Goal: Task Accomplishment & Management: Manage account settings

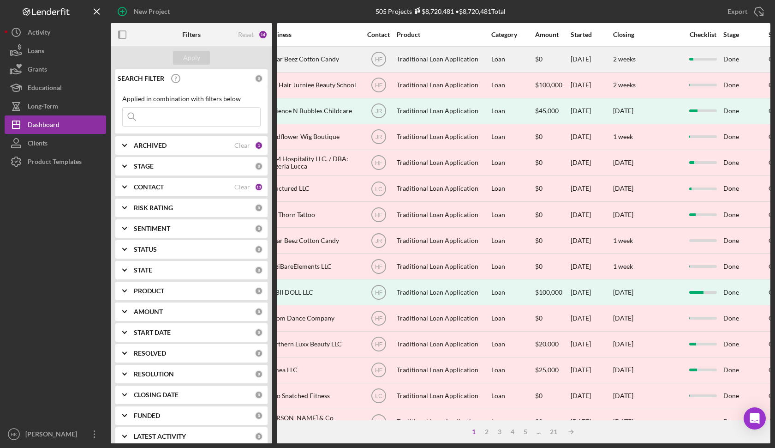
scroll to position [0, 340]
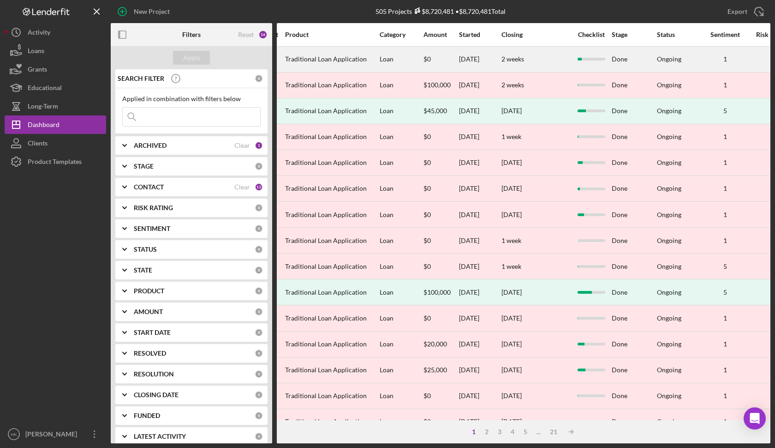
click at [557, 63] on div "2 weeks" at bounding box center [536, 59] width 69 height 24
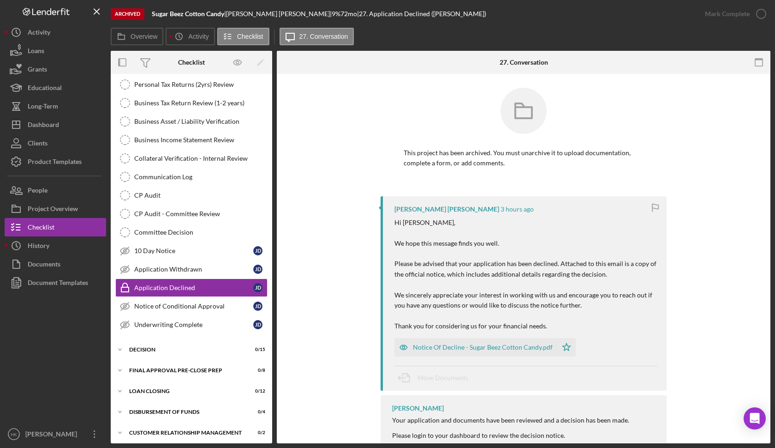
scroll to position [171, 0]
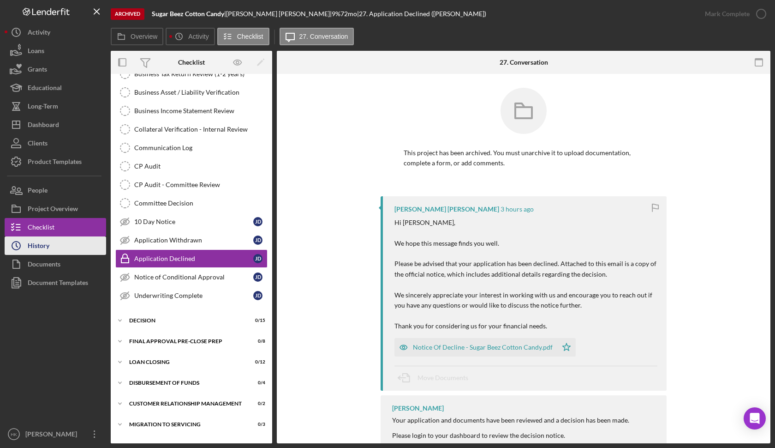
click at [29, 247] on div "History" at bounding box center [39, 246] width 22 height 21
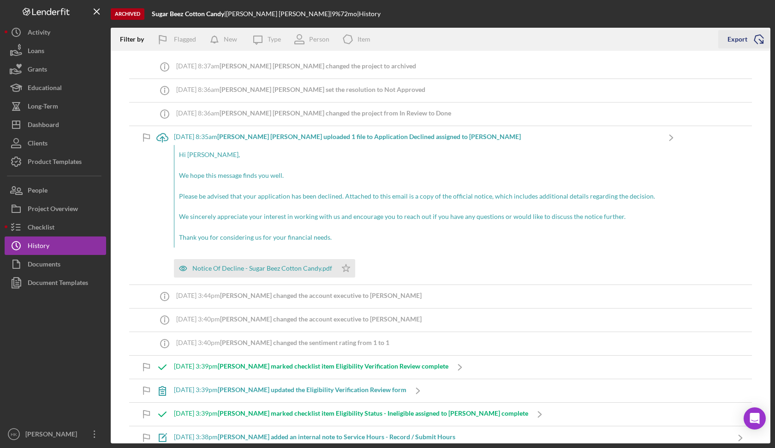
click at [743, 41] on div "Export" at bounding box center [738, 39] width 20 height 18
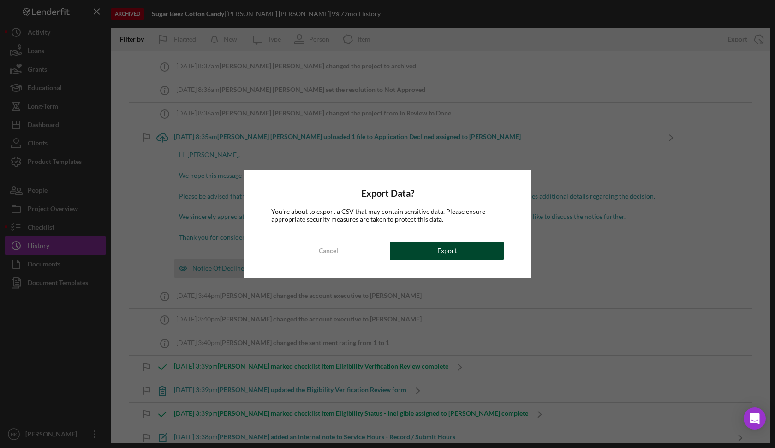
click at [459, 246] on button "Export" at bounding box center [447, 250] width 114 height 18
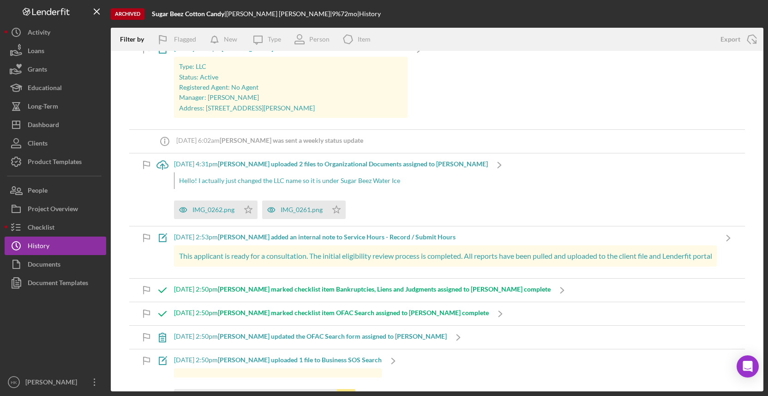
scroll to position [390, 0]
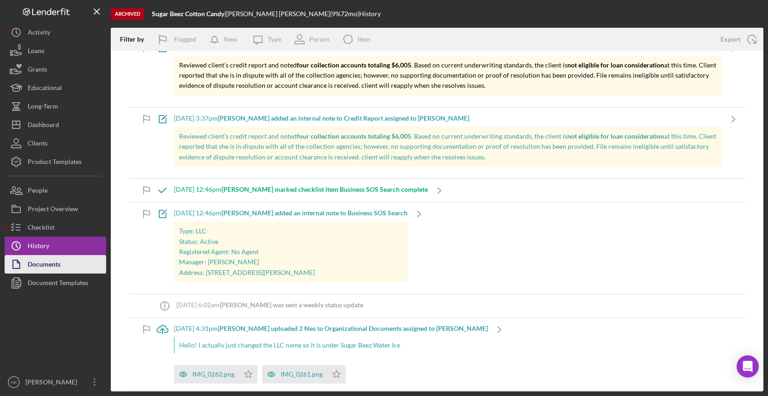
click at [42, 266] on div "Documents" at bounding box center [44, 265] width 33 height 21
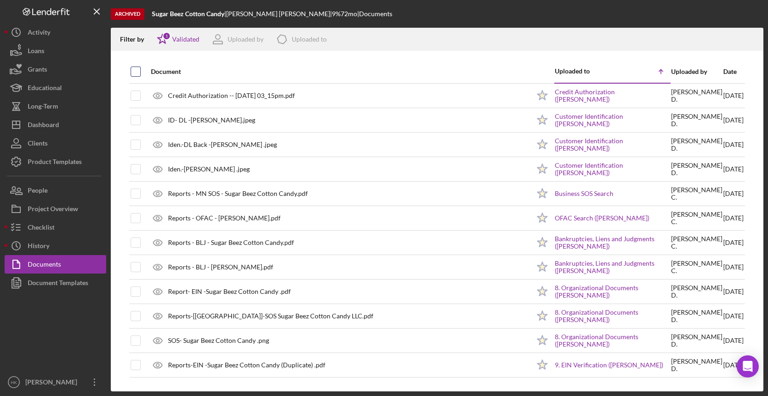
click at [133, 68] on input "checkbox" at bounding box center [135, 71] width 9 height 9
checkbox input "true"
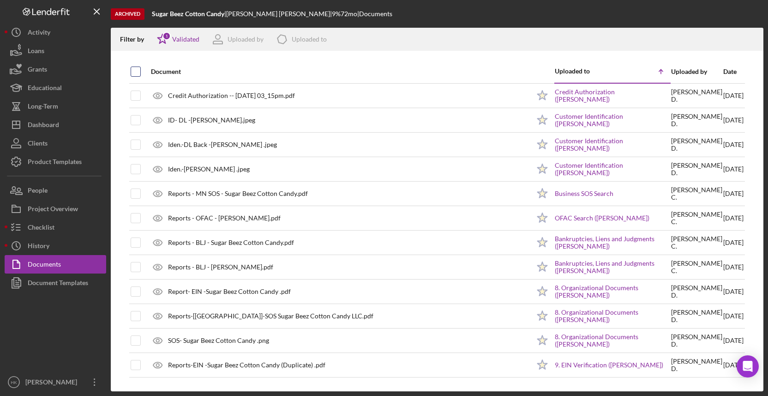
checkbox input "true"
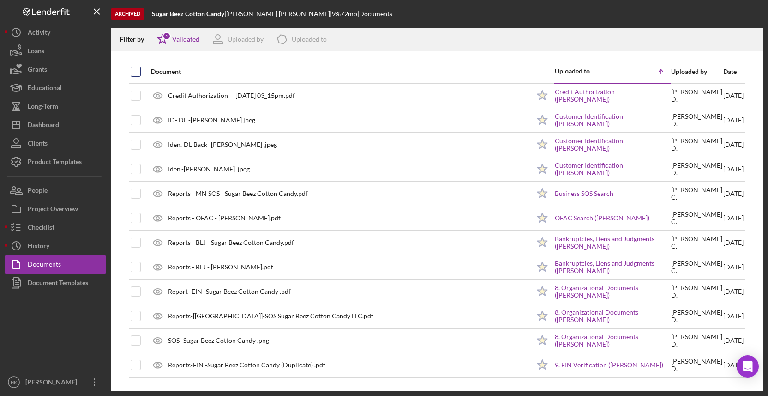
checkbox input "true"
click at [747, 33] on icon "Icon/Download" at bounding box center [752, 39] width 21 height 21
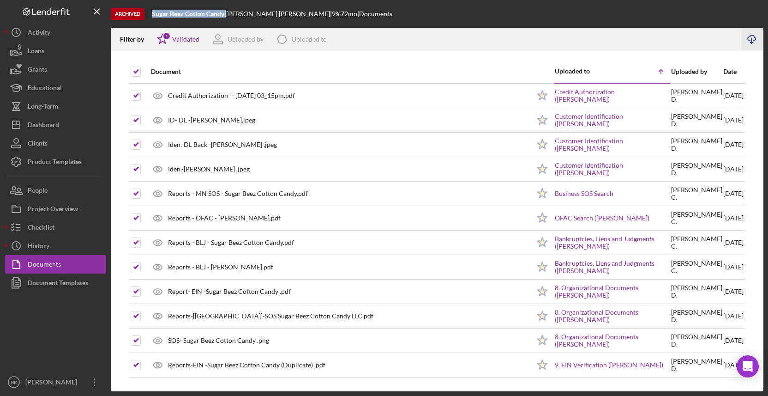
drag, startPoint x: 228, startPoint y: 12, endPoint x: 147, endPoint y: 12, distance: 80.3
click at [147, 12] on div "Archived Sugar Beez Cotton Candy | Jessica Dirksen | 9 % 72 mo | Documents" at bounding box center [437, 14] width 653 height 28
click at [78, 282] on div "Document Templates" at bounding box center [58, 283] width 60 height 21
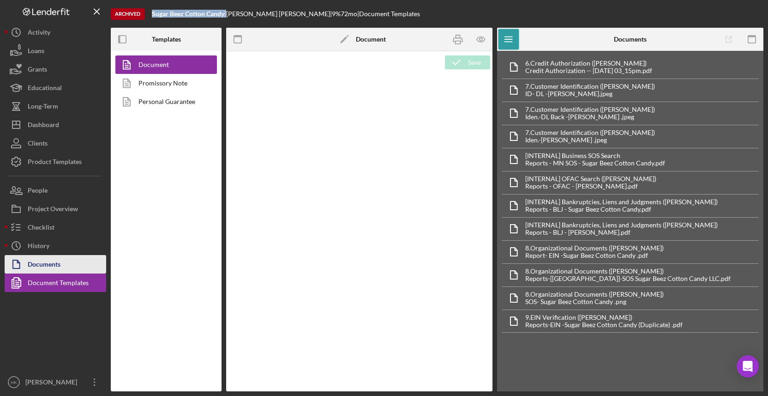
type textarea "<h1 style="text-align: center"><strong>Traditional Loan Application - <span id=…"
click at [78, 270] on button "Documents" at bounding box center [56, 264] width 102 height 18
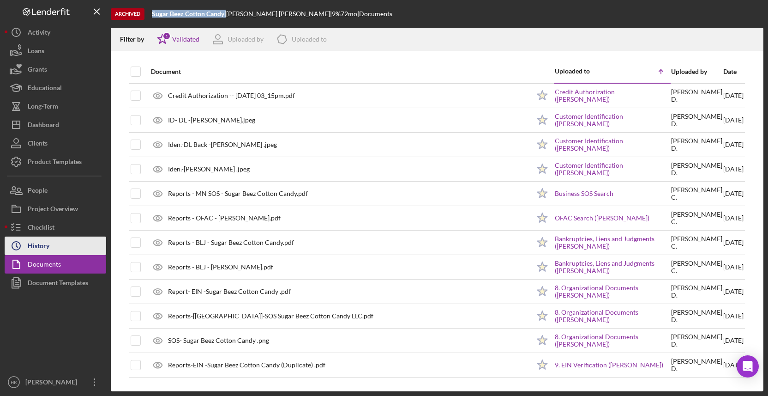
click at [81, 250] on button "Icon/History History" at bounding box center [56, 245] width 102 height 18
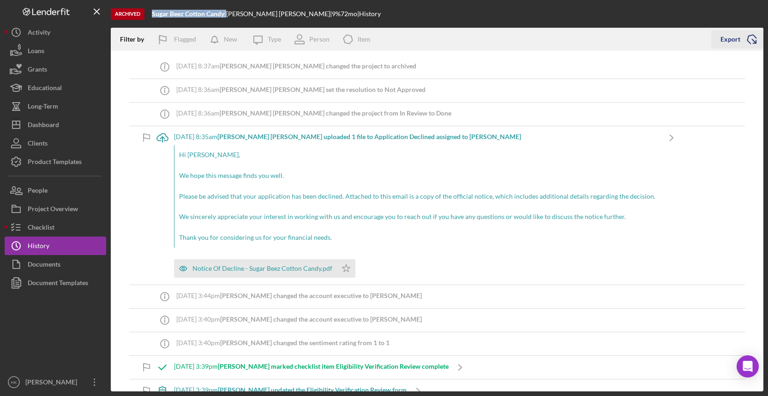
click at [743, 37] on icon "Icon/Export" at bounding box center [751, 39] width 23 height 23
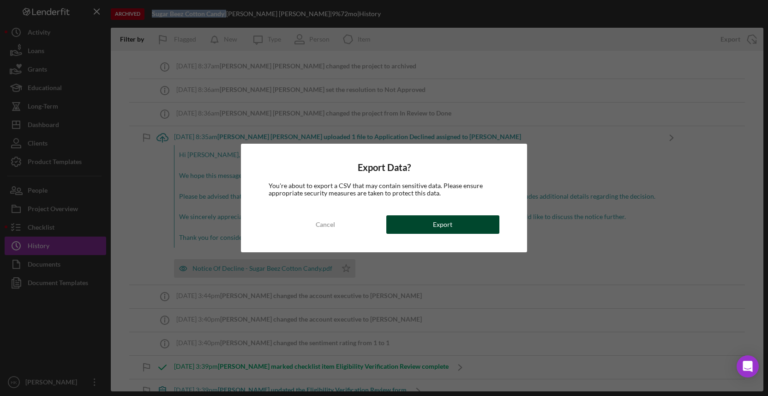
click at [441, 222] on div "Export" at bounding box center [442, 224] width 19 height 18
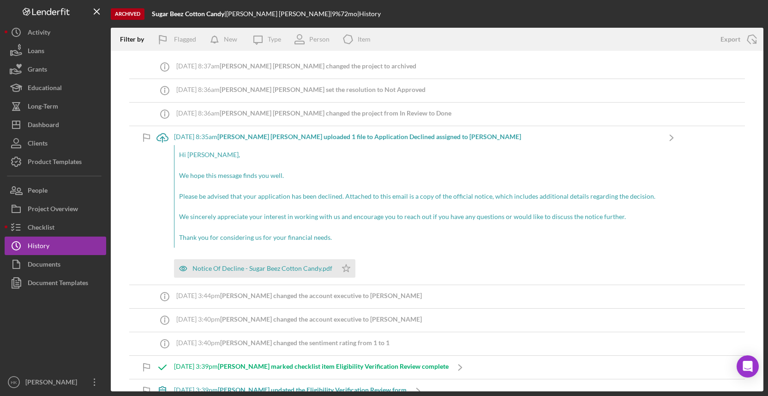
click at [688, 285] on div "Icon/Info 9/10/2025 at 3:44pm Hibaq F. changed the account executive to Talia K." at bounding box center [437, 296] width 616 height 23
click at [77, 217] on div "Project Overview" at bounding box center [53, 209] width 50 height 21
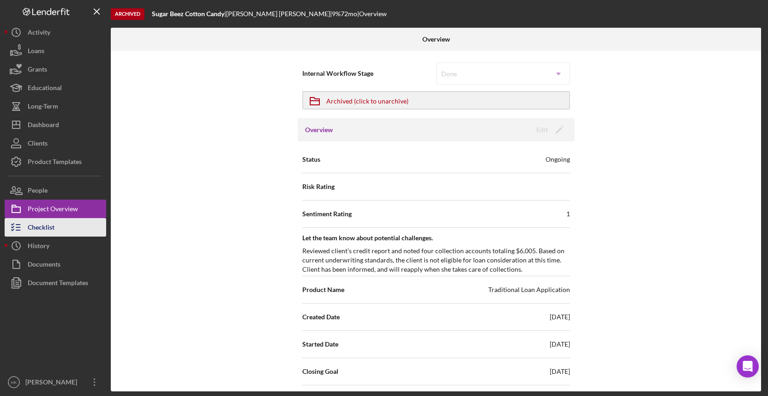
click at [80, 231] on button "Checklist" at bounding box center [56, 227] width 102 height 18
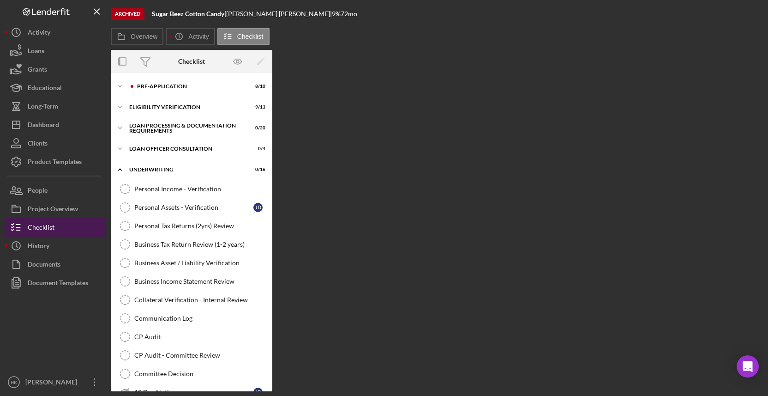
scroll to position [197, 0]
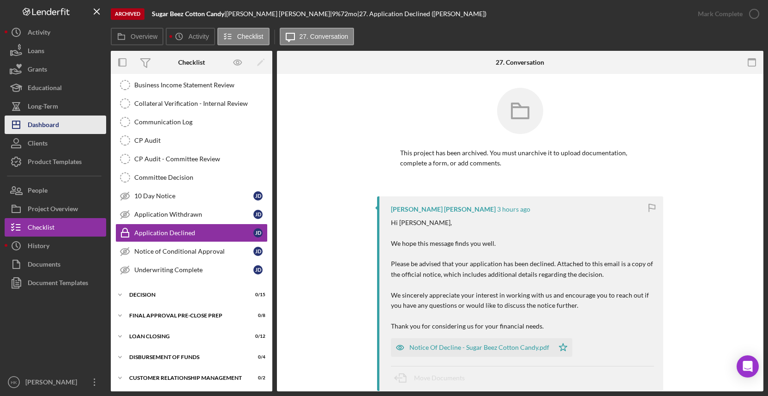
click at [52, 124] on div "Dashboard" at bounding box center [43, 125] width 31 height 21
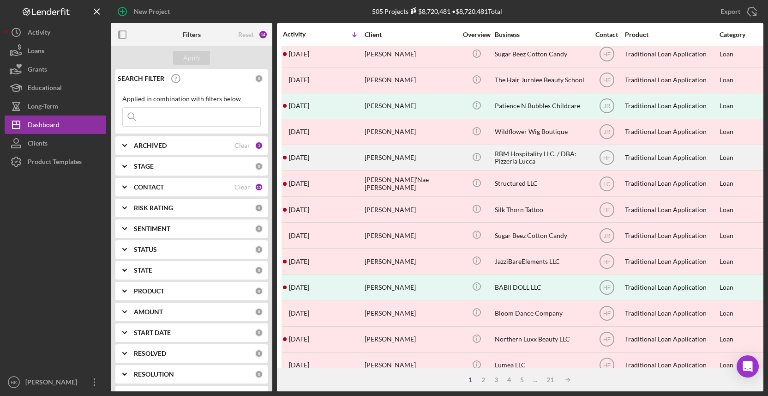
scroll to position [6, 0]
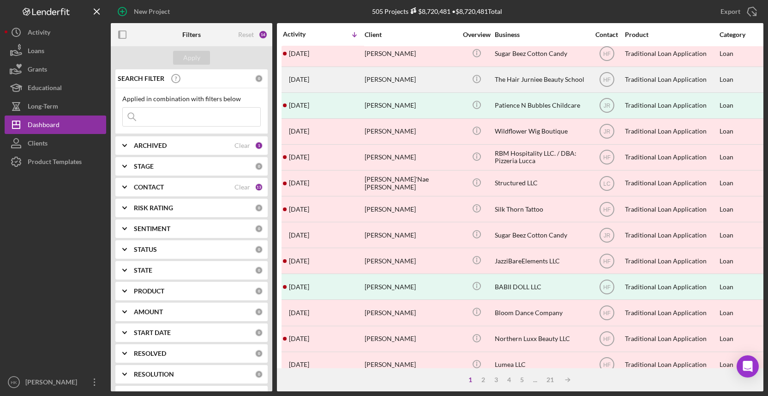
click at [454, 76] on div "[PERSON_NAME]" at bounding box center [411, 79] width 92 height 24
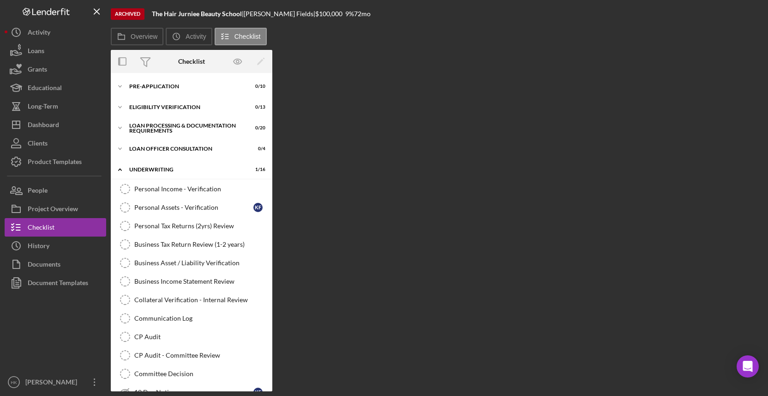
scroll to position [179, 0]
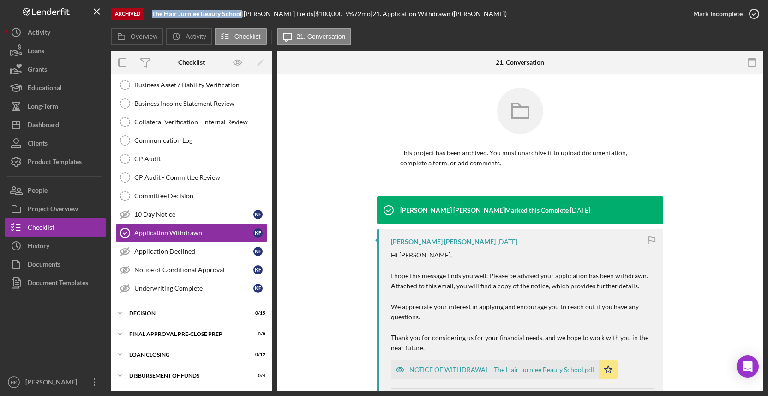
drag, startPoint x: 242, startPoint y: 12, endPoint x: 150, endPoint y: 11, distance: 91.4
click at [150, 11] on div "Archived The Hair Jurniee Beauty School | Kimberly Fields | $100,000 9 % 72 mo …" at bounding box center [397, 14] width 573 height 28
copy b "The Hair Jurniee Beauty School"
click at [41, 264] on div "Documents" at bounding box center [44, 265] width 33 height 21
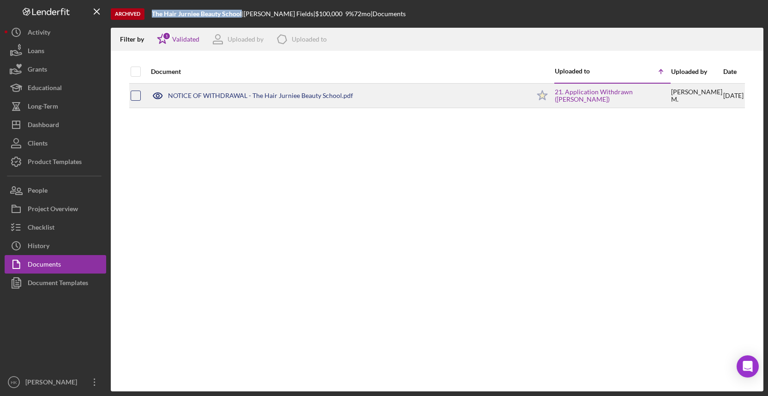
click at [137, 92] on input "checkbox" at bounding box center [135, 95] width 9 height 9
checkbox input "true"
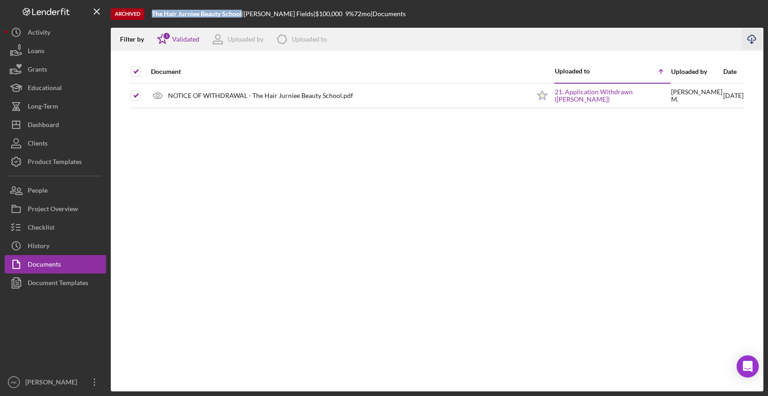
click at [751, 39] on icon "Icon/Download" at bounding box center [752, 39] width 21 height 21
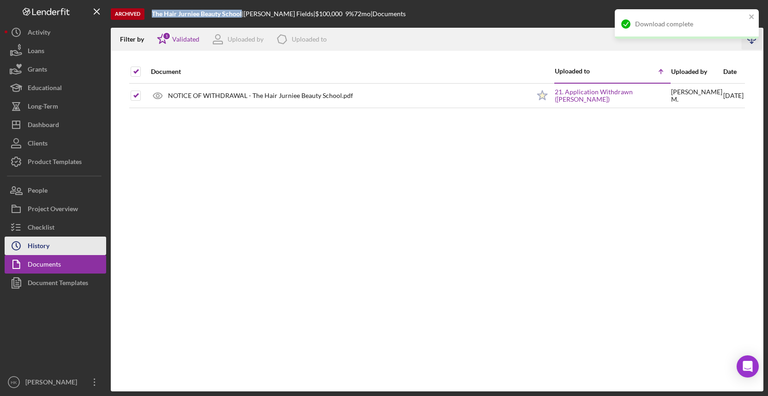
click at [64, 242] on button "Icon/History History" at bounding box center [56, 245] width 102 height 18
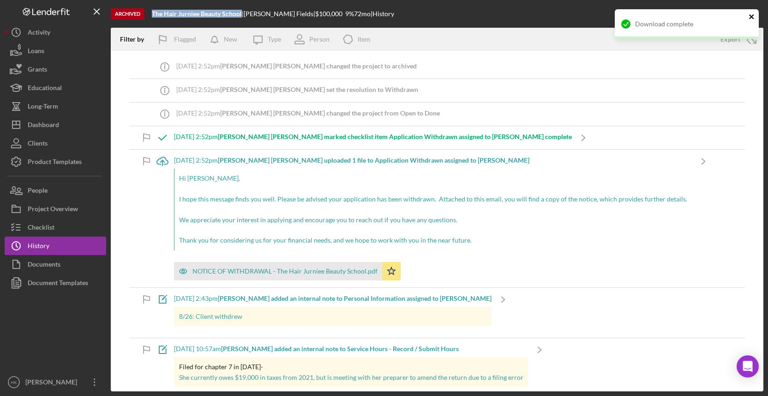
click at [754, 15] on icon "close" at bounding box center [752, 16] width 6 height 7
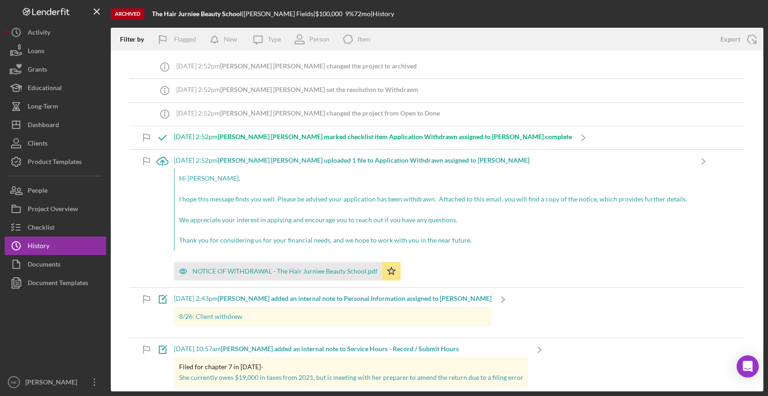
click at [754, 37] on div "Download complete" at bounding box center [687, 27] width 148 height 41
click at [750, 41] on icon "Icon/Export" at bounding box center [751, 39] width 23 height 23
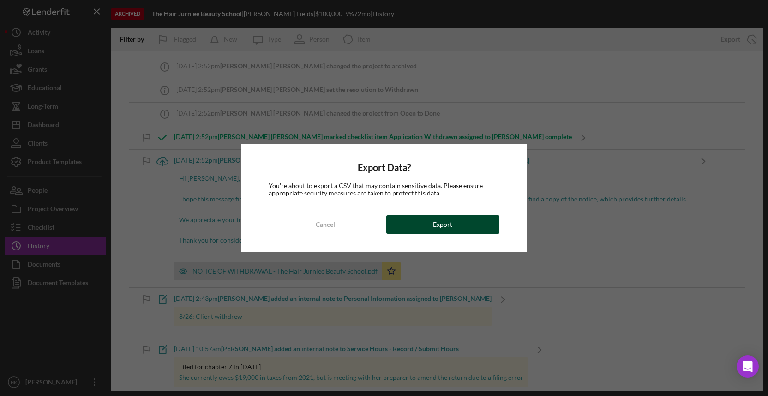
click at [481, 216] on button "Export" at bounding box center [442, 224] width 113 height 18
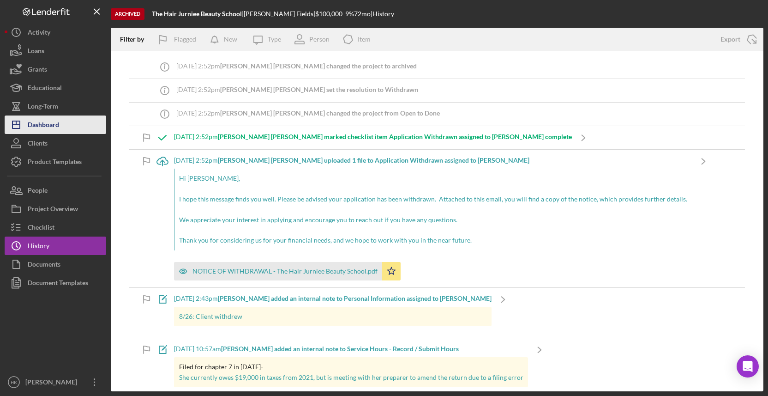
click at [79, 124] on button "Icon/Dashboard Dashboard" at bounding box center [56, 124] width 102 height 18
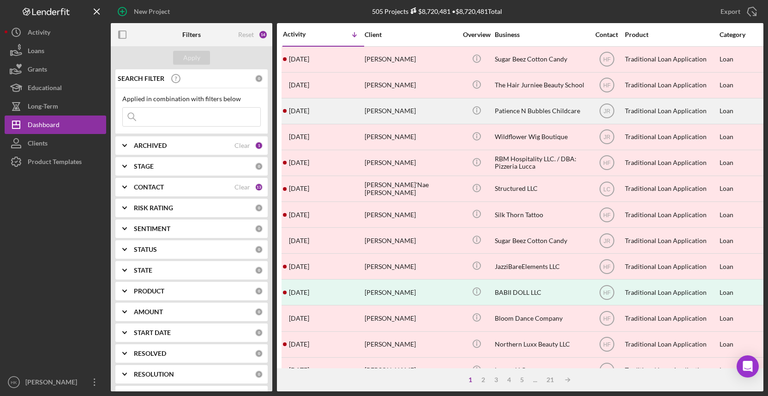
click at [461, 115] on div "Icon/Info" at bounding box center [476, 111] width 35 height 24
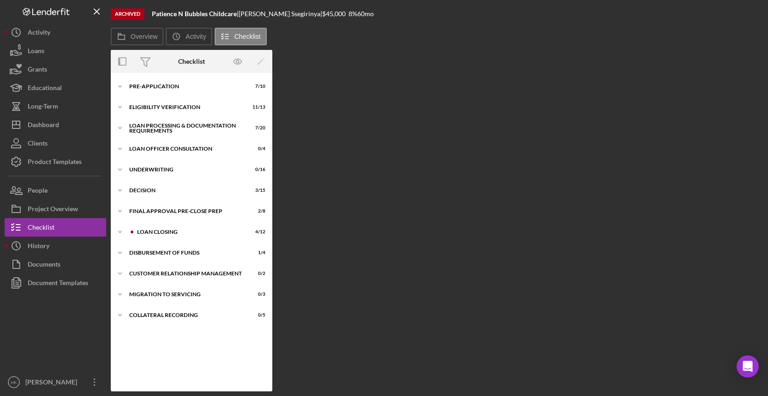
scroll to position [17, 0]
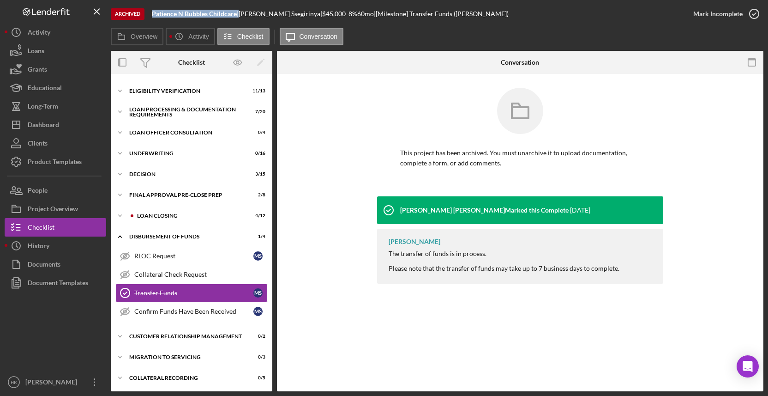
drag, startPoint x: 239, startPoint y: 14, endPoint x: 151, endPoint y: 12, distance: 88.2
click at [151, 12] on div "Archived Patience N Bubbles Childcare | Mary Ssegirinya | $45,000 8 % 60 mo | […" at bounding box center [397, 14] width 573 height 28
copy div "Patience N Bubbles Childcare"
click at [29, 242] on div "History" at bounding box center [39, 246] width 22 height 21
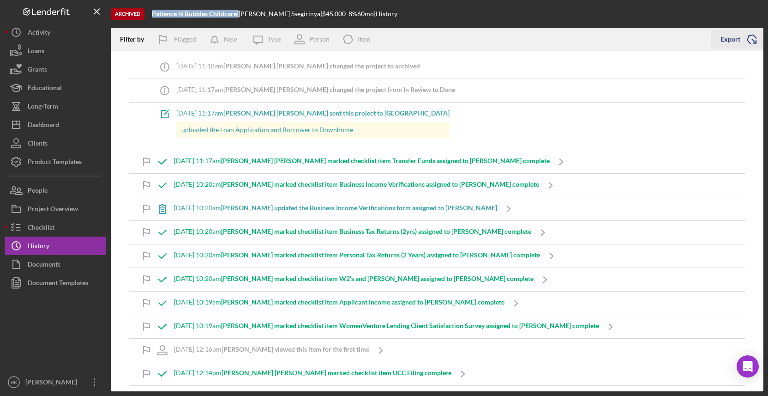
click at [729, 42] on div "Export" at bounding box center [730, 39] width 20 height 18
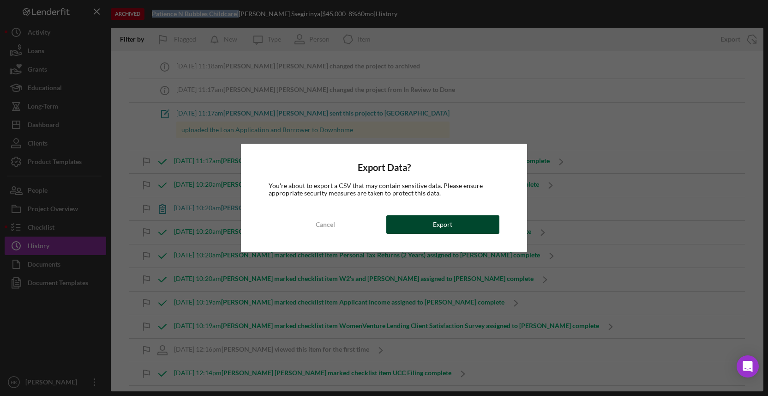
click at [497, 223] on div "Cancel Export" at bounding box center [384, 224] width 230 height 18
click at [431, 222] on button "Export" at bounding box center [442, 224] width 113 height 18
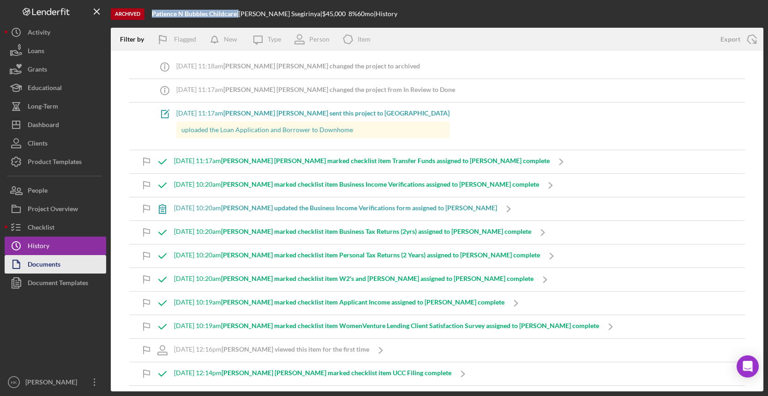
click at [67, 258] on button "Documents" at bounding box center [56, 264] width 102 height 18
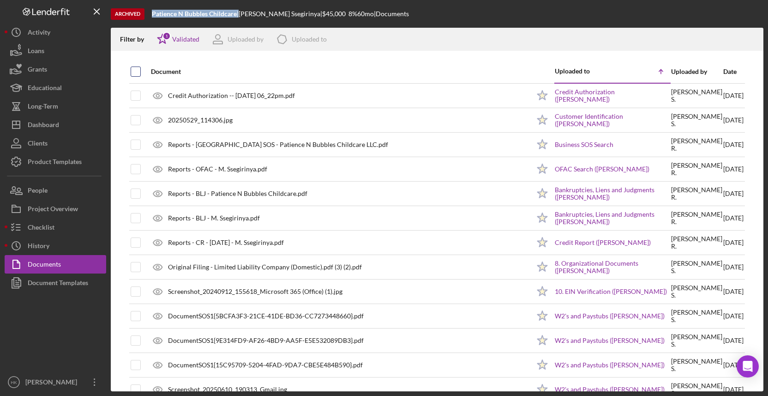
click at [135, 70] on input "checkbox" at bounding box center [135, 71] width 9 height 9
checkbox input "true"
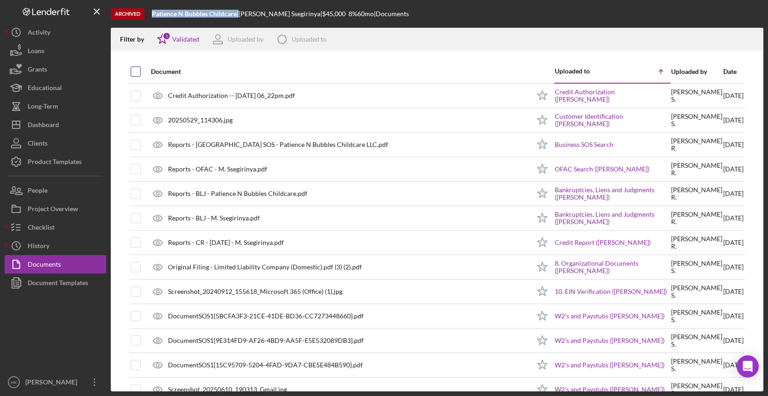
checkbox input "true"
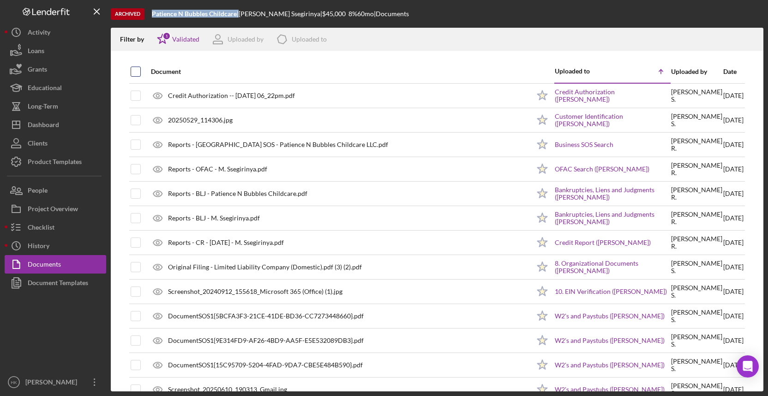
checkbox input "true"
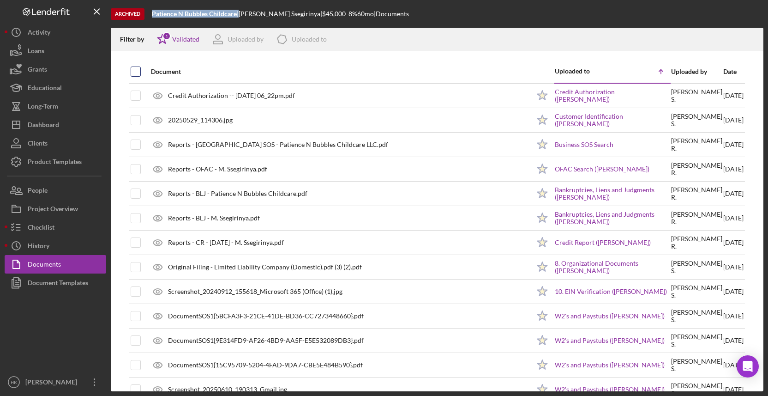
checkbox input "true"
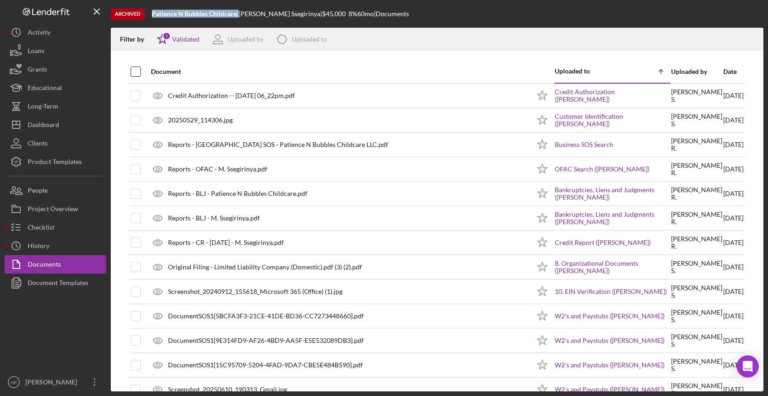
checkbox input "true"
click at [754, 36] on icon "button" at bounding box center [752, 37] width 8 height 5
click at [77, 129] on button "Icon/Dashboard Dashboard" at bounding box center [56, 124] width 102 height 18
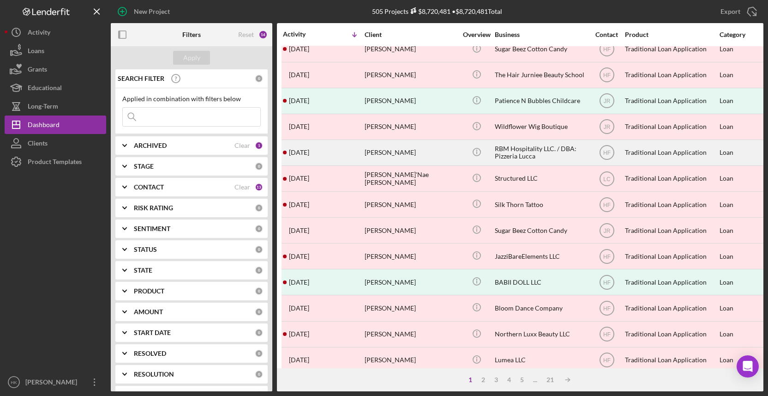
scroll to position [12, 0]
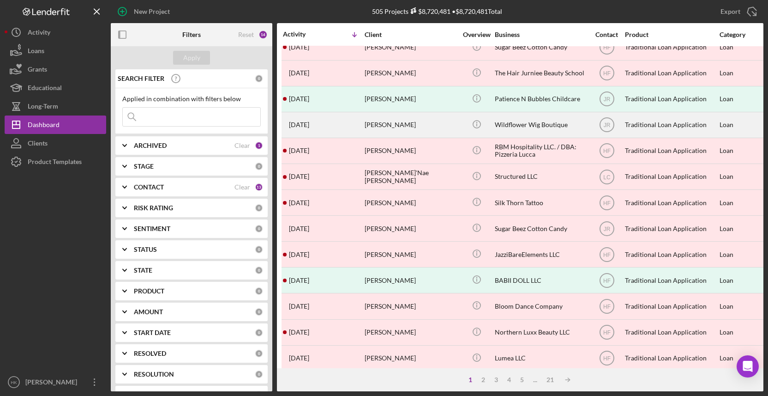
click at [417, 123] on div "[PERSON_NAME]" at bounding box center [411, 125] width 92 height 24
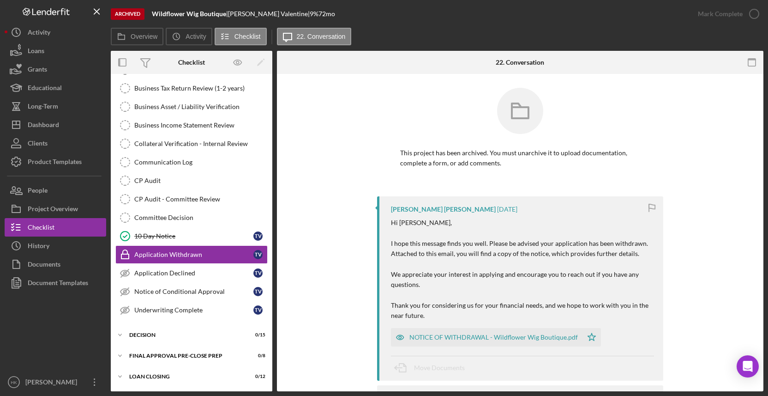
scroll to position [179, 0]
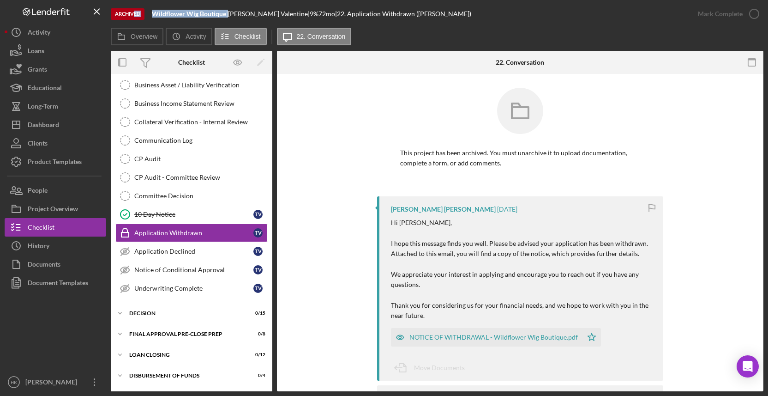
drag, startPoint x: 228, startPoint y: 15, endPoint x: 136, endPoint y: 15, distance: 92.3
click at [136, 15] on div "Archived Wildflower Wig Boutique | Tiffaney Valentine | 9 % 72 mo | 22. Applica…" at bounding box center [400, 14] width 578 height 28
copy div "d Wildflower Wig Boutique"
click at [82, 243] on button "Icon/History History" at bounding box center [56, 245] width 102 height 18
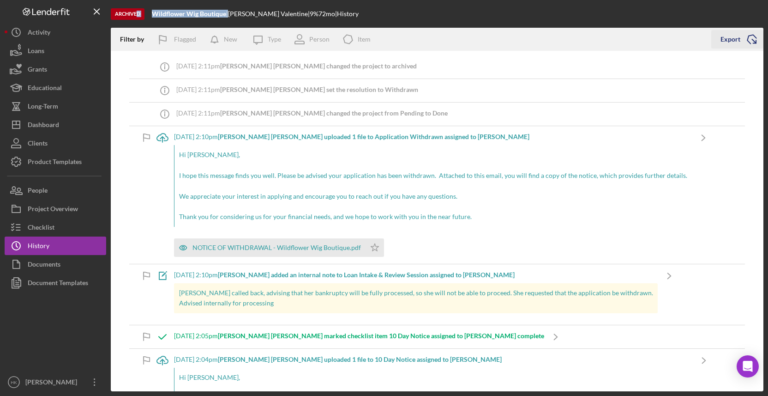
click at [752, 43] on icon "Icon/Export" at bounding box center [751, 39] width 23 height 23
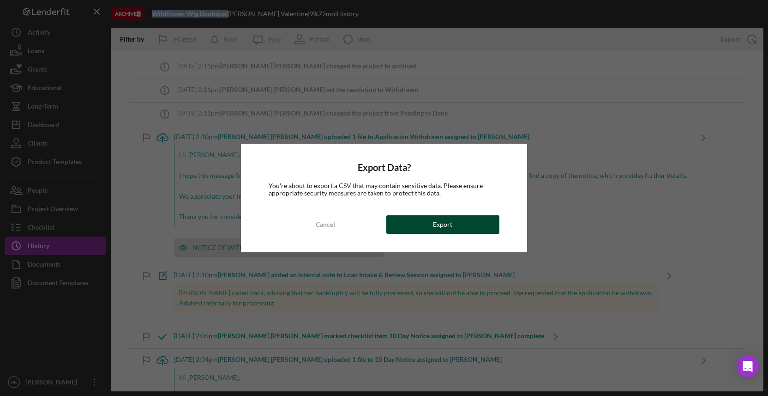
click at [445, 223] on div "Export" at bounding box center [442, 224] width 19 height 18
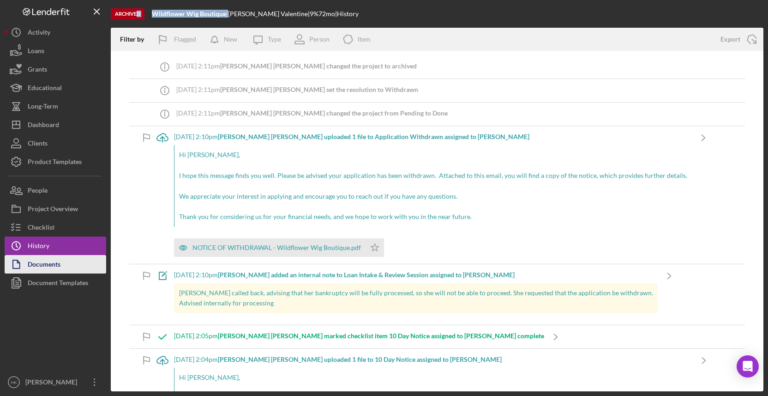
click at [78, 262] on button "Documents" at bounding box center [56, 264] width 102 height 18
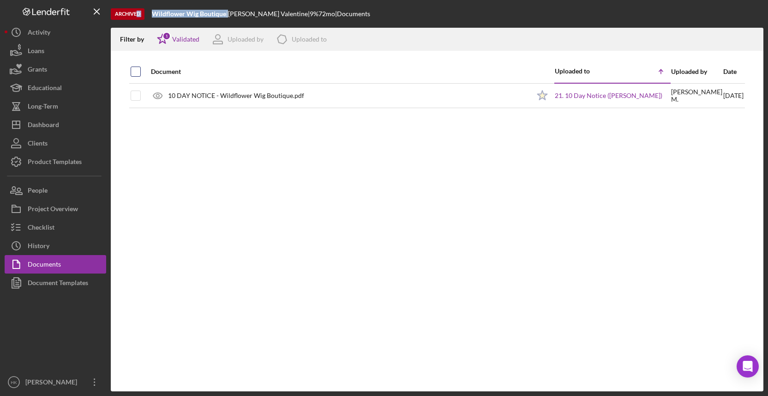
click at [139, 72] on input "checkbox" at bounding box center [135, 71] width 9 height 9
checkbox input "true"
click at [749, 38] on icon "Icon/Download" at bounding box center [752, 39] width 21 height 21
click at [83, 123] on button "Icon/Dashboard Dashboard" at bounding box center [56, 124] width 102 height 18
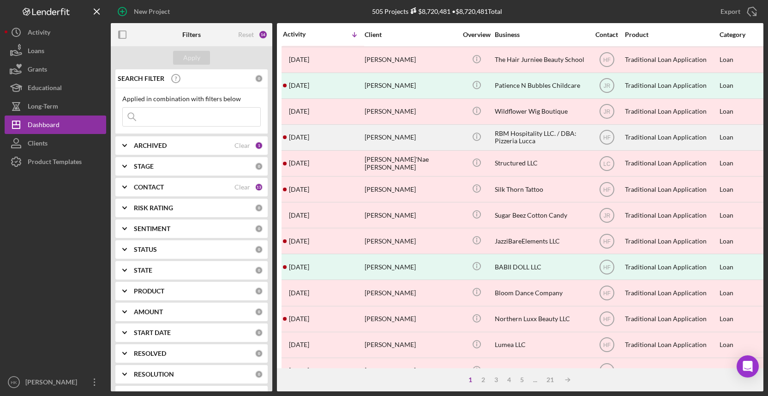
scroll to position [26, 0]
click at [442, 142] on div "[PERSON_NAME]" at bounding box center [411, 136] width 92 height 24
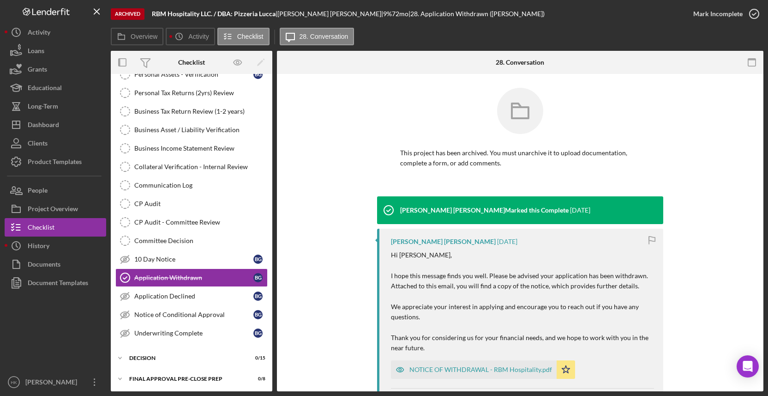
scroll to position [179, 0]
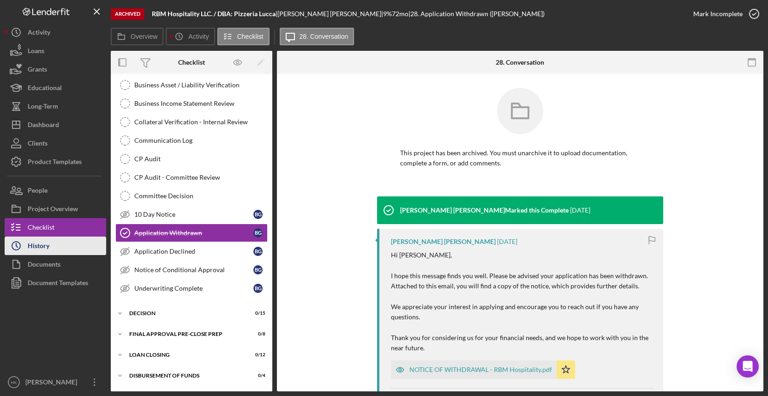
click at [34, 244] on div "History" at bounding box center [39, 246] width 22 height 21
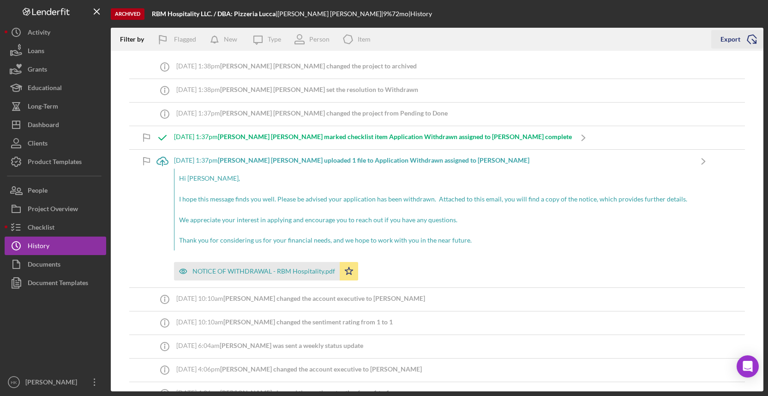
click at [751, 44] on icon "Icon/Export" at bounding box center [751, 39] width 23 height 23
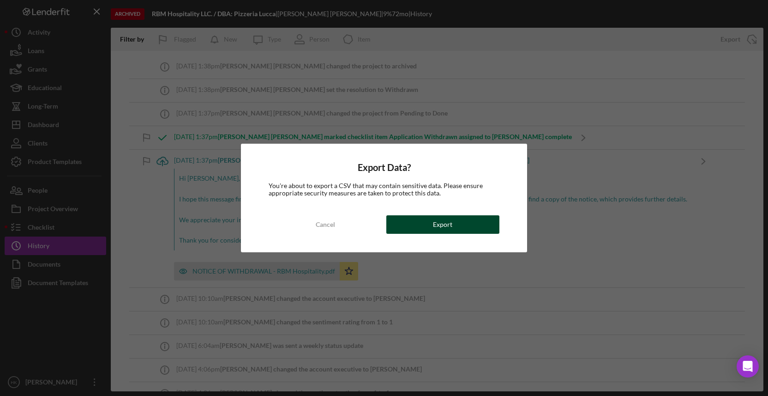
click at [478, 219] on button "Export" at bounding box center [442, 224] width 113 height 18
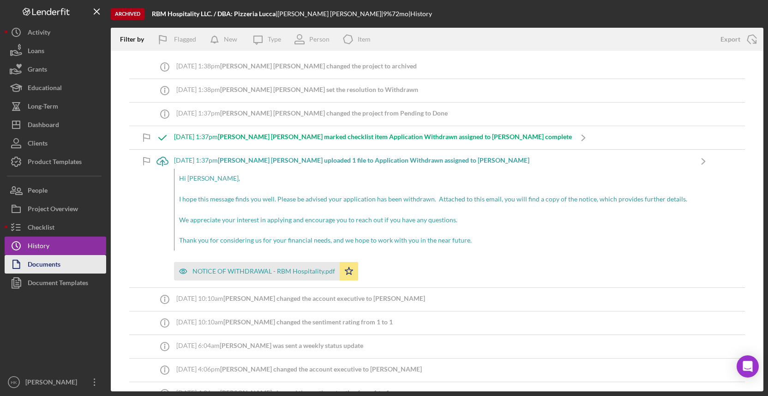
click at [74, 255] on button "Documents" at bounding box center [56, 264] width 102 height 18
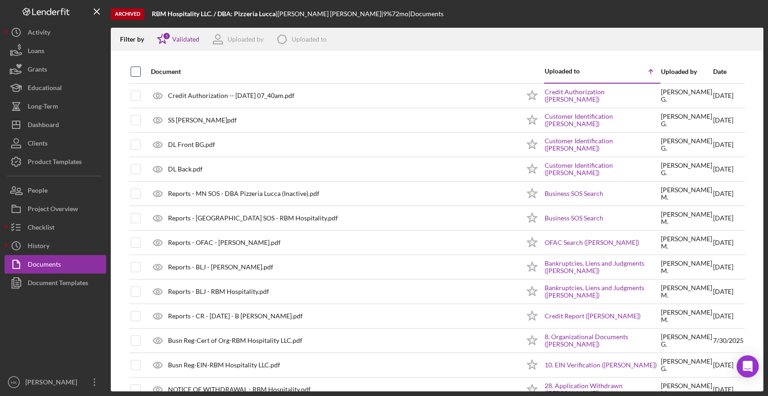
click at [131, 71] on input "checkbox" at bounding box center [135, 71] width 9 height 9
checkbox input "true"
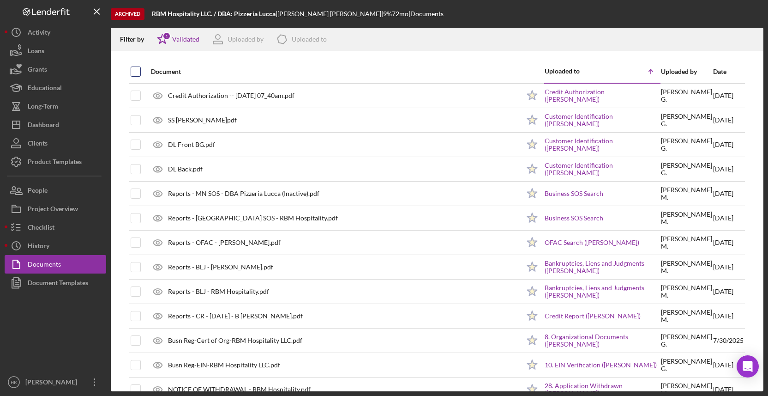
checkbox input "true"
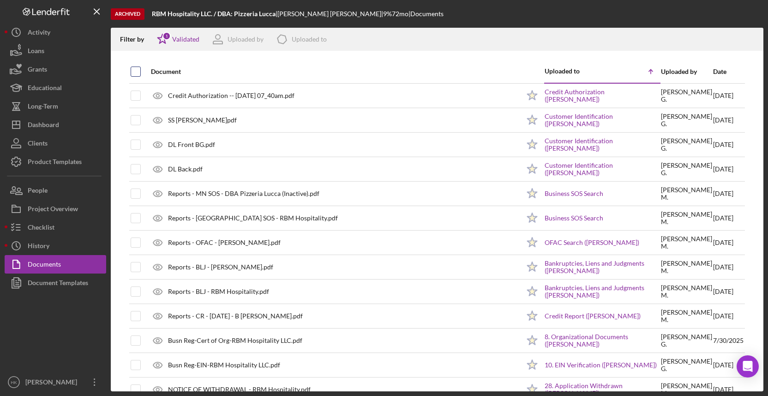
checkbox input "true"
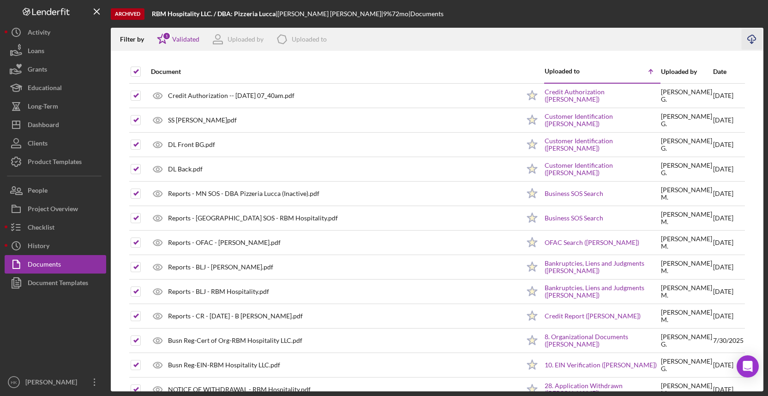
click at [752, 40] on line "button" at bounding box center [752, 40] width 0 height 5
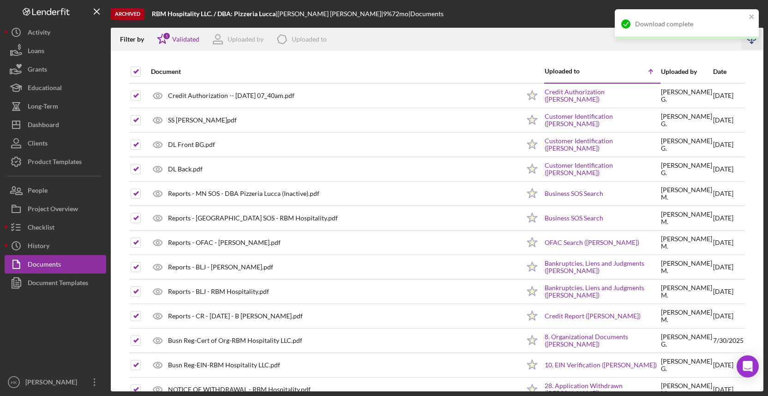
drag, startPoint x: 279, startPoint y: 14, endPoint x: 129, endPoint y: 14, distance: 150.0
click at [128, 14] on div "Archived RBM Hospitality LLC. / DBA: Pizzeria Lucca | Brittany Garcia | 9 % 72 …" at bounding box center [437, 14] width 653 height 28
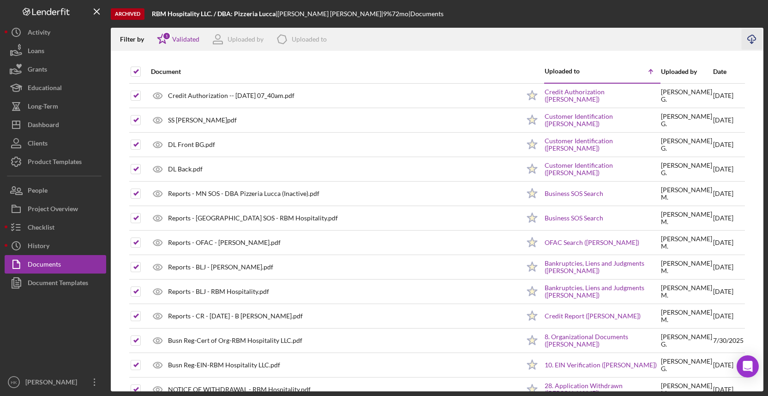
copy div "ived RBM Hospitality LLC. / DBA: Pizzeria Lucca"
click at [97, 12] on line "button" at bounding box center [96, 11] width 5 height 5
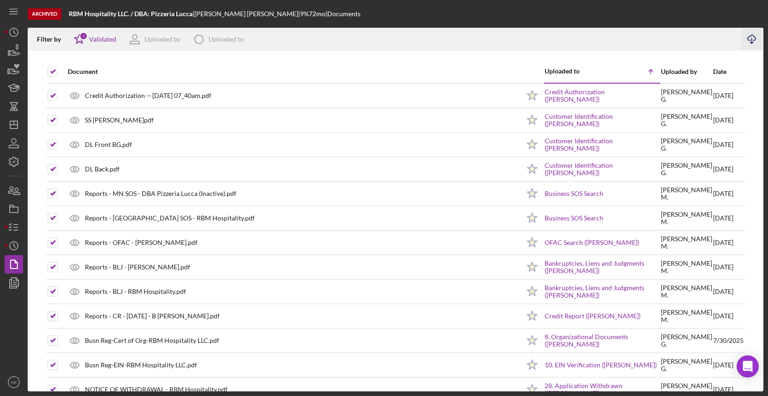
click at [97, 12] on b "RBM Hospitality LLC. / DBA: Pizzeria Lucca" at bounding box center [131, 14] width 124 height 8
click at [21, 15] on icon "Icon/Menu" at bounding box center [14, 11] width 21 height 21
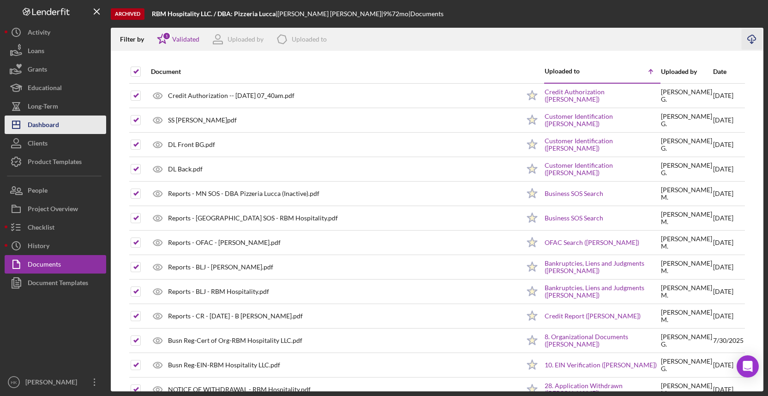
click at [84, 121] on button "Icon/Dashboard Dashboard" at bounding box center [56, 124] width 102 height 18
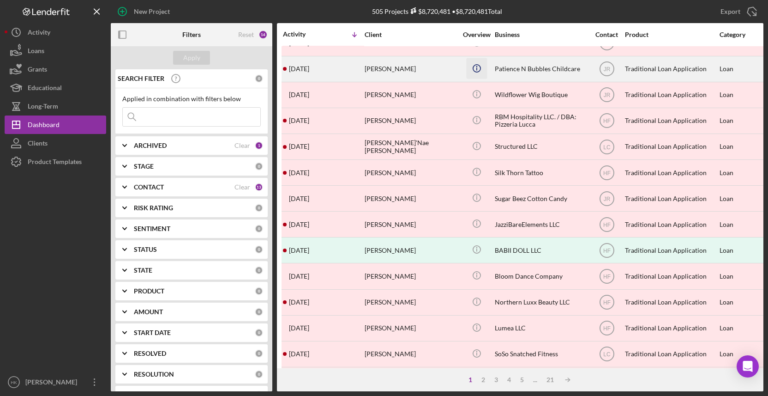
scroll to position [54, 0]
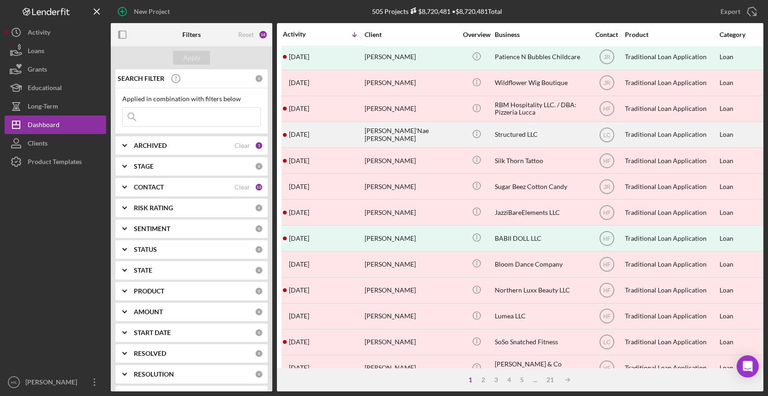
click at [460, 139] on div "Icon/Info" at bounding box center [476, 134] width 35 height 24
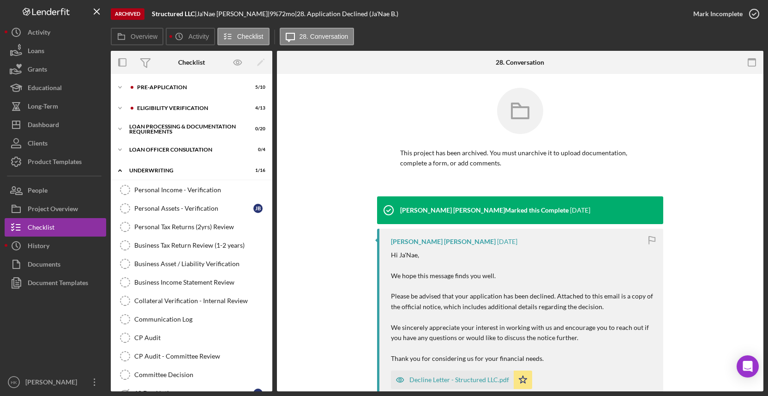
scroll to position [197, 0]
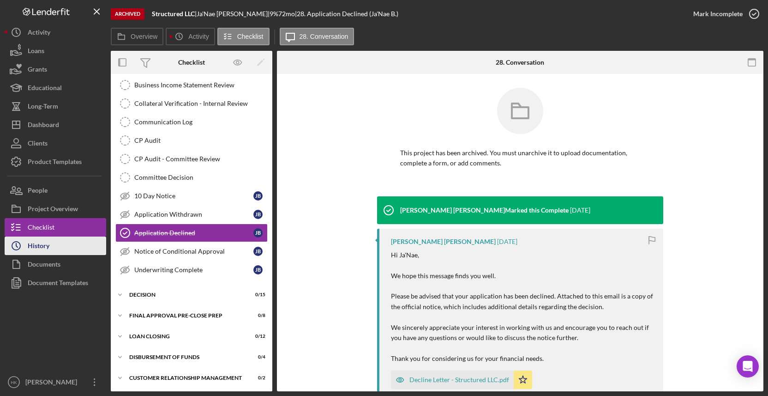
click at [51, 243] on button "Icon/History History" at bounding box center [56, 245] width 102 height 18
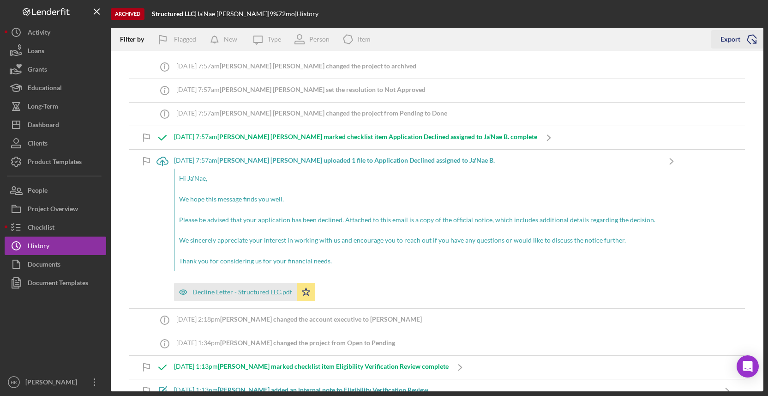
click at [751, 42] on icon "Icon/Export" at bounding box center [751, 39] width 23 height 23
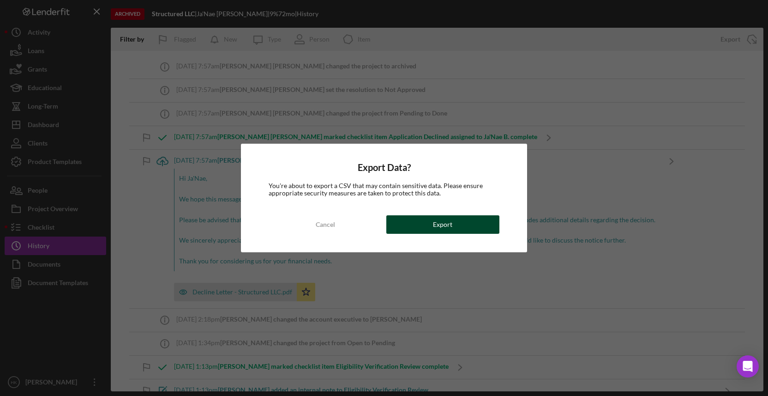
click at [493, 218] on button "Export" at bounding box center [442, 224] width 113 height 18
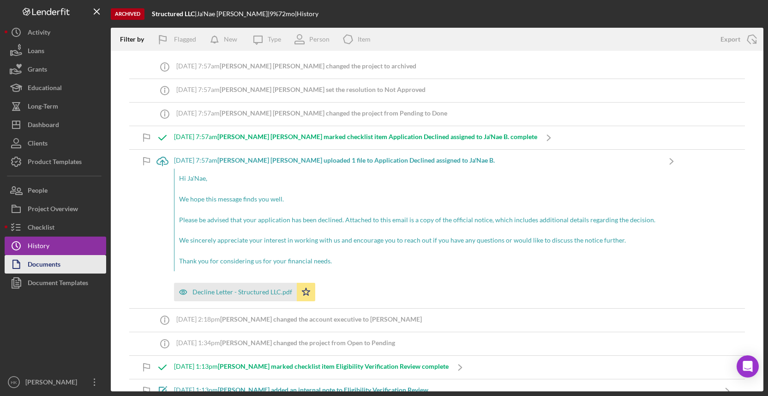
click at [74, 256] on button "Documents" at bounding box center [56, 264] width 102 height 18
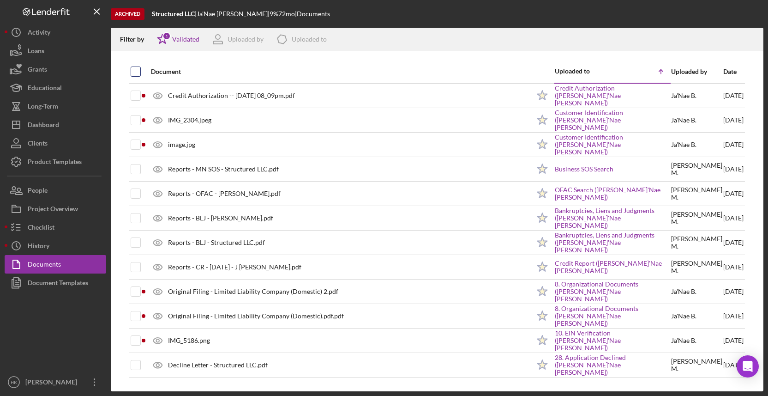
click at [136, 68] on input "checkbox" at bounding box center [135, 71] width 9 height 9
checkbox input "true"
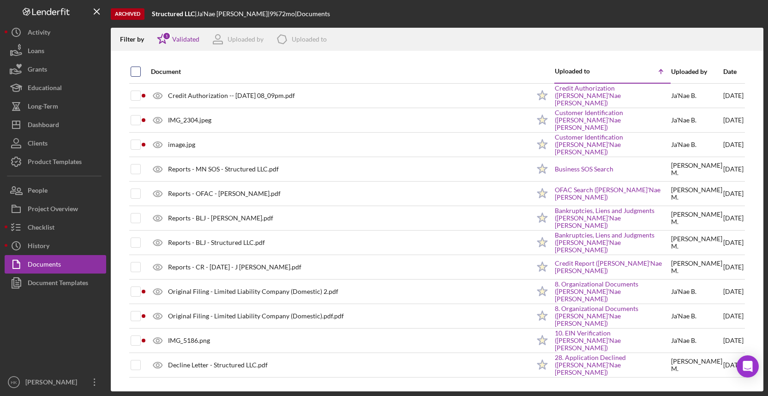
checkbox input "true"
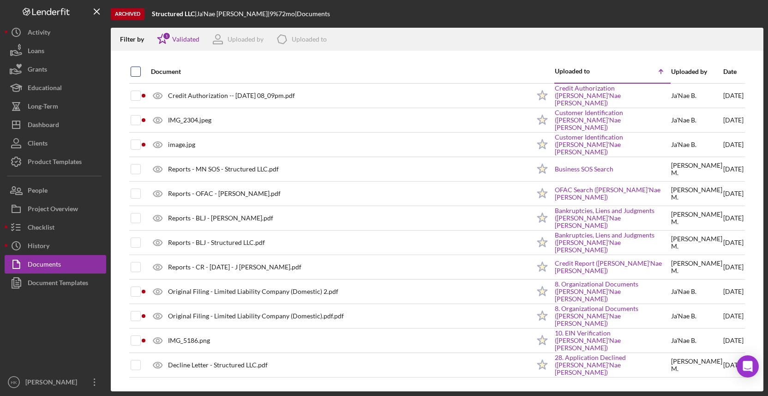
checkbox input "true"
click at [755, 37] on icon "button" at bounding box center [752, 37] width 8 height 5
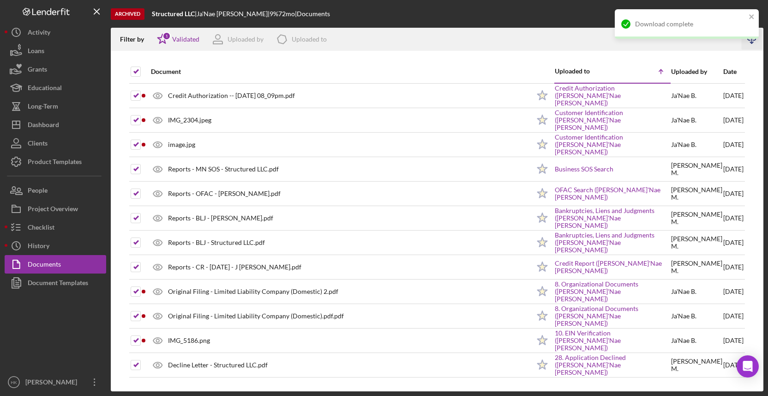
drag, startPoint x: 198, startPoint y: 16, endPoint x: 153, endPoint y: 16, distance: 44.3
click at [153, 16] on div "Structured LLC |" at bounding box center [174, 13] width 45 height 7
copy b "Structured LLC"
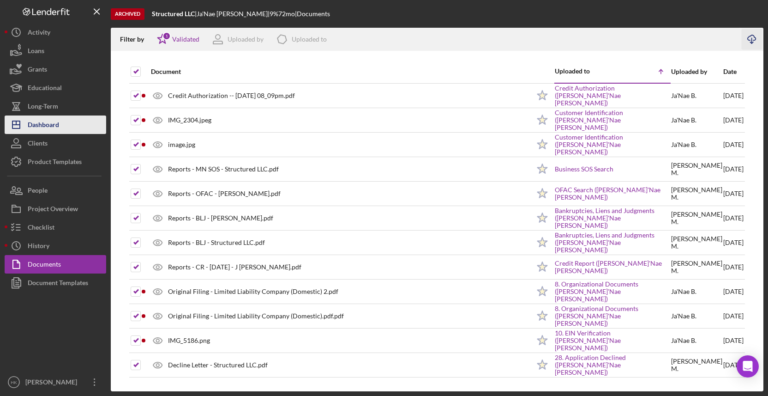
click at [50, 132] on div "Dashboard" at bounding box center [43, 125] width 31 height 21
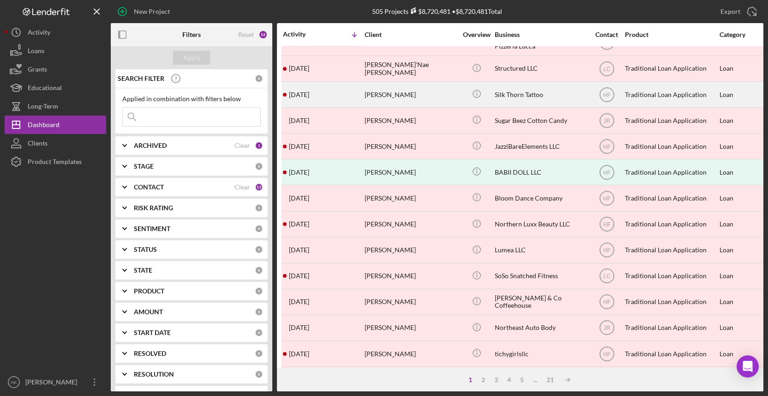
scroll to position [121, 0]
click at [416, 99] on div "[PERSON_NAME]" at bounding box center [411, 93] width 92 height 24
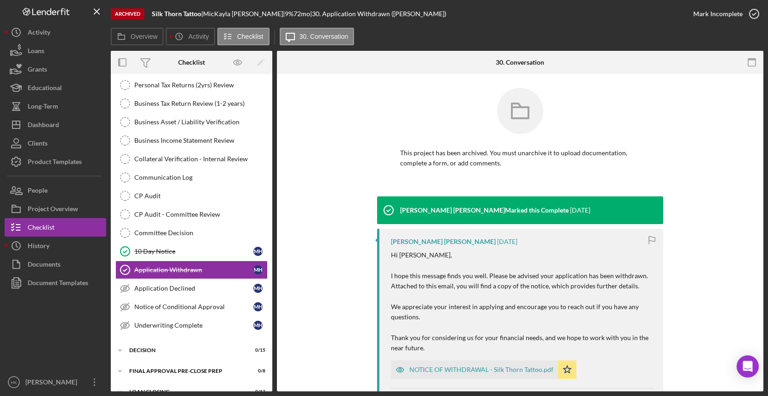
scroll to position [179, 0]
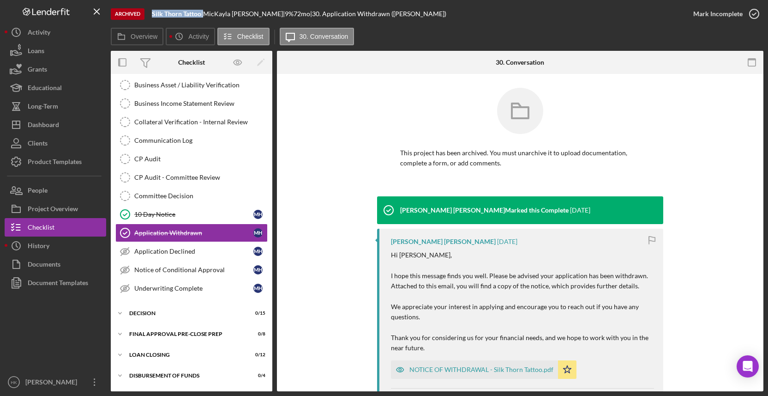
drag, startPoint x: 204, startPoint y: 16, endPoint x: 147, endPoint y: 11, distance: 57.0
click at [147, 11] on div "Archived Silk Thorn Tattoo | MicKayla Hoyle | 9 % 72 mo | 30. Application Withd…" at bounding box center [397, 14] width 573 height 28
copy div "Silk Thorn Tattoo"
click at [84, 241] on button "Icon/History History" at bounding box center [56, 245] width 102 height 18
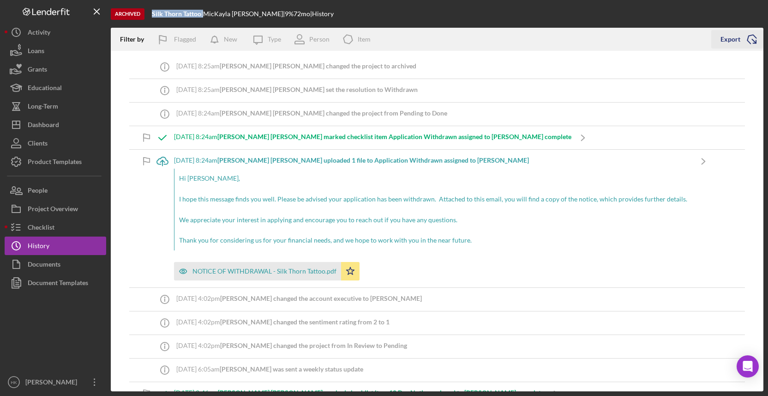
click at [752, 37] on icon "Icon/Export" at bounding box center [751, 39] width 23 height 23
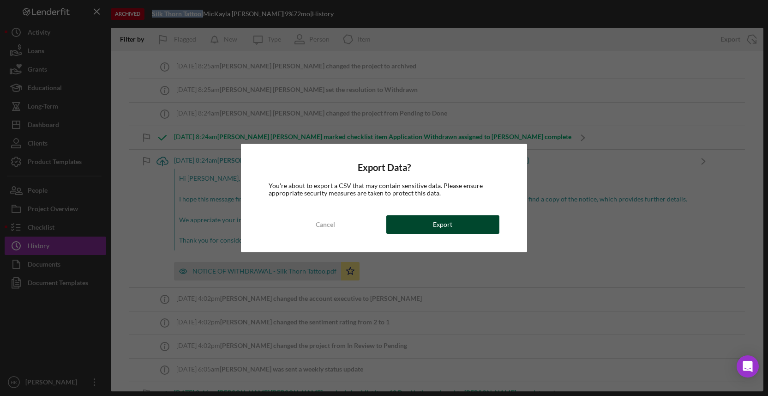
click at [458, 225] on button "Export" at bounding box center [442, 224] width 113 height 18
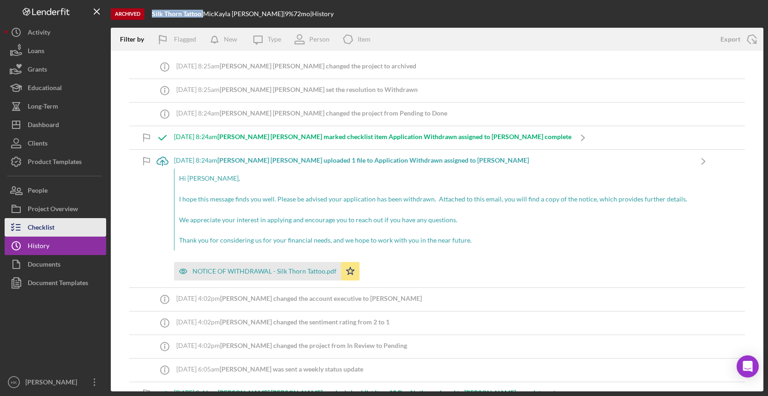
click at [60, 222] on button "Checklist" at bounding box center [56, 227] width 102 height 18
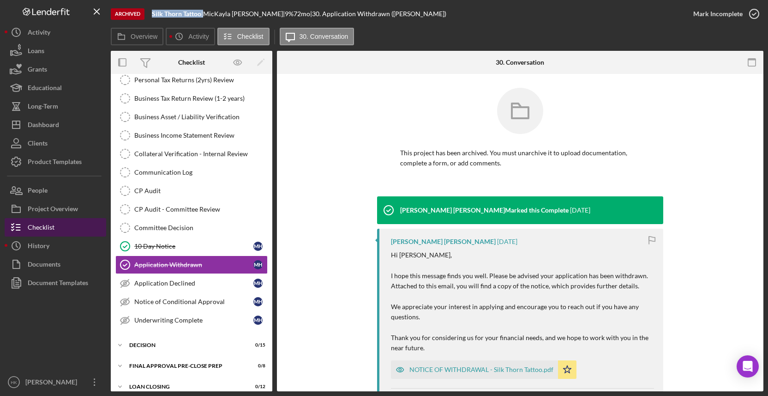
scroll to position [179, 0]
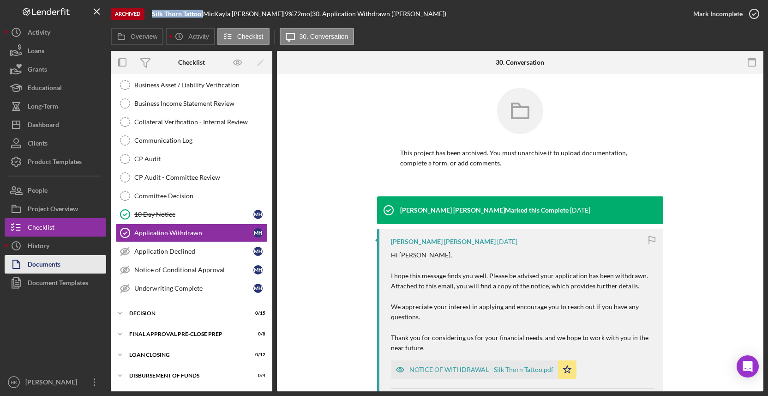
click at [60, 256] on div "Documents" at bounding box center [44, 265] width 33 height 21
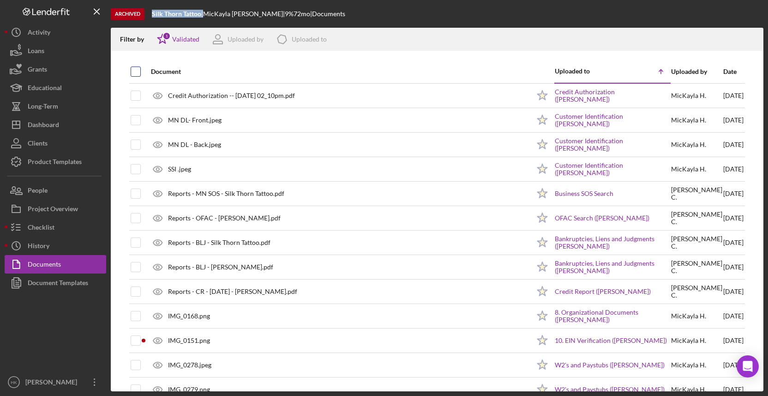
click at [135, 76] on input "checkbox" at bounding box center [135, 71] width 9 height 9
checkbox input "true"
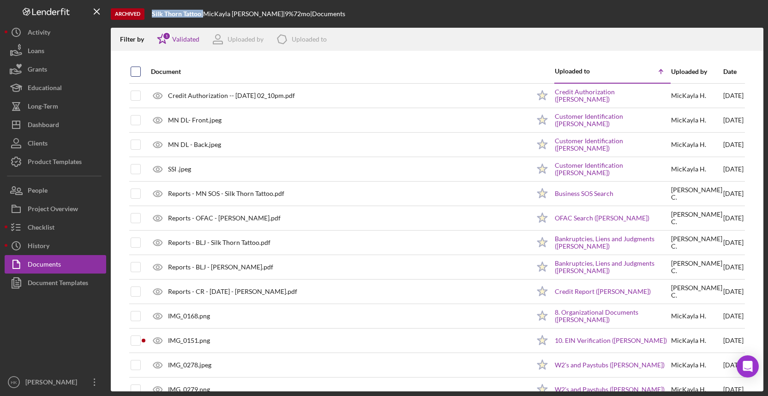
checkbox input "true"
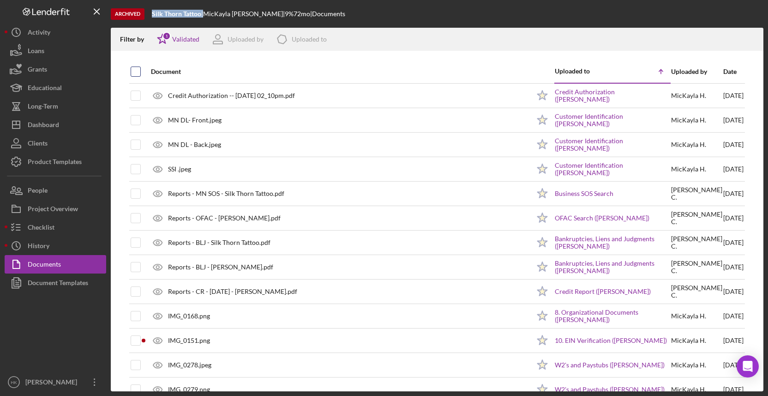
checkbox input "true"
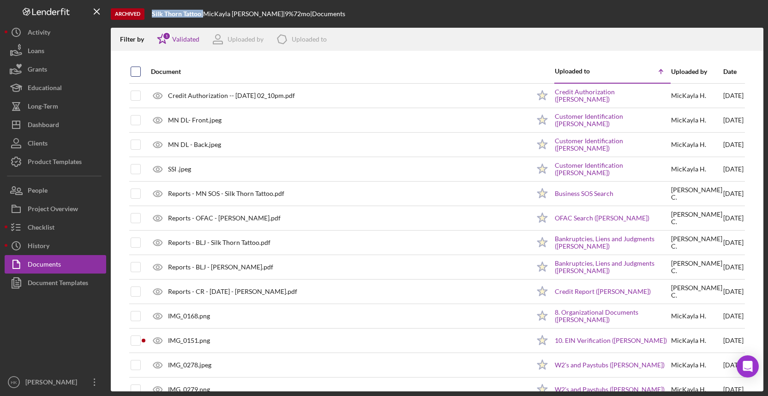
checkbox input "true"
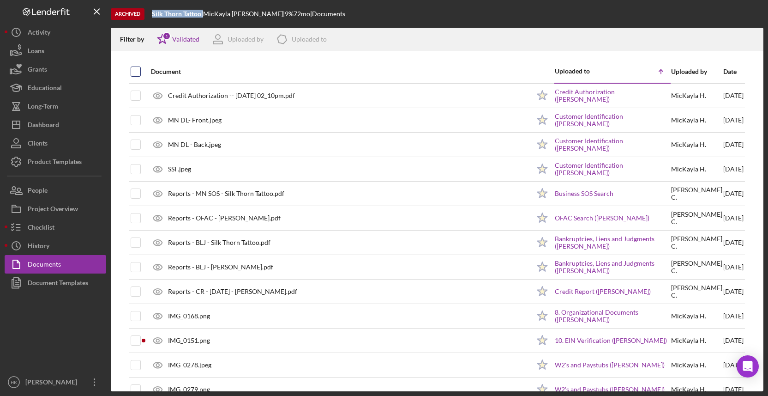
checkbox input "true"
click at [753, 37] on icon "Icon/Download" at bounding box center [752, 39] width 21 height 21
click at [75, 124] on button "Icon/Dashboard Dashboard" at bounding box center [56, 124] width 102 height 18
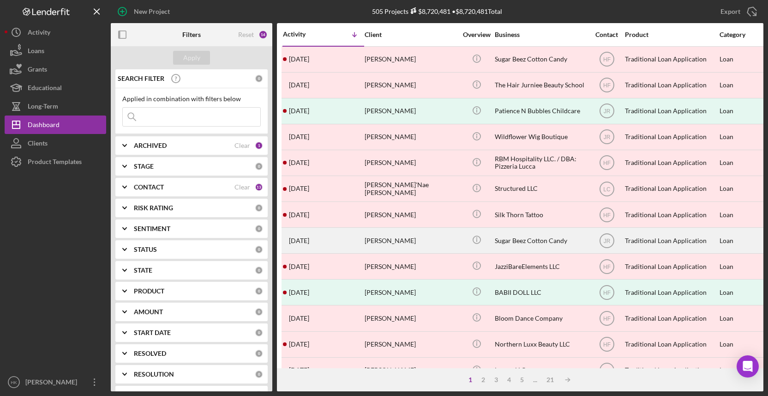
scroll to position [43, 0]
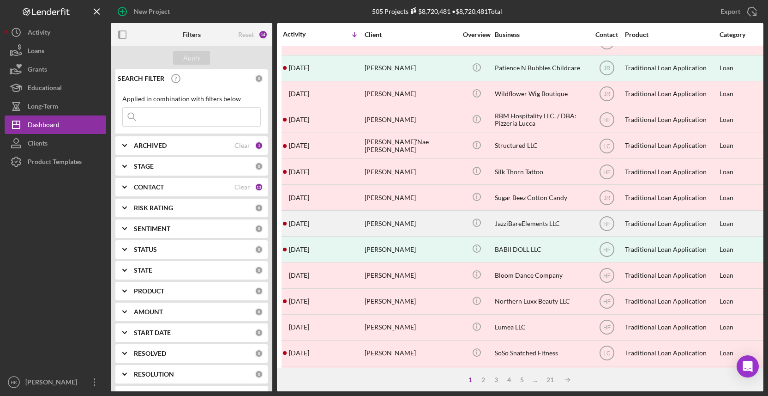
click at [526, 228] on div "JazziBareElements LLC" at bounding box center [541, 223] width 92 height 24
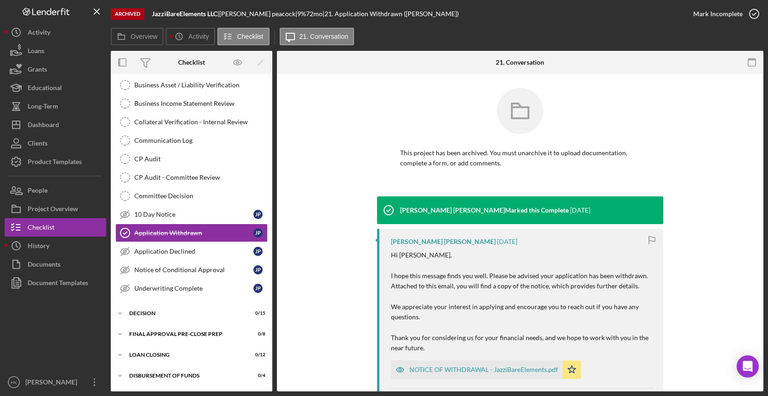
scroll to position [179, 0]
click at [39, 240] on div "History" at bounding box center [39, 246] width 22 height 21
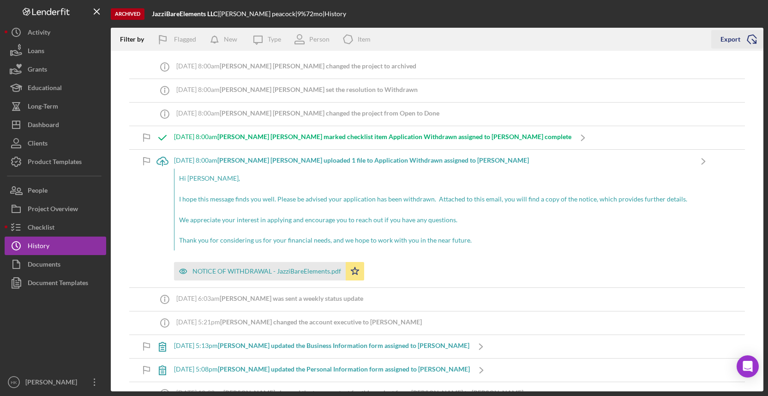
click at [758, 32] on icon "Icon/Export" at bounding box center [751, 39] width 23 height 23
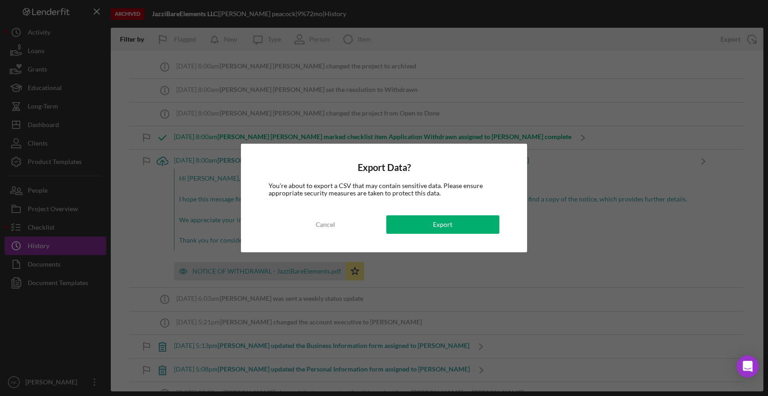
click at [470, 214] on div "Export Data? You're about to export a CSV that may contain sensitive data. Plea…" at bounding box center [384, 198] width 286 height 108
click at [469, 220] on button "Export" at bounding box center [442, 224] width 113 height 18
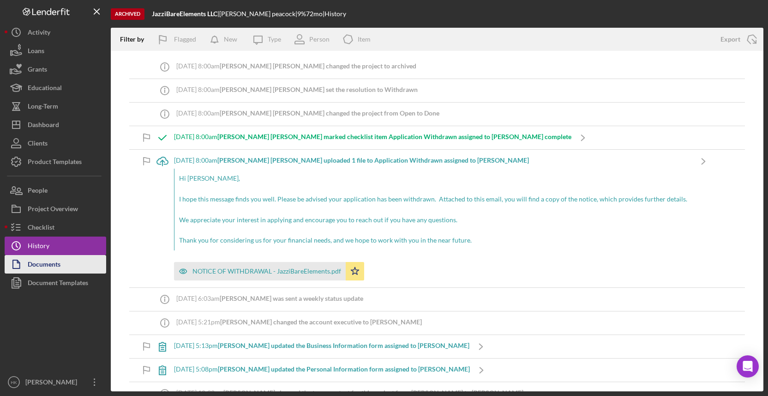
click at [85, 264] on button "Documents" at bounding box center [56, 264] width 102 height 18
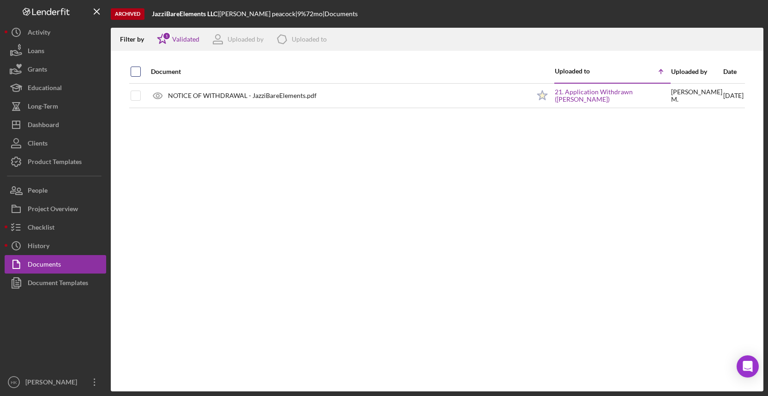
click at [133, 76] on input "checkbox" at bounding box center [135, 71] width 9 height 9
checkbox input "true"
click at [751, 40] on icon "Icon/Download" at bounding box center [752, 39] width 21 height 21
drag, startPoint x: 220, startPoint y: 14, endPoint x: 153, endPoint y: 15, distance: 66.9
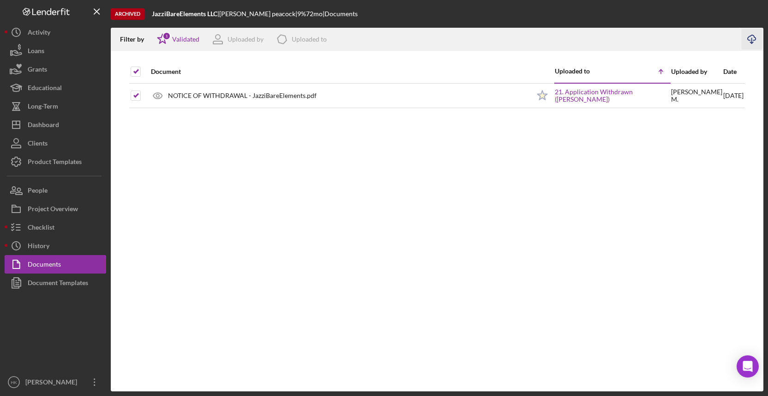
click at [153, 15] on div "JazziBareElements LLC |" at bounding box center [185, 13] width 67 height 7
copy b "JazziBareElements LLC"
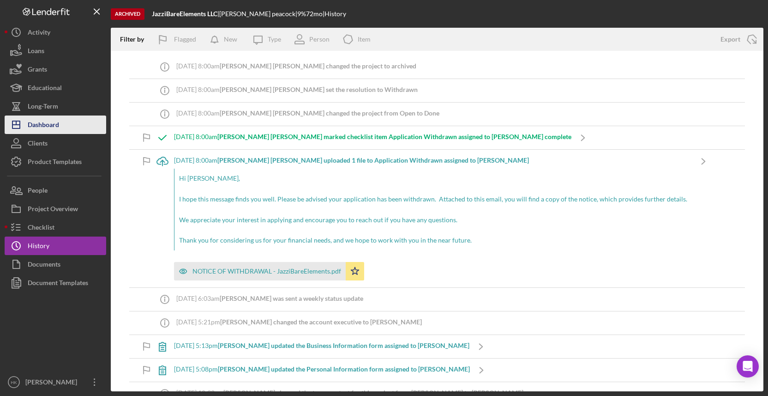
click at [43, 130] on div "Dashboard" at bounding box center [43, 125] width 31 height 21
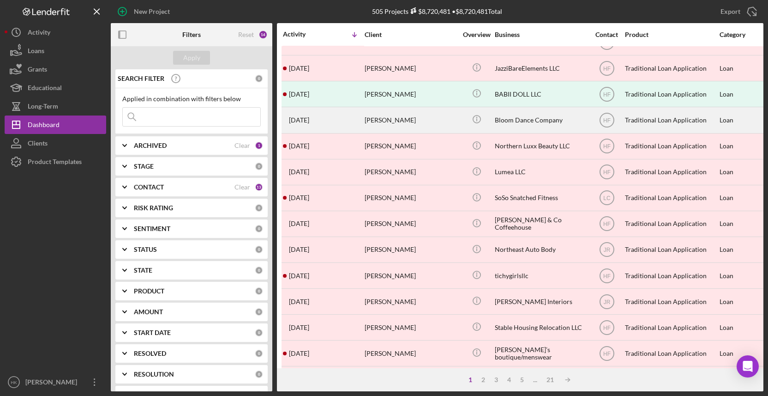
scroll to position [198, 0]
click at [528, 128] on div "Bloom Dance Company" at bounding box center [541, 119] width 92 height 24
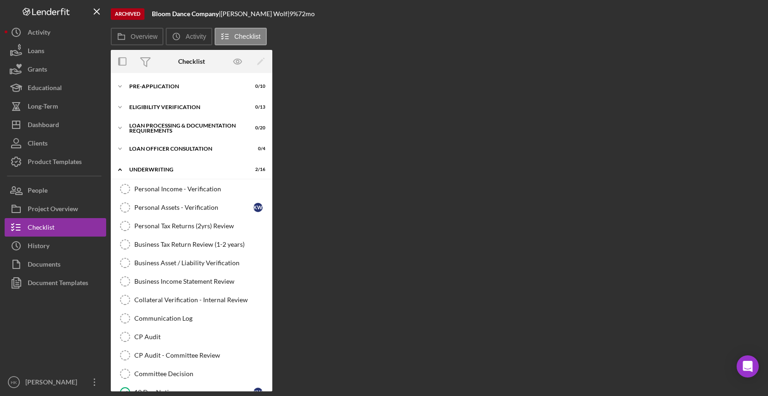
scroll to position [179, 0]
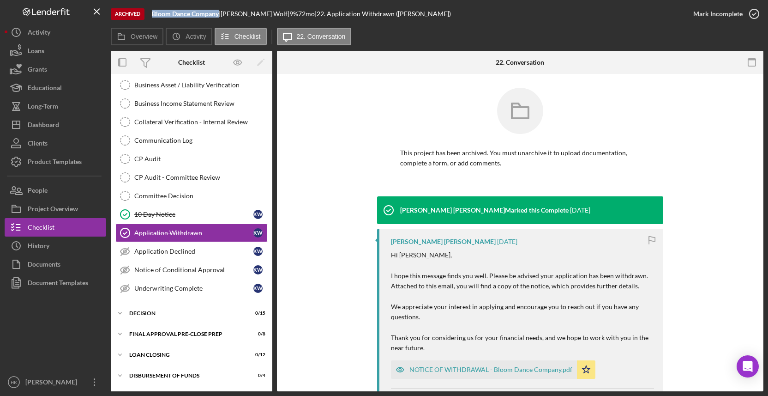
drag, startPoint x: 219, startPoint y: 13, endPoint x: 146, endPoint y: 13, distance: 72.5
click at [146, 13] on div "Archived Bloom Dance Company | Kara Wolf | 9 % 72 mo | 22. Application Withdraw…" at bounding box center [397, 14] width 573 height 28
copy div "Bloom Dance Company"
click at [71, 241] on button "Icon/History History" at bounding box center [56, 245] width 102 height 18
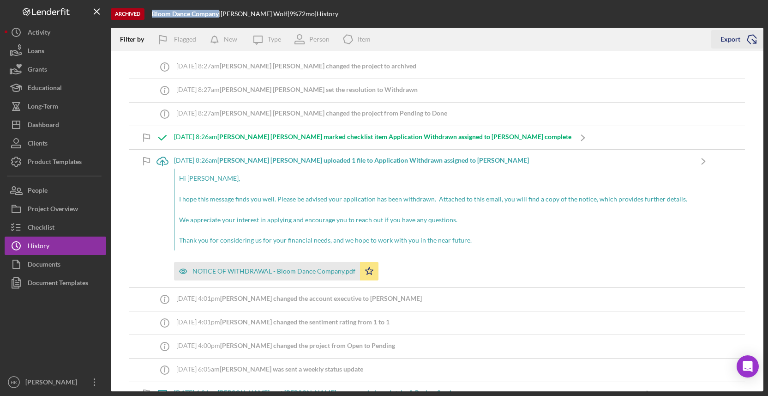
click at [754, 37] on icon "Icon/Export" at bounding box center [751, 39] width 23 height 23
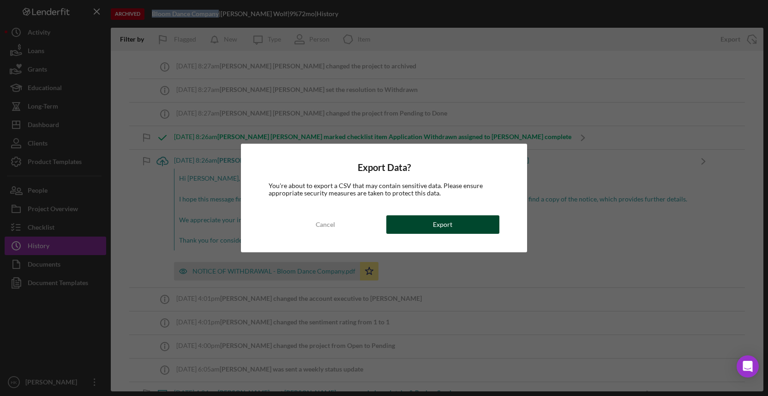
click at [432, 228] on button "Export" at bounding box center [442, 224] width 113 height 18
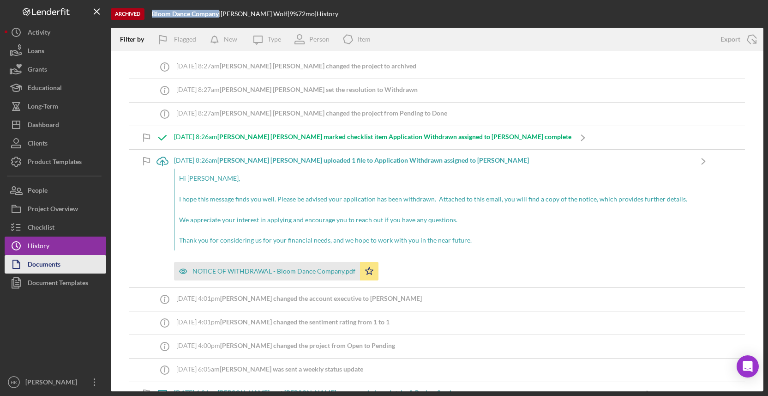
click at [68, 262] on button "Documents" at bounding box center [56, 264] width 102 height 18
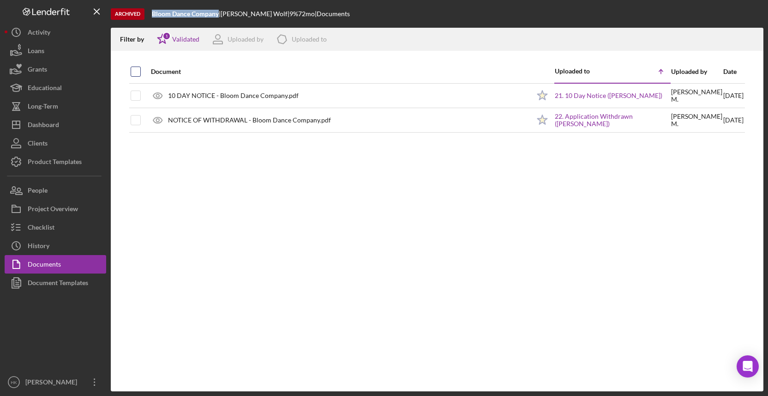
click at [138, 75] on input "checkbox" at bounding box center [135, 71] width 9 height 9
checkbox input "true"
click at [756, 43] on icon "Icon/Download" at bounding box center [752, 39] width 21 height 21
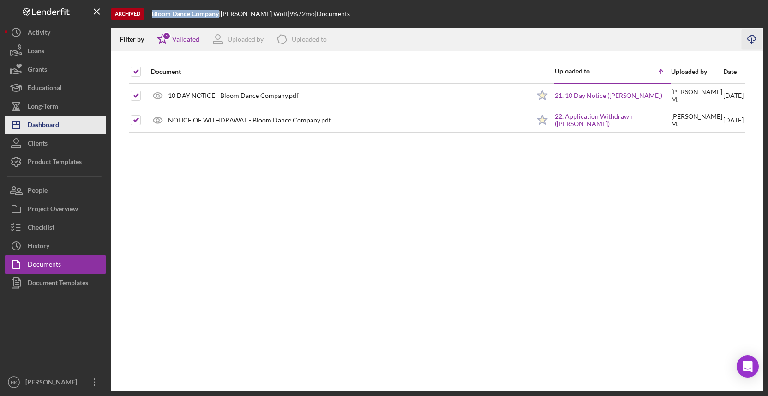
click at [66, 127] on button "Icon/Dashboard Dashboard" at bounding box center [56, 124] width 102 height 18
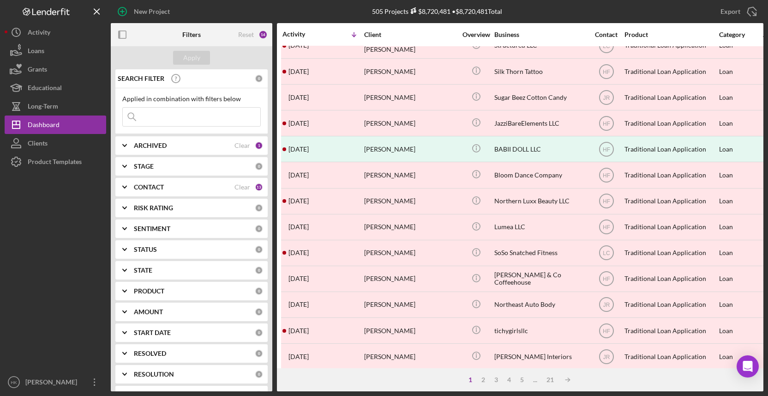
scroll to position [144, 1]
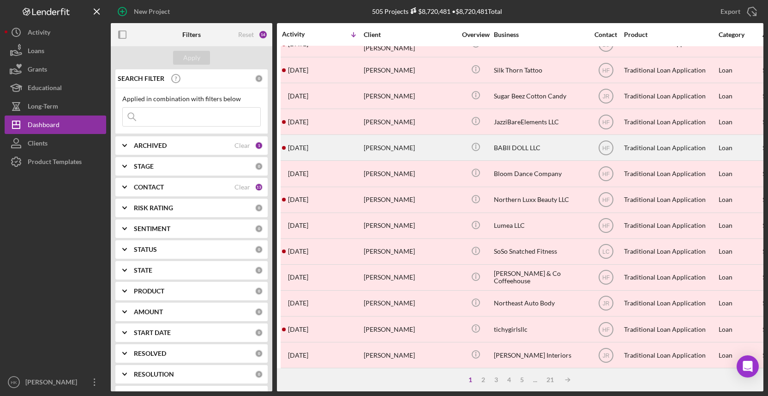
click at [445, 148] on div "[PERSON_NAME]" at bounding box center [410, 147] width 92 height 24
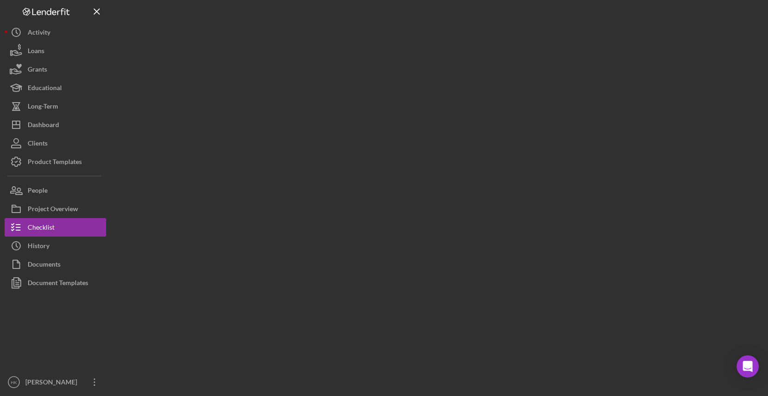
click at [445, 148] on div at bounding box center [437, 195] width 653 height 391
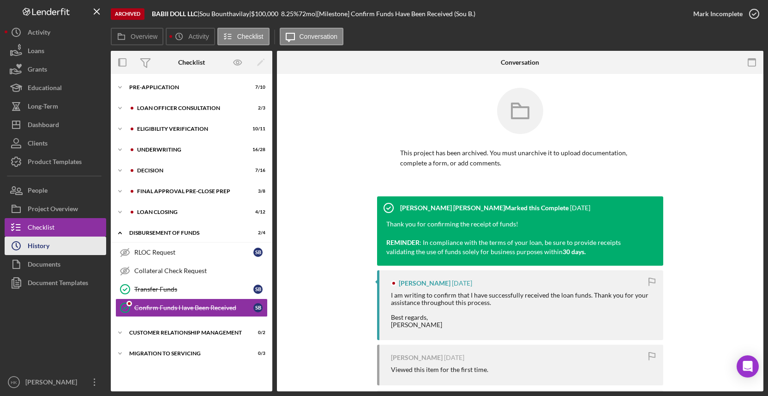
click at [26, 240] on icon "Icon/History" at bounding box center [16, 245] width 23 height 23
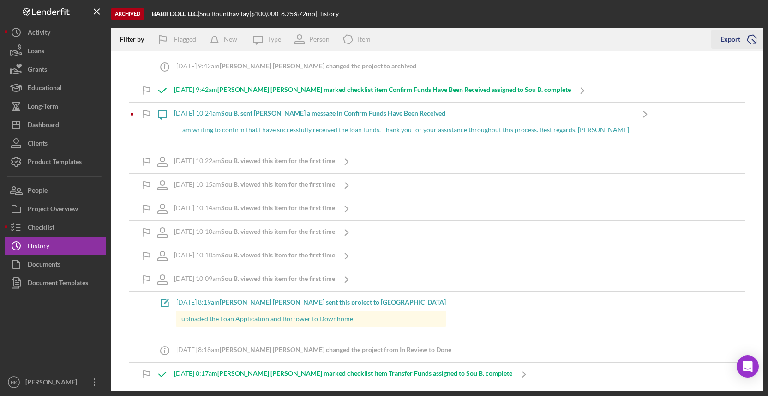
click at [750, 45] on icon "Icon/Export" at bounding box center [751, 39] width 23 height 23
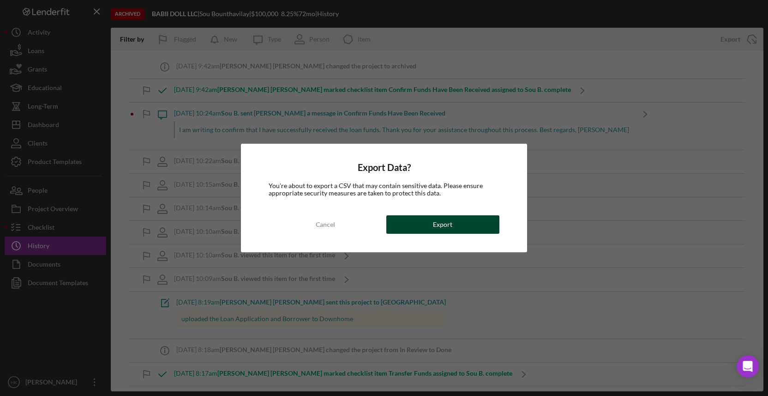
click at [471, 225] on button "Export" at bounding box center [442, 224] width 113 height 18
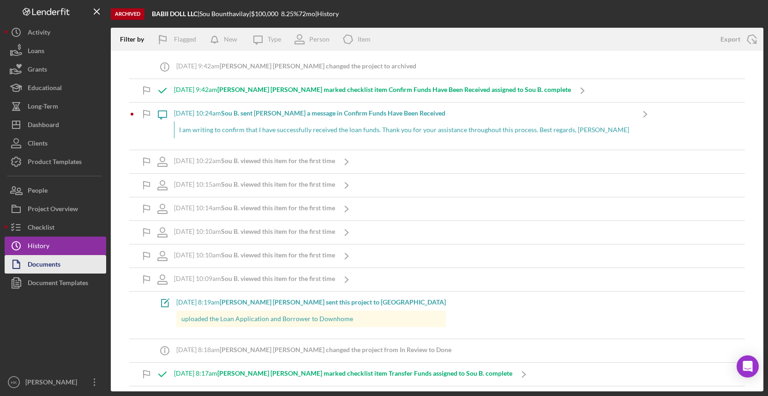
click at [53, 258] on div "Documents" at bounding box center [44, 265] width 33 height 21
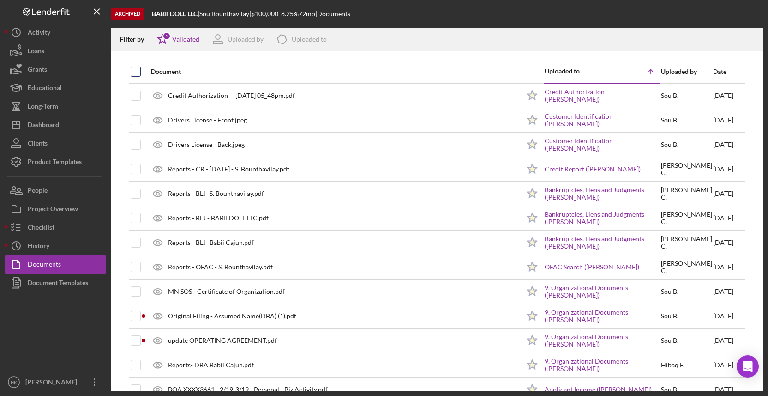
click at [137, 71] on input "checkbox" at bounding box center [135, 71] width 9 height 9
checkbox input "true"
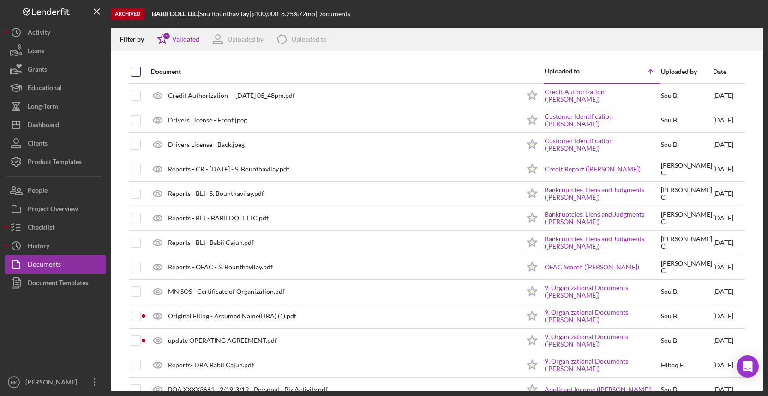
checkbox input "true"
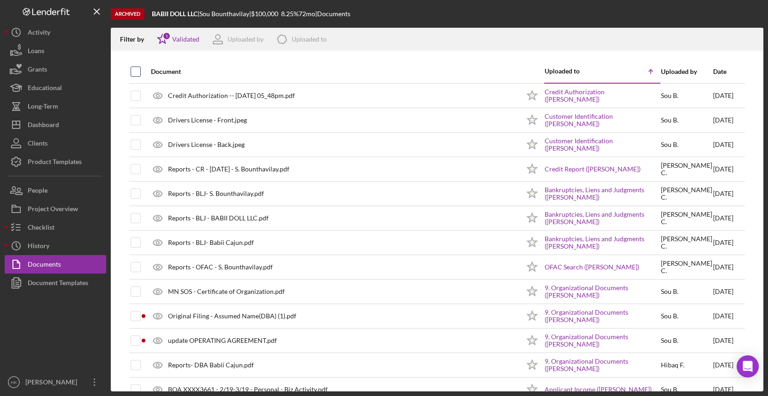
checkbox input "true"
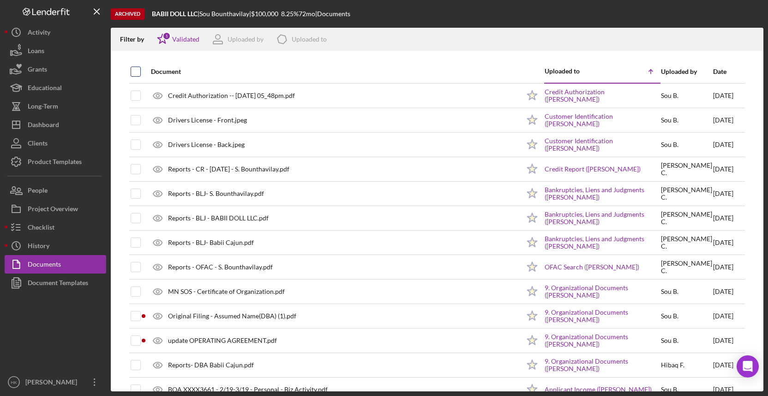
checkbox input "true"
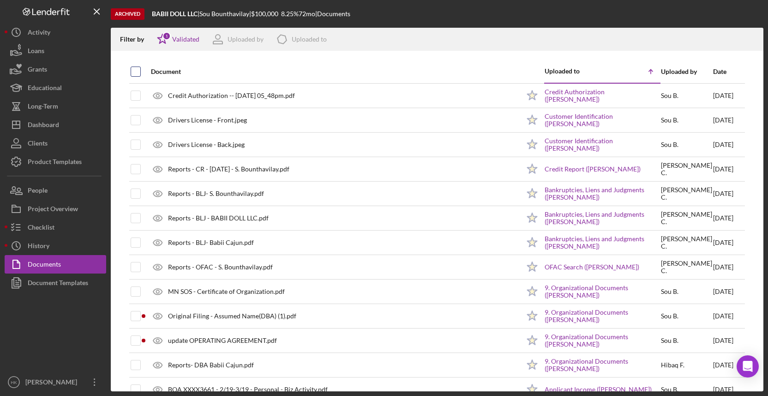
checkbox input "true"
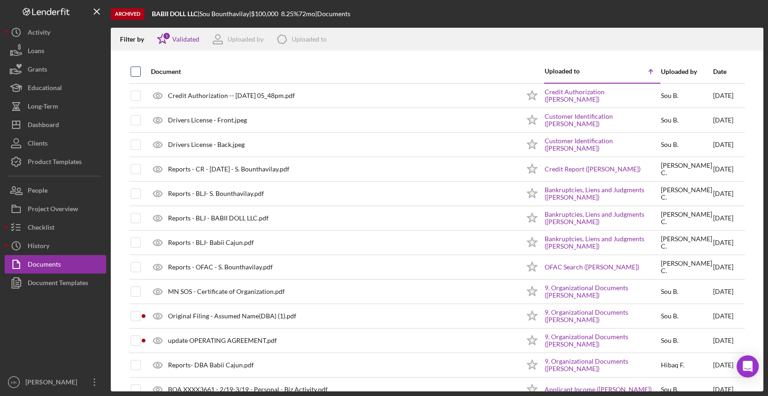
checkbox input "true"
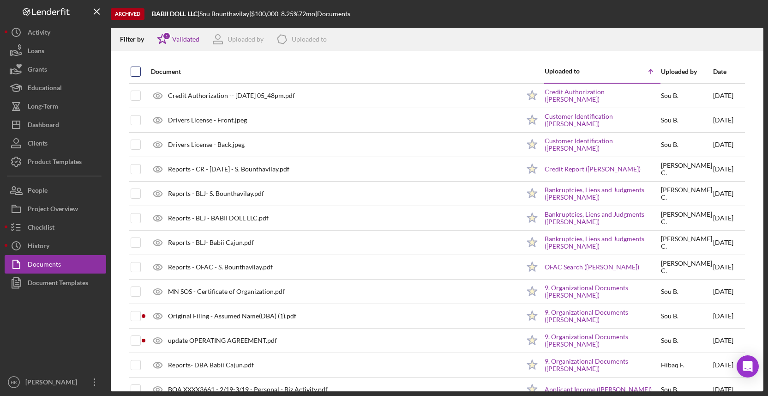
checkbox input "true"
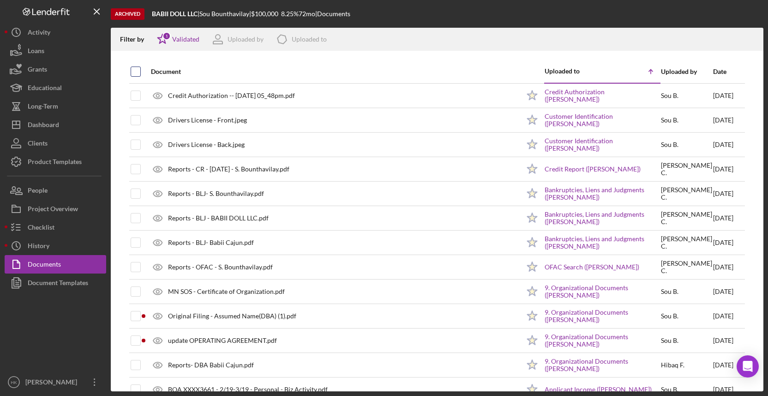
checkbox input "true"
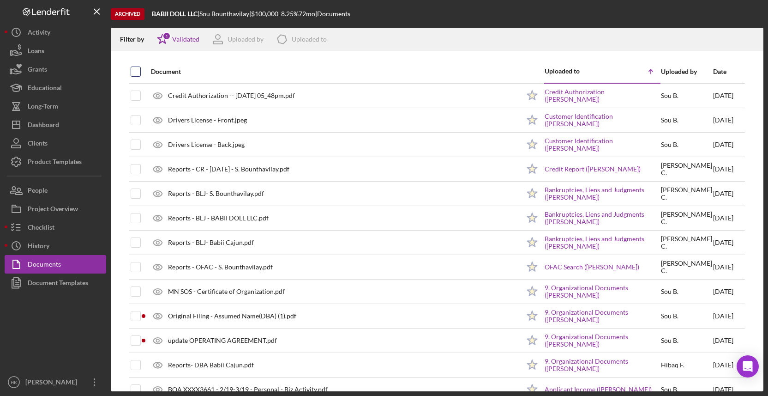
checkbox input "true"
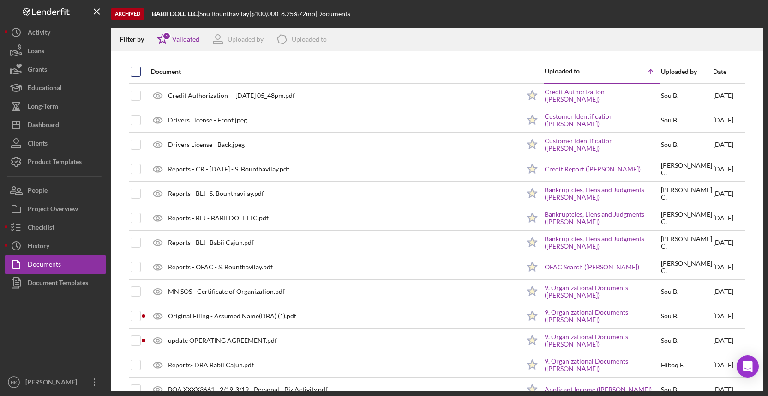
checkbox input "true"
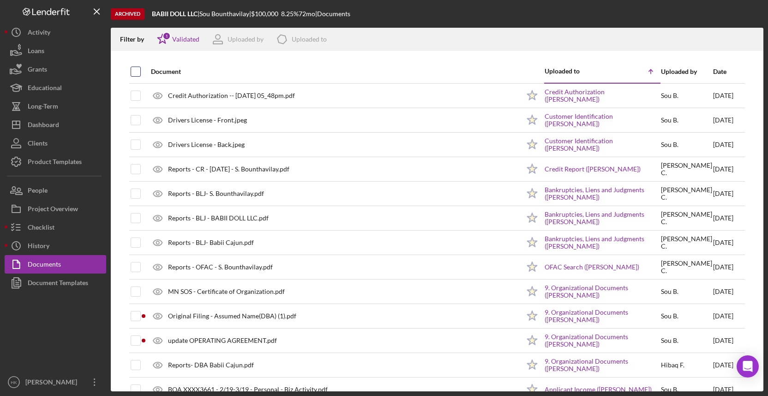
checkbox input "true"
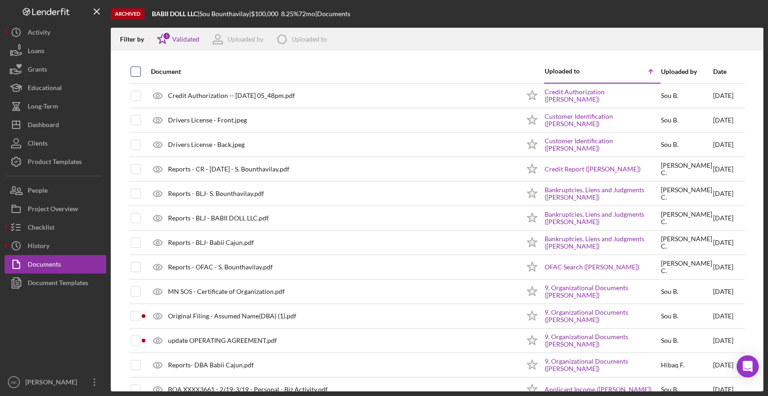
checkbox input "true"
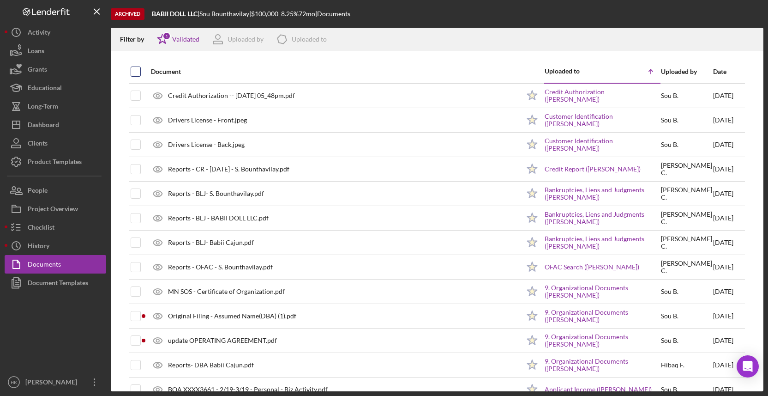
checkbox input "true"
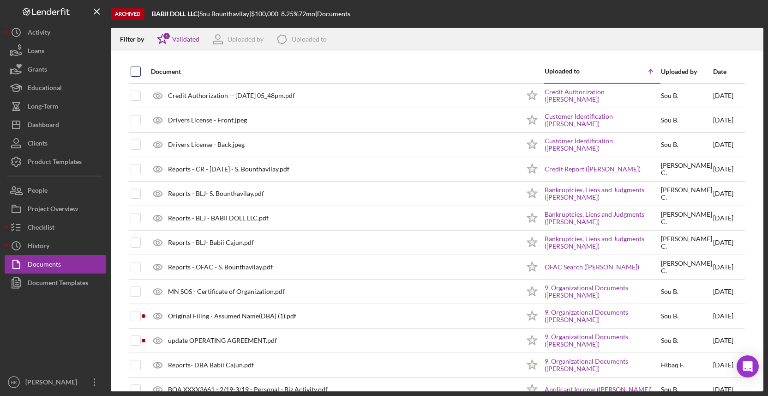
checkbox input "true"
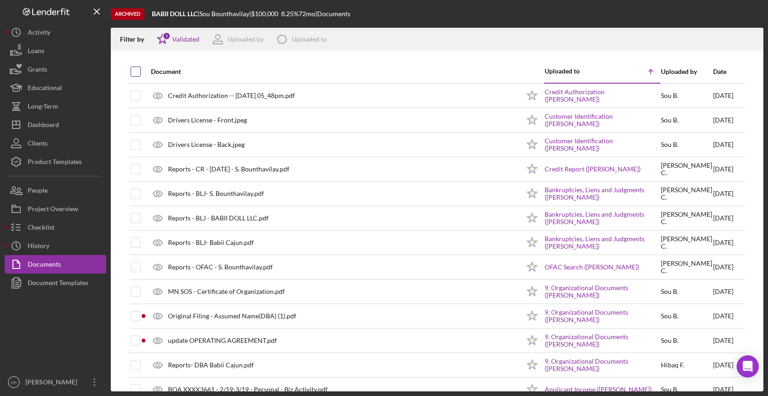
checkbox input "true"
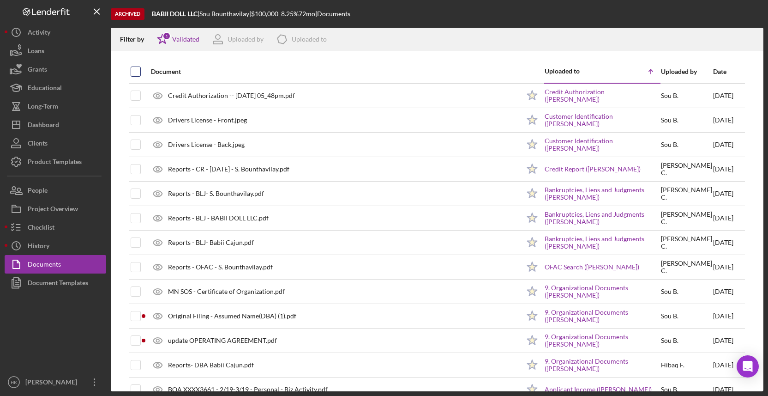
checkbox input "true"
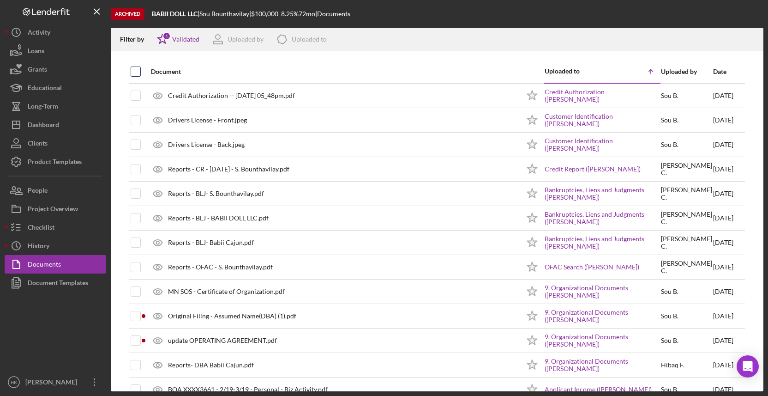
checkbox input "true"
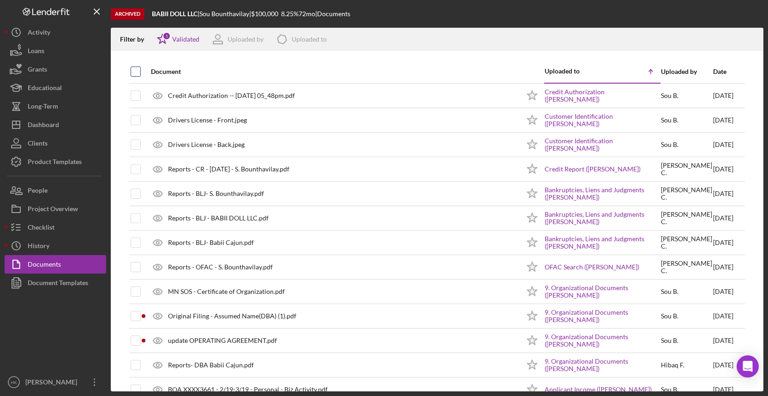
checkbox input "true"
click at [748, 36] on icon "Icon/Download" at bounding box center [752, 39] width 21 height 21
click at [199, 12] on div "BABII DOLL LLC |" at bounding box center [176, 13] width 48 height 7
drag, startPoint x: 200, startPoint y: 13, endPoint x: 152, endPoint y: 13, distance: 48.0
click at [152, 13] on div "Archived BABII DOLL LLC | Sou Bounthavilay | $100,000 8.25 % 72 mo | Documents" at bounding box center [437, 14] width 653 height 28
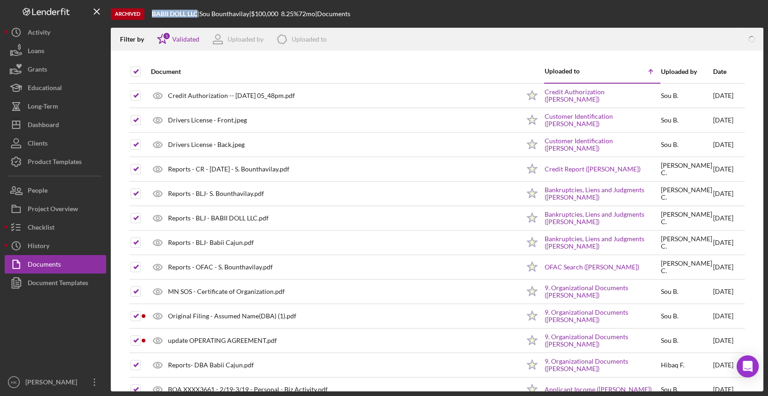
copy b "BABII DOLL LLC"
click at [757, 36] on icon "Icon/Download" at bounding box center [752, 39] width 21 height 21
click at [463, 24] on div "Archived BABII DOLL LLC | Sou Bounthavilay | $100,000 8.25 % 72 mo | Documents" at bounding box center [437, 14] width 653 height 28
click at [32, 255] on div "Documents" at bounding box center [44, 265] width 33 height 21
click at [38, 242] on div "History" at bounding box center [39, 246] width 22 height 21
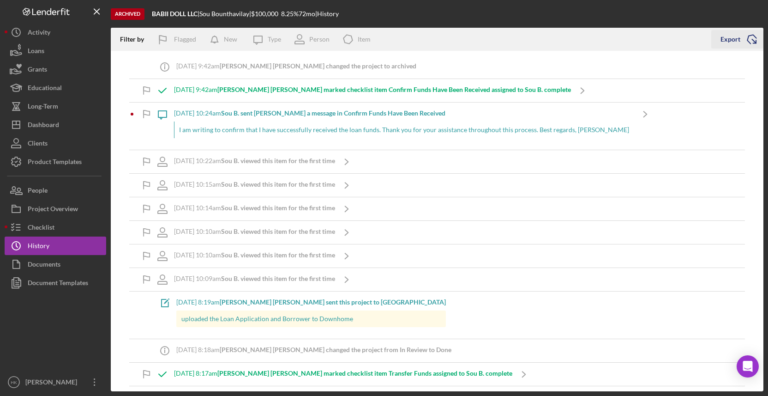
click at [751, 36] on polyline "button" at bounding box center [752, 39] width 10 height 11
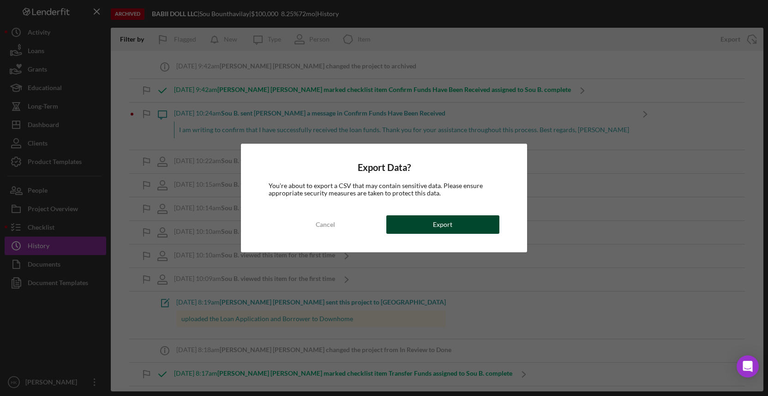
click at [455, 226] on button "Export" at bounding box center [442, 224] width 113 height 18
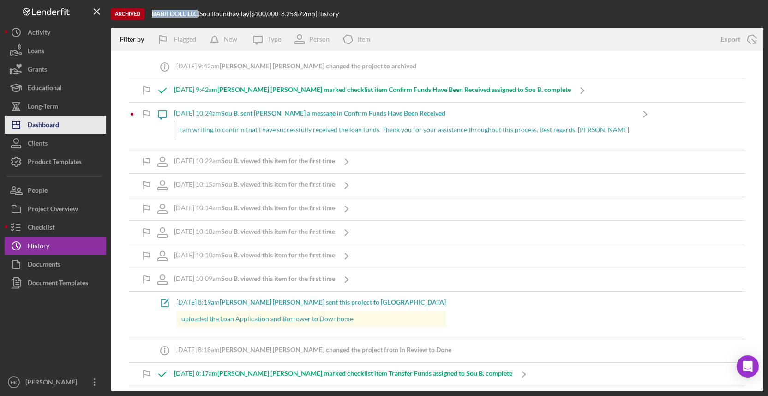
click at [75, 126] on button "Icon/Dashboard Dashboard" at bounding box center [56, 124] width 102 height 18
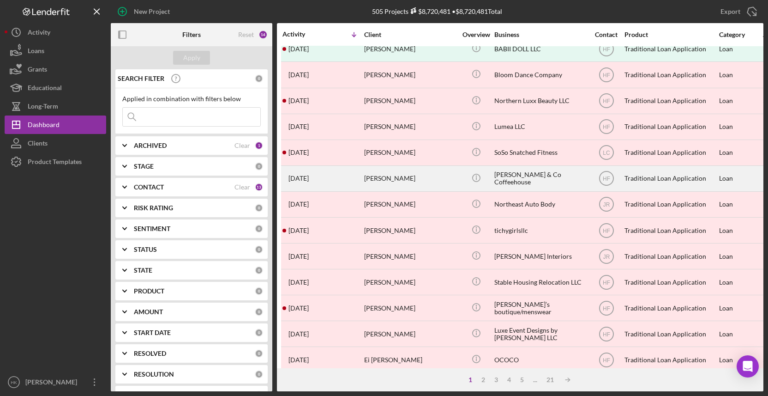
scroll to position [180, 0]
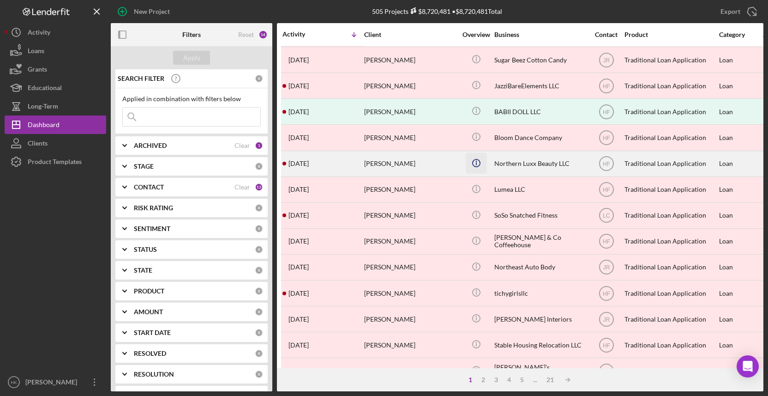
click at [468, 159] on icon "Icon/Info" at bounding box center [476, 162] width 21 height 21
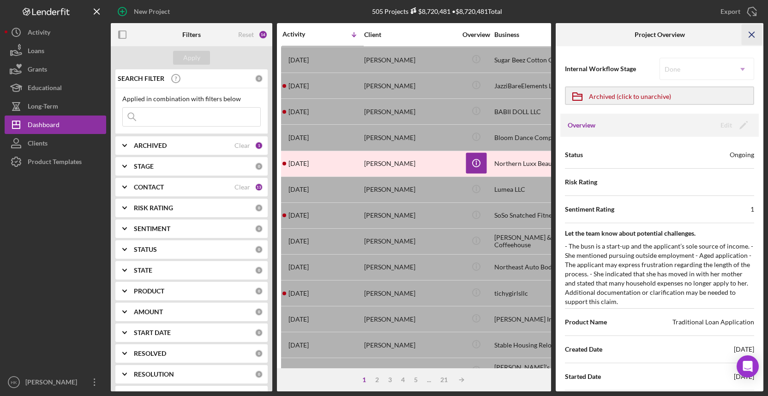
click at [751, 38] on icon "Icon/Menu Close" at bounding box center [752, 34] width 21 height 21
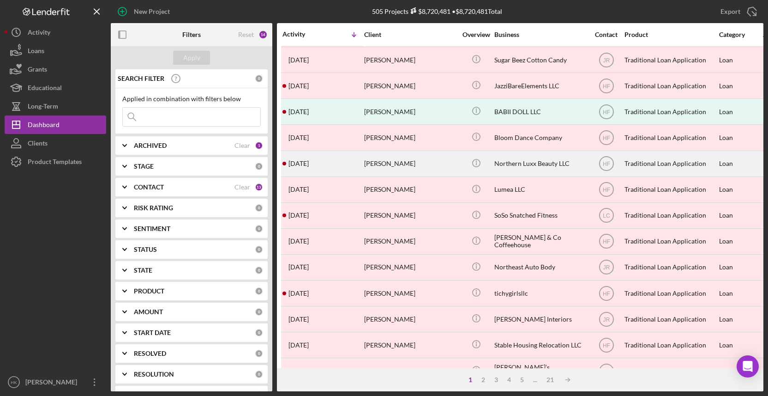
click at [570, 161] on div "Northern Luxx Beauty LLC" at bounding box center [540, 163] width 92 height 24
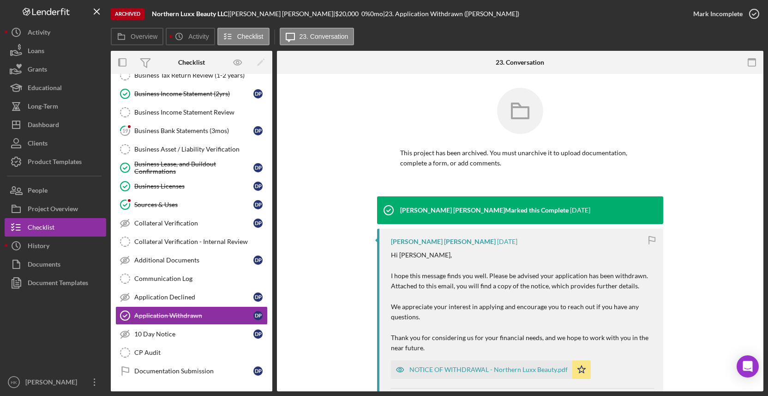
scroll to position [380, 0]
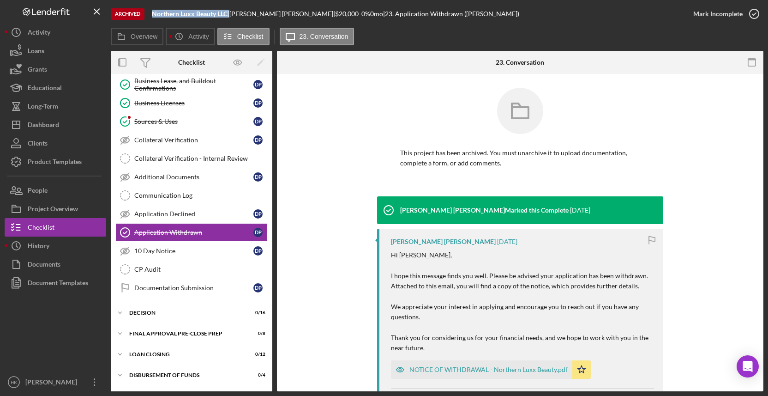
drag, startPoint x: 229, startPoint y: 14, endPoint x: 152, endPoint y: 13, distance: 77.5
click at [152, 13] on div "Archived Northern Luxx Beauty LLC | [PERSON_NAME] | $20,000 0 % 0 mo | 23. Appl…" at bounding box center [397, 14] width 573 height 28
copy div "Northern Luxx Beauty LLC"
click at [67, 248] on button "Icon/History History" at bounding box center [56, 245] width 102 height 18
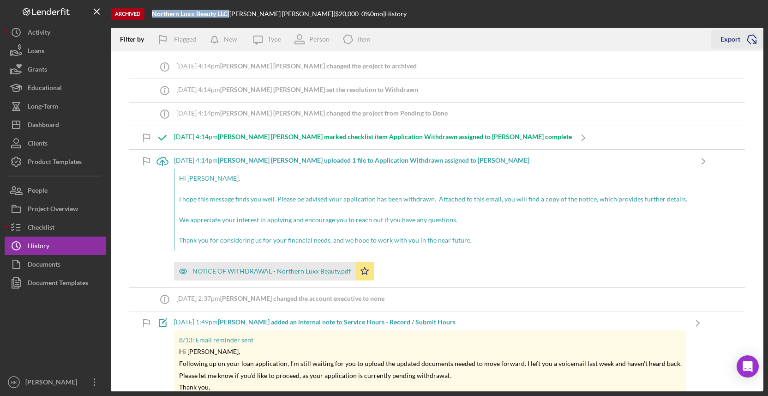
click at [746, 35] on icon "Icon/Export" at bounding box center [751, 39] width 23 height 23
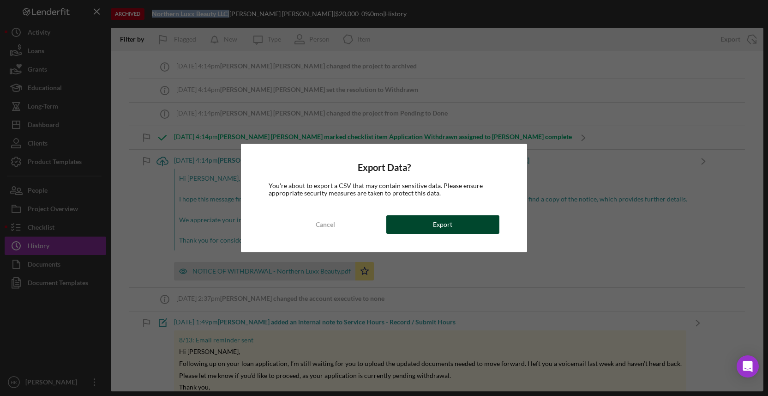
click at [474, 227] on button "Export" at bounding box center [442, 224] width 113 height 18
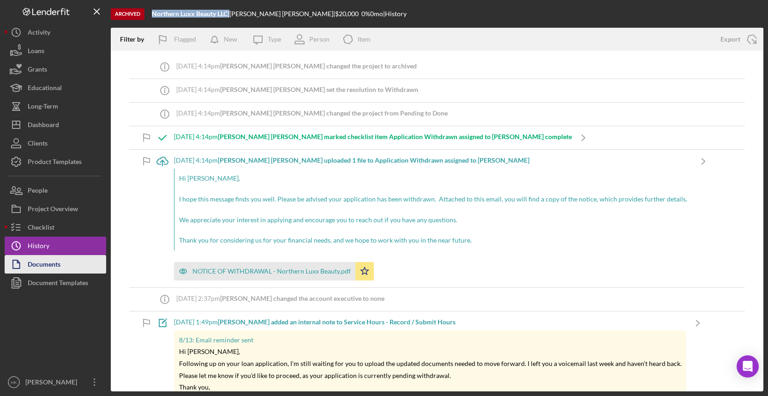
click at [71, 260] on button "Documents" at bounding box center [56, 264] width 102 height 18
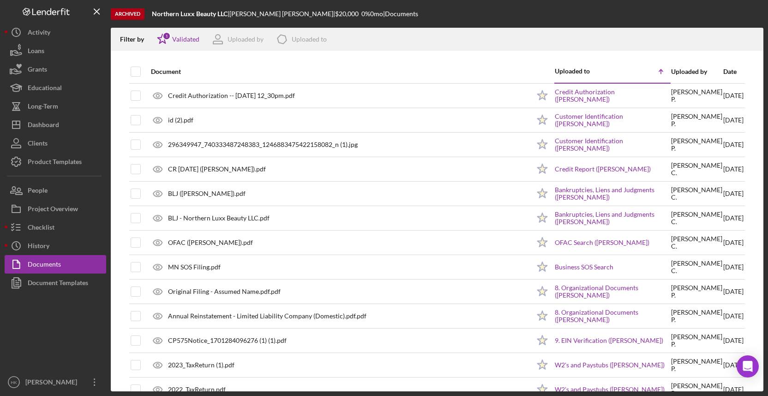
click at [133, 77] on div at bounding box center [136, 71] width 10 height 22
click at [135, 73] on input "checkbox" at bounding box center [135, 71] width 9 height 9
checkbox input "true"
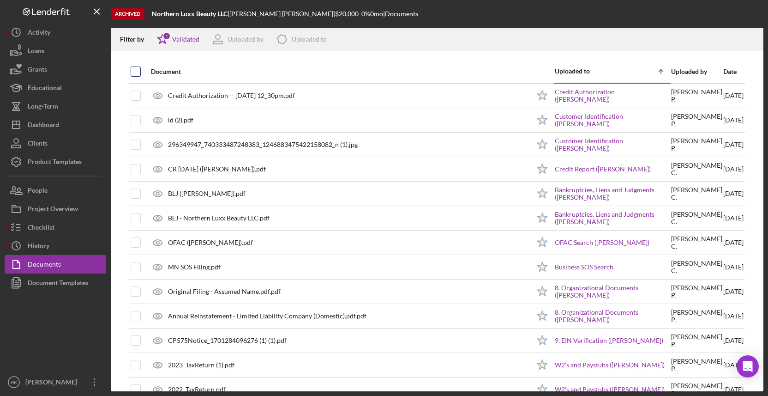
checkbox input "true"
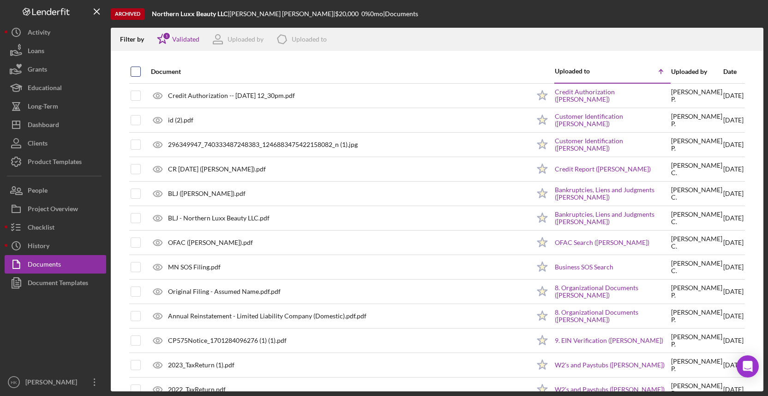
checkbox input "true"
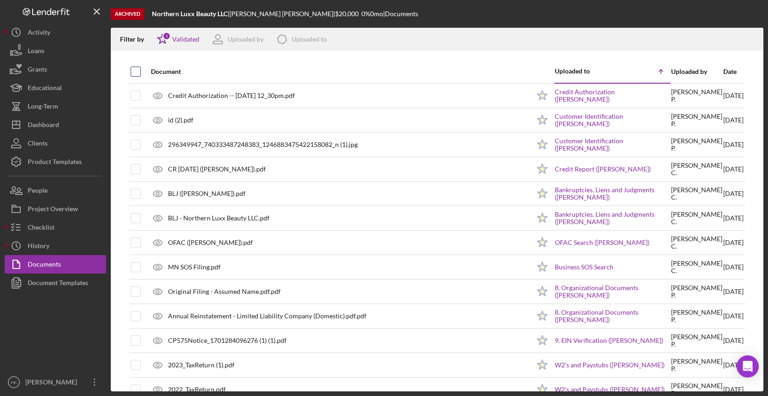
checkbox input "true"
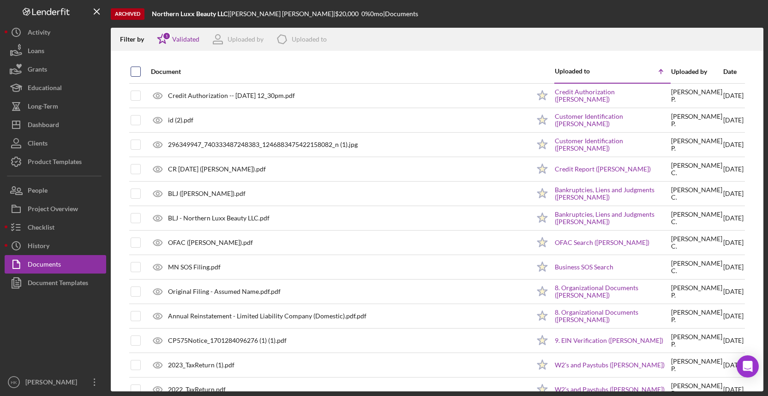
checkbox input "true"
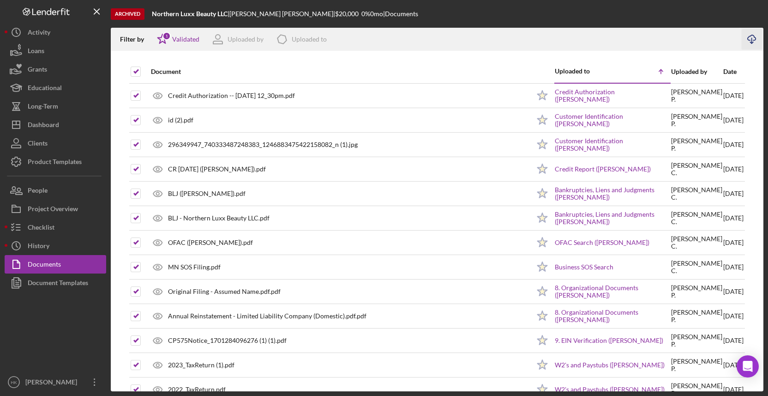
click at [752, 42] on icon "Icon/Download" at bounding box center [752, 39] width 21 height 21
click at [54, 130] on div "Dashboard" at bounding box center [43, 125] width 31 height 21
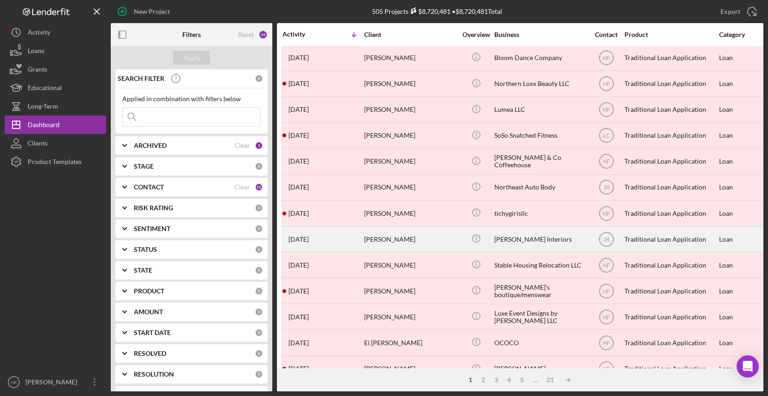
scroll to position [272, 0]
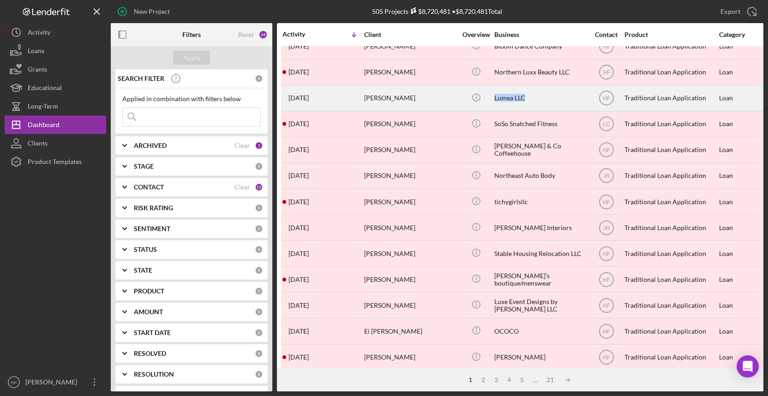
drag, startPoint x: 520, startPoint y: 98, endPoint x: 494, endPoint y: 98, distance: 25.8
click at [494, 98] on td "Lumea LLC" at bounding box center [541, 98] width 95 height 26
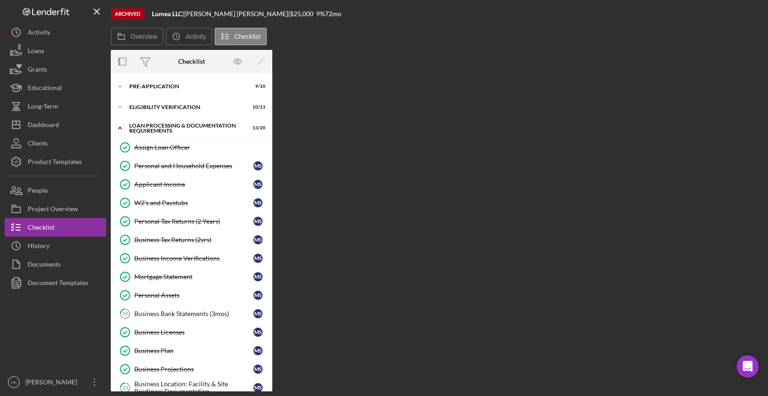
scroll to position [174, 0]
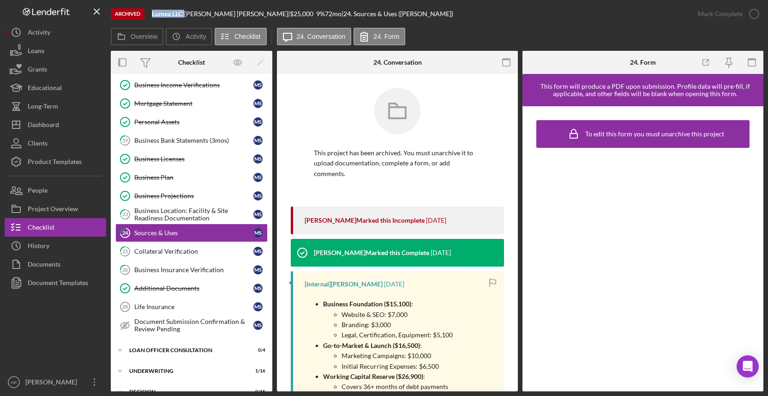
drag, startPoint x: 186, startPoint y: 15, endPoint x: 151, endPoint y: 12, distance: 34.7
click at [151, 12] on div "Archived Lumea LLC | [PERSON_NAME] | $25,000 9 % 72 mo | 24. Sources & Uses ([P…" at bounding box center [400, 14] width 578 height 28
copy div "Lumea LLC"
click at [72, 241] on button "Icon/History History" at bounding box center [56, 245] width 102 height 18
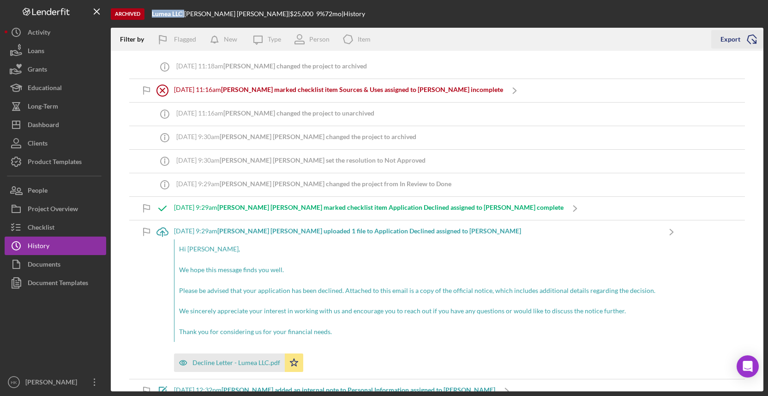
click at [749, 41] on icon "Icon/Export" at bounding box center [751, 39] width 23 height 23
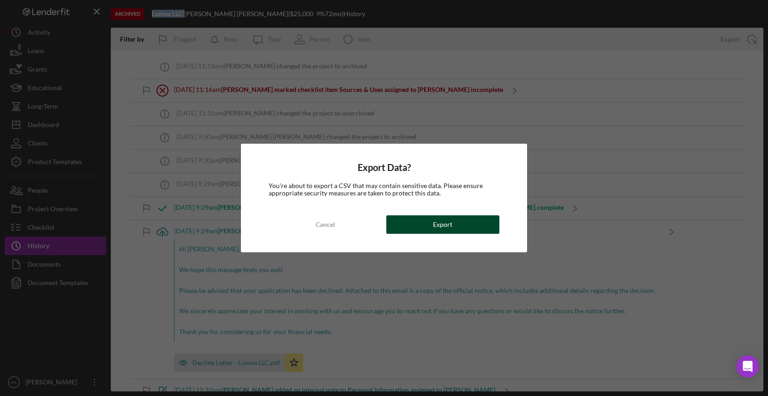
click at [454, 223] on button "Export" at bounding box center [442, 224] width 113 height 18
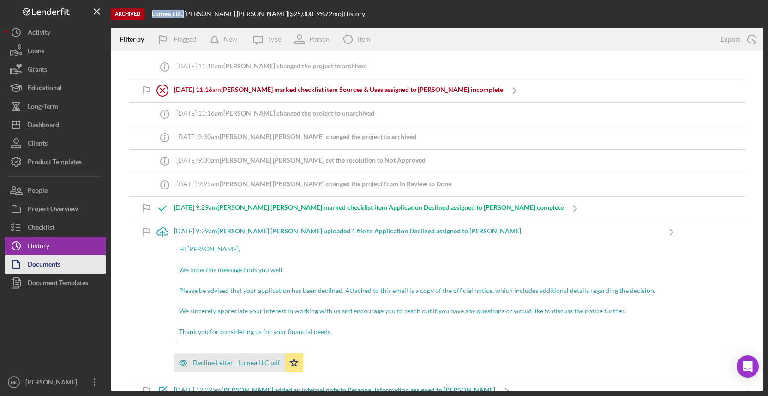
click at [71, 258] on button "Documents" at bounding box center [56, 264] width 102 height 18
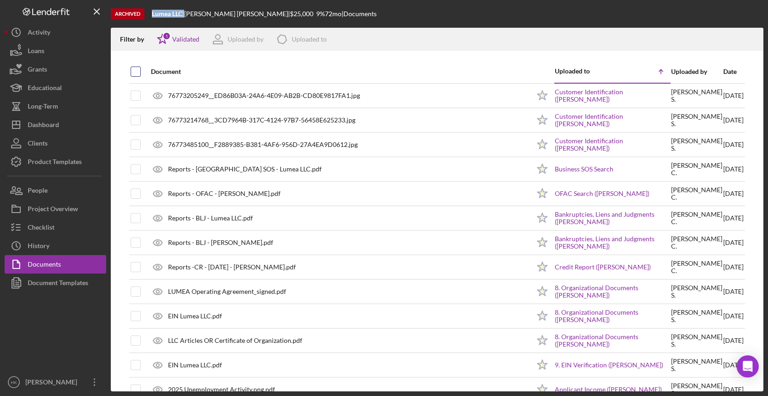
click at [139, 67] on input "checkbox" at bounding box center [135, 71] width 9 height 9
checkbox input "true"
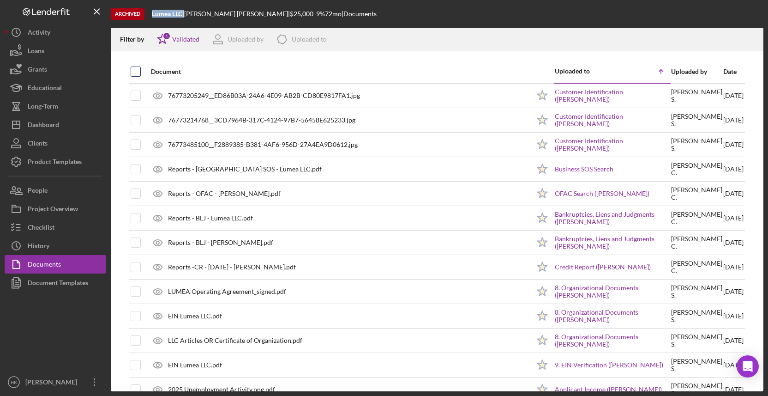
checkbox input "true"
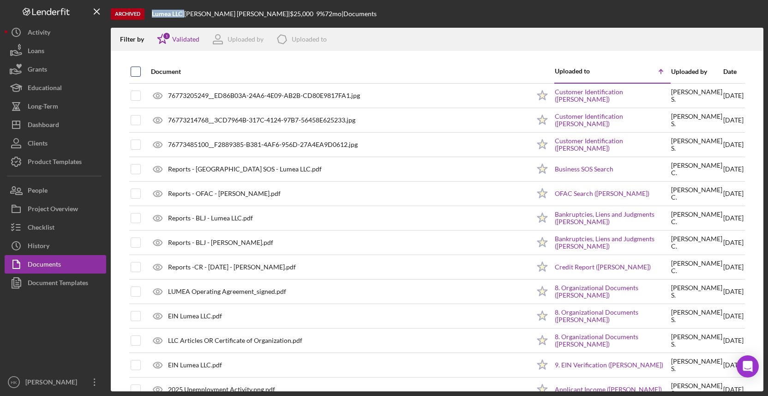
checkbox input "true"
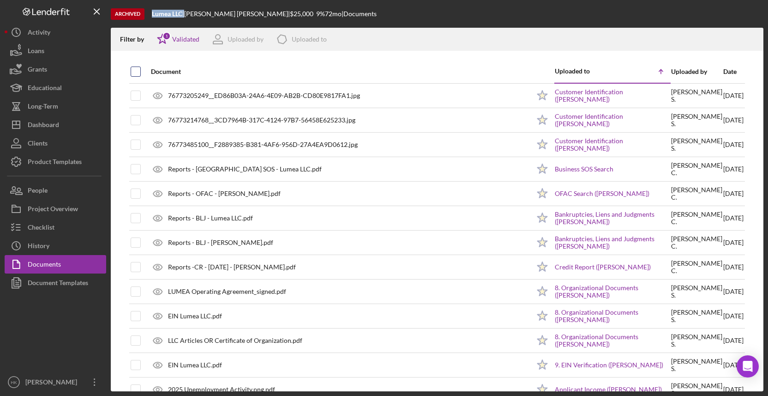
checkbox input "true"
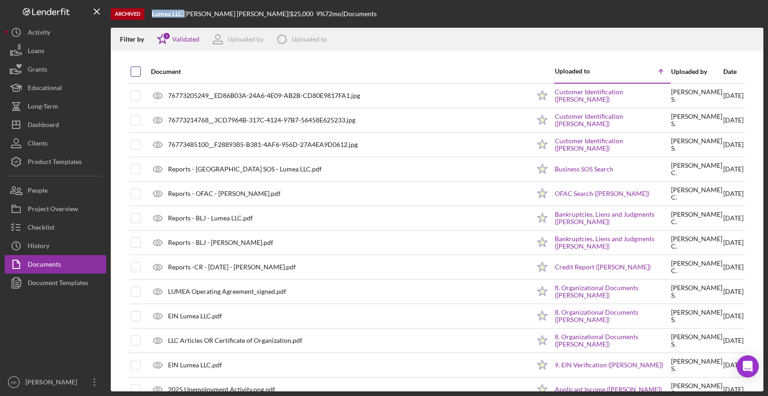
checkbox input "true"
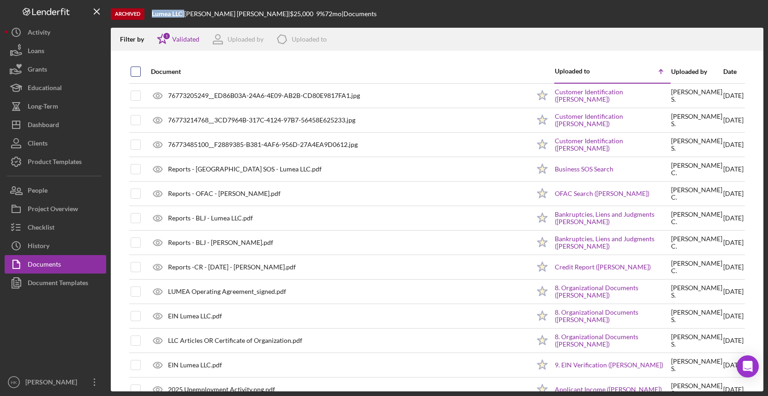
checkbox input "true"
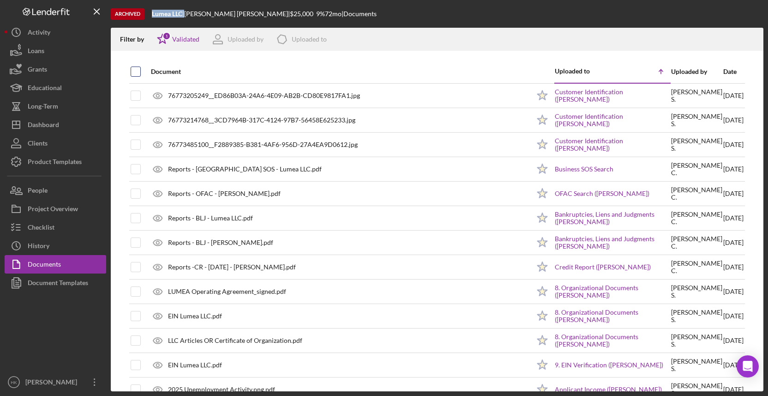
checkbox input "true"
click at [753, 39] on icon "Icon/Download" at bounding box center [752, 39] width 21 height 21
click at [49, 123] on div "Dashboard" at bounding box center [43, 125] width 31 height 21
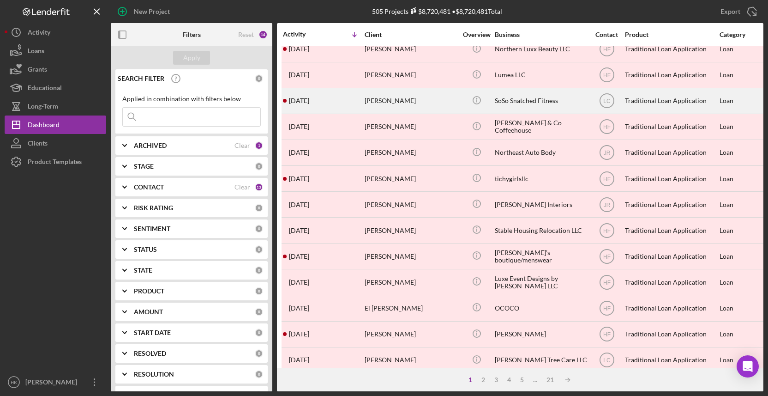
scroll to position [282, 0]
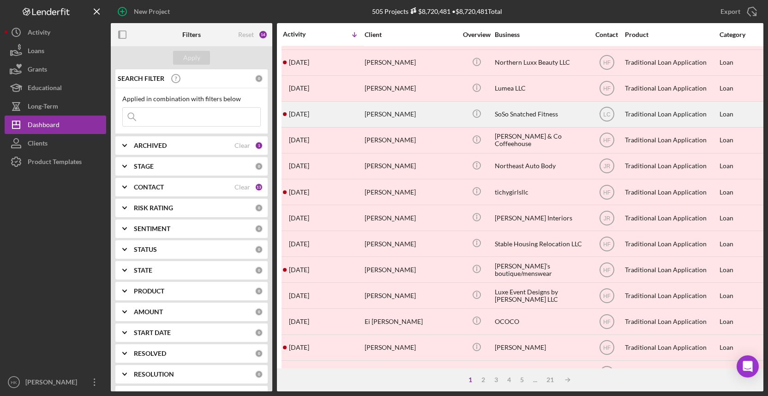
click at [526, 117] on div "SoSo Snatched Fitness" at bounding box center [541, 114] width 92 height 24
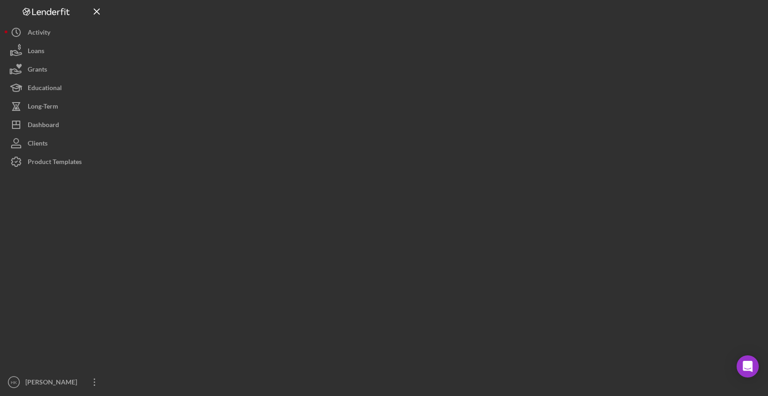
click at [526, 117] on div at bounding box center [437, 195] width 653 height 391
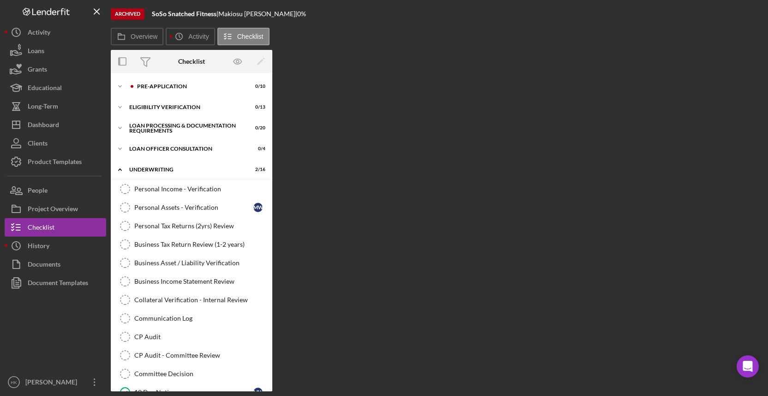
scroll to position [179, 0]
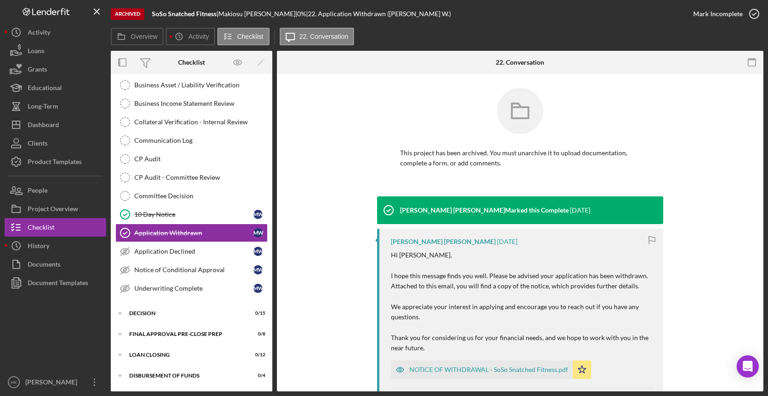
click at [220, 19] on div "Archived SoSo Snatched Fitness | [PERSON_NAME] | 0 % | 22. Application Withdraw…" at bounding box center [397, 14] width 573 height 28
drag, startPoint x: 217, startPoint y: 14, endPoint x: 152, endPoint y: 12, distance: 64.6
click at [152, 12] on b "SoSo Snatched Fitness" at bounding box center [184, 14] width 65 height 8
copy b "SoSo Snatched Fitness"
click at [754, 0] on div "Mark Incomplete" at bounding box center [723, 14] width 79 height 28
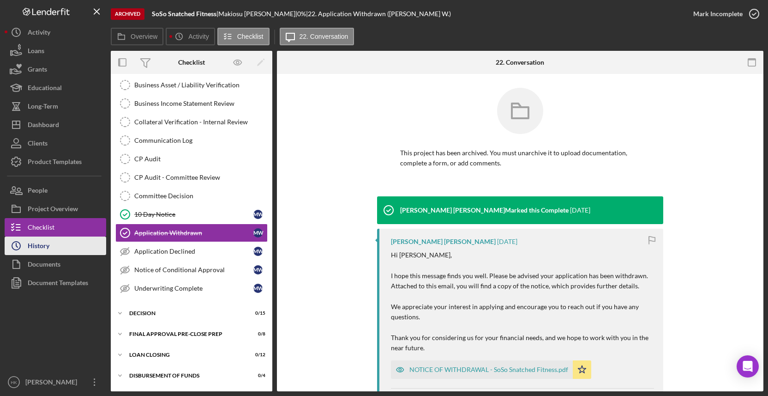
click at [53, 241] on button "Icon/History History" at bounding box center [56, 245] width 102 height 18
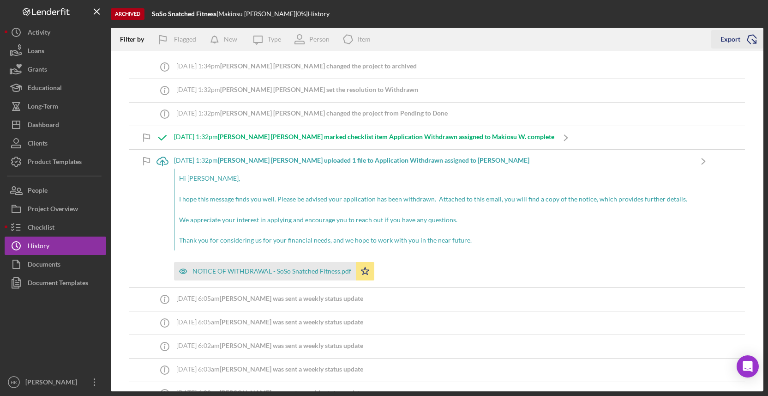
click at [750, 37] on icon "Icon/Export" at bounding box center [751, 39] width 23 height 23
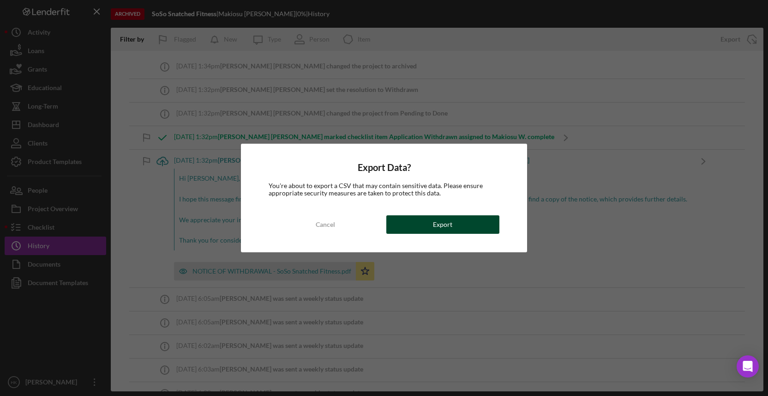
click at [467, 222] on button "Export" at bounding box center [442, 224] width 113 height 18
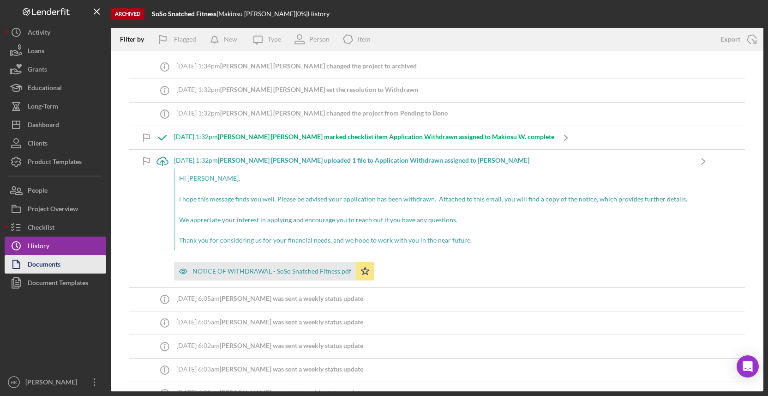
click at [70, 256] on button "Documents" at bounding box center [56, 264] width 102 height 18
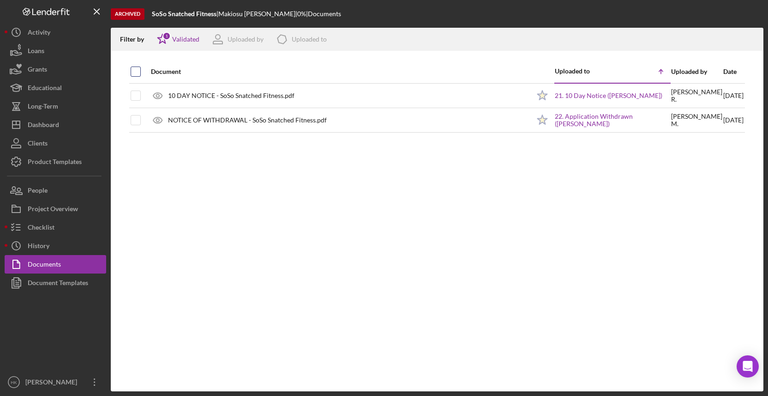
click at [135, 73] on input "checkbox" at bounding box center [135, 71] width 9 height 9
checkbox input "true"
click at [757, 45] on icon "Icon/Download" at bounding box center [752, 39] width 21 height 21
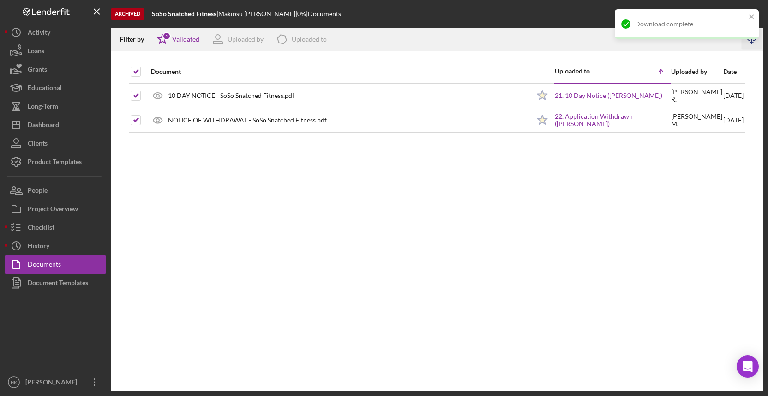
click at [212, 267] on div "Document Uploaded to Icon/Table Sort Arrow Uploaded by Date 10 DAY NOTICE - SoS…" at bounding box center [437, 225] width 653 height 331
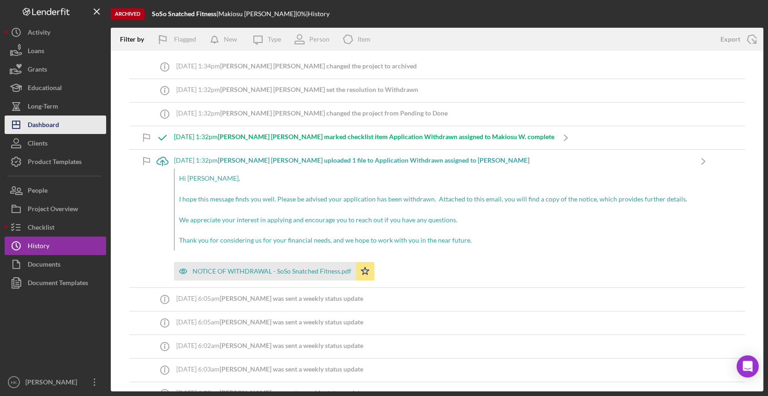
click at [57, 122] on div "Dashboard" at bounding box center [43, 125] width 31 height 21
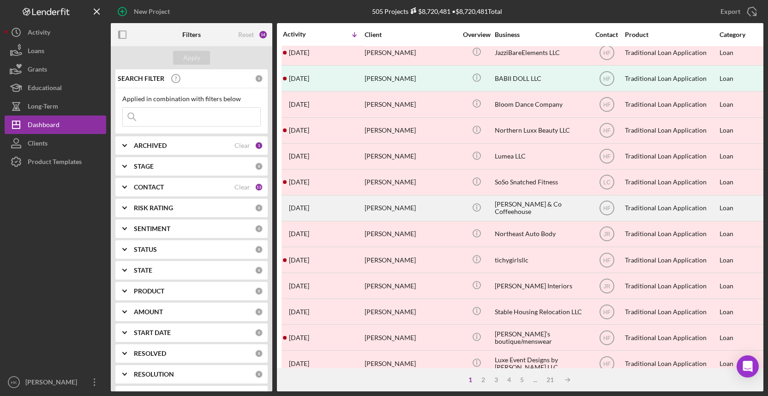
scroll to position [273, 0]
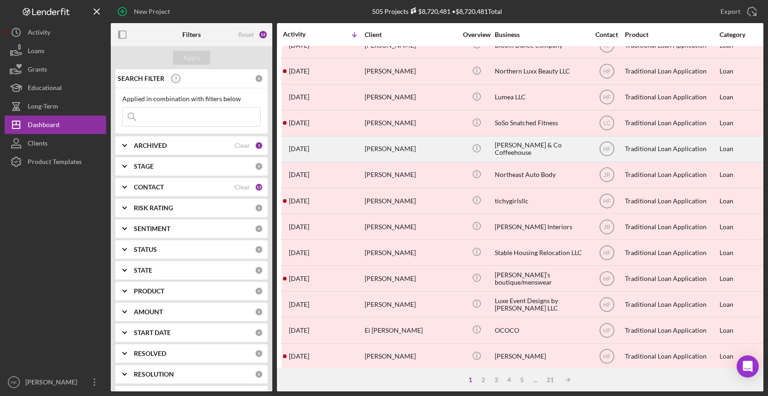
click at [526, 143] on div "[PERSON_NAME] & Co Coffeehouse" at bounding box center [541, 149] width 92 height 24
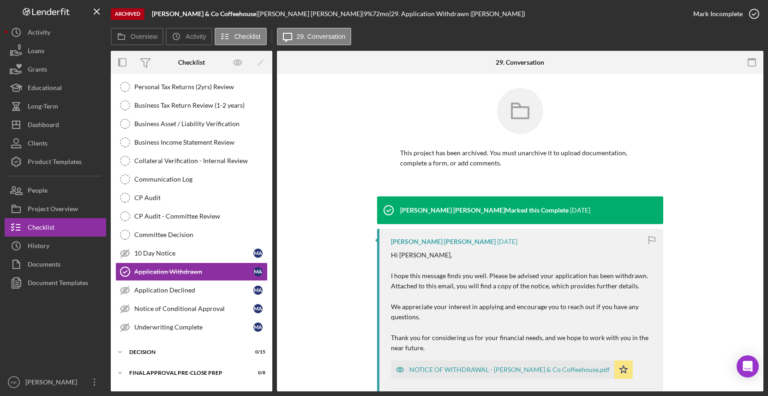
scroll to position [179, 0]
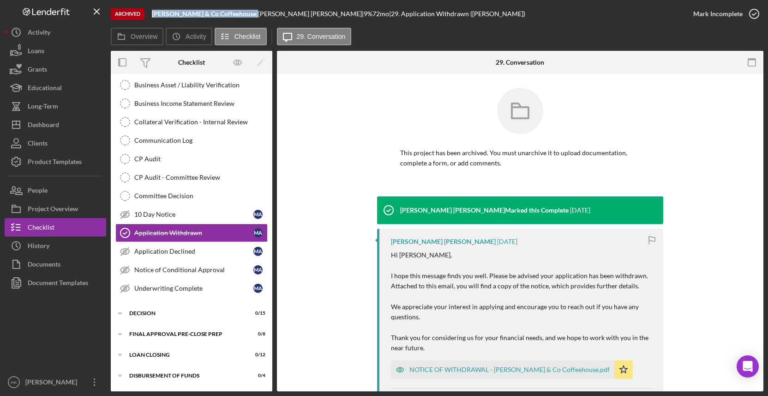
drag, startPoint x: 221, startPoint y: 15, endPoint x: 152, endPoint y: 14, distance: 68.8
click at [152, 14] on div "Archived [PERSON_NAME] & Co Coffeehouse | [PERSON_NAME] | 9 % 72 mo | 29. Appli…" at bounding box center [397, 14] width 573 height 28
copy div "[PERSON_NAME] & Co Coffeehouse"
click at [65, 268] on button "Documents" at bounding box center [56, 264] width 102 height 18
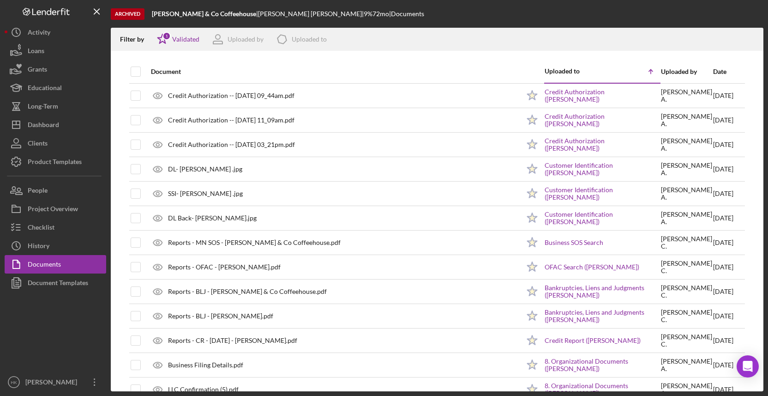
click at [142, 65] on div at bounding box center [144, 71] width 4 height 22
click at [139, 72] on input "checkbox" at bounding box center [135, 71] width 9 height 9
checkbox input "true"
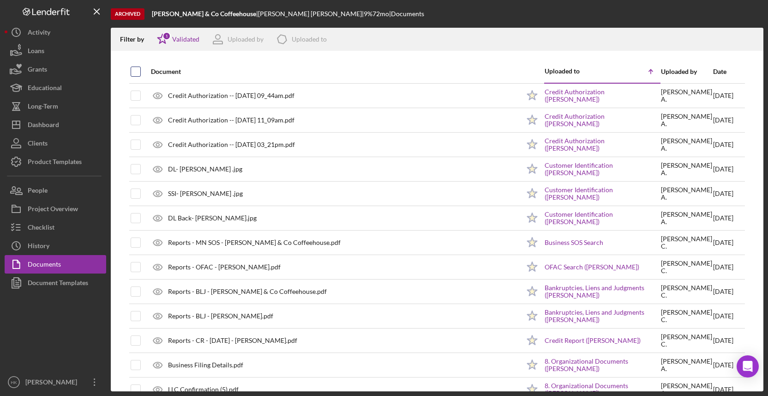
checkbox input "true"
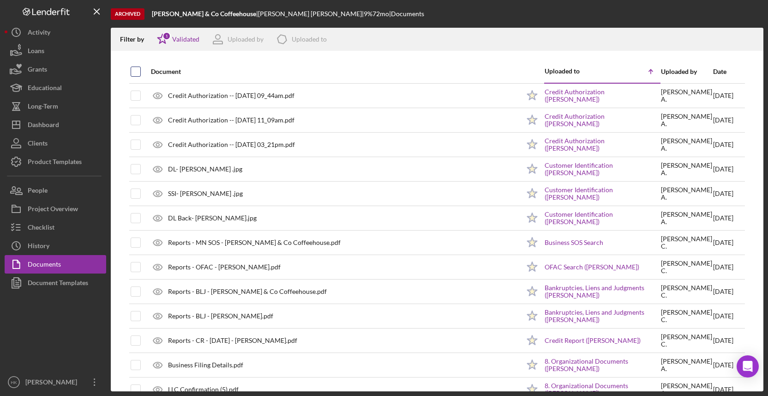
checkbox input "true"
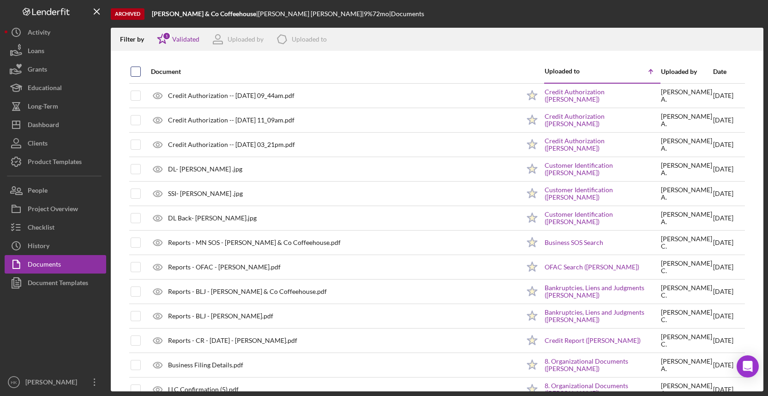
checkbox input "true"
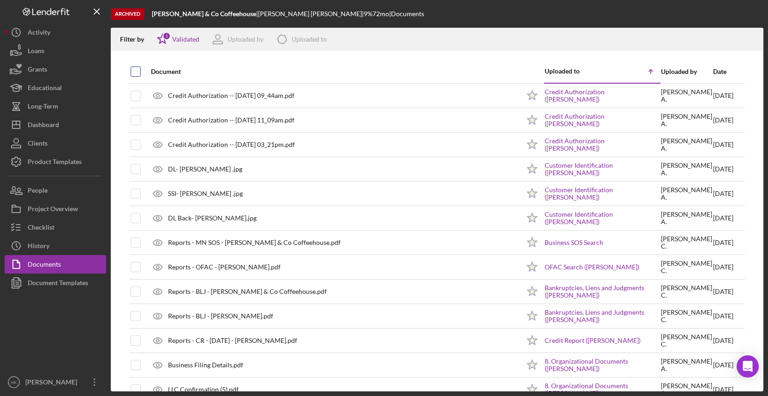
checkbox input "true"
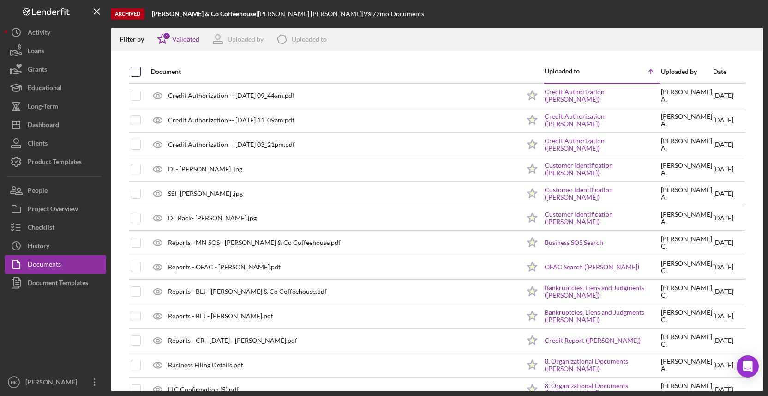
checkbox input "true"
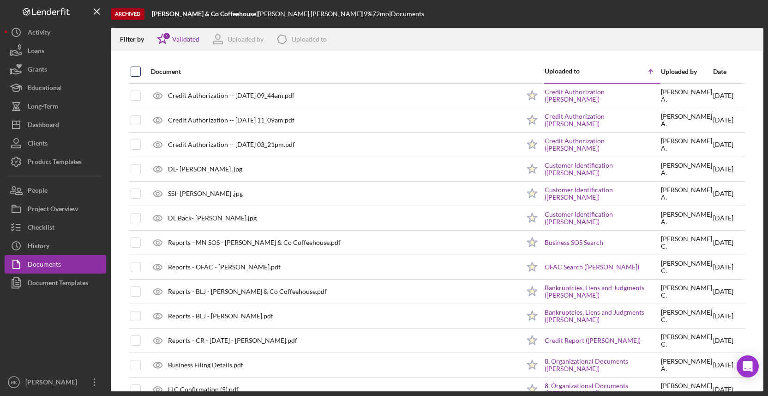
checkbox input "true"
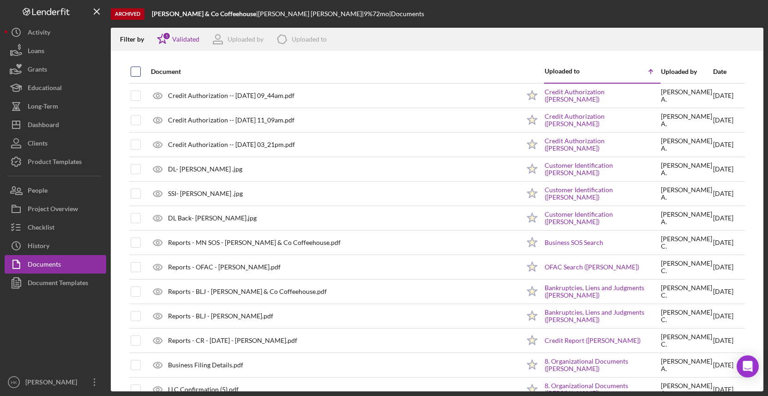
checkbox input "true"
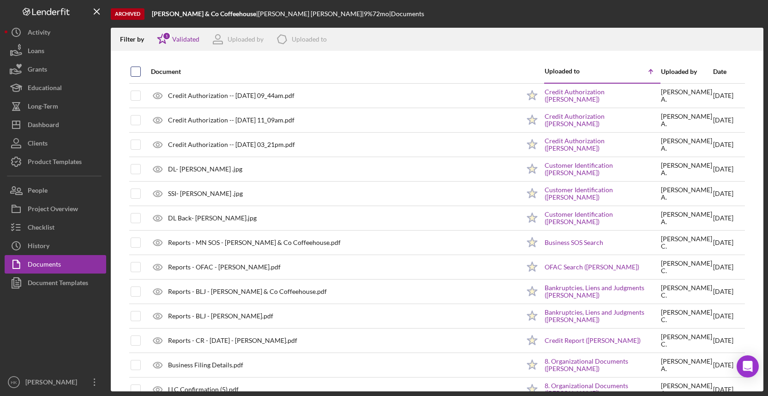
checkbox input "true"
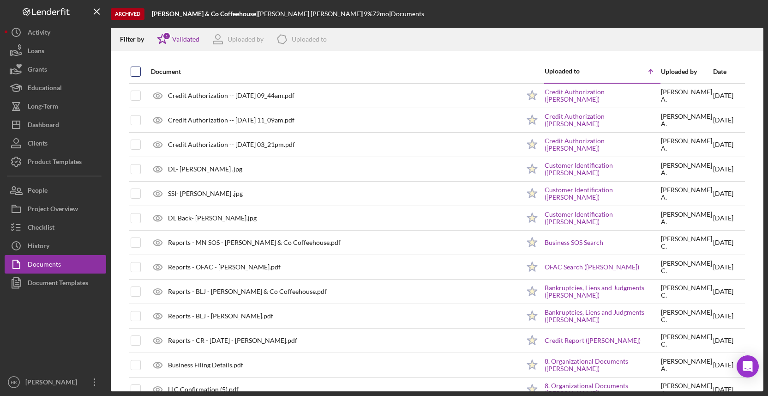
checkbox input "true"
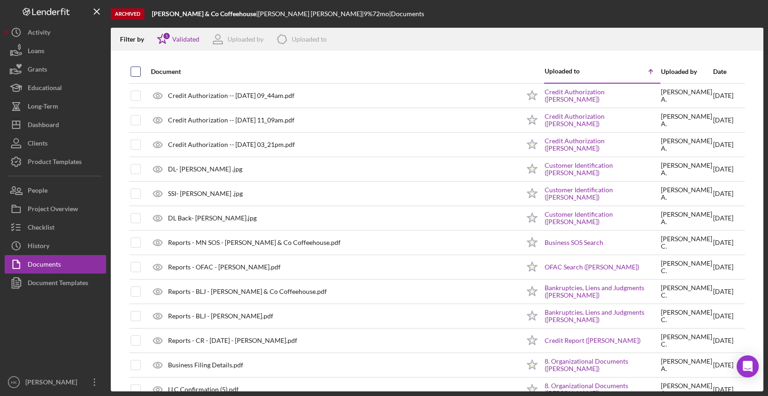
checkbox input "true"
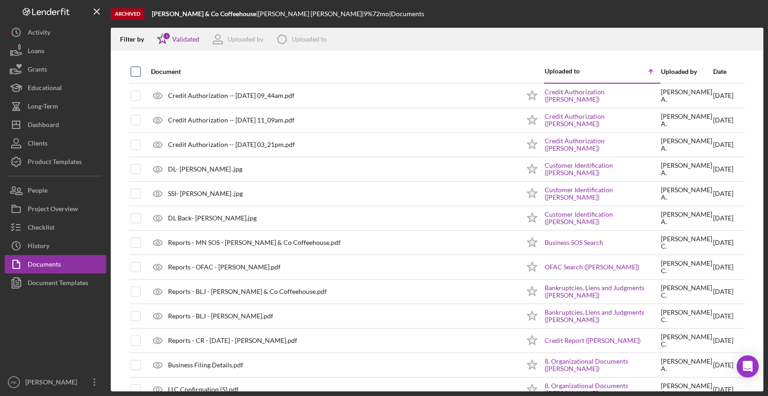
checkbox input "true"
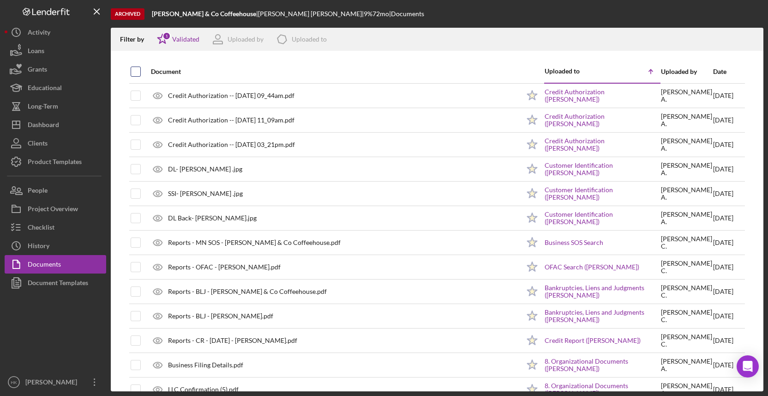
checkbox input "true"
click at [753, 44] on icon "Icon/Download" at bounding box center [752, 39] width 21 height 21
click at [55, 251] on button "Icon/History History" at bounding box center [56, 245] width 102 height 18
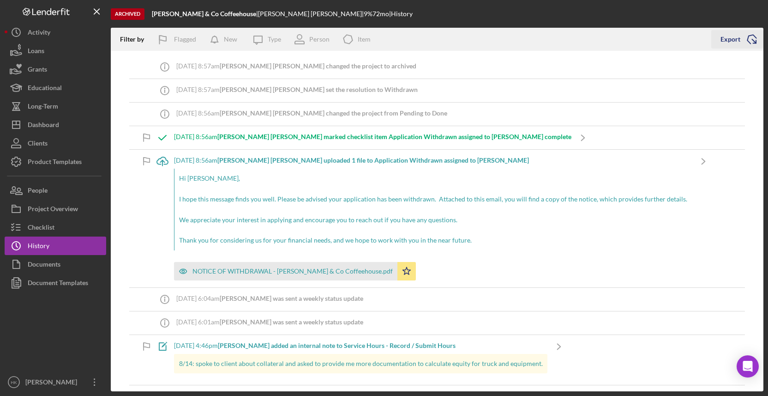
click at [747, 47] on icon "Icon/Export" at bounding box center [751, 39] width 23 height 23
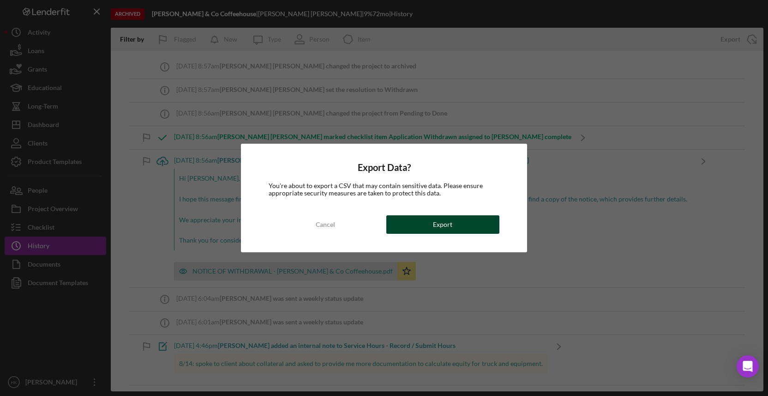
click at [468, 224] on button "Export" at bounding box center [442, 224] width 113 height 18
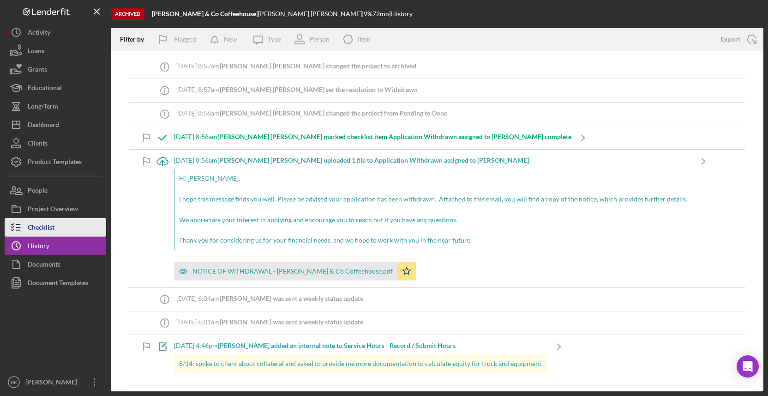
click at [70, 231] on button "Checklist" at bounding box center [56, 227] width 102 height 18
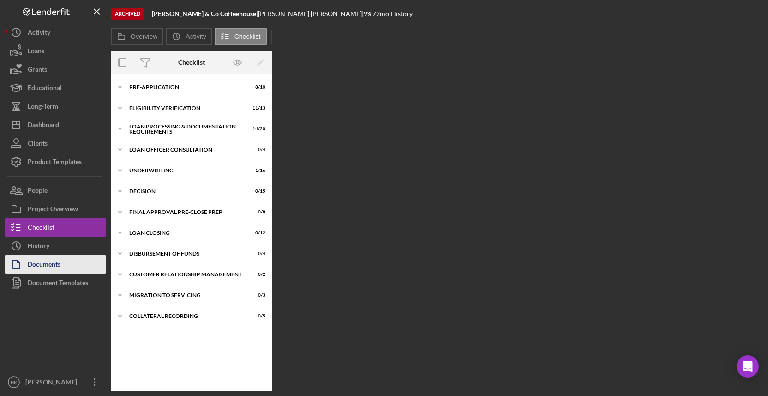
scroll to position [147, 0]
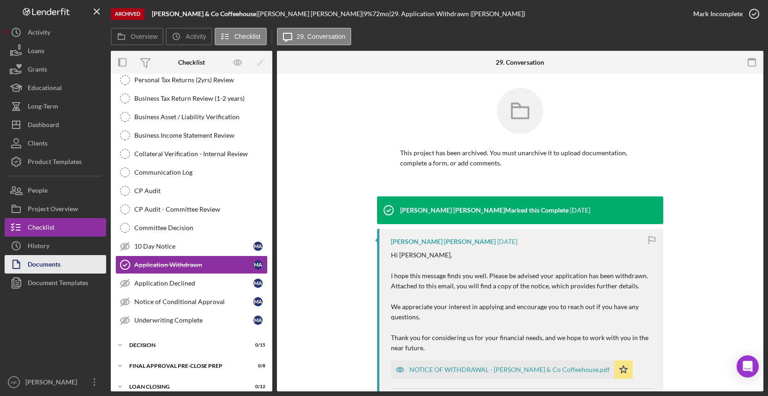
click at [77, 260] on button "Documents" at bounding box center [56, 264] width 102 height 18
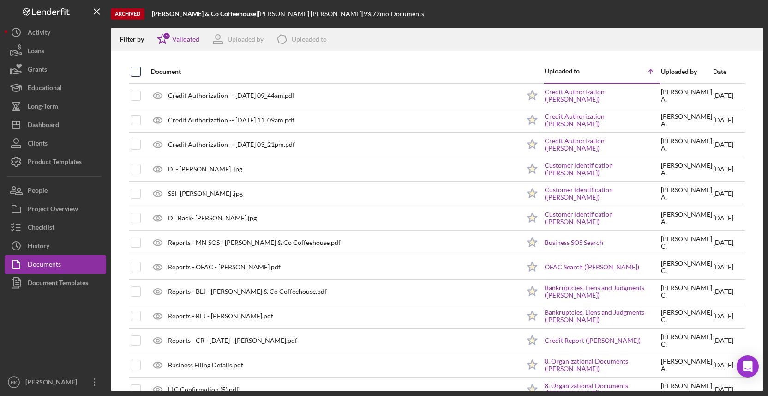
click at [138, 70] on input "checkbox" at bounding box center [135, 71] width 9 height 9
checkbox input "true"
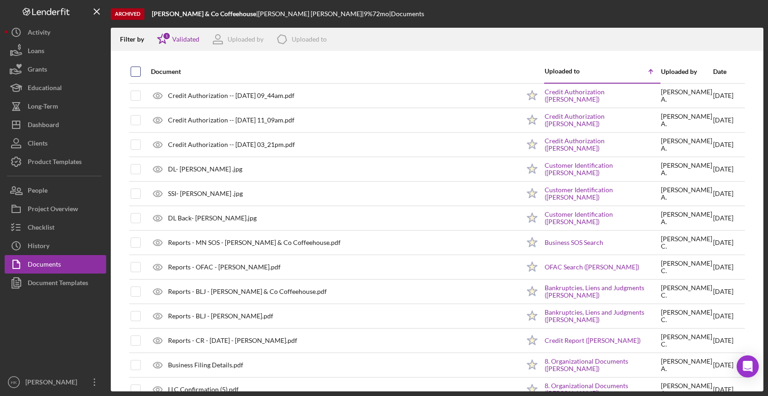
checkbox input "true"
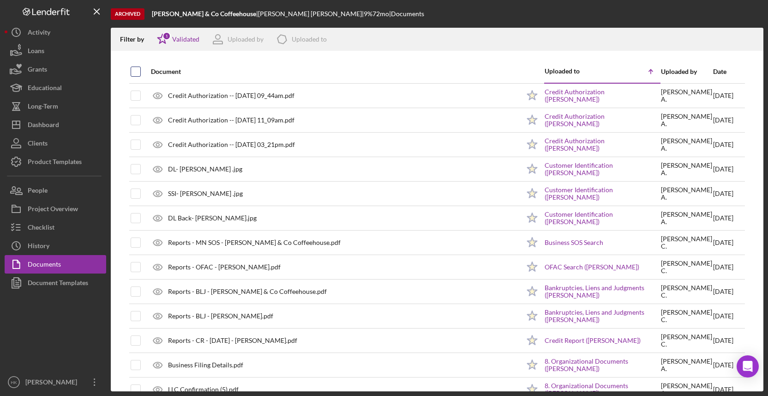
checkbox input "true"
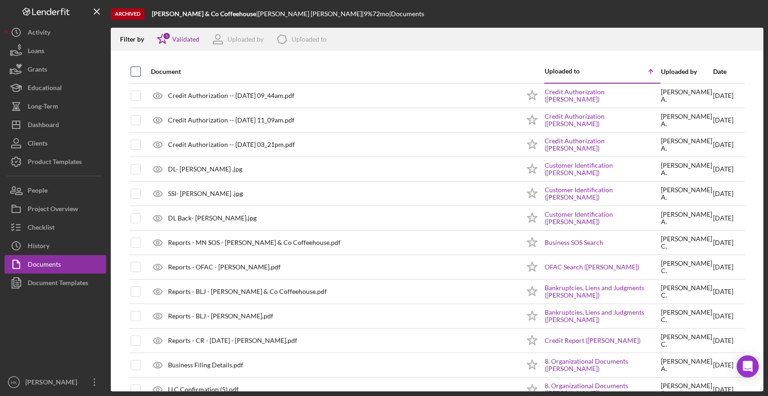
checkbox input "true"
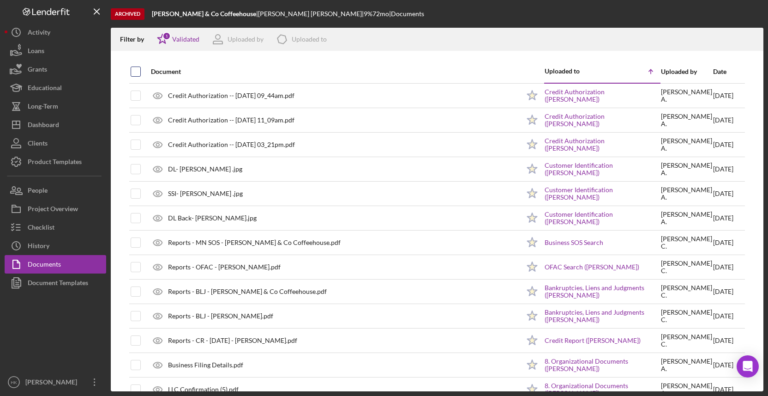
checkbox input "true"
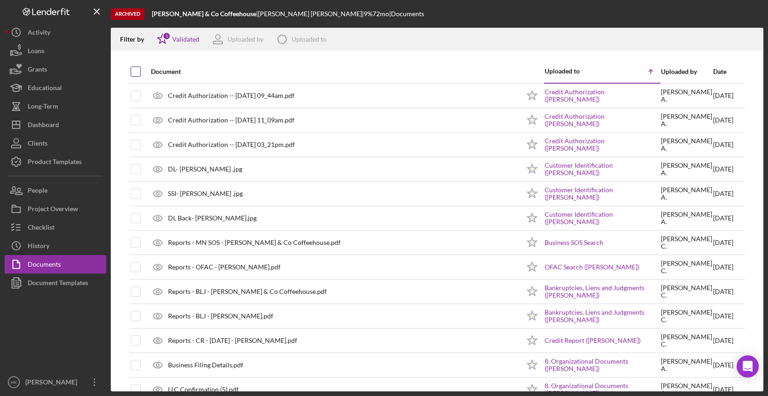
checkbox input "true"
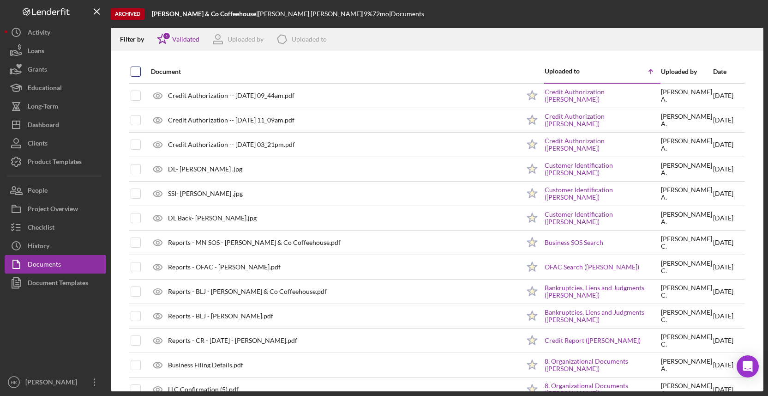
checkbox input "true"
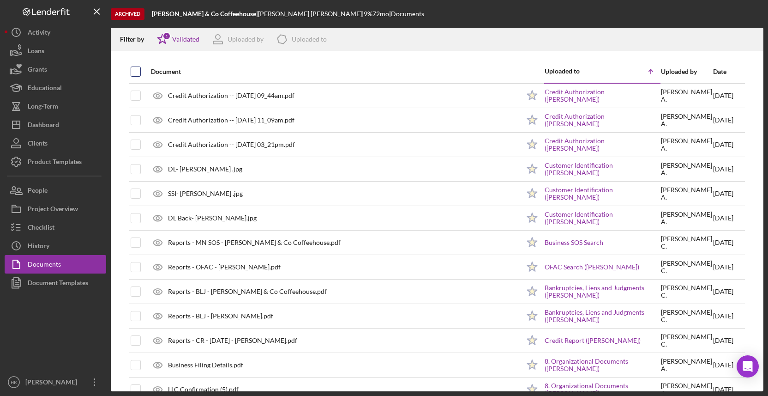
checkbox input "true"
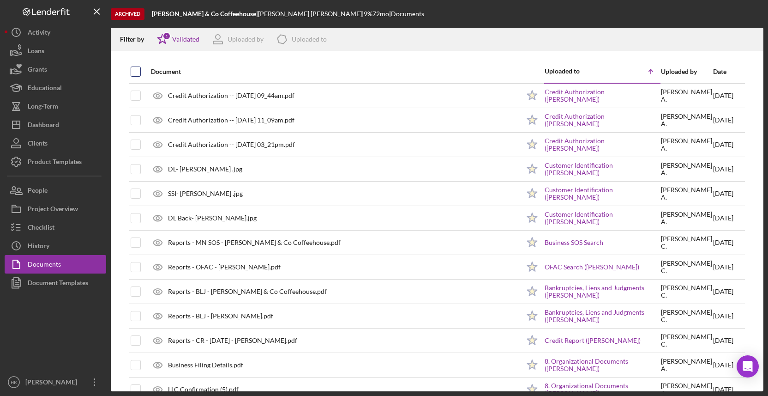
checkbox input "true"
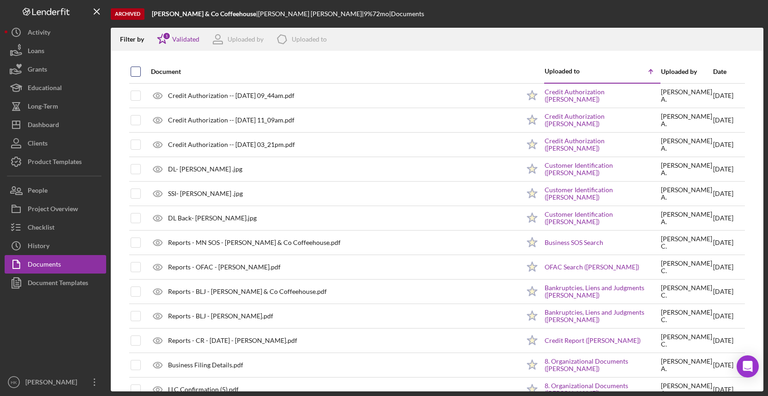
checkbox input "true"
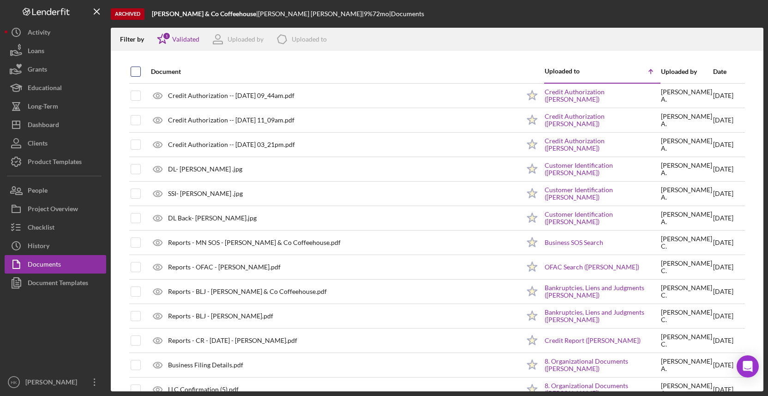
checkbox input "true"
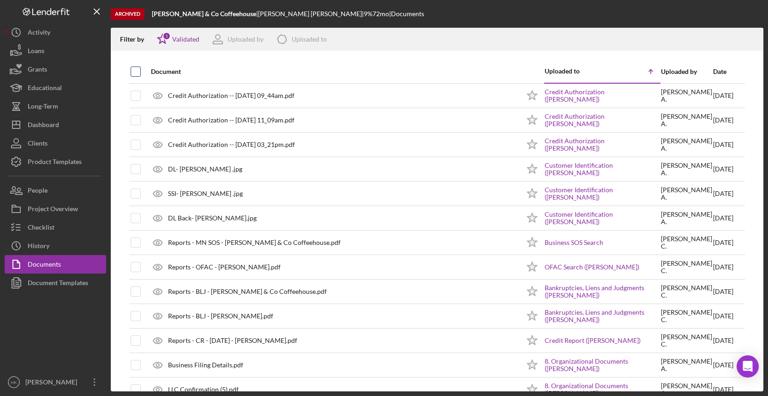
checkbox input "true"
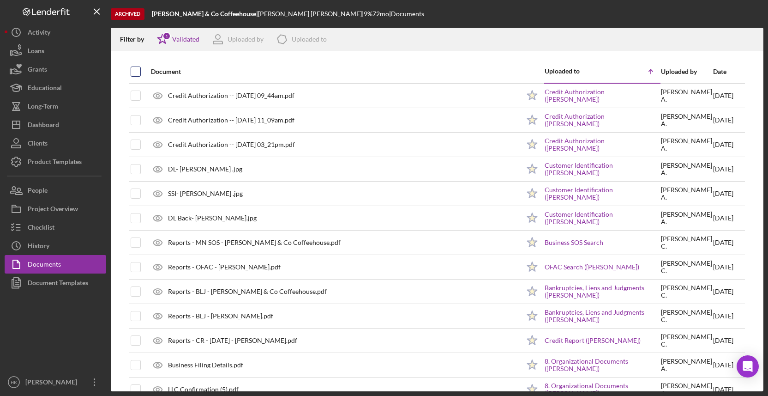
checkbox input "true"
click at [757, 40] on icon "Icon/Download" at bounding box center [752, 39] width 21 height 21
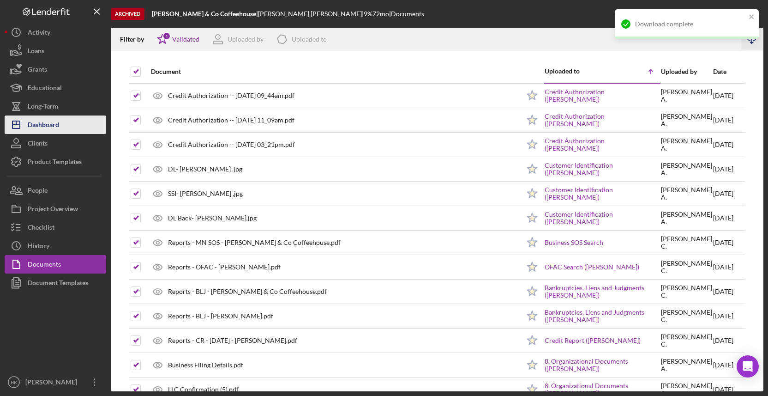
click at [62, 126] on button "Icon/Dashboard Dashboard" at bounding box center [56, 124] width 102 height 18
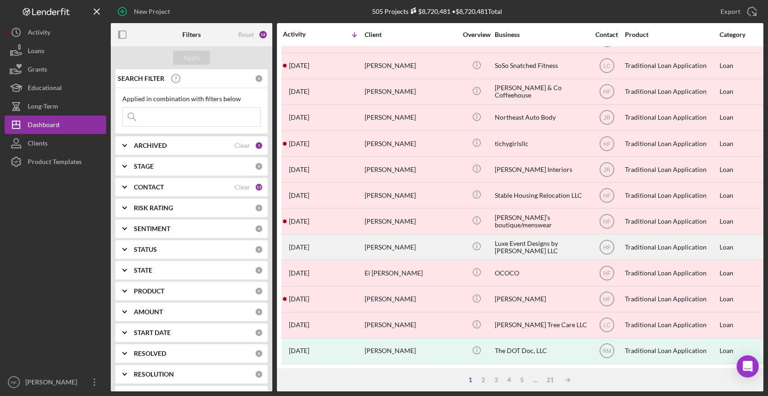
scroll to position [330, 0]
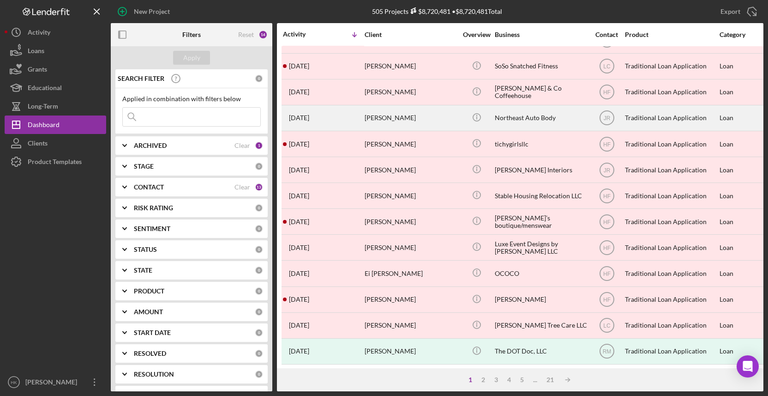
click at [454, 121] on div "[PERSON_NAME]" at bounding box center [411, 118] width 92 height 24
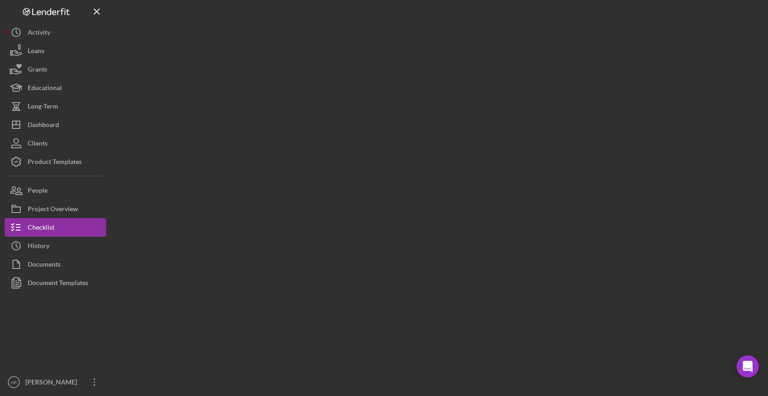
click at [454, 121] on div at bounding box center [437, 195] width 653 height 391
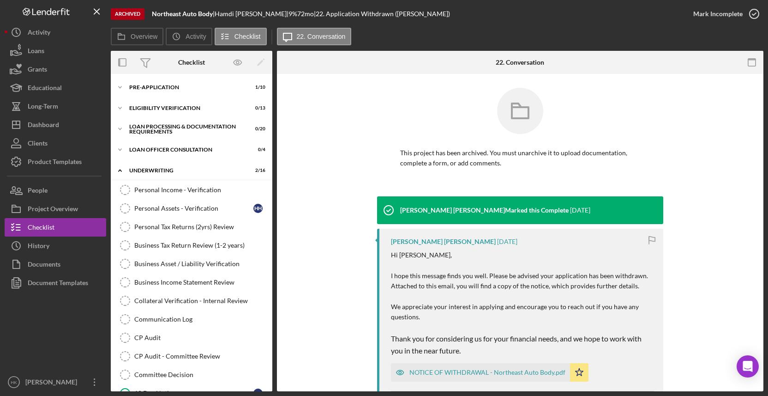
scroll to position [179, 0]
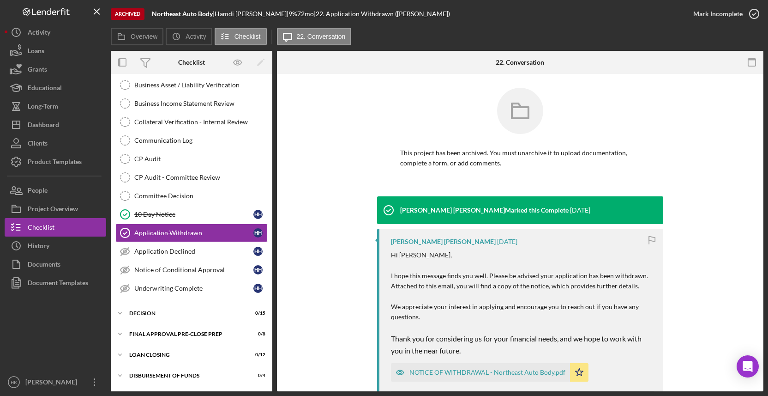
drag, startPoint x: 215, startPoint y: 14, endPoint x: 156, endPoint y: 14, distance: 58.6
click at [156, 14] on div "Northeast Auto Body |" at bounding box center [183, 13] width 63 height 7
click at [73, 270] on button "Documents" at bounding box center [56, 264] width 102 height 18
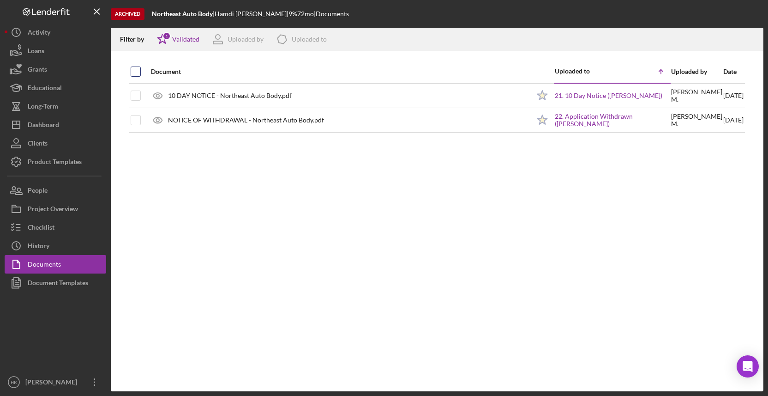
click at [138, 73] on input "checkbox" at bounding box center [135, 71] width 9 height 9
checkbox input "true"
click at [753, 33] on icon "Icon/Download" at bounding box center [752, 39] width 21 height 21
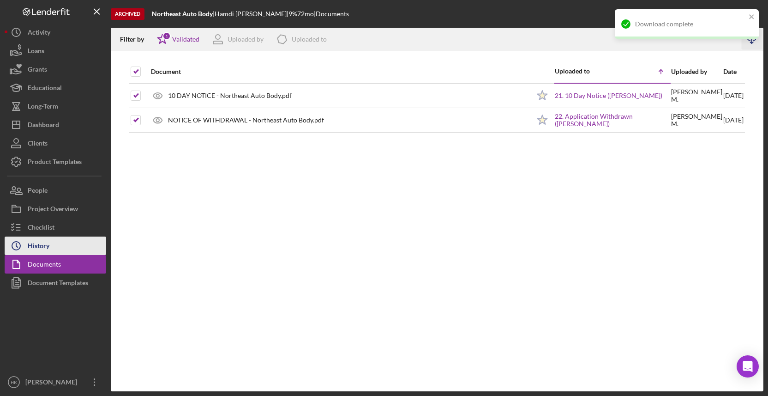
click at [67, 238] on button "Icon/History History" at bounding box center [56, 245] width 102 height 18
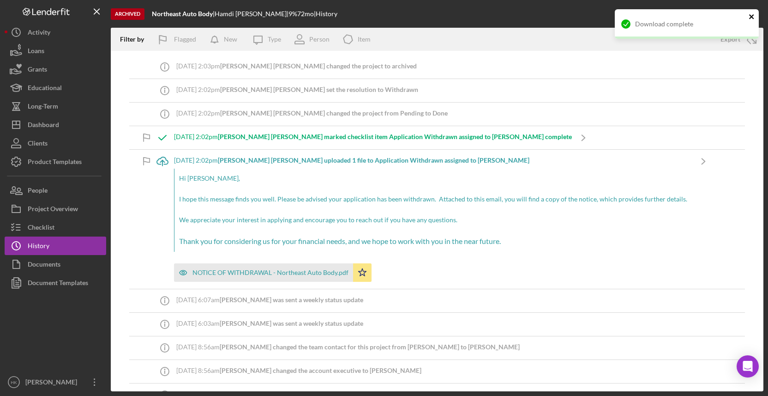
click at [750, 15] on icon "close" at bounding box center [751, 16] width 5 height 5
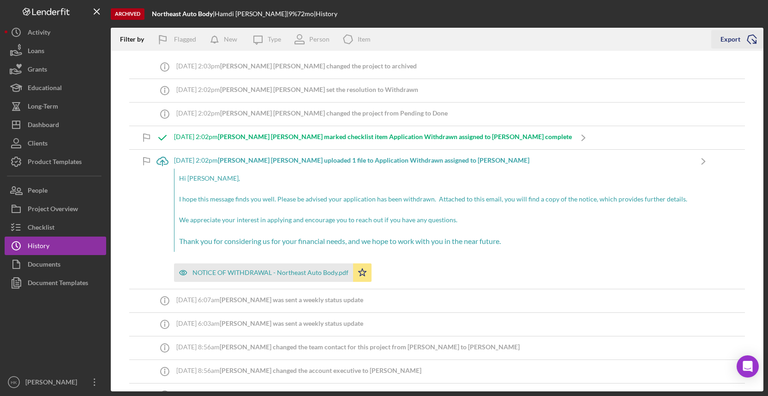
click at [755, 39] on icon "Icon/Export" at bounding box center [751, 39] width 23 height 23
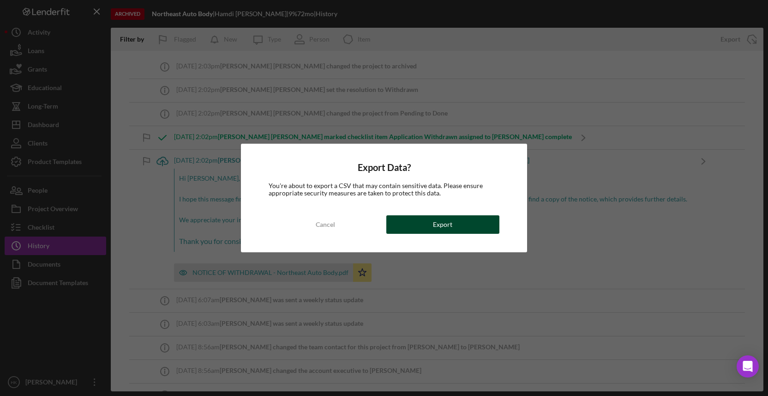
click at [475, 225] on button "Export" at bounding box center [442, 224] width 113 height 18
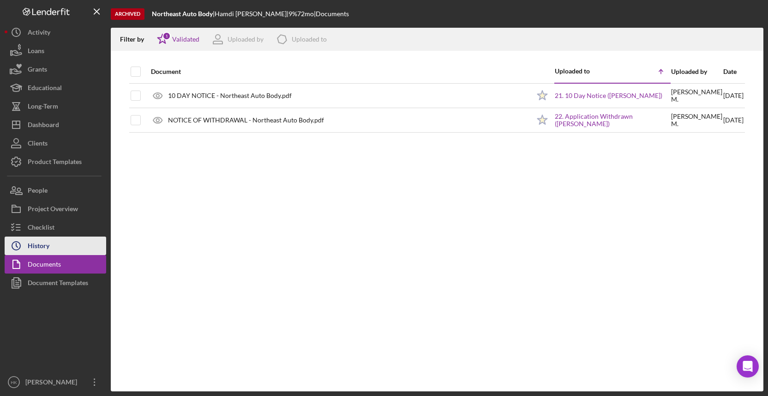
click at [76, 250] on button "Icon/History History" at bounding box center [56, 245] width 102 height 18
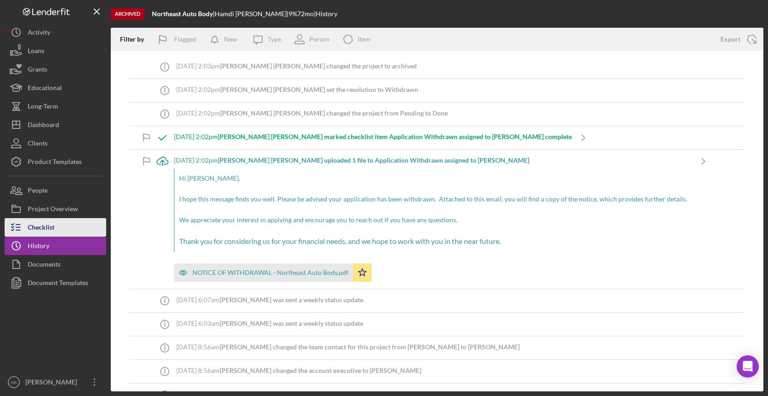
click at [63, 228] on button "Checklist" at bounding box center [56, 227] width 102 height 18
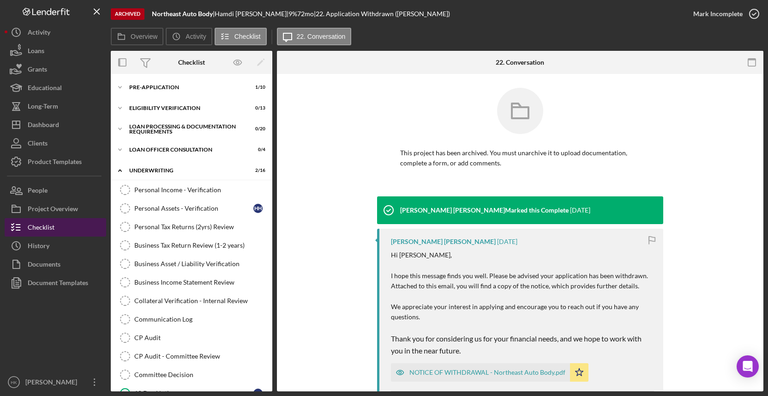
scroll to position [179, 0]
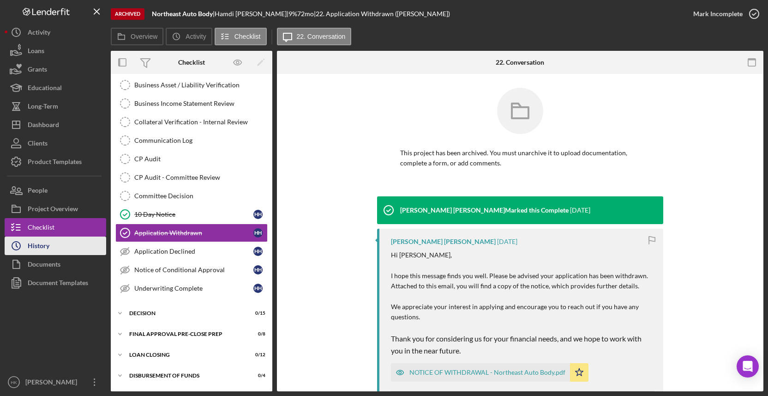
click at [25, 246] on icon "Icon/History" at bounding box center [16, 245] width 23 height 23
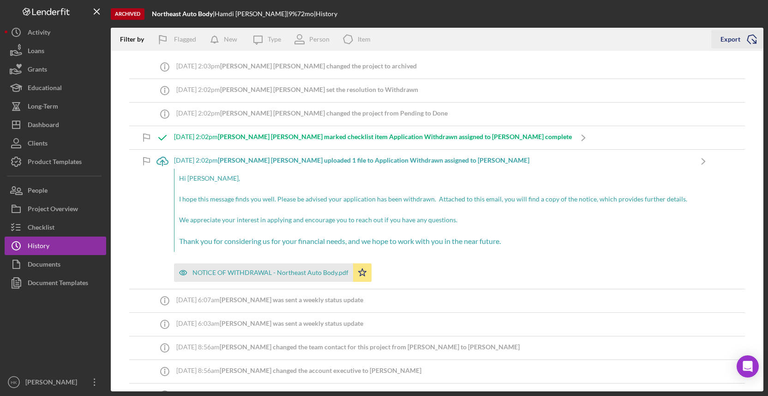
click at [745, 37] on icon "Icon/Export" at bounding box center [751, 39] width 23 height 23
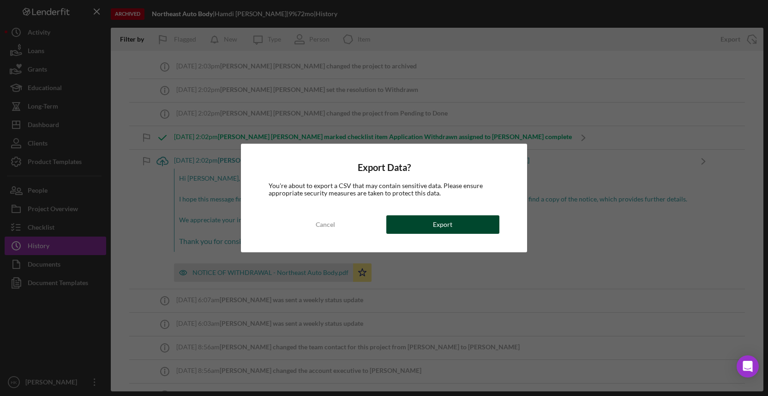
click at [413, 219] on button "Export" at bounding box center [442, 224] width 113 height 18
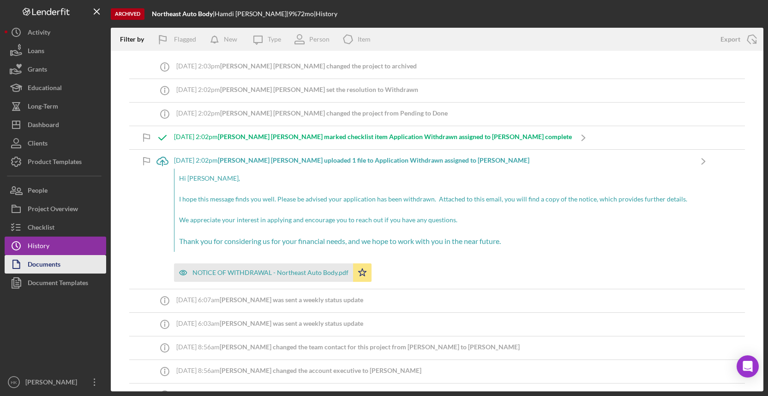
click at [38, 262] on div "Documents" at bounding box center [44, 265] width 33 height 21
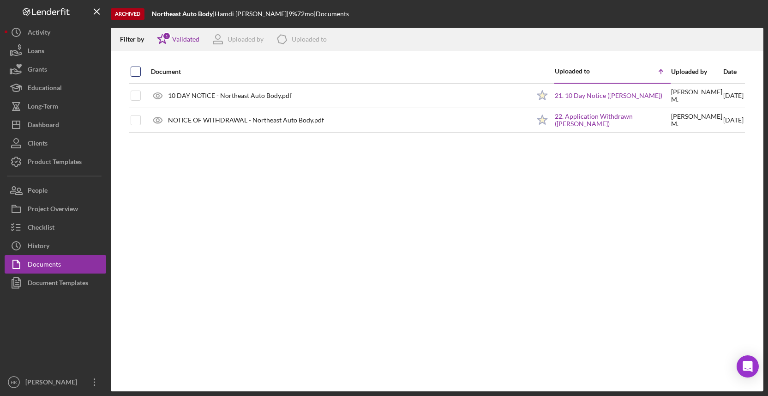
click at [138, 71] on input "checkbox" at bounding box center [135, 71] width 9 height 9
checkbox input "true"
click at [752, 40] on line "button" at bounding box center [752, 40] width 0 height 5
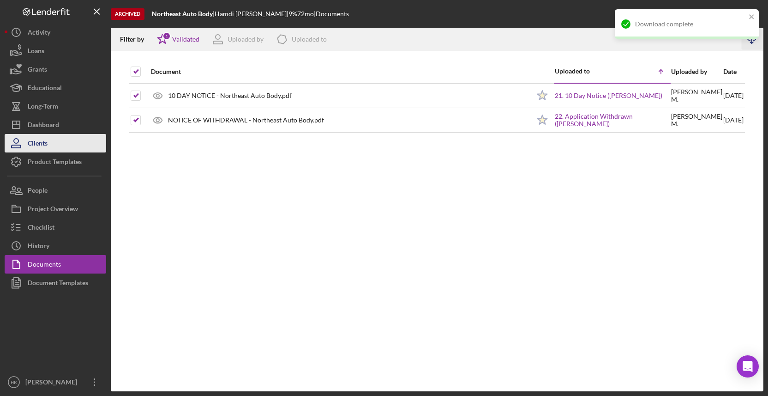
click at [24, 134] on icon "button" at bounding box center [16, 143] width 23 height 23
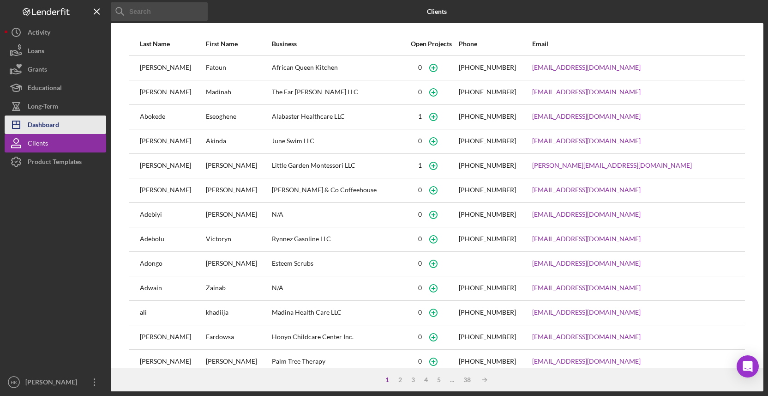
click at [80, 120] on button "Icon/Dashboard Dashboard" at bounding box center [56, 124] width 102 height 18
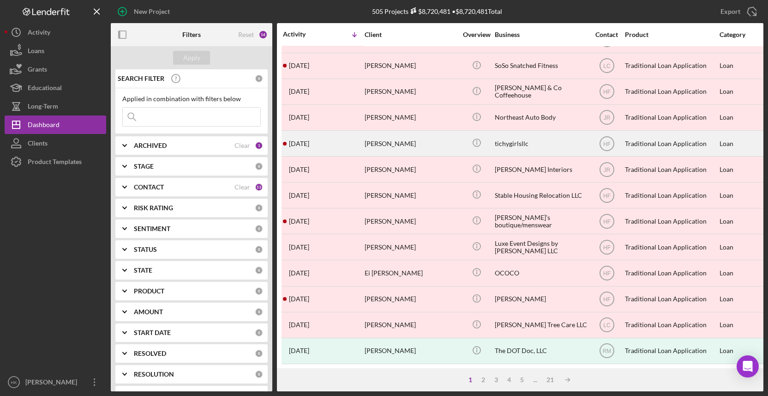
scroll to position [330, 0]
click at [504, 146] on div "tichygirlsllc" at bounding box center [541, 144] width 92 height 24
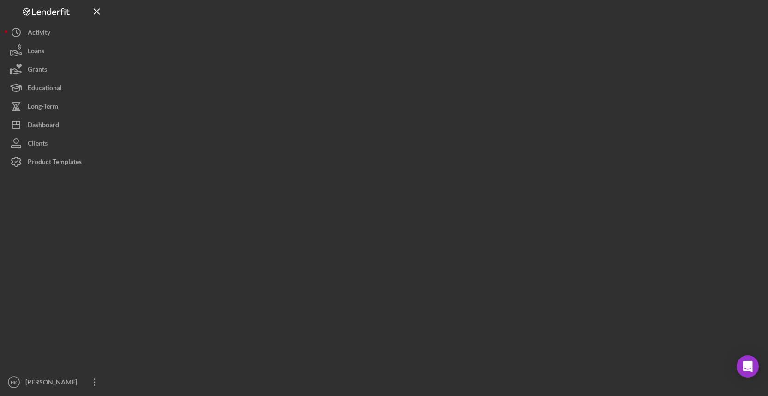
click at [504, 146] on div at bounding box center [437, 195] width 653 height 391
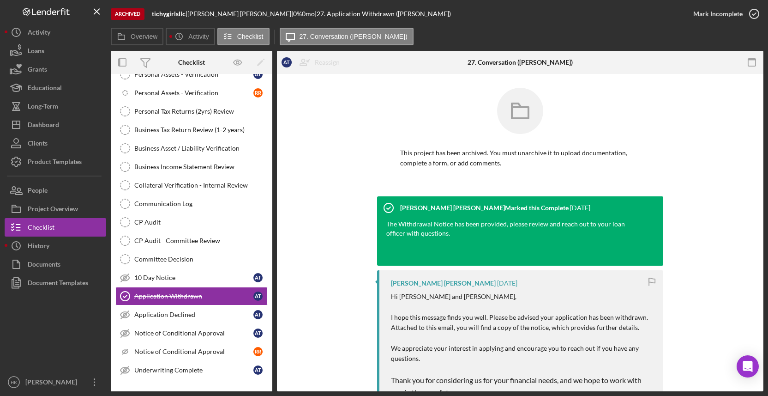
scroll to position [217, 0]
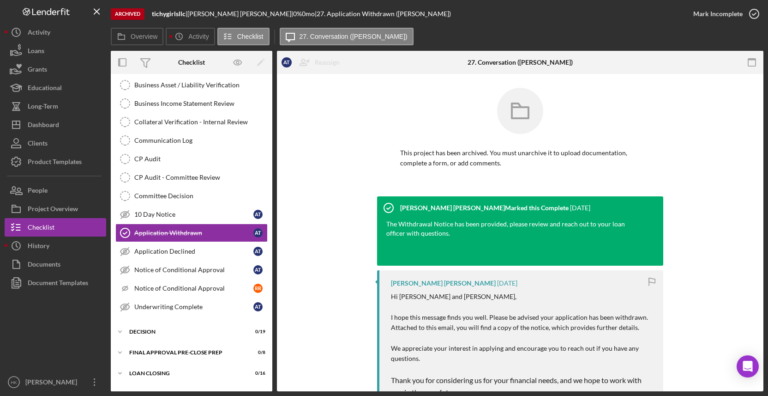
click at [184, 13] on b "tichygirlsllc" at bounding box center [169, 14] width 34 height 8
click at [187, 15] on div "tichygirlsllc |" at bounding box center [170, 13] width 36 height 7
drag, startPoint x: 186, startPoint y: 15, endPoint x: 152, endPoint y: 14, distance: 33.2
click at [152, 14] on div "tichygirlsllc |" at bounding box center [170, 13] width 36 height 7
copy b "tichygirlsllc"
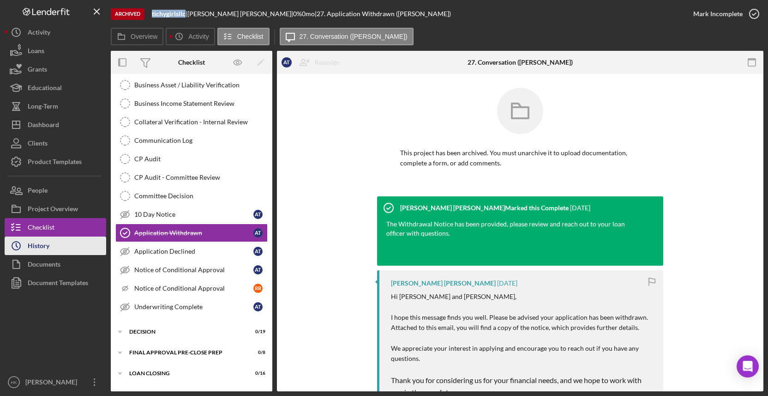
click at [57, 248] on button "Icon/History History" at bounding box center [56, 245] width 102 height 18
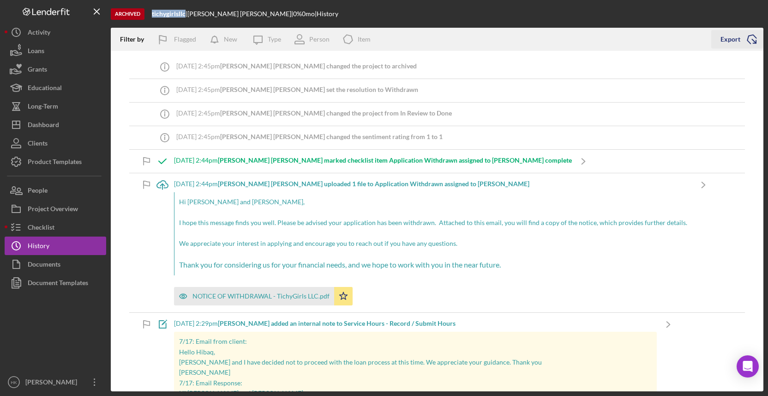
click at [749, 46] on icon "Icon/Export" at bounding box center [751, 39] width 23 height 23
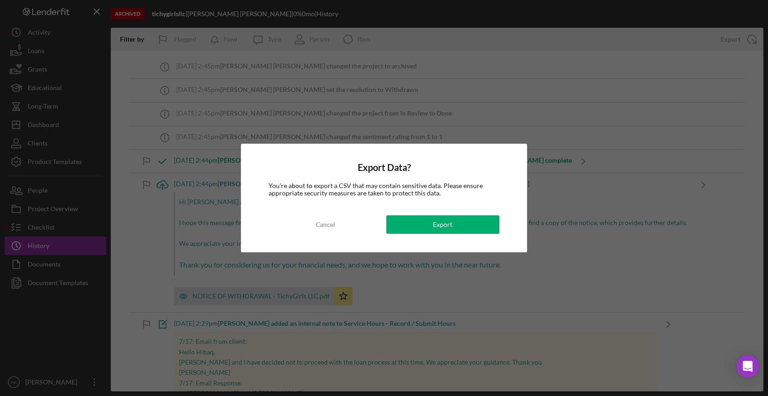
click at [430, 234] on div "Export Data? You're about to export a CSV that may contain sensitive data. Plea…" at bounding box center [384, 198] width 286 height 108
click at [432, 227] on button "Export" at bounding box center [442, 224] width 113 height 18
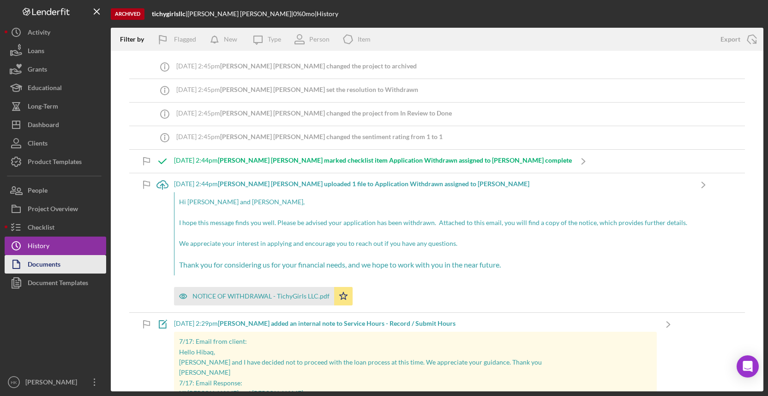
click at [58, 264] on div "Documents" at bounding box center [44, 265] width 33 height 21
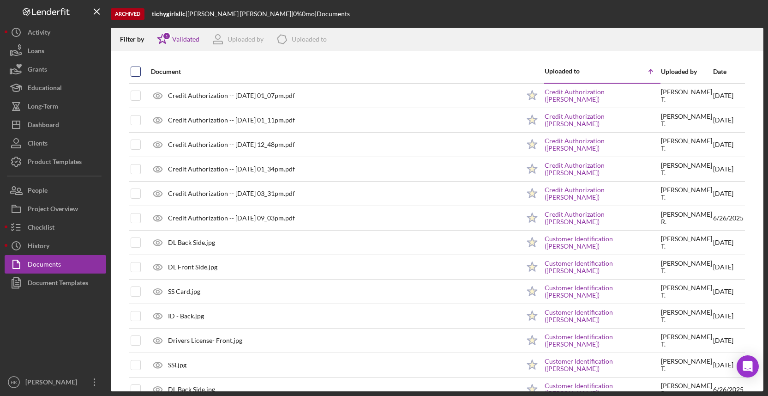
click at [138, 73] on input "checkbox" at bounding box center [135, 71] width 9 height 9
checkbox input "true"
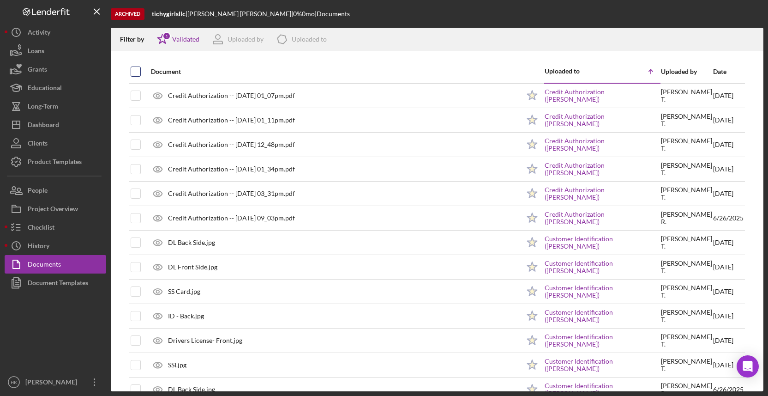
checkbox input "true"
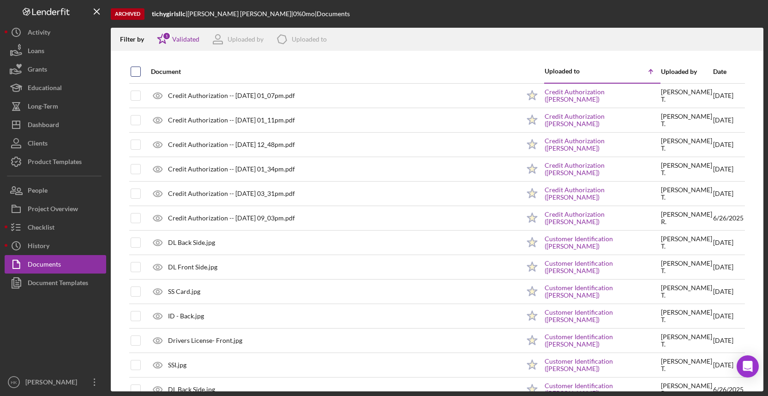
checkbox input "true"
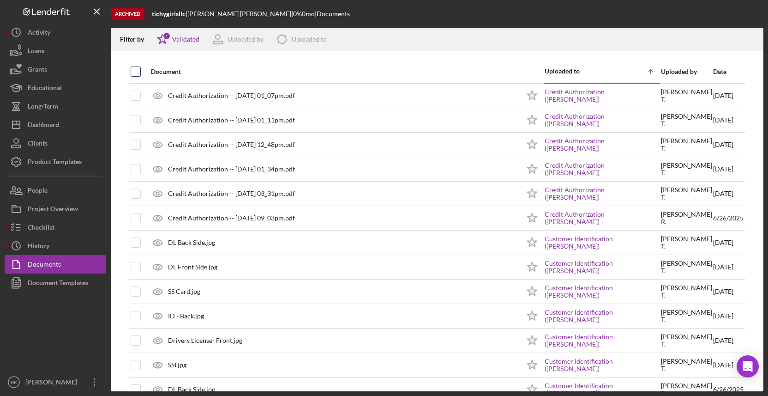
checkbox input "true"
click at [749, 42] on icon "Icon/Download" at bounding box center [752, 39] width 21 height 21
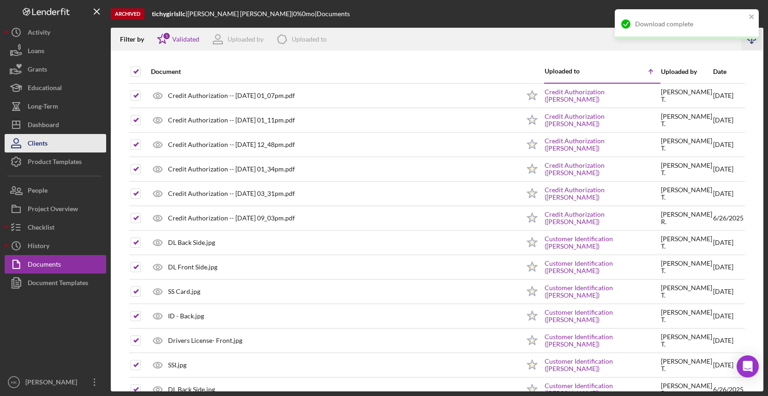
click at [56, 135] on button "Clients" at bounding box center [56, 143] width 102 height 18
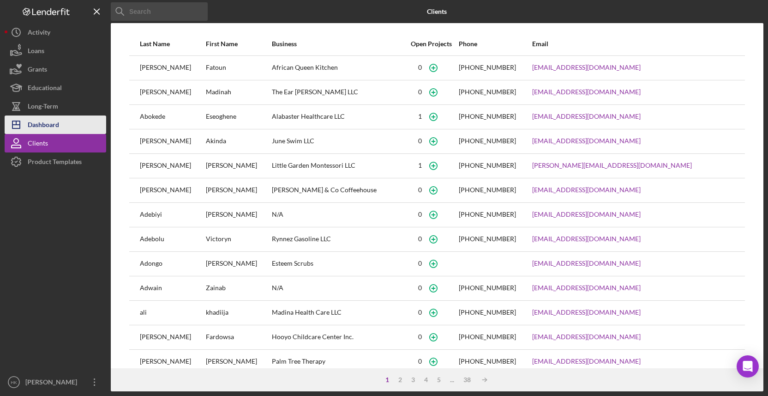
click at [60, 127] on button "Icon/Dashboard Dashboard" at bounding box center [56, 124] width 102 height 18
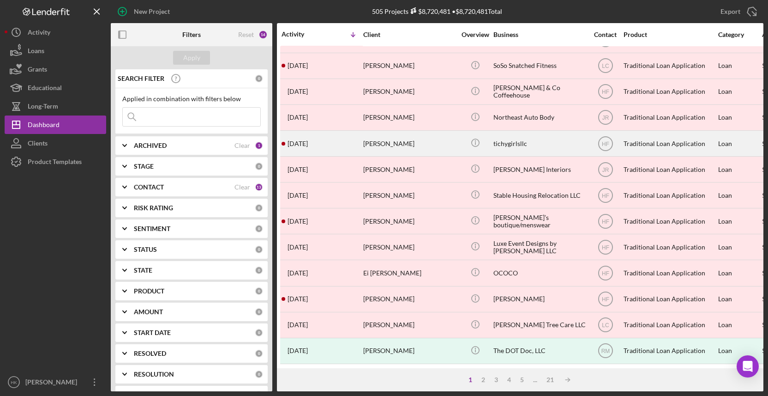
scroll to position [330, 1]
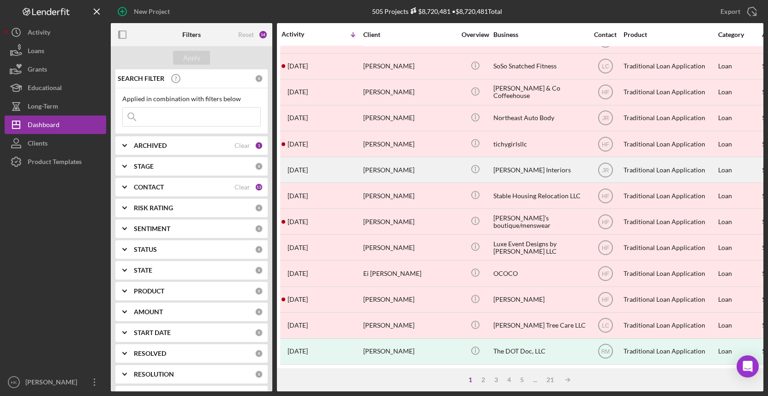
click at [512, 162] on div "[PERSON_NAME] Interiors" at bounding box center [539, 169] width 92 height 24
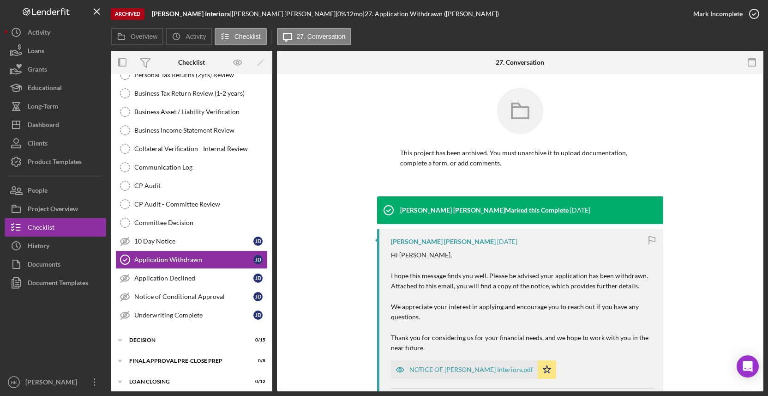
scroll to position [179, 0]
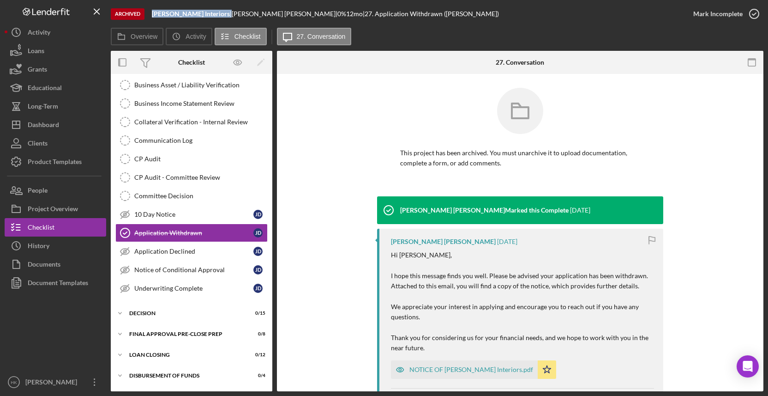
drag, startPoint x: 196, startPoint y: 15, endPoint x: 152, endPoint y: 14, distance: 43.8
click at [152, 14] on div "[PERSON_NAME] Interiors |" at bounding box center [192, 13] width 80 height 7
copy div "[PERSON_NAME] Interiors"
click at [53, 267] on div "Documents" at bounding box center [44, 265] width 33 height 21
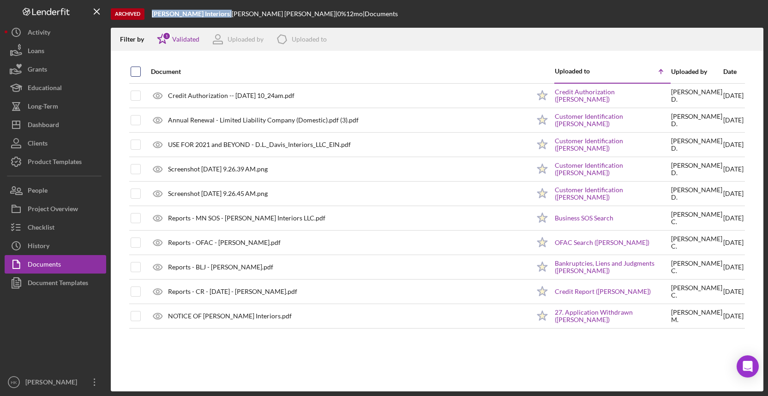
click at [132, 73] on input "checkbox" at bounding box center [135, 71] width 9 height 9
click at [752, 33] on icon "Icon/Download" at bounding box center [752, 39] width 21 height 21
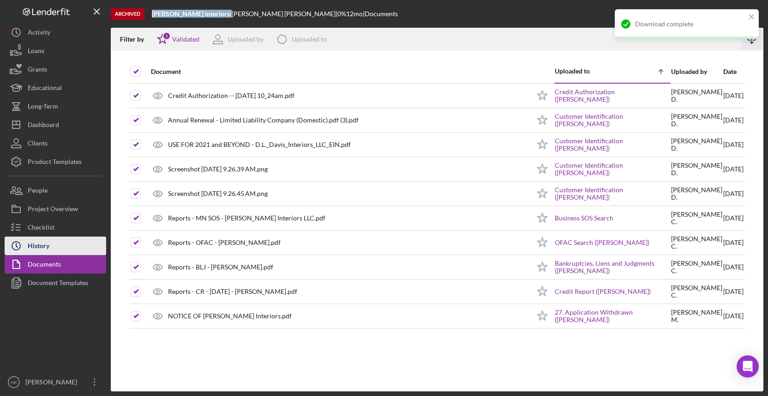
click at [62, 239] on button "Icon/History History" at bounding box center [56, 245] width 102 height 18
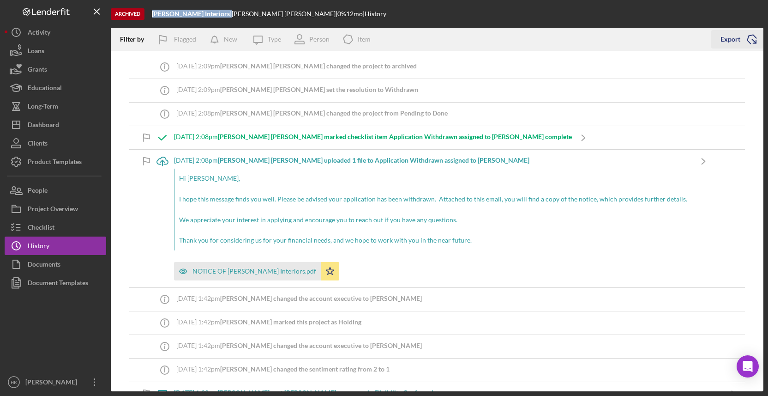
click at [750, 40] on icon "Icon/Export" at bounding box center [751, 39] width 23 height 23
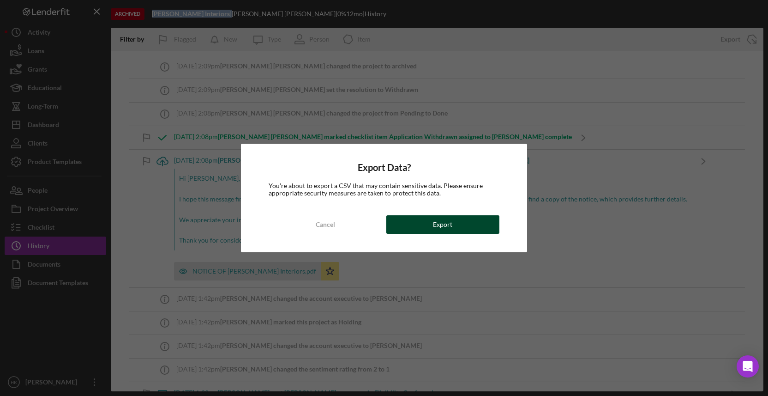
click at [457, 223] on button "Export" at bounding box center [442, 224] width 113 height 18
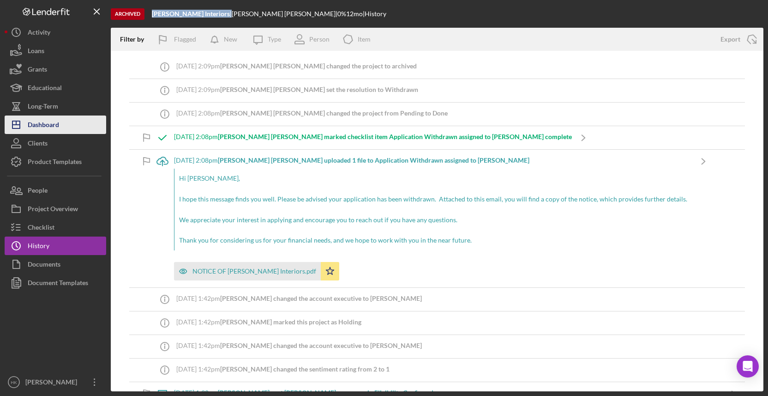
click at [80, 124] on button "Icon/Dashboard Dashboard" at bounding box center [56, 124] width 102 height 18
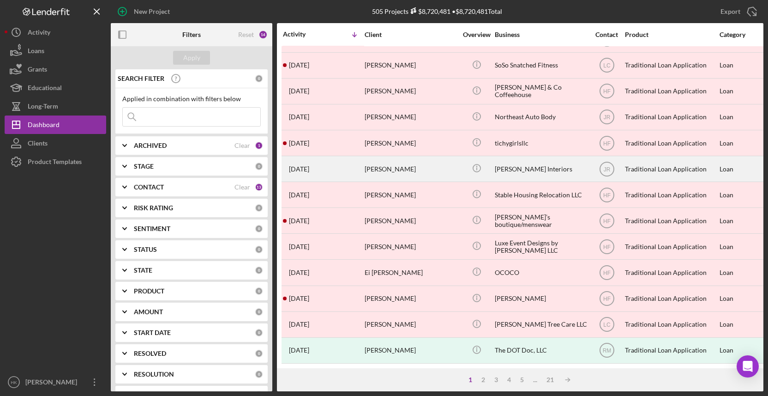
scroll to position [330, 0]
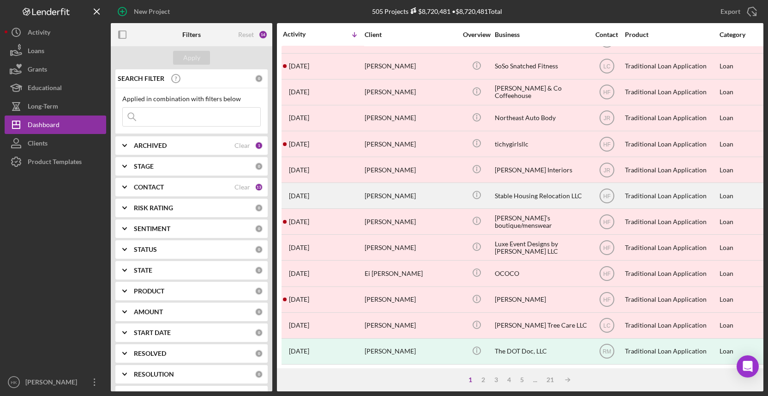
click at [550, 198] on div "Stable Housing Relocation LLC" at bounding box center [541, 195] width 92 height 24
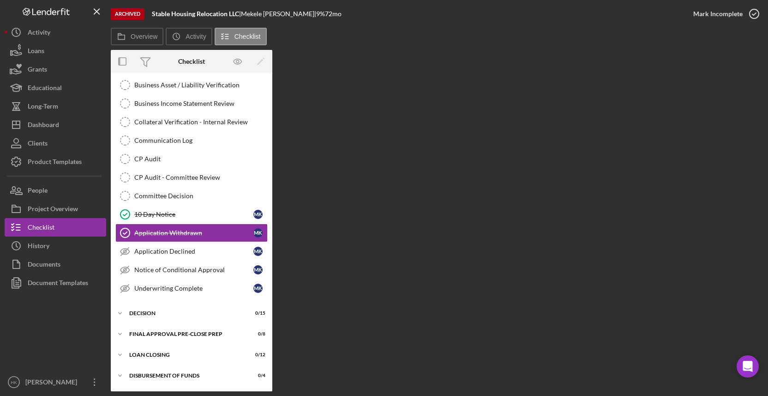
scroll to position [179, 0]
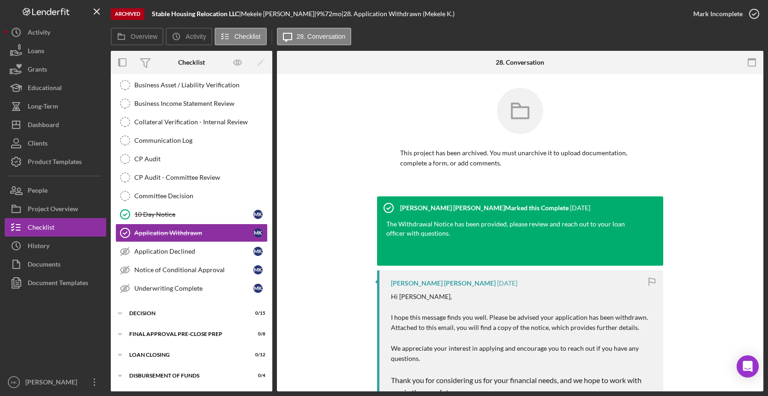
drag, startPoint x: 239, startPoint y: 13, endPoint x: 152, endPoint y: 12, distance: 86.3
click at [152, 12] on div "Stable Housing Relocation LLC |" at bounding box center [196, 13] width 89 height 7
copy div "Stable Housing Relocation LLC"
click at [44, 245] on div "History" at bounding box center [39, 246] width 22 height 21
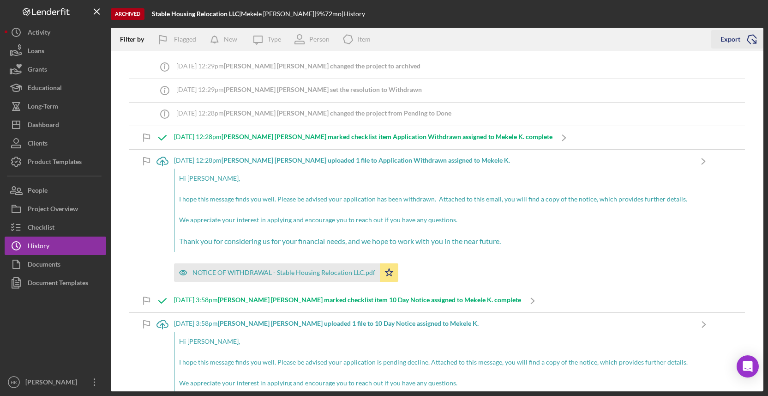
click at [751, 42] on icon "Icon/Export" at bounding box center [751, 39] width 23 height 23
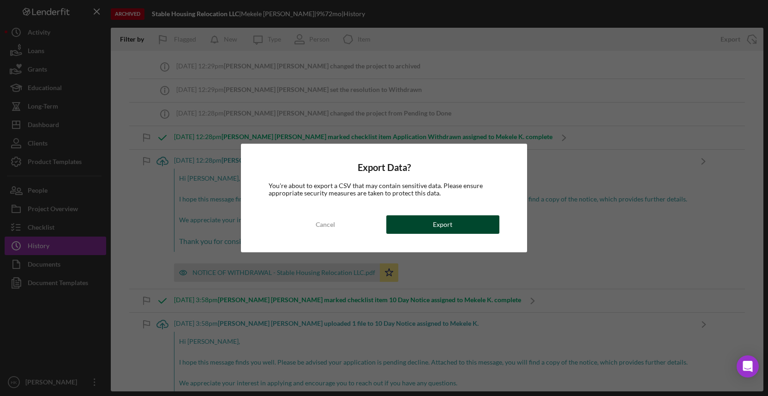
click at [460, 231] on button "Export" at bounding box center [442, 224] width 113 height 18
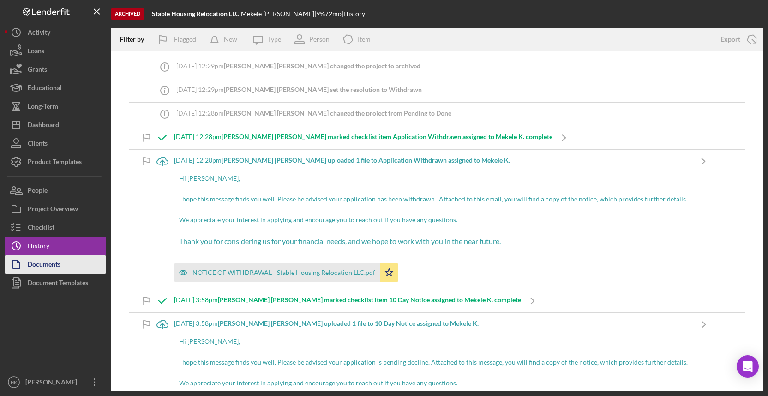
click at [72, 268] on button "Documents" at bounding box center [56, 264] width 102 height 18
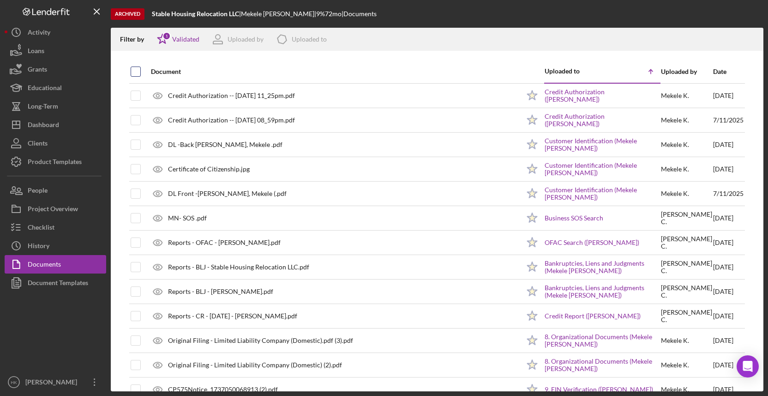
click at [137, 71] on input "checkbox" at bounding box center [135, 71] width 9 height 9
click at [755, 45] on icon "Icon/Download" at bounding box center [752, 39] width 21 height 21
click at [34, 116] on div "Dashboard" at bounding box center [43, 125] width 31 height 21
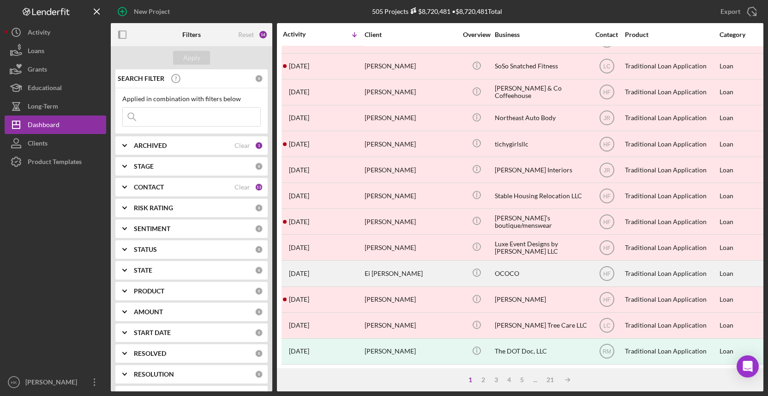
scroll to position [329, 0]
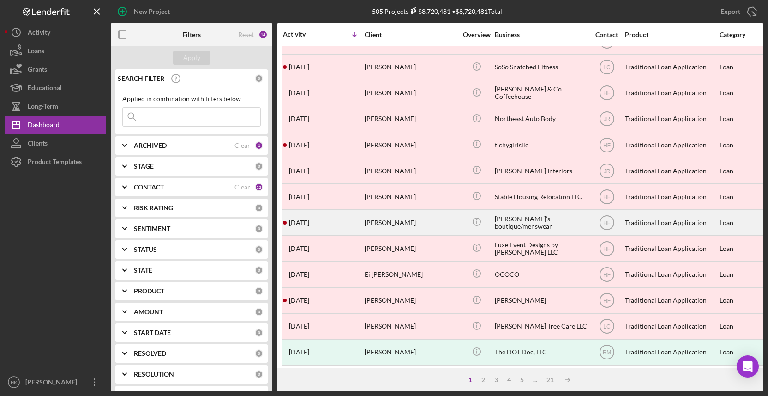
click at [534, 221] on div "[PERSON_NAME]’s boutique/menswear" at bounding box center [541, 222] width 92 height 24
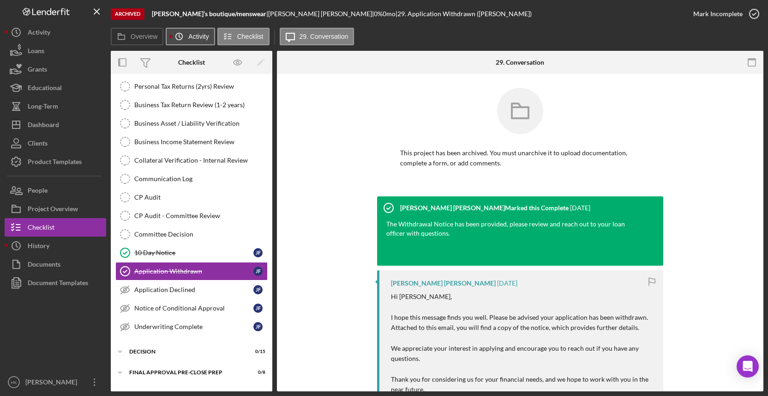
scroll to position [179, 0]
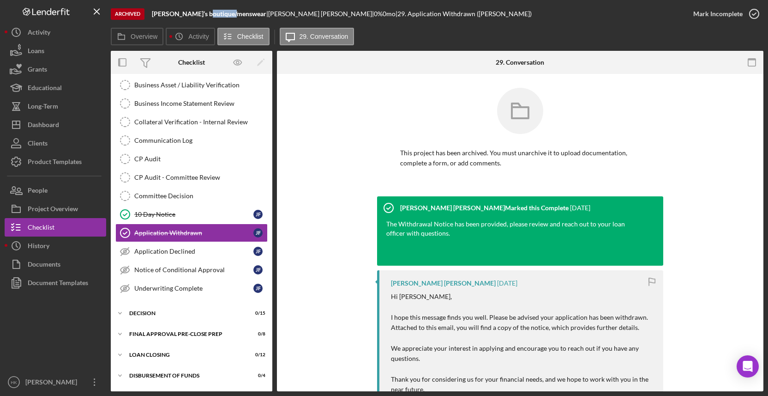
click at [223, 13] on b "[PERSON_NAME]’s boutique/menswear" at bounding box center [209, 14] width 114 height 8
drag, startPoint x: 229, startPoint y: 13, endPoint x: 154, endPoint y: 12, distance: 75.2
click at [154, 12] on b "[PERSON_NAME]’s boutique/menswear" at bounding box center [209, 14] width 114 height 8
click at [212, 19] on div "Archived [PERSON_NAME]’s boutique/menswear | [PERSON_NAME] | 0 % 0 mo | 29. App…" at bounding box center [397, 14] width 573 height 28
drag, startPoint x: 230, startPoint y: 14, endPoint x: 152, endPoint y: 8, distance: 78.2
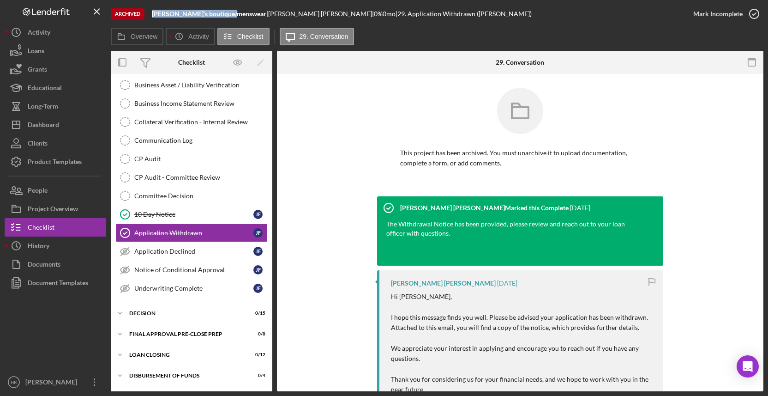
click at [152, 8] on div "Archived [PERSON_NAME]’s boutique/menswear | [PERSON_NAME] | 0 % 0 mo | 29. App…" at bounding box center [397, 14] width 573 height 28
copy b "[PERSON_NAME]’s boutique/menswear"
click at [48, 239] on div "History" at bounding box center [39, 246] width 22 height 21
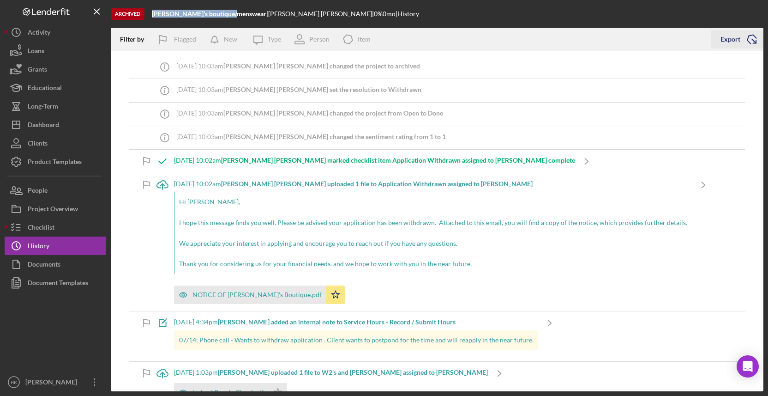
click at [752, 32] on icon "Icon/Export" at bounding box center [751, 39] width 23 height 23
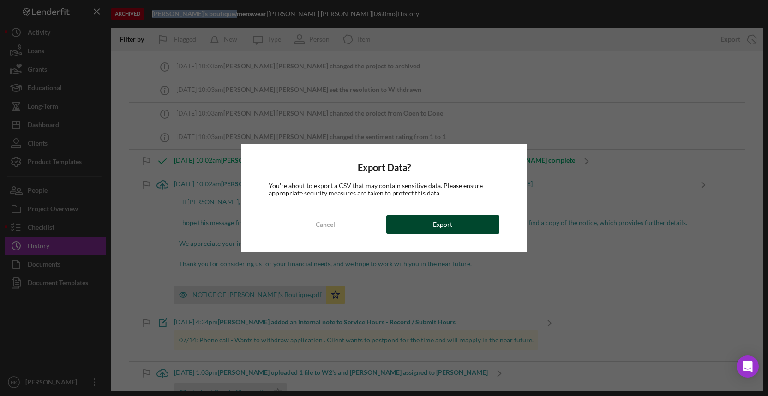
click at [455, 218] on button "Export" at bounding box center [442, 224] width 113 height 18
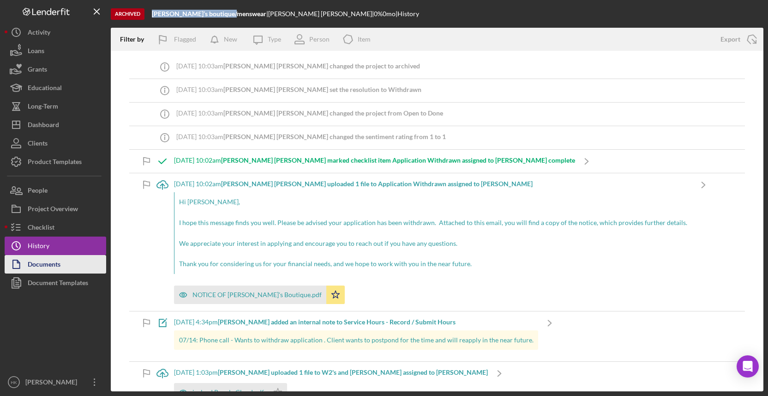
click at [71, 259] on button "Documents" at bounding box center [56, 264] width 102 height 18
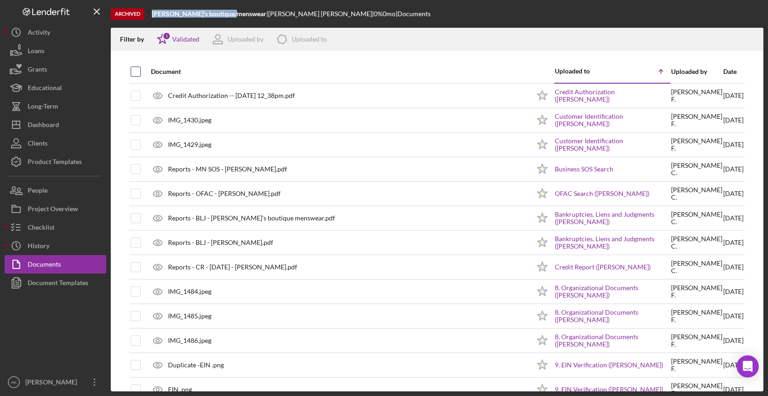
click at [139, 72] on input "checkbox" at bounding box center [135, 71] width 9 height 9
click at [749, 42] on icon "Icon/Download" at bounding box center [752, 39] width 21 height 21
click at [41, 131] on div "Dashboard" at bounding box center [43, 125] width 31 height 21
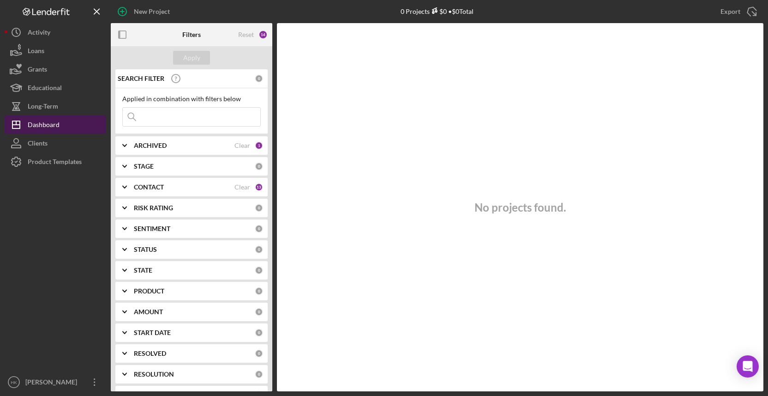
click at [49, 125] on div "Dashboard" at bounding box center [44, 125] width 32 height 21
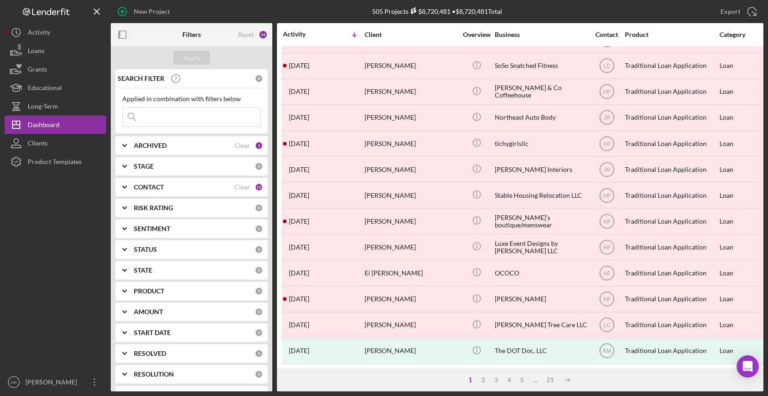
scroll to position [330, 0]
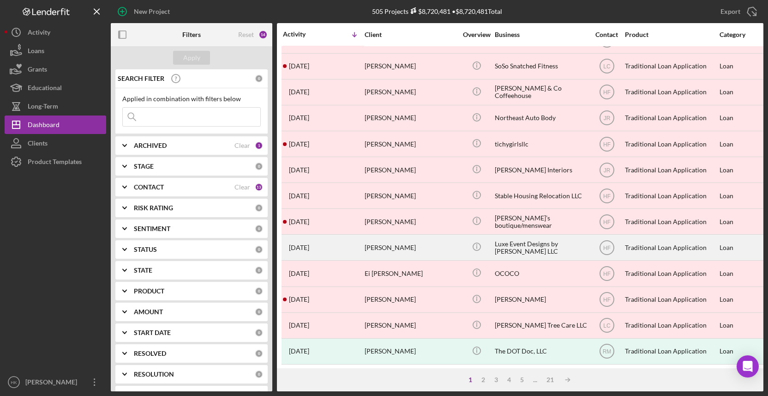
click at [506, 249] on div "Luxe Event Designs by [PERSON_NAME] LLC" at bounding box center [541, 247] width 92 height 24
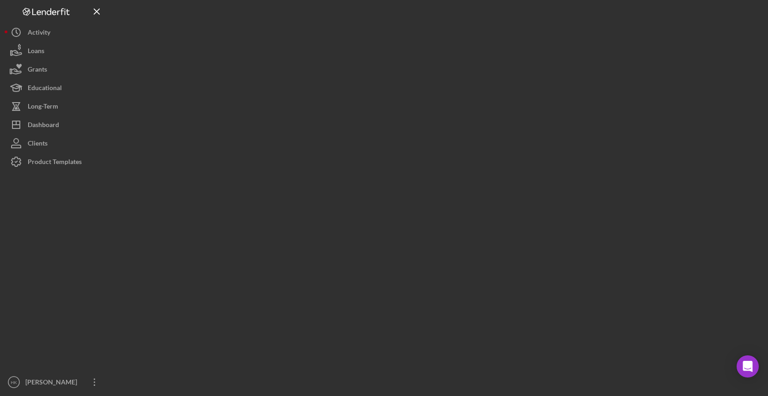
click at [506, 249] on div at bounding box center [437, 195] width 653 height 391
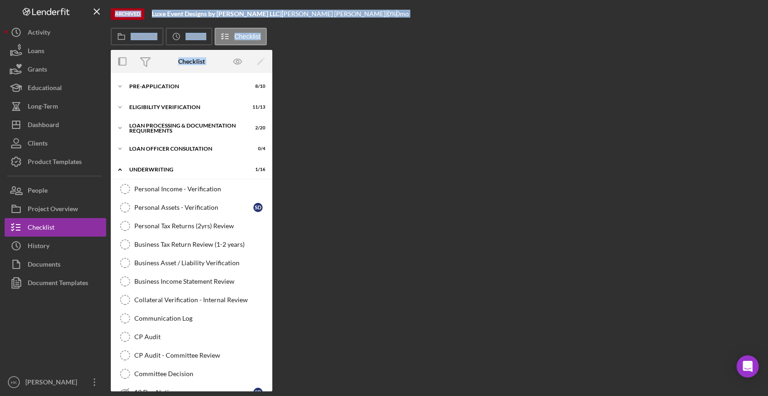
scroll to position [197, 0]
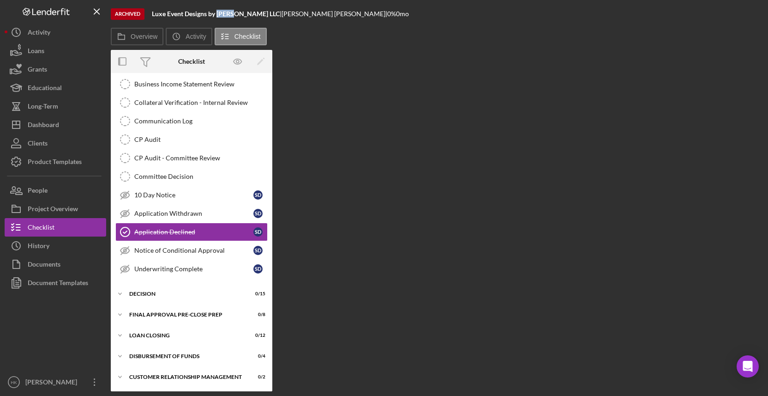
click at [226, 12] on b "Luxe Event Designs by [PERSON_NAME] LLC" at bounding box center [216, 14] width 128 height 8
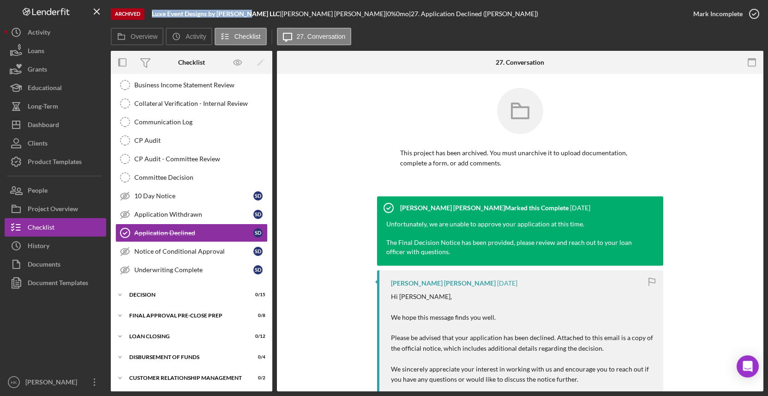
drag, startPoint x: 243, startPoint y: 13, endPoint x: 150, endPoint y: 12, distance: 92.3
click at [150, 12] on div "Archived Luxe Event Designs by [PERSON_NAME] | [PERSON_NAME] | 0 % 0 mo | 27. A…" at bounding box center [397, 14] width 573 height 28
copy b "Luxe Event Designs by [PERSON_NAME] LLC"
click at [80, 257] on button "Documents" at bounding box center [56, 264] width 102 height 18
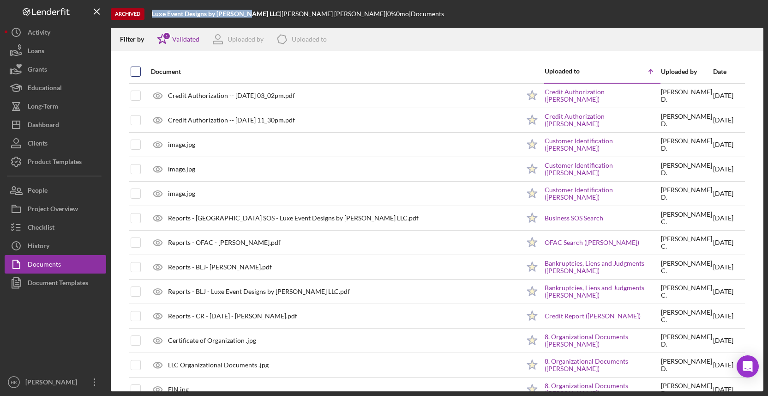
click at [139, 73] on input "checkbox" at bounding box center [135, 71] width 9 height 9
click at [752, 42] on line "button" at bounding box center [752, 40] width 0 height 5
click at [20, 241] on icon "Icon/History" at bounding box center [16, 245] width 23 height 23
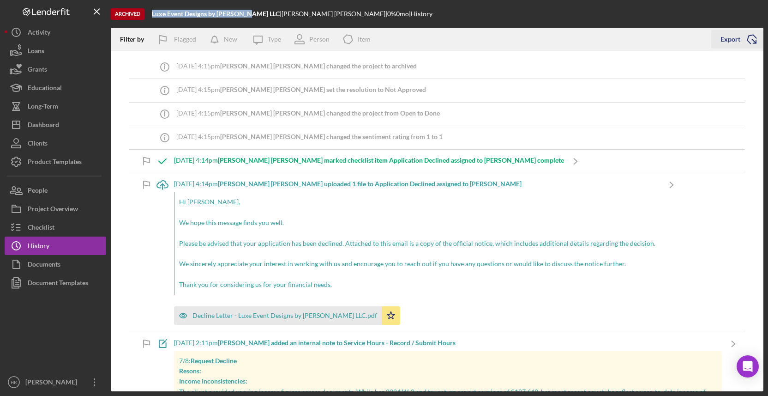
click at [732, 42] on div "Export" at bounding box center [730, 39] width 20 height 18
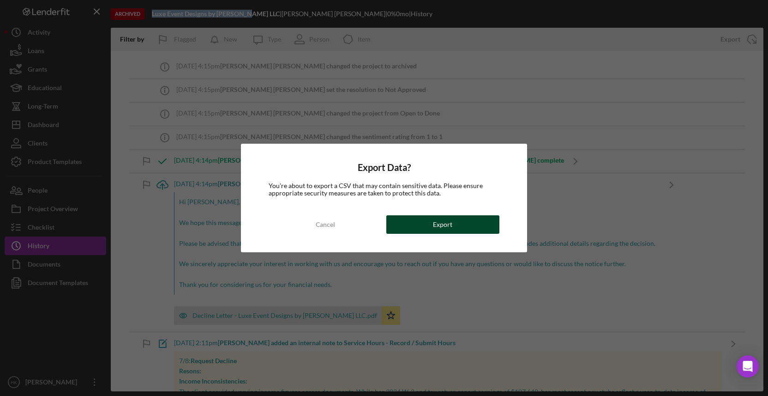
click at [453, 226] on button "Export" at bounding box center [442, 224] width 113 height 18
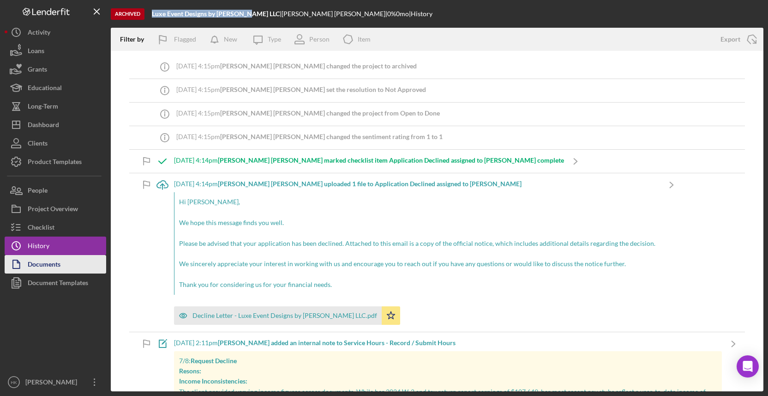
click at [53, 258] on div "Documents" at bounding box center [44, 265] width 33 height 21
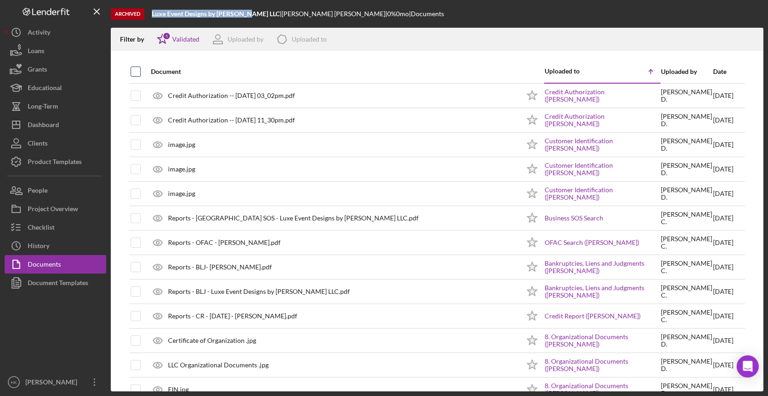
click at [138, 71] on input "checkbox" at bounding box center [135, 71] width 9 height 9
click at [750, 42] on icon "Icon/Download" at bounding box center [752, 39] width 21 height 21
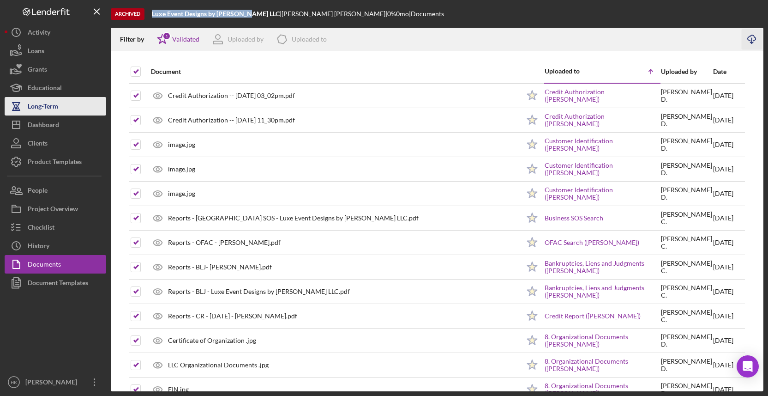
click at [79, 112] on button "Long-Term" at bounding box center [56, 106] width 102 height 18
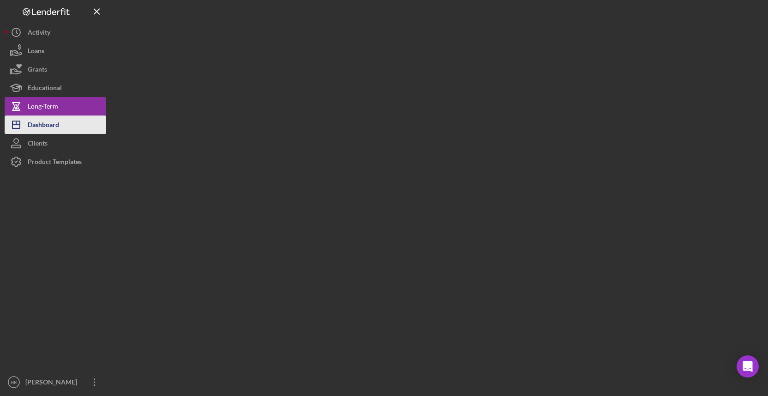
click at [79, 124] on button "Icon/Dashboard Dashboard" at bounding box center [56, 124] width 102 height 18
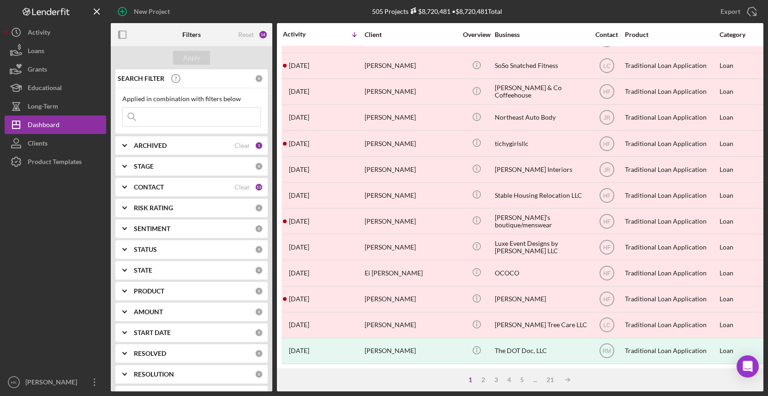
scroll to position [330, 0]
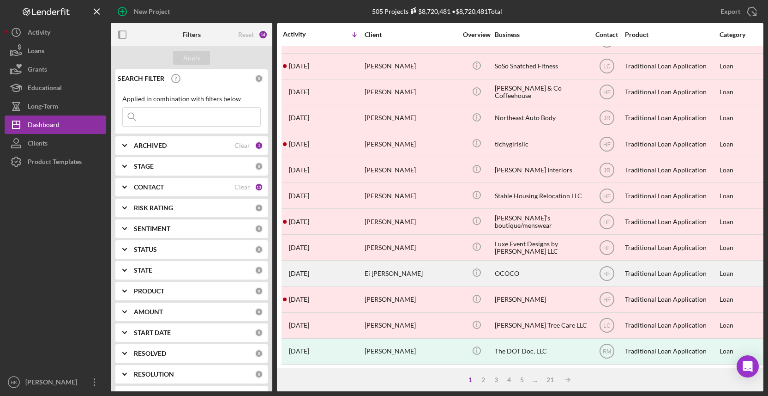
click at [507, 265] on div "OCOCO" at bounding box center [541, 273] width 92 height 24
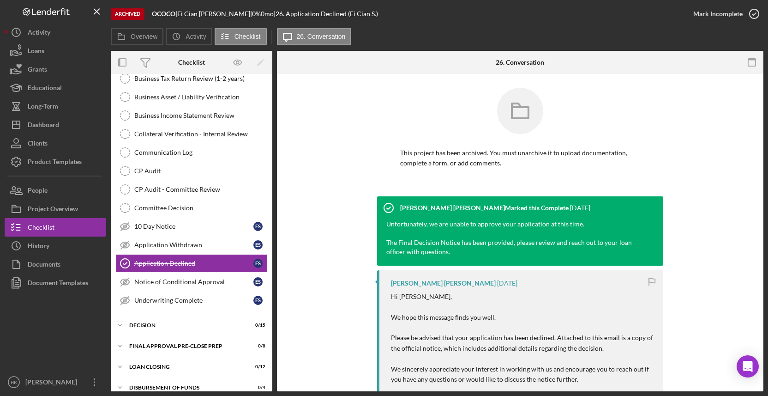
scroll to position [197, 0]
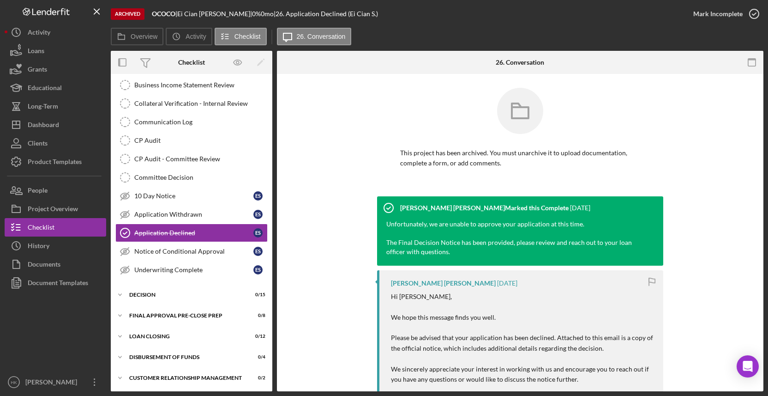
drag, startPoint x: 176, startPoint y: 14, endPoint x: 154, endPoint y: 14, distance: 22.2
click at [175, 14] on div "OCOCO |" at bounding box center [164, 13] width 25 height 7
click at [154, 14] on b "OCOCO" at bounding box center [164, 14] width 24 height 8
drag, startPoint x: 152, startPoint y: 13, endPoint x: 175, endPoint y: 14, distance: 23.1
click at [175, 14] on b "OCOCO" at bounding box center [164, 14] width 24 height 8
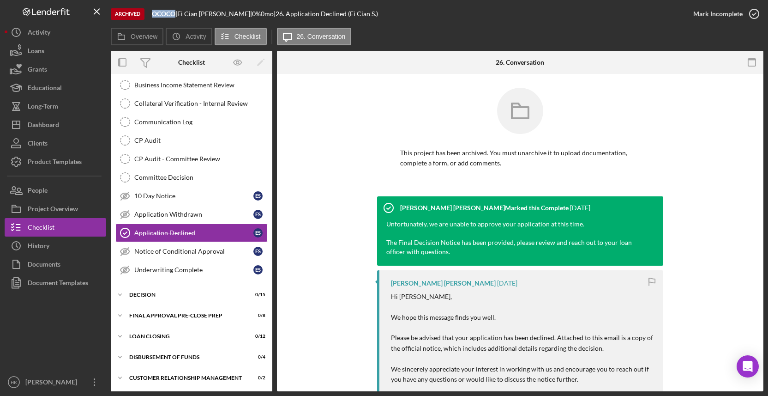
copy b "OCOCO"
click at [85, 256] on button "Documents" at bounding box center [56, 264] width 102 height 18
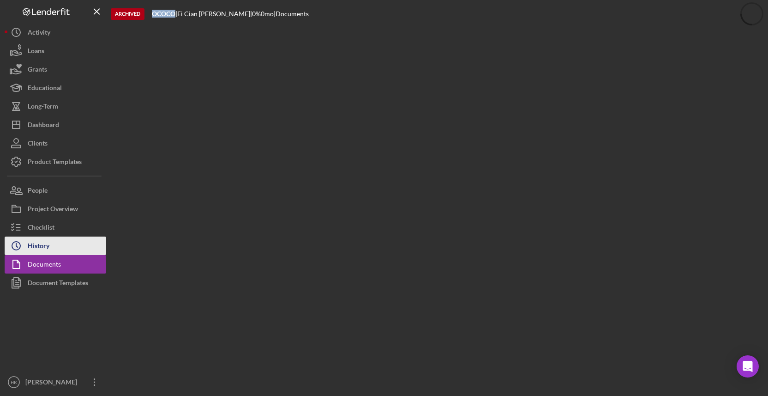
click at [53, 244] on button "Icon/History History" at bounding box center [56, 245] width 102 height 18
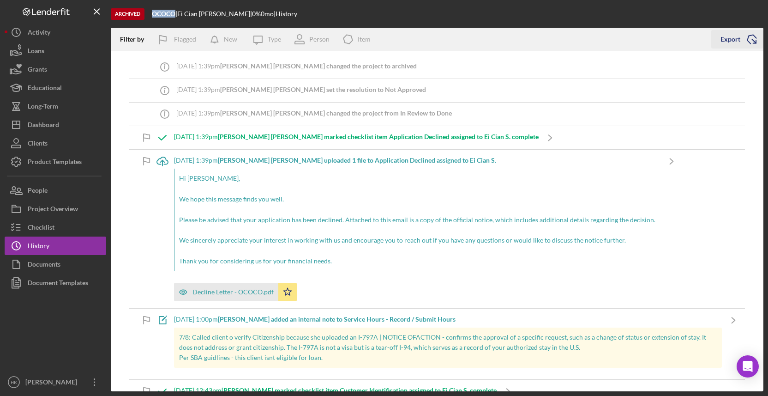
click at [755, 42] on g "button" at bounding box center [753, 41] width 7 height 7
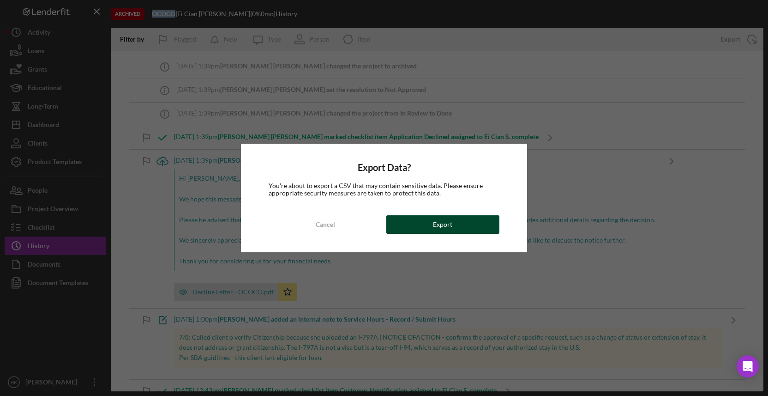
click at [441, 216] on div "Export" at bounding box center [442, 224] width 19 height 18
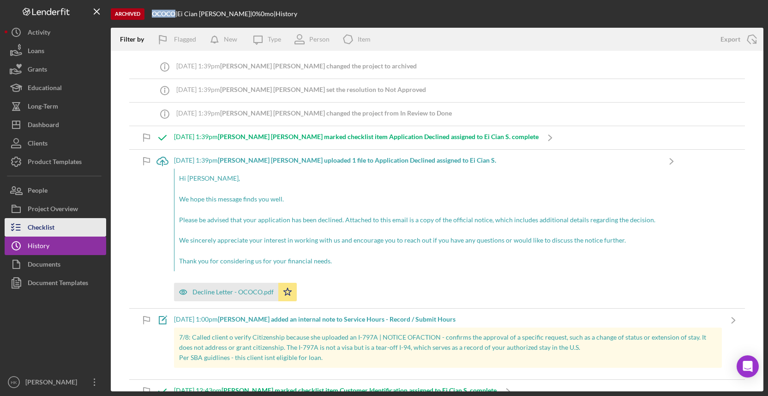
click at [30, 228] on div "Checklist" at bounding box center [41, 228] width 27 height 21
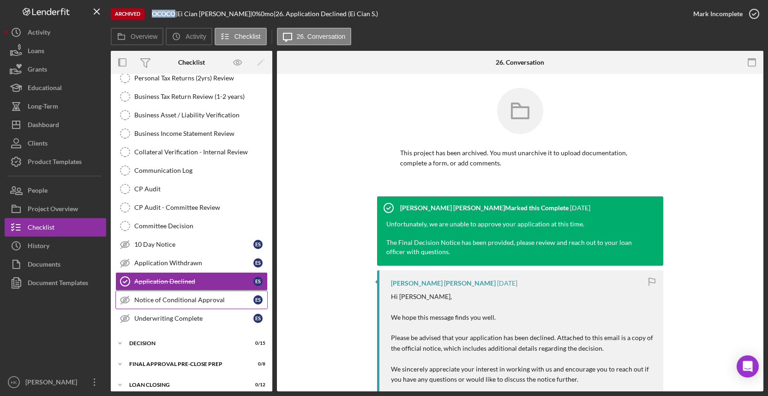
scroll to position [197, 0]
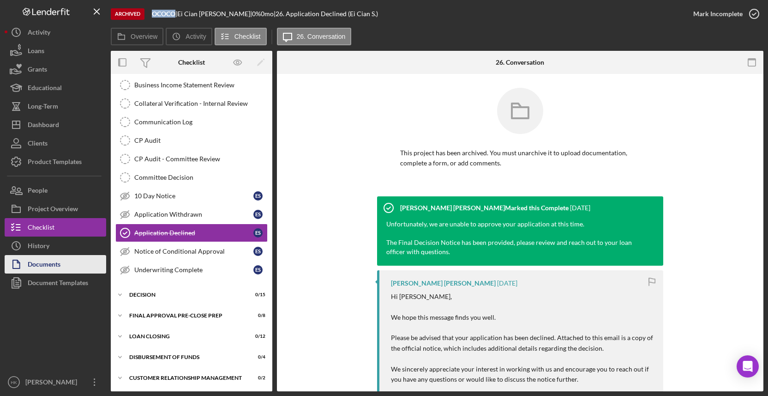
click at [35, 270] on div "Documents" at bounding box center [44, 265] width 33 height 21
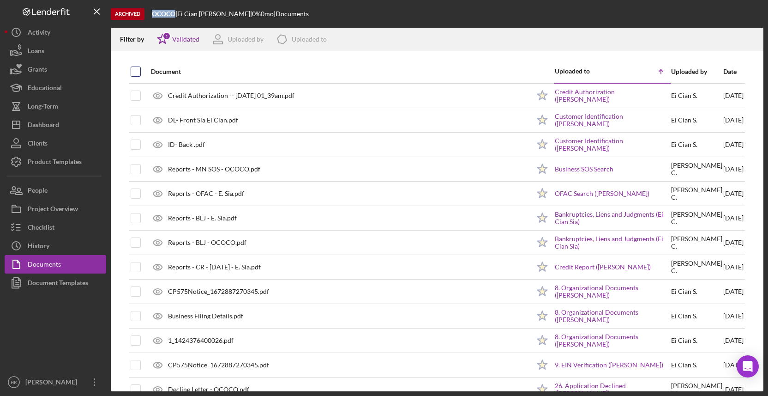
click at [135, 75] on input "checkbox" at bounding box center [135, 71] width 9 height 9
click at [749, 36] on icon "Icon/Download" at bounding box center [752, 39] width 21 height 21
click at [21, 120] on icon "Icon/Dashboard" at bounding box center [16, 124] width 23 height 23
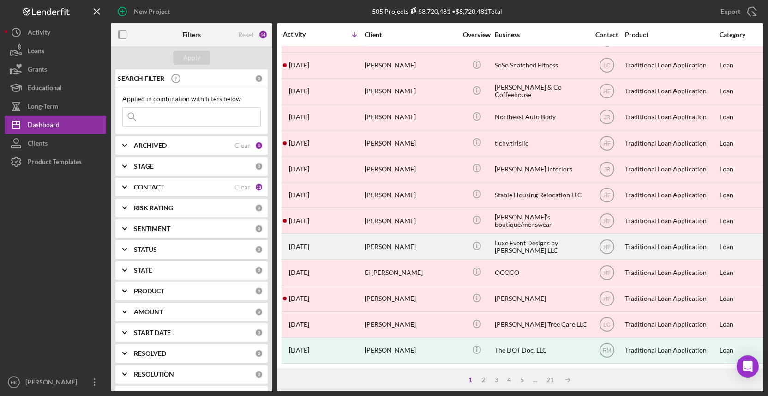
scroll to position [330, 0]
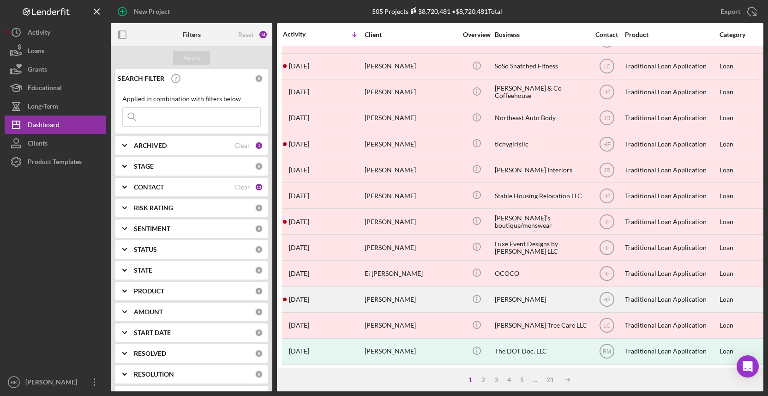
click at [417, 304] on div "[PERSON_NAME]" at bounding box center [411, 299] width 92 height 24
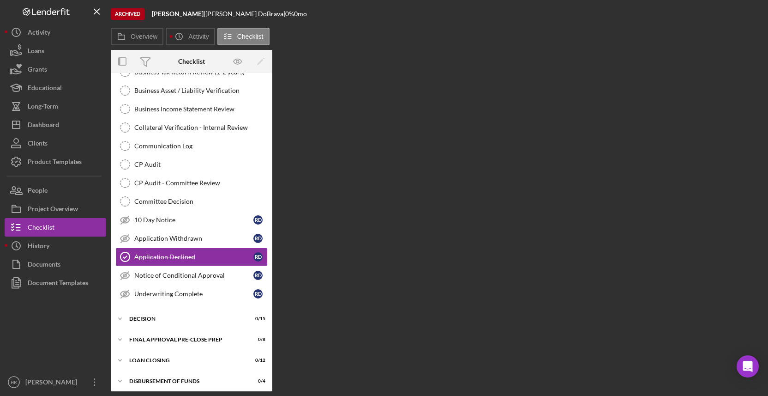
scroll to position [197, 0]
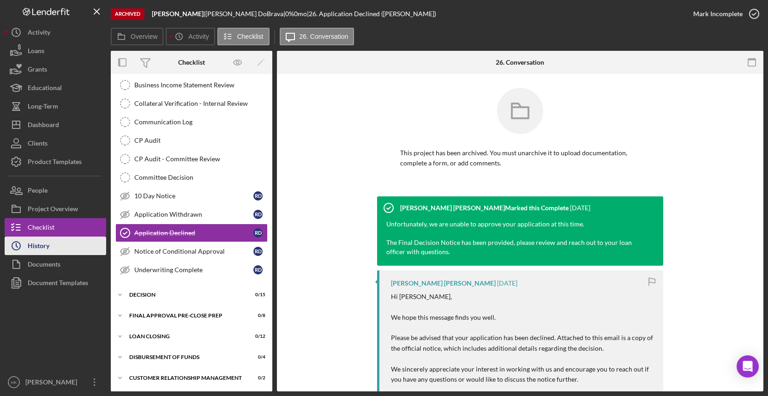
click at [50, 238] on button "Icon/History History" at bounding box center [56, 245] width 102 height 18
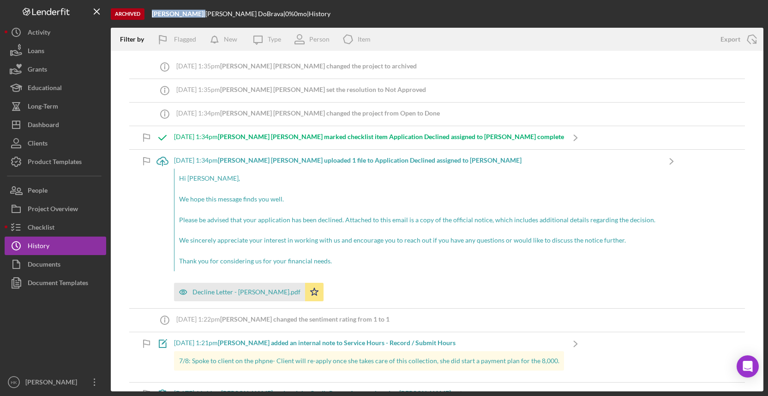
drag, startPoint x: 206, startPoint y: 13, endPoint x: 154, endPoint y: 13, distance: 52.2
click at [154, 13] on div "[PERSON_NAME] |" at bounding box center [179, 13] width 54 height 7
click at [84, 226] on button "Checklist" at bounding box center [56, 227] width 102 height 18
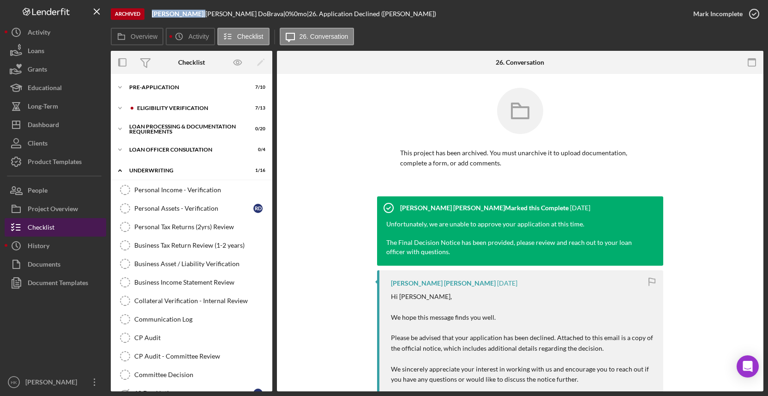
scroll to position [197, 0]
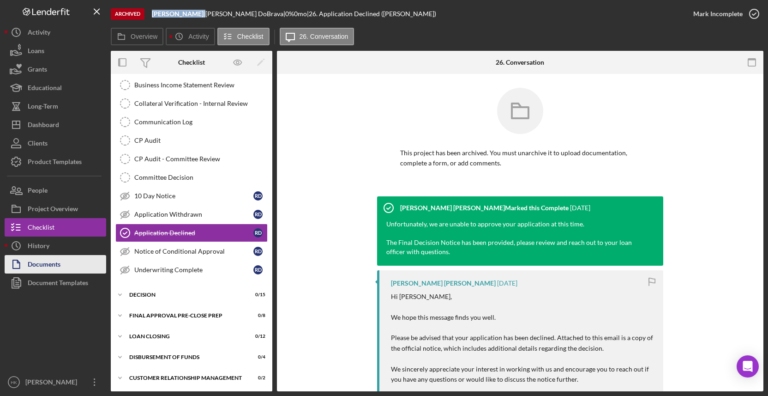
click at [31, 258] on div "Documents" at bounding box center [44, 265] width 33 height 21
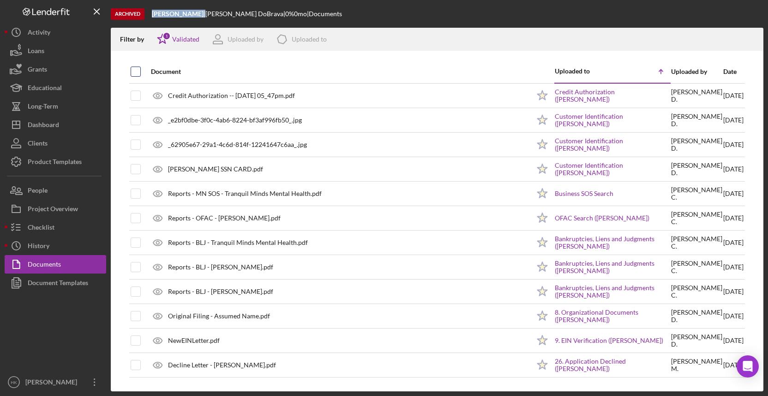
click at [138, 71] on input "checkbox" at bounding box center [135, 71] width 9 height 9
click at [752, 37] on icon "Icon/Download" at bounding box center [752, 39] width 21 height 21
click at [47, 244] on div "History" at bounding box center [39, 246] width 22 height 21
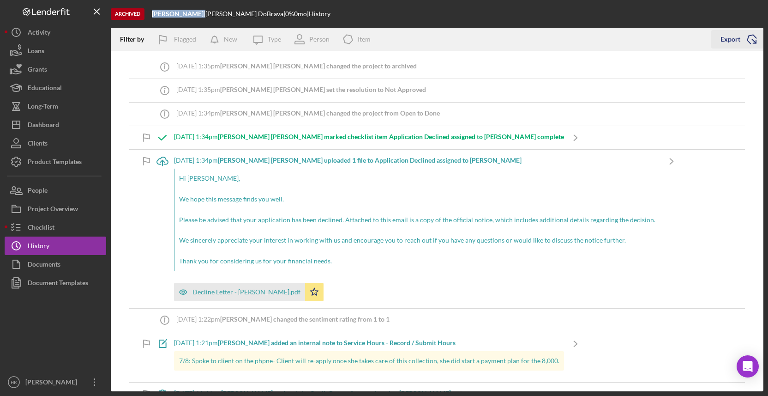
click at [751, 36] on polyline "button" at bounding box center [752, 39] width 10 height 11
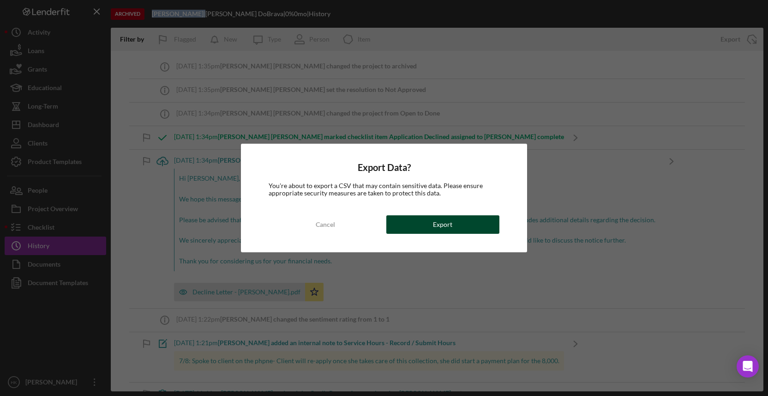
click at [480, 223] on button "Export" at bounding box center [442, 224] width 113 height 18
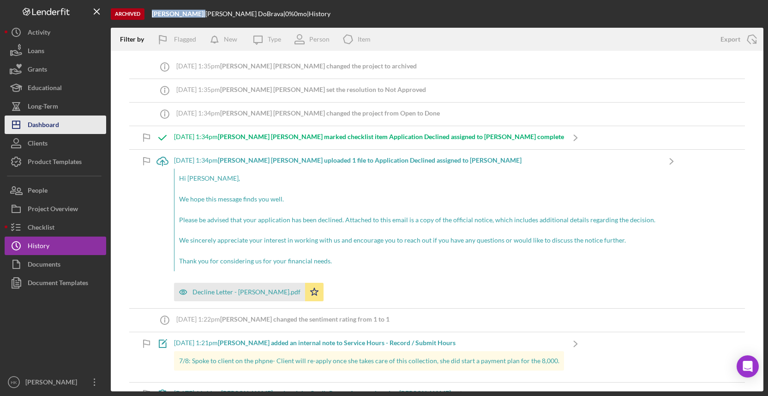
click at [74, 125] on button "Icon/Dashboard Dashboard" at bounding box center [56, 124] width 102 height 18
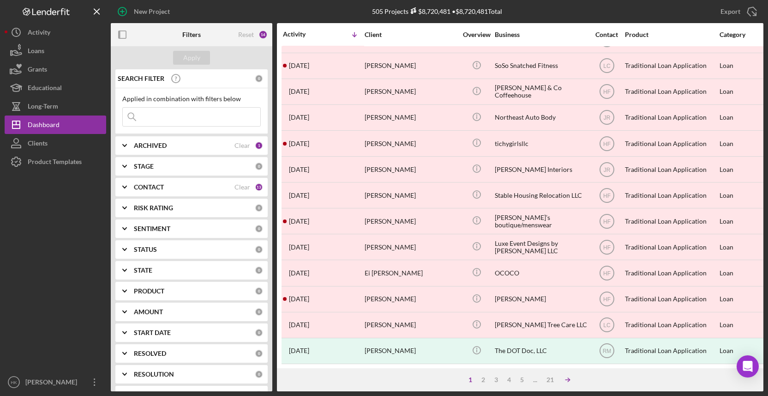
scroll to position [330, 0]
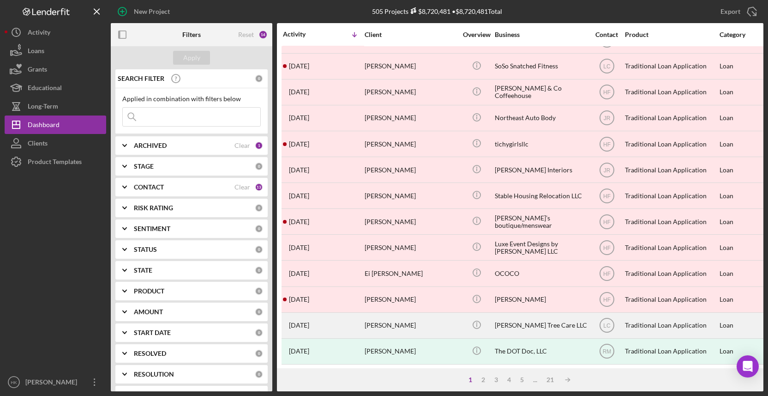
click at [525, 319] on div "[PERSON_NAME] Tree Care LLC" at bounding box center [541, 325] width 92 height 24
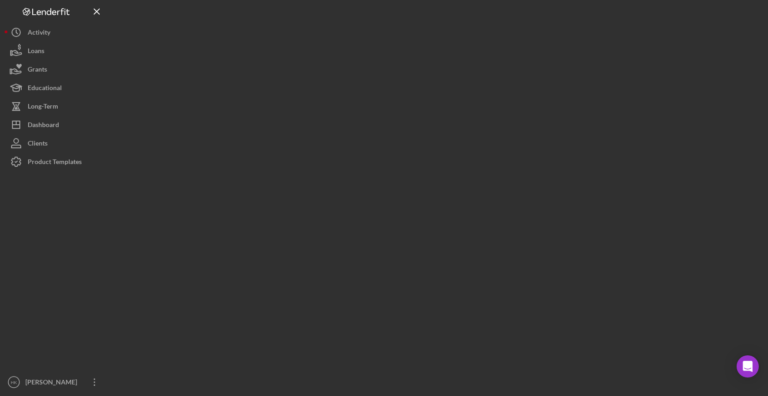
click at [525, 319] on div at bounding box center [437, 195] width 653 height 391
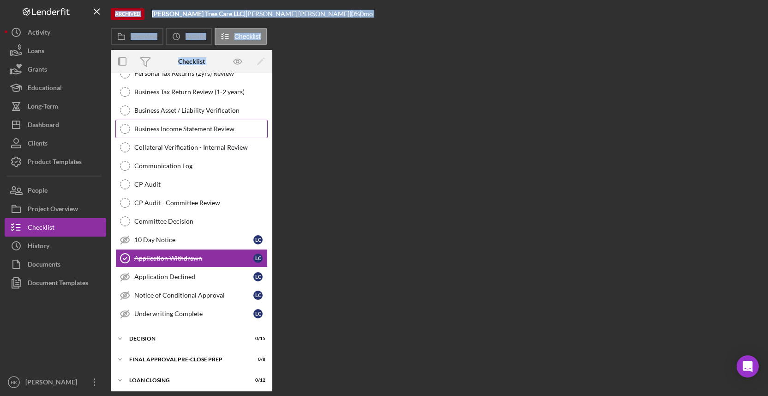
scroll to position [179, 0]
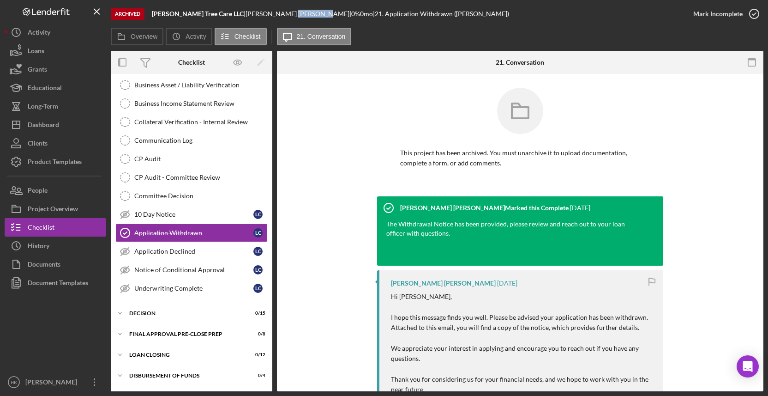
click at [246, 12] on div "[PERSON_NAME] |" at bounding box center [299, 13] width 106 height 7
drag, startPoint x: 224, startPoint y: 13, endPoint x: 153, endPoint y: 12, distance: 71.1
click at [153, 12] on div "[PERSON_NAME] Tree Care LLC |" at bounding box center [199, 13] width 94 height 7
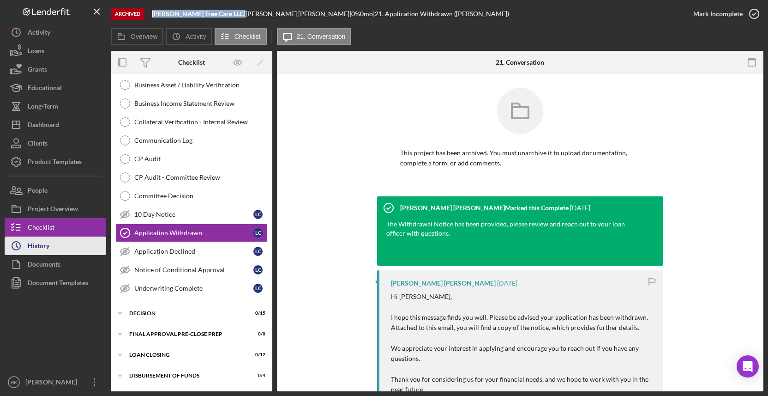
click at [92, 244] on button "Icon/History History" at bounding box center [56, 245] width 102 height 18
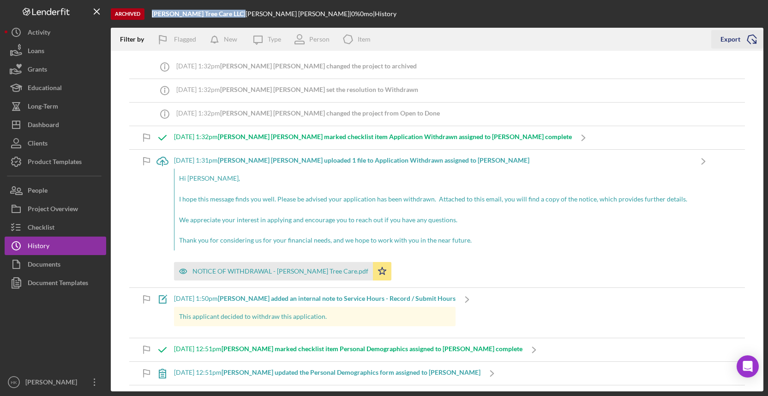
click at [754, 42] on icon "Icon/Export" at bounding box center [751, 39] width 23 height 23
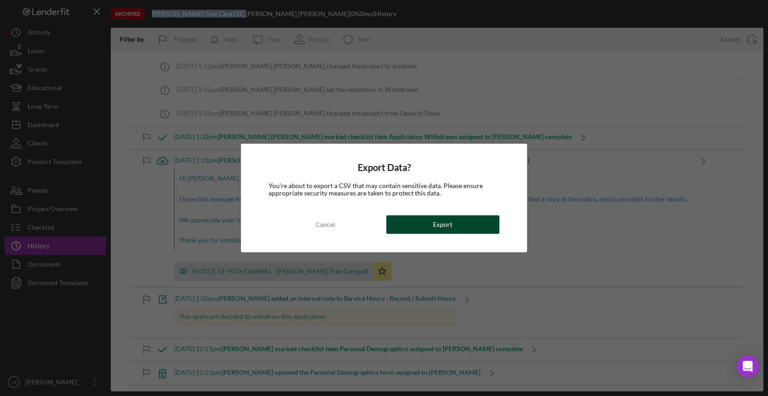
click at [447, 222] on div "Export" at bounding box center [442, 224] width 19 height 18
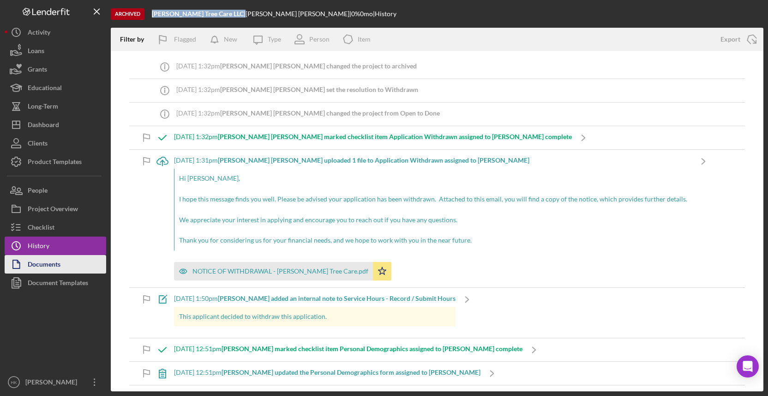
click at [23, 270] on icon "button" at bounding box center [16, 263] width 23 height 23
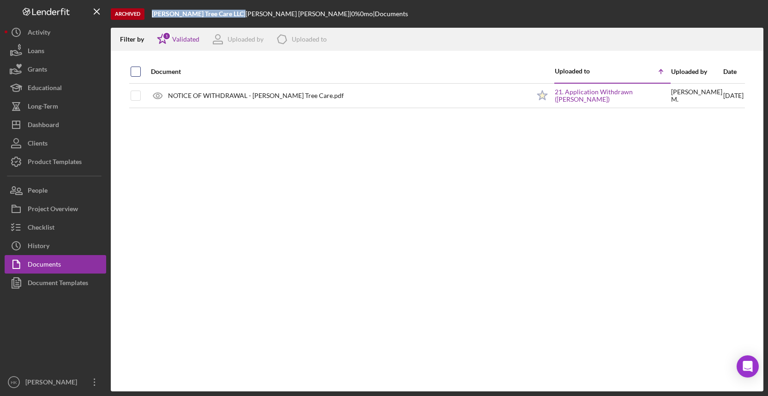
click at [136, 72] on input "checkbox" at bounding box center [135, 71] width 9 height 9
click at [753, 40] on icon "button" at bounding box center [752, 37] width 8 height 5
click at [48, 127] on div "Dashboard" at bounding box center [43, 125] width 31 height 21
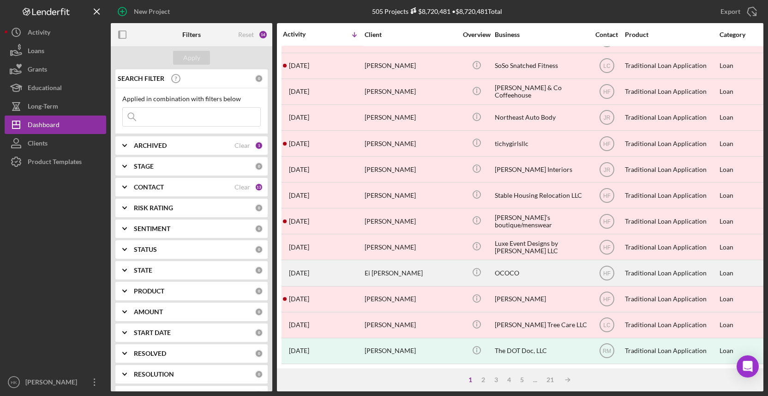
scroll to position [330, 0]
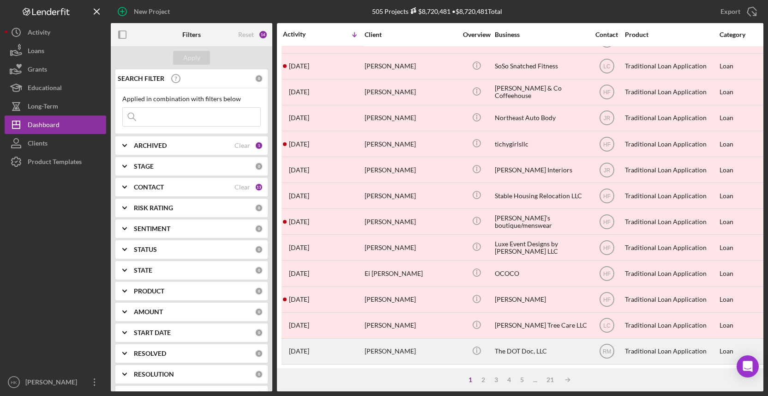
click at [518, 347] on div "The DOT Doc, LLC" at bounding box center [541, 351] width 92 height 24
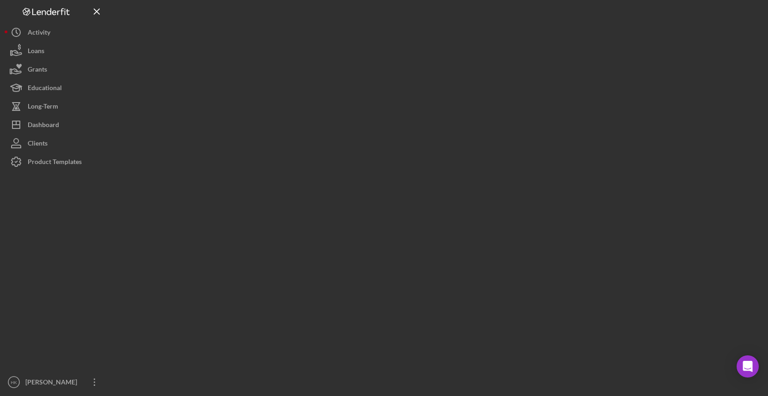
click at [518, 347] on div at bounding box center [437, 195] width 653 height 391
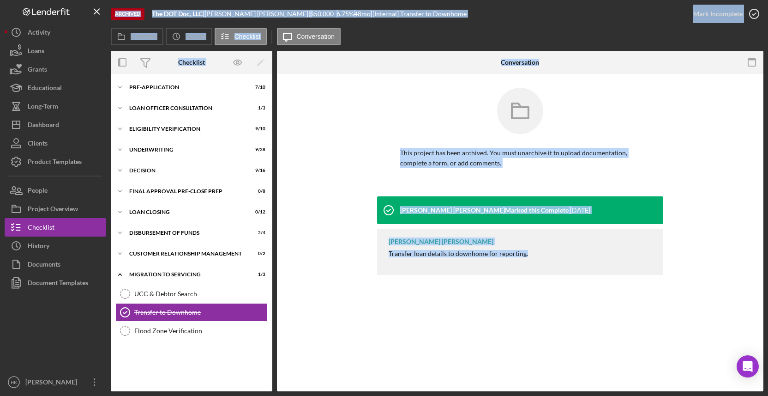
click at [188, 16] on b "The DOT Doc, LLC" at bounding box center [177, 14] width 51 height 8
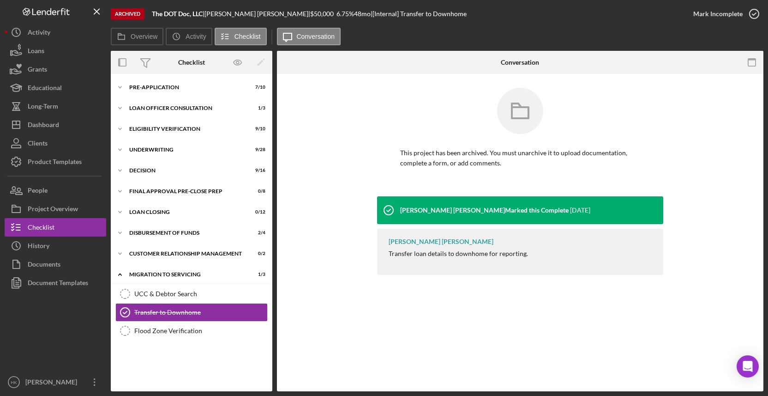
drag, startPoint x: 207, startPoint y: 13, endPoint x: 153, endPoint y: 10, distance: 53.6
click at [153, 10] on div "The DOT Doc, LLC |" at bounding box center [178, 13] width 53 height 7
click at [153, 10] on b "The DOT Doc, LLC" at bounding box center [177, 14] width 51 height 8
drag, startPoint x: 205, startPoint y: 13, endPoint x: 154, endPoint y: 15, distance: 51.3
click at [153, 15] on div "The DOT Doc, LLC |" at bounding box center [178, 13] width 53 height 7
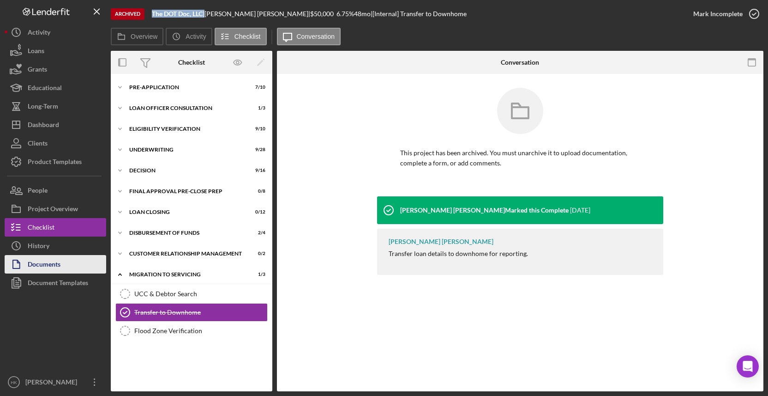
click at [72, 256] on button "Documents" at bounding box center [56, 264] width 102 height 18
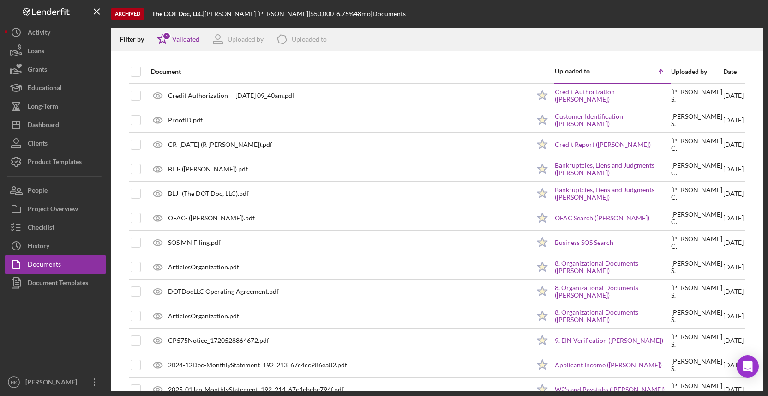
click at [142, 68] on div at bounding box center [144, 71] width 4 height 22
click at [138, 70] on input "checkbox" at bounding box center [135, 71] width 9 height 9
click at [750, 40] on icon "Icon/Download" at bounding box center [752, 39] width 21 height 21
click at [36, 249] on div "History" at bounding box center [39, 246] width 22 height 21
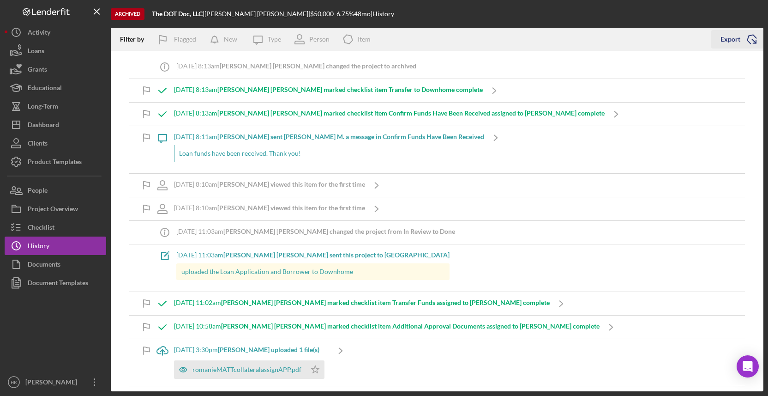
click at [754, 47] on icon "Icon/Export" at bounding box center [751, 39] width 23 height 23
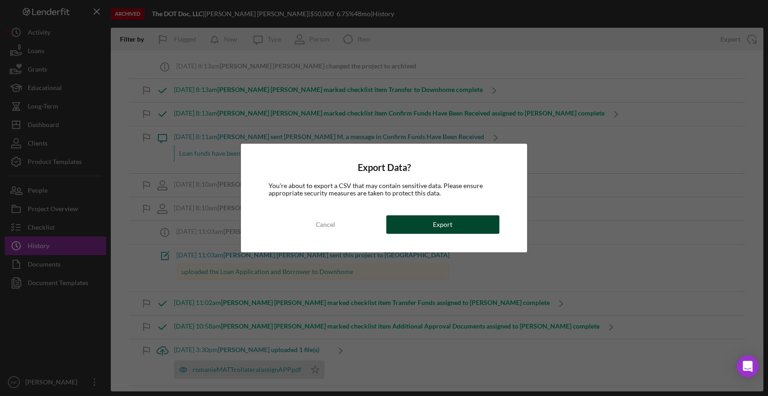
click at [480, 220] on button "Export" at bounding box center [442, 224] width 113 height 18
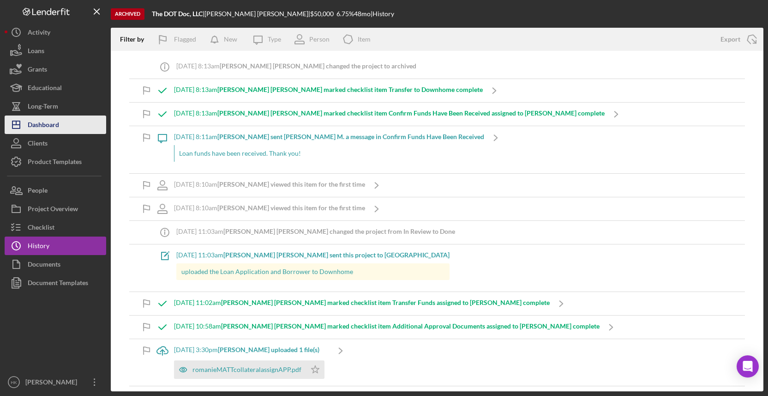
click at [60, 126] on button "Icon/Dashboard Dashboard" at bounding box center [56, 124] width 102 height 18
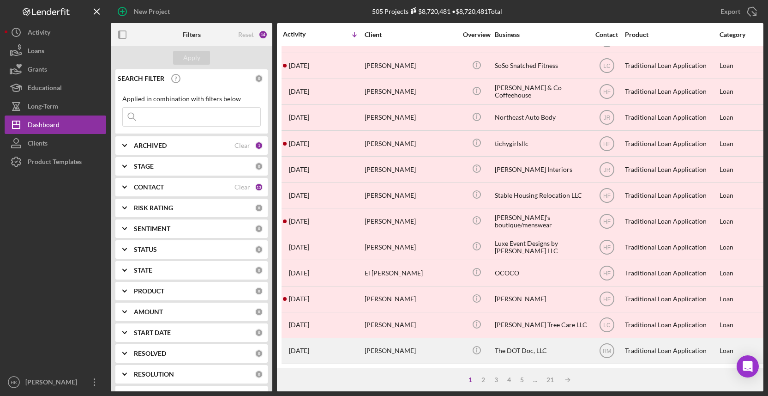
scroll to position [330, 0]
click at [522, 350] on div "The DOT Doc, LLC" at bounding box center [541, 351] width 92 height 24
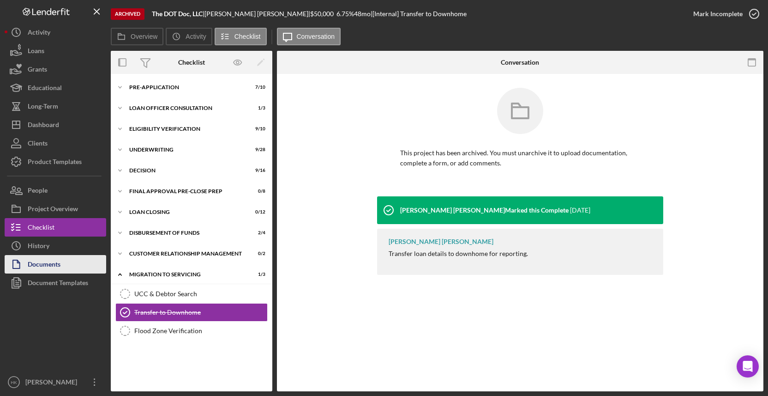
click at [55, 257] on div "Documents" at bounding box center [44, 265] width 33 height 21
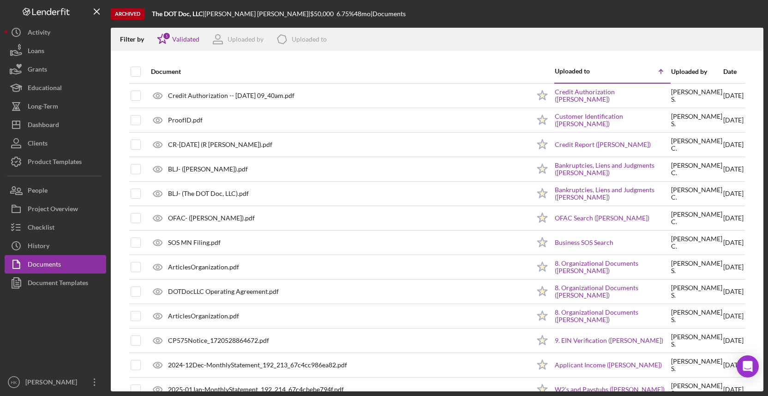
click at [128, 77] on div "Document Uploaded to Icon/Table Sort Arrow Uploaded by Date Credit Authorizatio…" at bounding box center [437, 225] width 653 height 331
click at [147, 72] on th "Document" at bounding box center [338, 71] width 384 height 23
click at [141, 72] on th at bounding box center [143, 71] width 5 height 23
click at [135, 72] on input "checkbox" at bounding box center [135, 71] width 9 height 9
click at [746, 42] on icon "Icon/Download" at bounding box center [752, 39] width 21 height 21
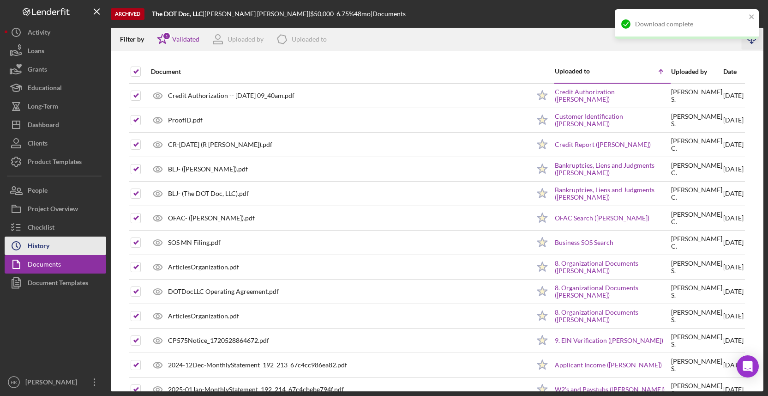
click at [16, 244] on polyline "button" at bounding box center [16, 245] width 1 height 4
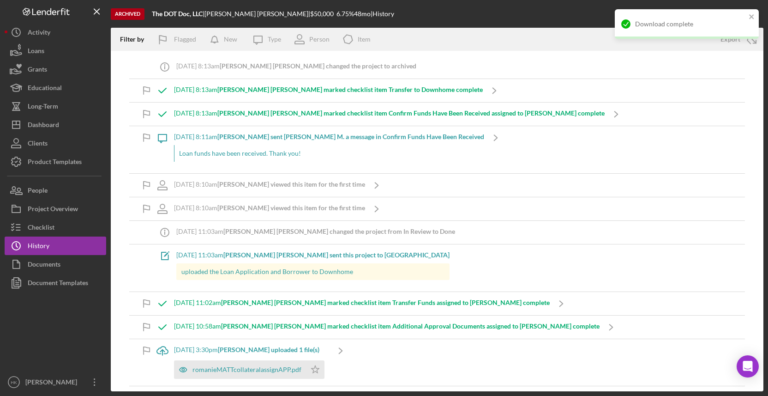
click at [619, 12] on div "Download complete" at bounding box center [687, 24] width 144 height 30
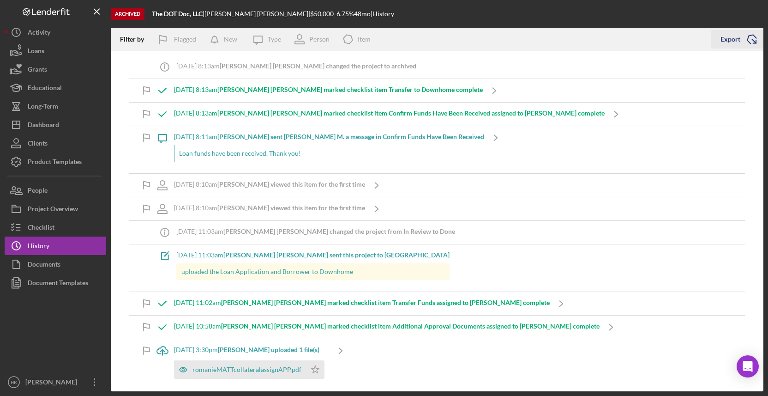
click at [753, 40] on icon "Icon/Export" at bounding box center [751, 39] width 23 height 23
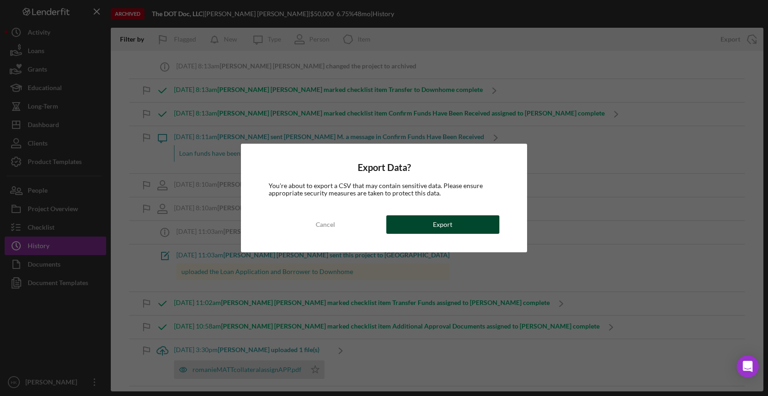
click at [493, 230] on button "Export" at bounding box center [442, 224] width 113 height 18
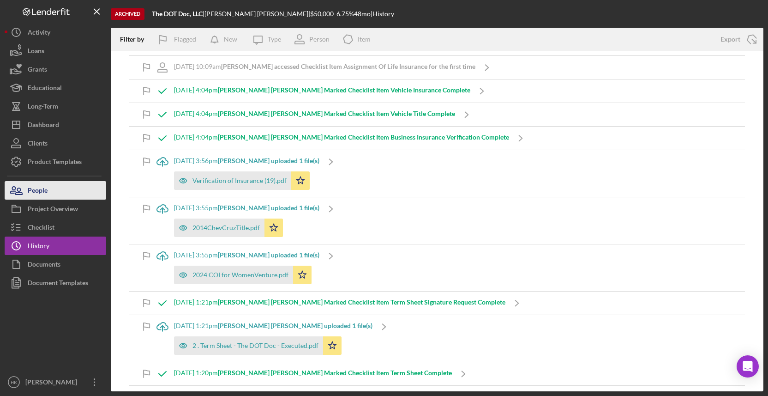
scroll to position [547, 0]
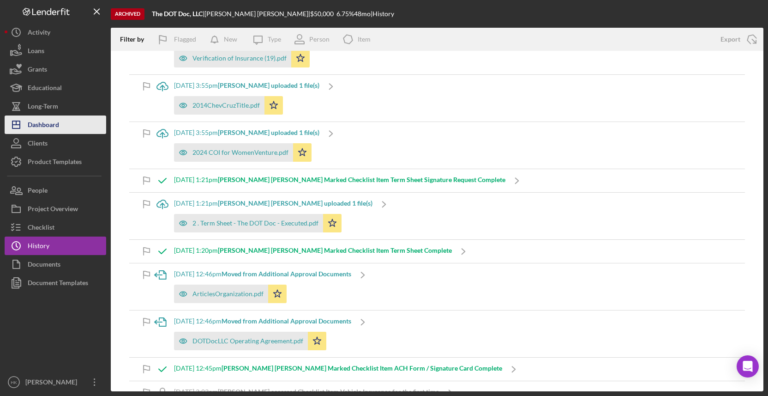
click at [42, 125] on div "Dashboard" at bounding box center [43, 125] width 31 height 21
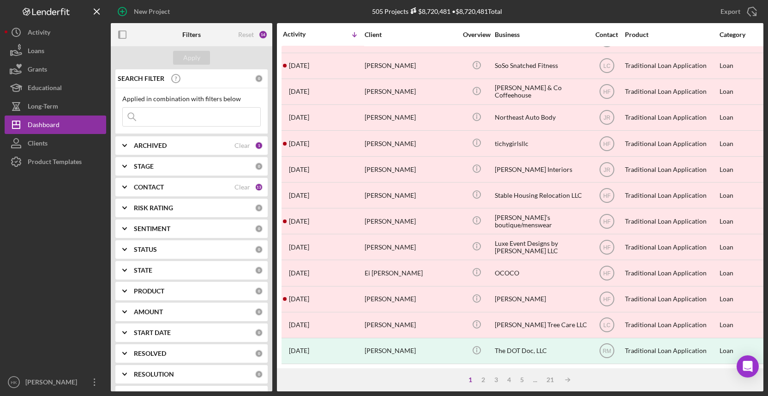
scroll to position [330, 0]
click at [486, 376] on div "2" at bounding box center [483, 379] width 13 height 7
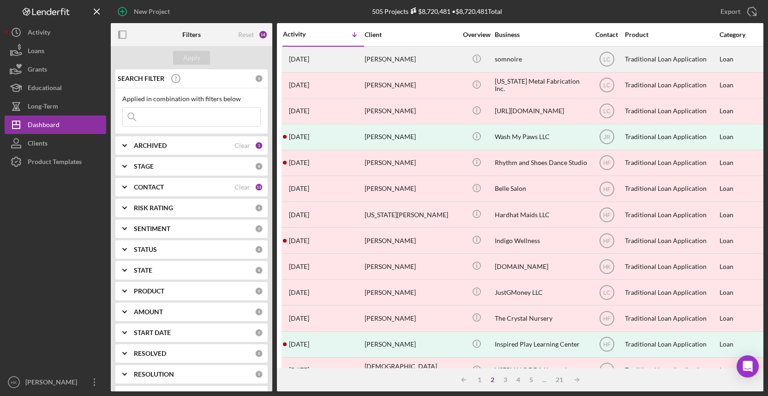
scroll to position [0, 0]
click at [432, 53] on div "[PERSON_NAME]" at bounding box center [411, 59] width 92 height 24
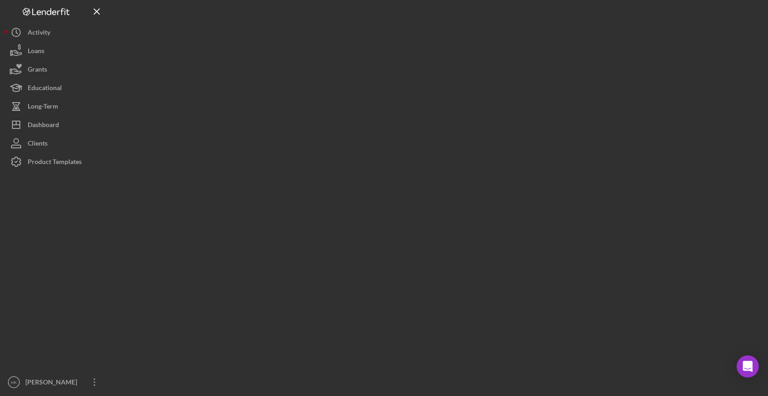
click at [432, 53] on div at bounding box center [437, 195] width 653 height 391
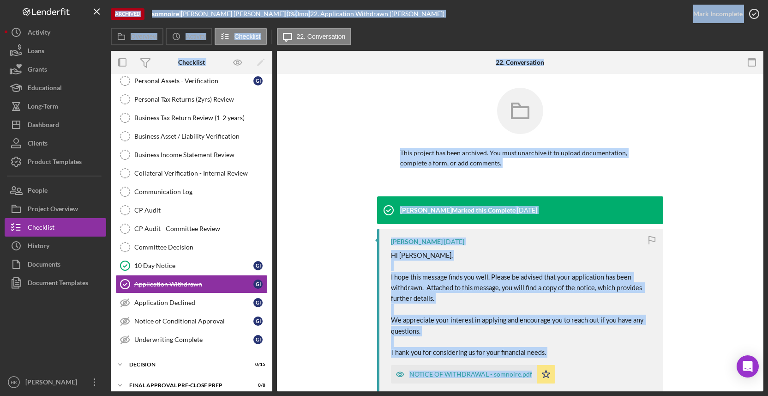
scroll to position [179, 0]
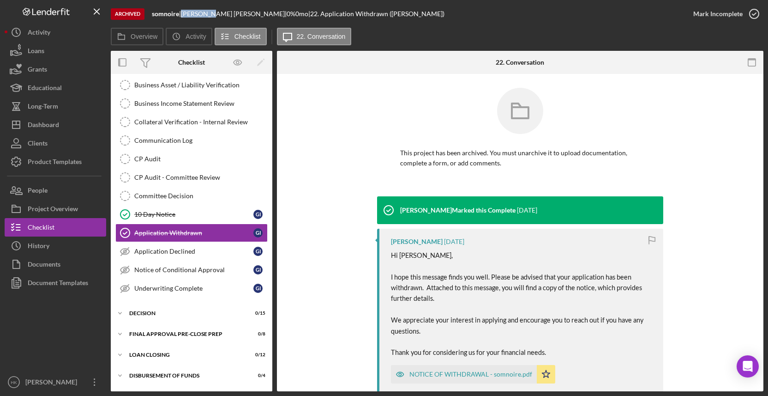
click at [189, 4] on div "Archived somnoire | [PERSON_NAME] | 0 % 0 mo | 22. Application Withdrawn ([PERS…" at bounding box center [397, 14] width 573 height 28
drag, startPoint x: 180, startPoint y: 15, endPoint x: 152, endPoint y: 15, distance: 27.2
click at [152, 15] on div "Archived somnoire | [PERSON_NAME] | 0 % 0 mo | 22. Application Withdrawn ([PERS…" at bounding box center [397, 14] width 573 height 28
click at [57, 240] on button "Icon/History History" at bounding box center [56, 245] width 102 height 18
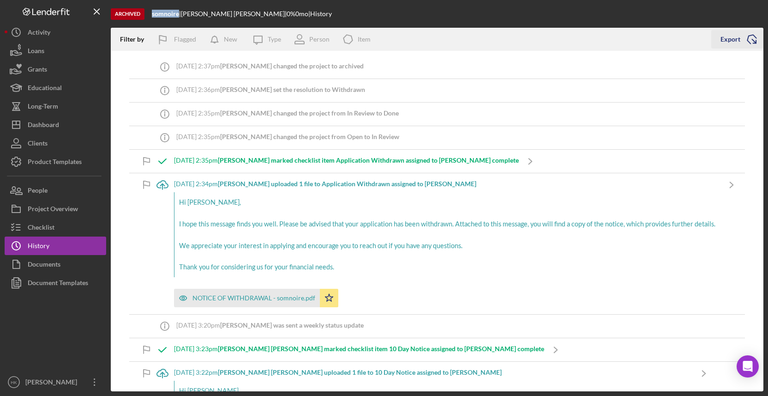
click at [753, 40] on line "button" at bounding box center [754, 41] width 4 height 4
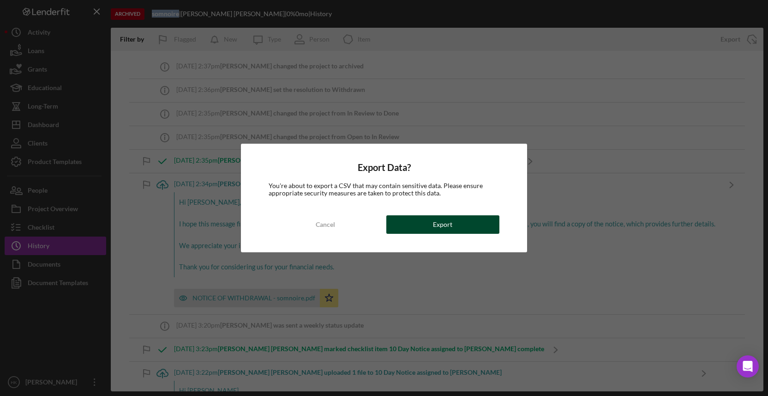
click at [484, 227] on button "Export" at bounding box center [442, 224] width 113 height 18
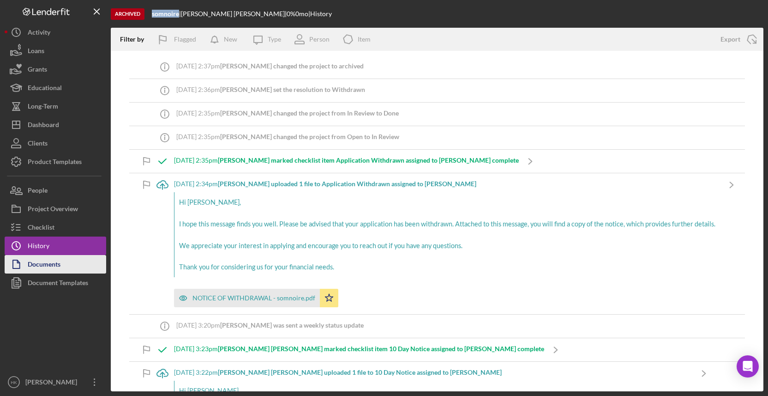
click at [15, 259] on icon "button" at bounding box center [16, 263] width 23 height 23
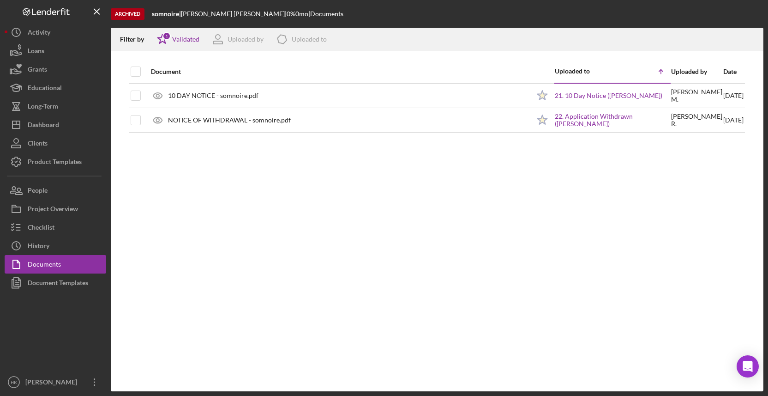
click at [143, 71] on div at bounding box center [144, 71] width 4 height 22
click at [133, 71] on input "checkbox" at bounding box center [135, 71] width 9 height 9
click at [750, 32] on icon "Icon/Download" at bounding box center [752, 39] width 21 height 21
click at [83, 123] on button "Icon/Dashboard Dashboard" at bounding box center [56, 124] width 102 height 18
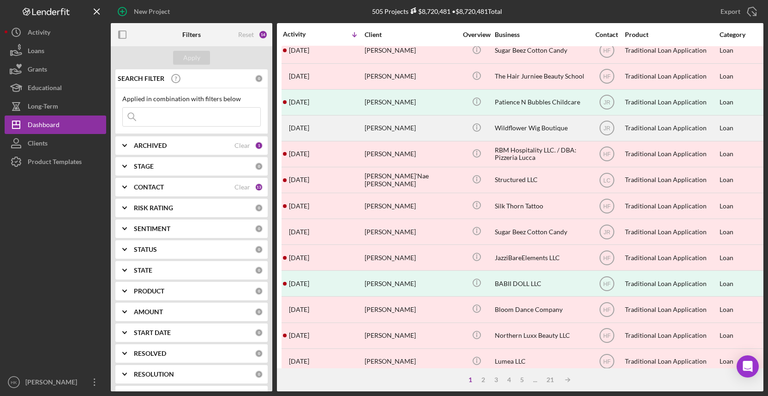
scroll to position [10, 0]
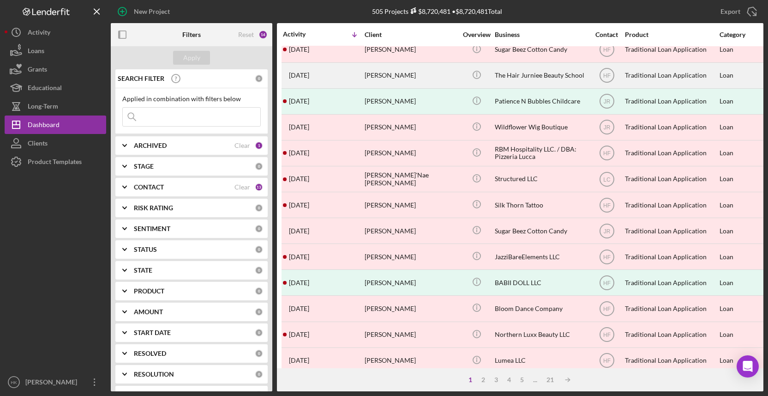
click at [534, 76] on div "The Hair Jurniee Beauty School" at bounding box center [541, 75] width 92 height 24
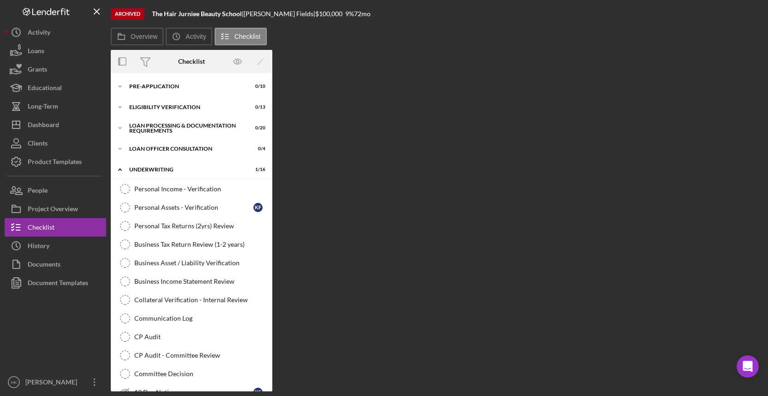
scroll to position [179, 0]
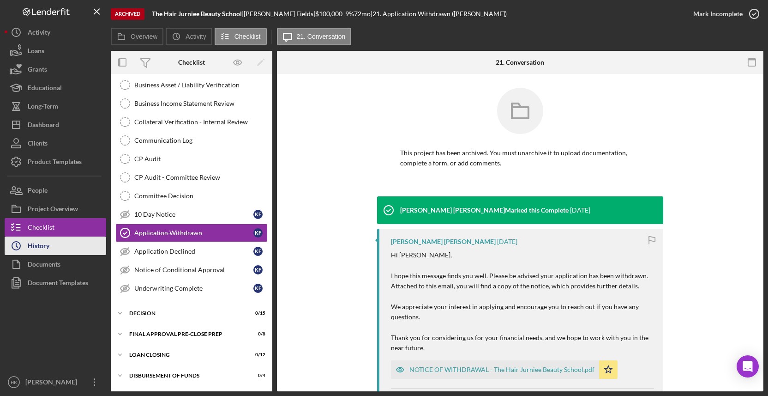
click at [51, 245] on button "Icon/History History" at bounding box center [56, 245] width 102 height 18
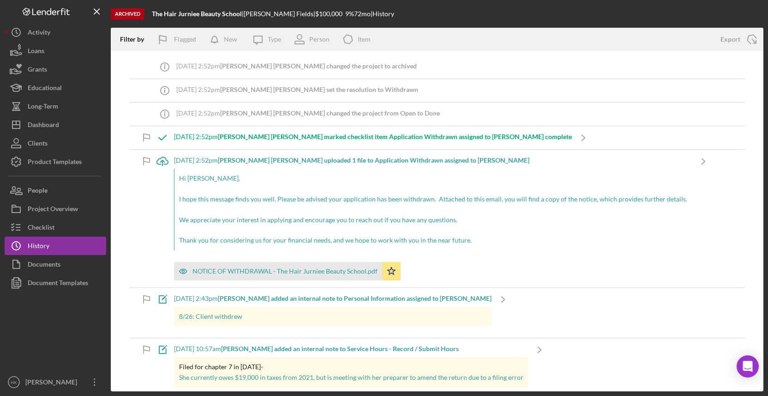
click at [751, 51] on div "Icon/Info [DATE] 2:52pm [PERSON_NAME] [PERSON_NAME] changed the project to arch…" at bounding box center [437, 221] width 653 height 340
click at [751, 44] on icon "Icon/Export" at bounding box center [751, 39] width 23 height 23
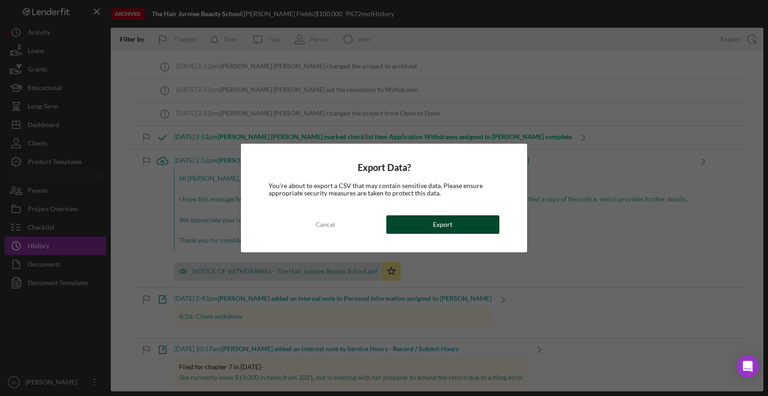
click at [473, 217] on button "Export" at bounding box center [442, 224] width 113 height 18
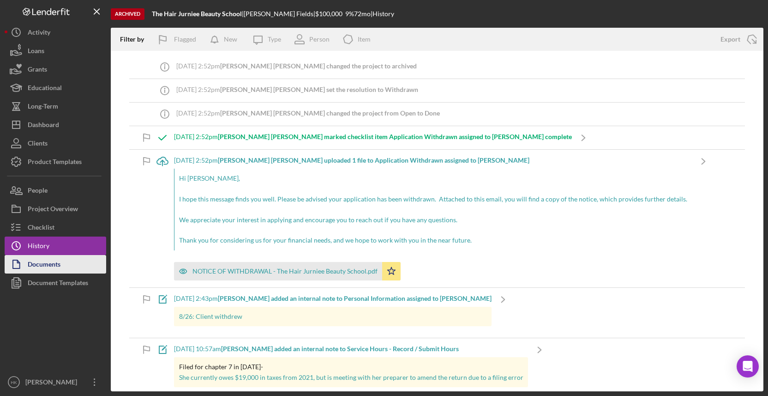
click at [84, 260] on button "Documents" at bounding box center [56, 264] width 102 height 18
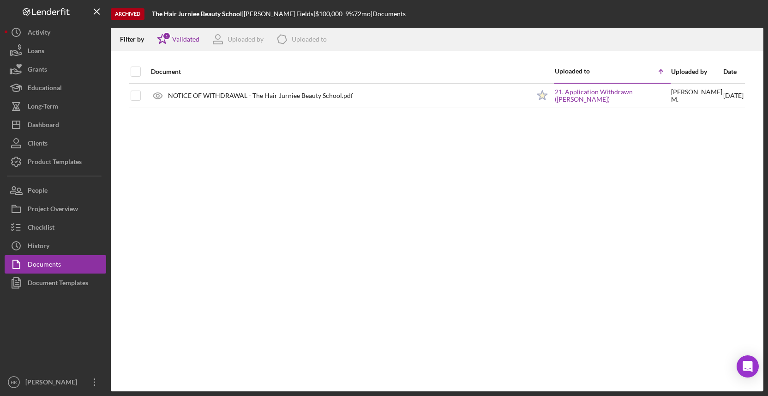
click at [135, 78] on div at bounding box center [136, 71] width 10 height 22
click at [135, 72] on input "checkbox" at bounding box center [135, 71] width 9 height 9
click at [756, 35] on icon "Icon/Download" at bounding box center [752, 39] width 21 height 21
drag, startPoint x: 244, startPoint y: 13, endPoint x: 149, endPoint y: 13, distance: 95.1
click at [149, 13] on div "Archived The Hair Jurniee Beauty School | [PERSON_NAME] | $100,000 9 % 72 mo | …" at bounding box center [437, 14] width 653 height 28
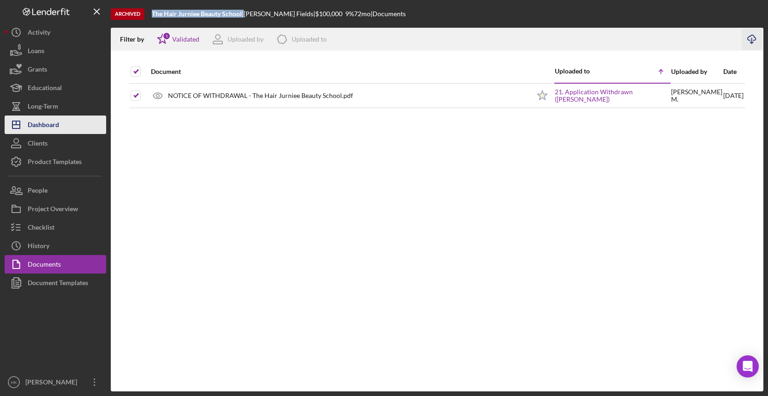
click at [68, 128] on button "Icon/Dashboard Dashboard" at bounding box center [56, 124] width 102 height 18
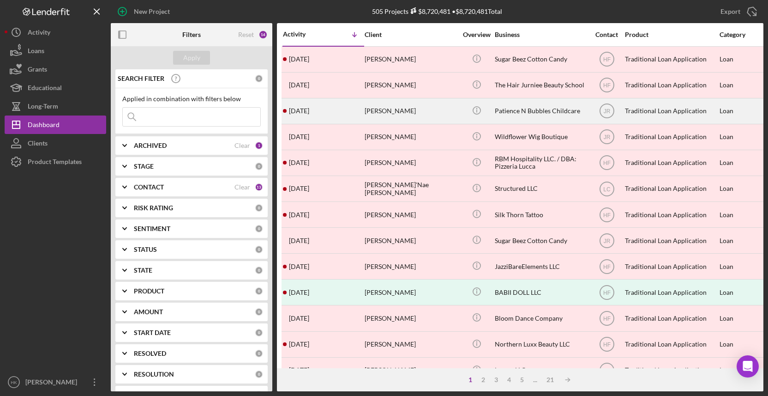
scroll to position [5, 0]
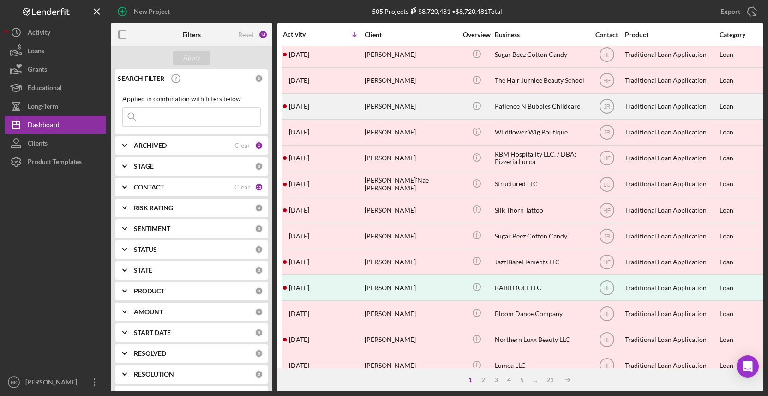
click at [453, 108] on div "[PERSON_NAME]" at bounding box center [411, 106] width 92 height 24
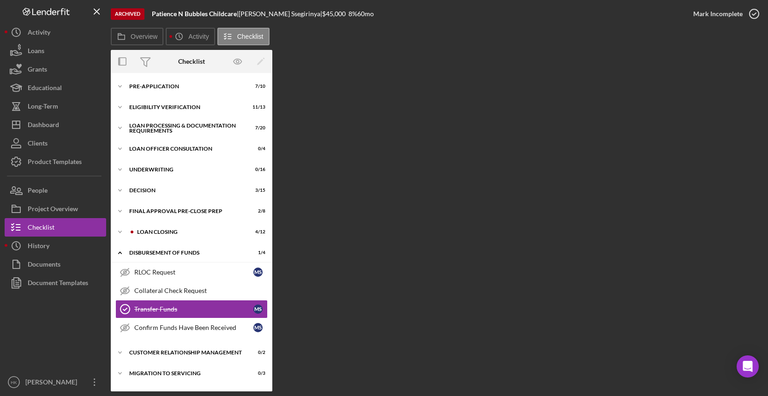
scroll to position [17, 0]
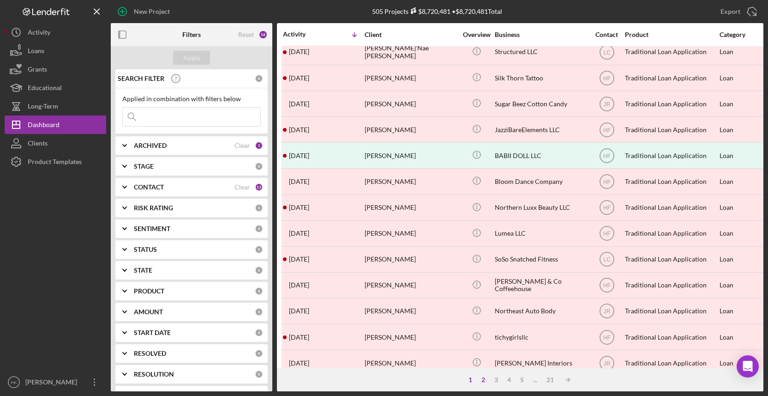
scroll to position [137, 0]
click at [485, 377] on div "2" at bounding box center [483, 379] width 13 height 7
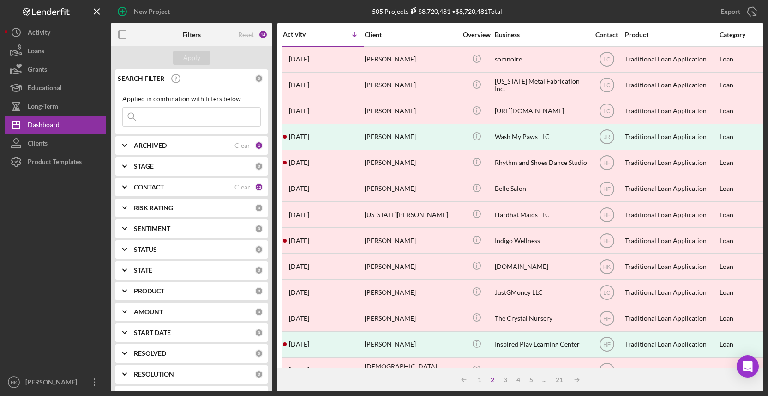
scroll to position [0, 0]
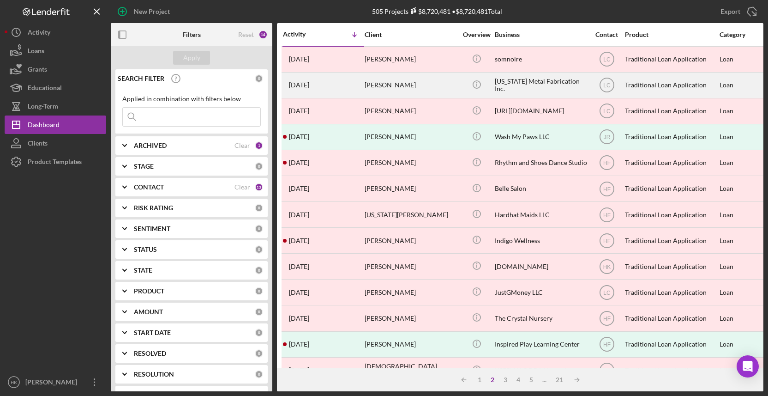
click at [541, 91] on div "[US_STATE] Metal Fabrication Inc." at bounding box center [541, 85] width 92 height 24
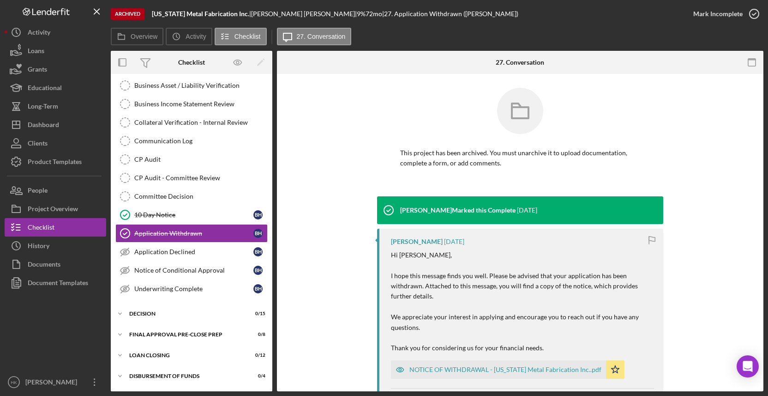
scroll to position [179, 0]
drag, startPoint x: 248, startPoint y: 14, endPoint x: 153, endPoint y: 14, distance: 95.5
click at [152, 14] on div "[US_STATE] Metal Fabrication Inc. |" at bounding box center [201, 13] width 99 height 7
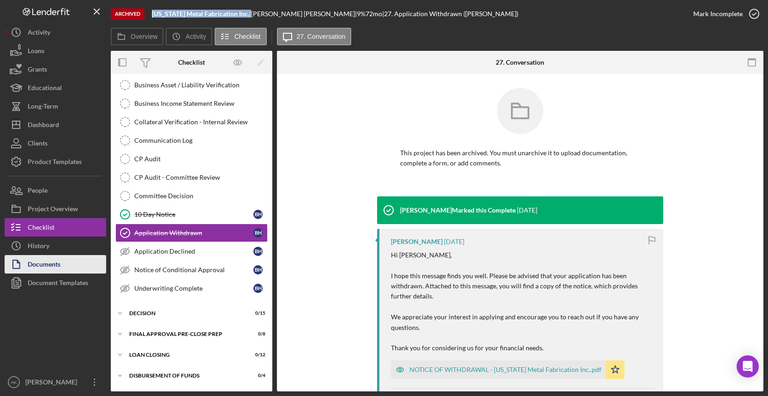
click at [62, 258] on button "Documents" at bounding box center [56, 264] width 102 height 18
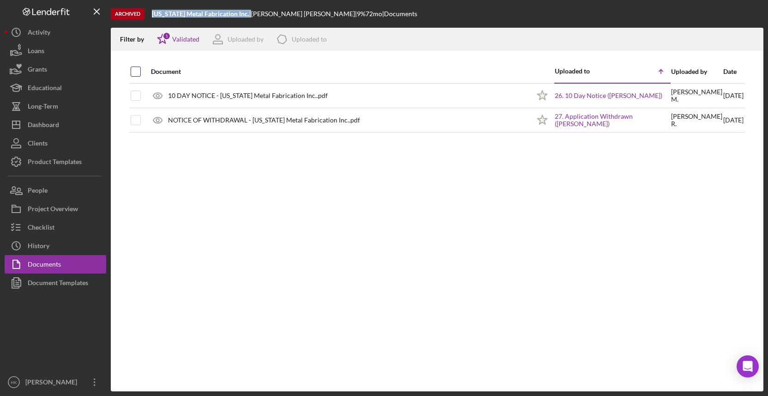
click at [132, 72] on input "checkbox" at bounding box center [135, 71] width 9 height 9
click at [755, 36] on icon "Icon/Download" at bounding box center [752, 39] width 21 height 21
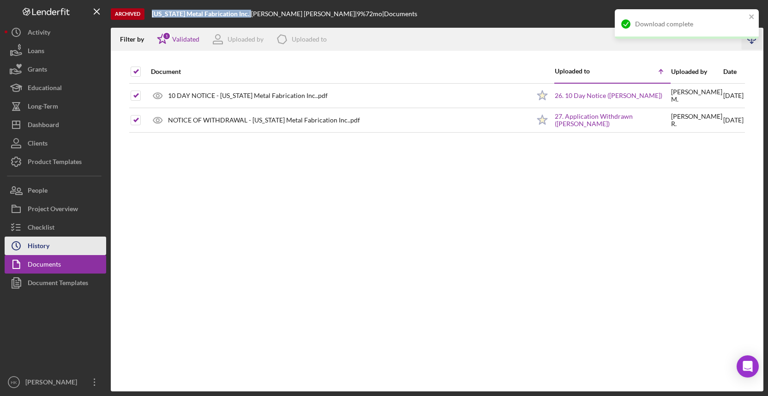
click at [61, 240] on button "Icon/History History" at bounding box center [56, 245] width 102 height 18
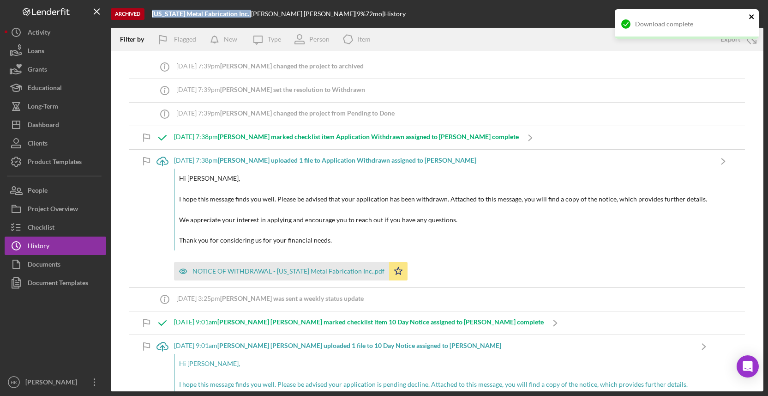
click at [750, 17] on icon "close" at bounding box center [752, 16] width 6 height 7
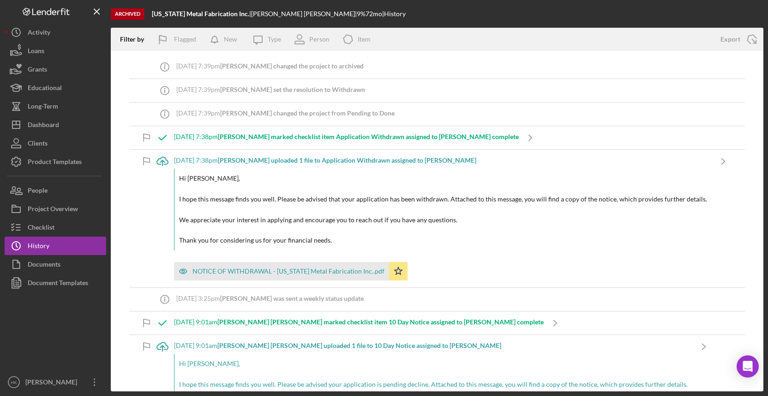
click at [756, 44] on div "Archived [US_STATE] Metal Fabrication Inc. | [PERSON_NAME] | 9 % 72 mo | Histor…" at bounding box center [384, 198] width 768 height 396
click at [756, 38] on icon "Icon/Export" at bounding box center [751, 39] width 23 height 23
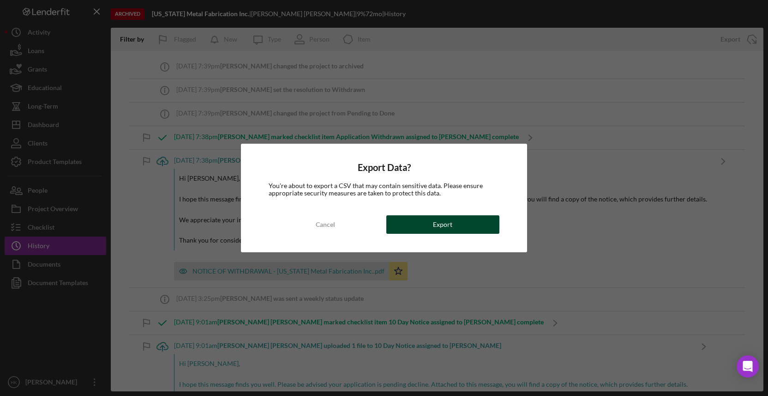
click at [472, 216] on button "Export" at bounding box center [442, 224] width 113 height 18
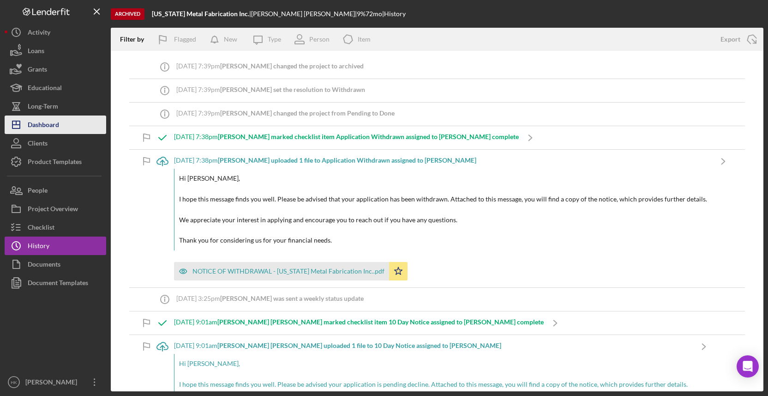
click at [71, 132] on button "Icon/Dashboard Dashboard" at bounding box center [56, 124] width 102 height 18
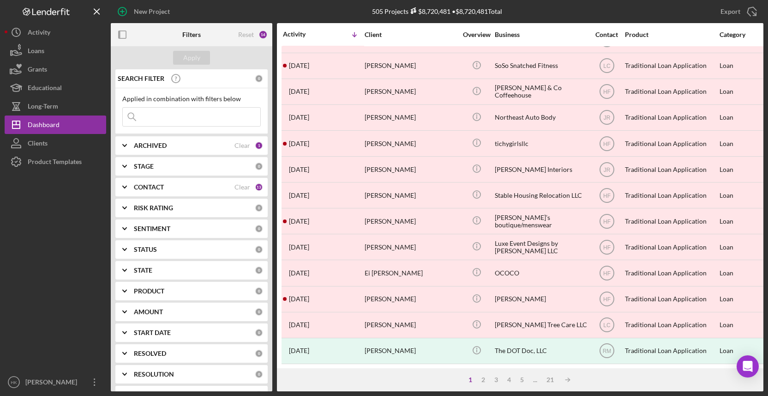
scroll to position [330, 0]
click at [488, 384] on div "1 2 3 4 5 ... 21 Icon/Table Sort Arrow" at bounding box center [520, 379] width 486 height 23
click at [483, 379] on div "2" at bounding box center [483, 379] width 13 height 7
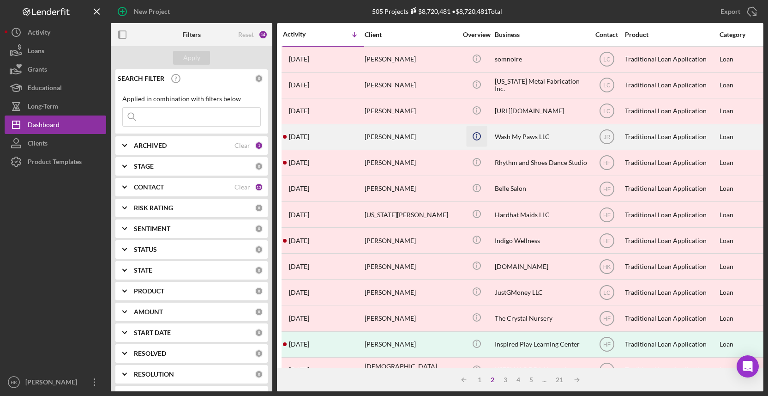
scroll to position [0, 0]
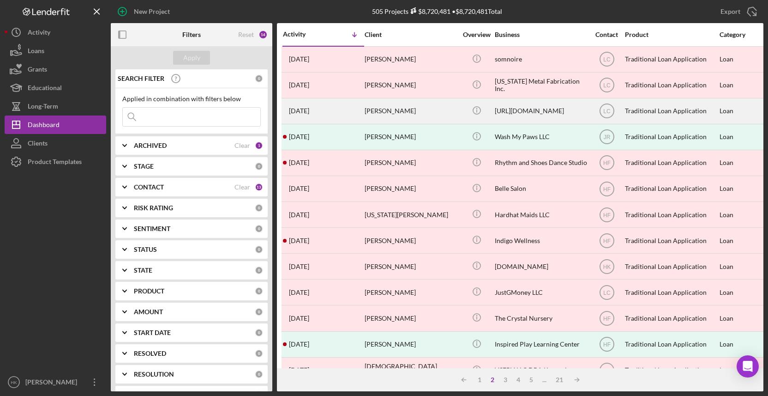
click at [444, 111] on div "[PERSON_NAME]" at bounding box center [411, 111] width 92 height 24
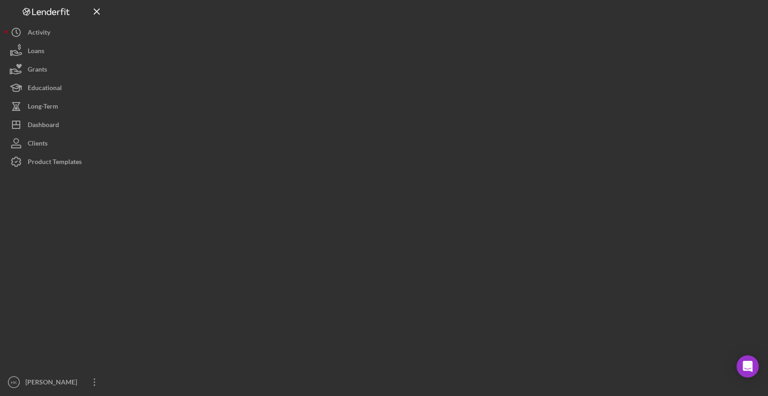
click at [444, 111] on div at bounding box center [437, 195] width 653 height 391
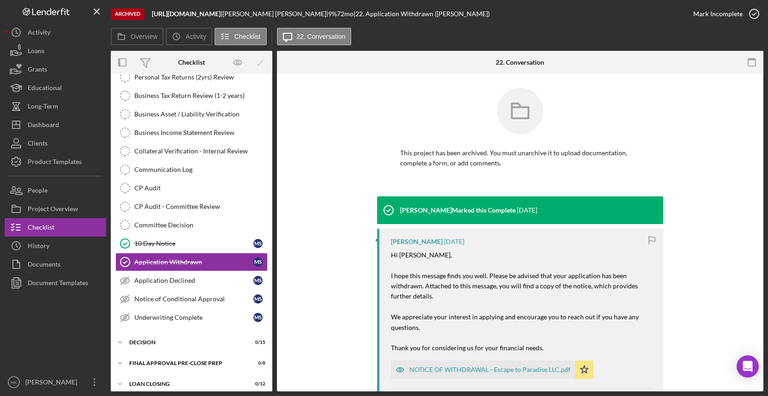
scroll to position [179, 0]
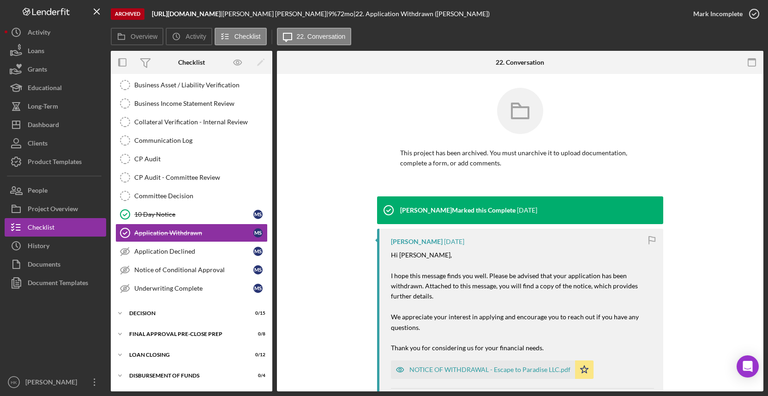
click at [219, 11] on b "[URL][DOMAIN_NAME]" at bounding box center [186, 14] width 69 height 8
drag, startPoint x: 244, startPoint y: 14, endPoint x: 188, endPoint y: 15, distance: 55.4
click at [188, 15] on b "[URL][DOMAIN_NAME]" at bounding box center [186, 14] width 69 height 8
click at [40, 270] on div "Documents" at bounding box center [44, 265] width 33 height 21
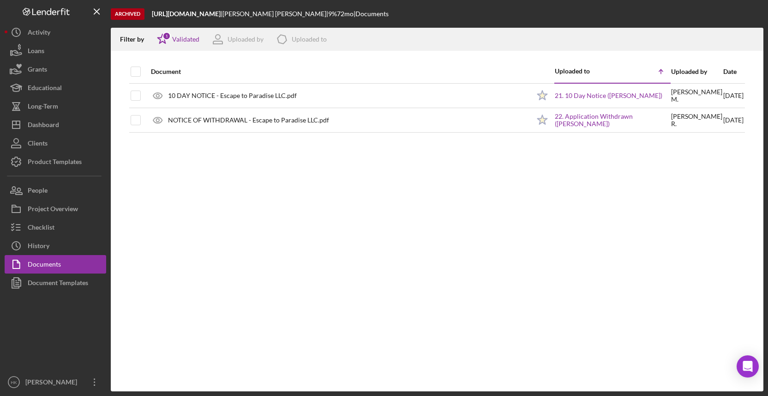
click at [137, 65] on div at bounding box center [136, 71] width 10 height 22
click at [137, 76] on div at bounding box center [136, 71] width 10 height 10
click at [138, 65] on div at bounding box center [136, 71] width 10 height 22
click at [135, 73] on input "checkbox" at bounding box center [135, 71] width 9 height 9
click at [751, 36] on icon "Icon/Download" at bounding box center [752, 39] width 21 height 21
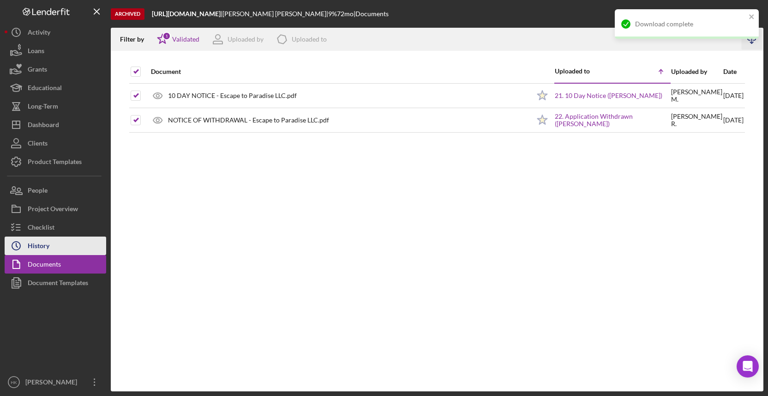
click at [36, 241] on div "History" at bounding box center [39, 246] width 22 height 21
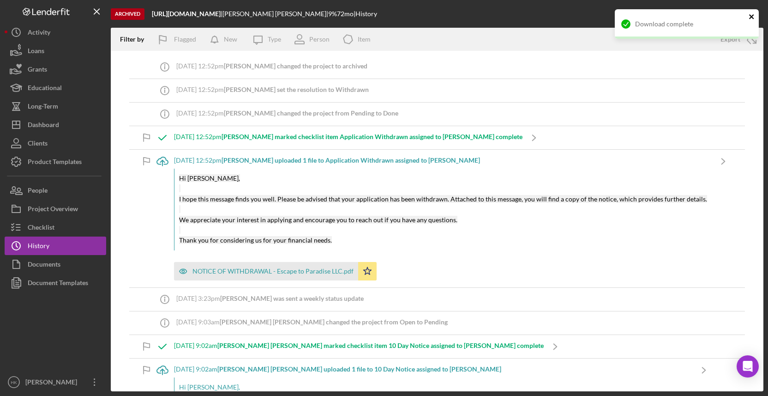
click at [754, 19] on icon "close" at bounding box center [752, 16] width 6 height 7
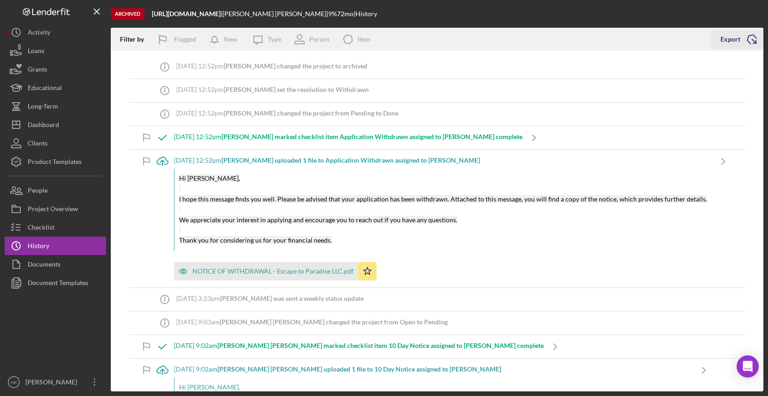
click at [755, 46] on div "Archived [URL][DOMAIN_NAME] | [PERSON_NAME] | 9 % 72 mo | History Filter by Fla…" at bounding box center [384, 198] width 768 height 396
click at [755, 36] on icon "Icon/Export" at bounding box center [751, 39] width 23 height 23
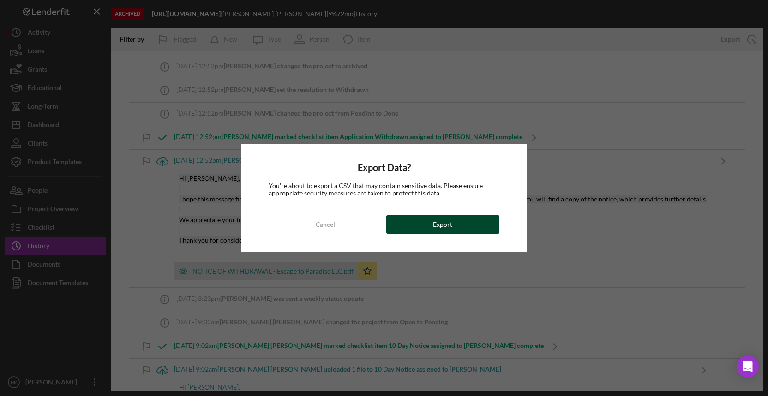
click at [465, 224] on button "Export" at bounding box center [442, 224] width 113 height 18
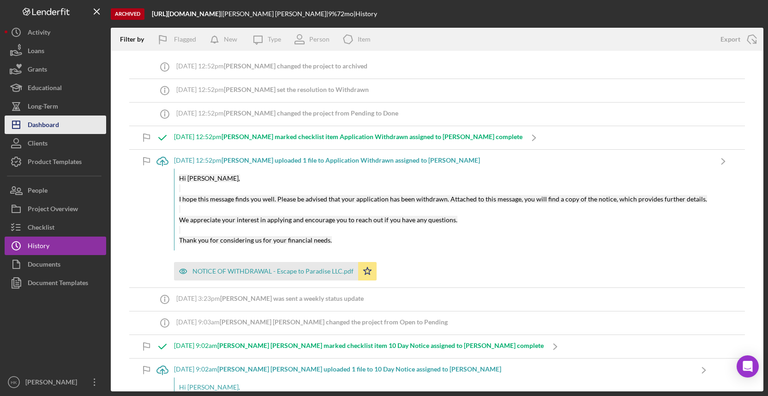
click at [74, 121] on button "Icon/Dashboard Dashboard" at bounding box center [56, 124] width 102 height 18
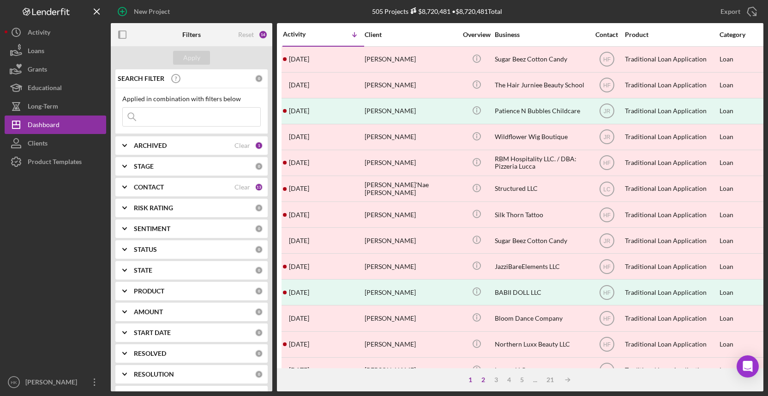
click at [480, 378] on div "2" at bounding box center [483, 379] width 13 height 7
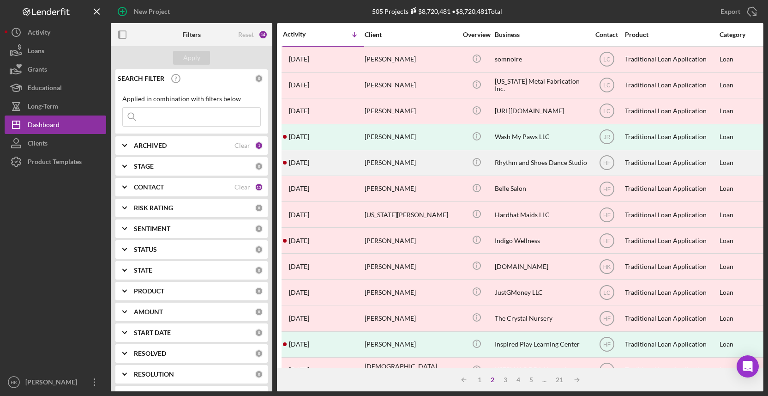
scroll to position [32, 0]
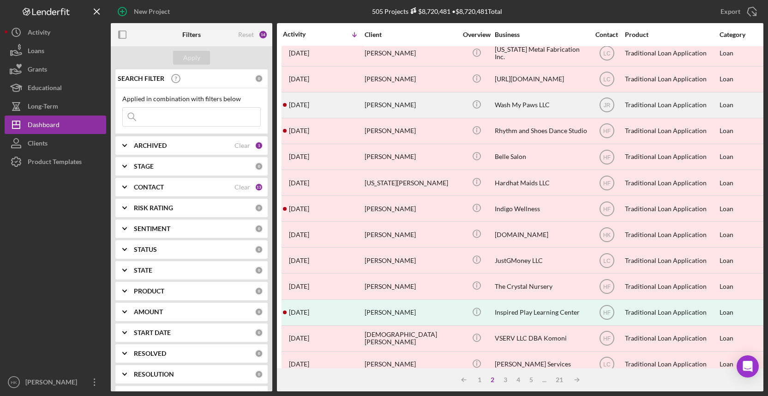
click at [527, 107] on div "Wash My Paws LLC" at bounding box center [541, 105] width 92 height 24
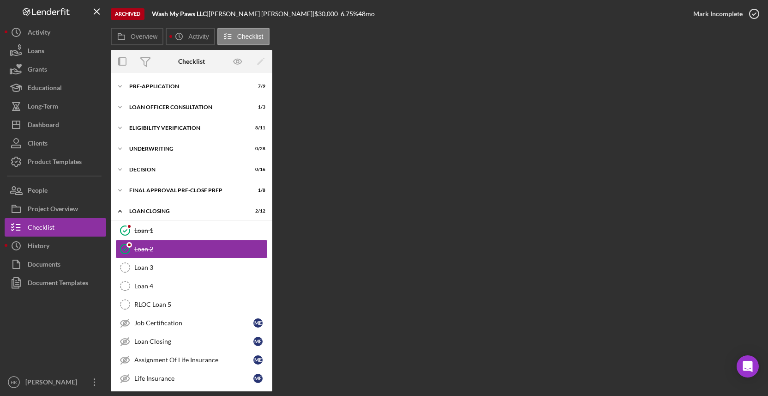
scroll to position [17, 0]
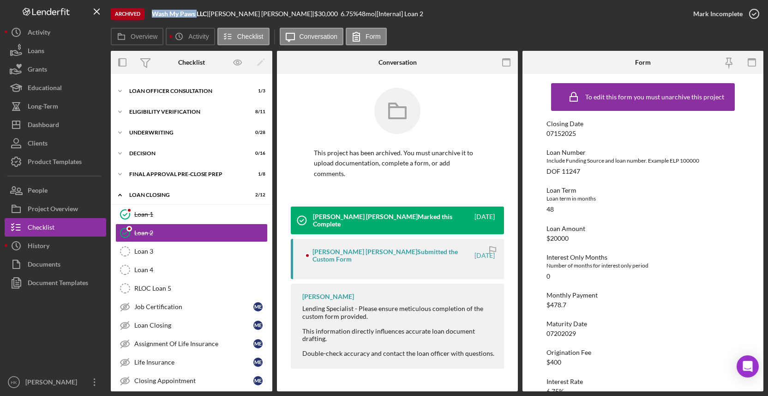
drag, startPoint x: 197, startPoint y: 16, endPoint x: 154, endPoint y: 15, distance: 43.4
click at [154, 15] on b "Wash My Paws LLC" at bounding box center [179, 14] width 55 height 8
click at [68, 236] on button "Checklist" at bounding box center [56, 227] width 102 height 18
click at [68, 245] on button "Icon/History History" at bounding box center [56, 245] width 102 height 18
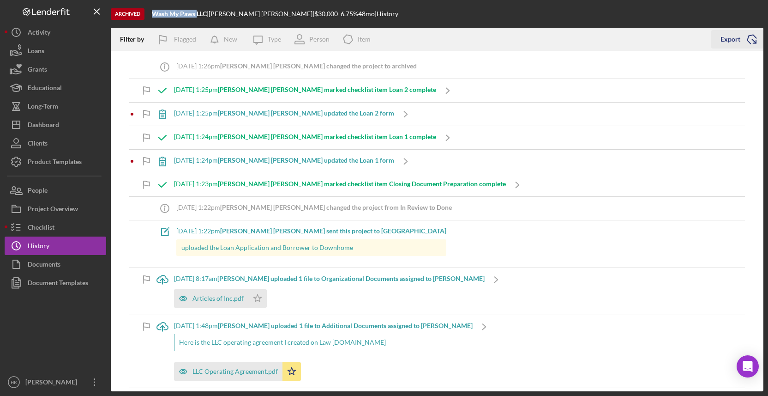
click at [750, 36] on polyline "button" at bounding box center [752, 39] width 10 height 11
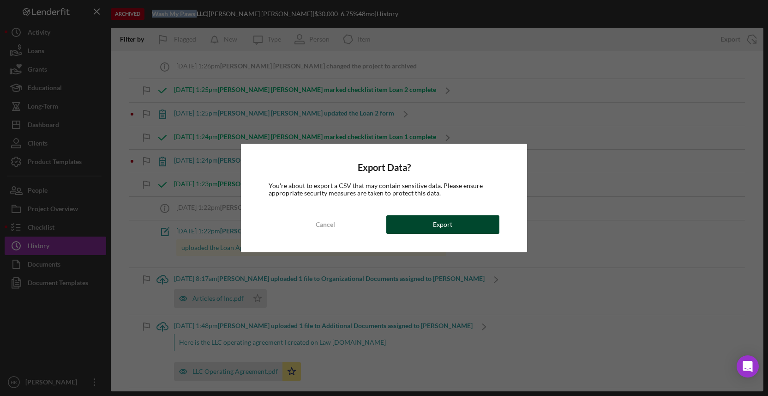
click at [465, 228] on button "Export" at bounding box center [442, 224] width 113 height 18
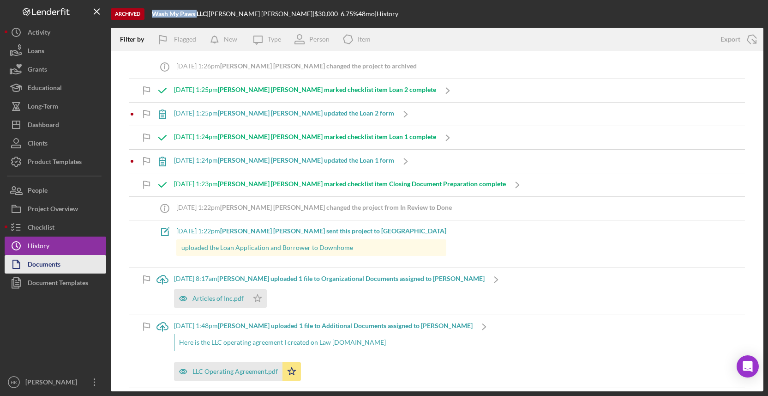
click at [47, 261] on div "Documents" at bounding box center [44, 265] width 33 height 21
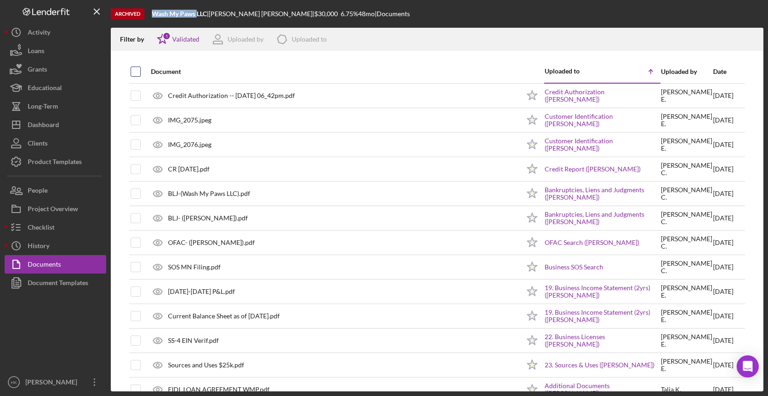
click at [138, 73] on input "checkbox" at bounding box center [135, 71] width 9 height 9
click at [755, 36] on icon "Icon/Download" at bounding box center [752, 39] width 21 height 21
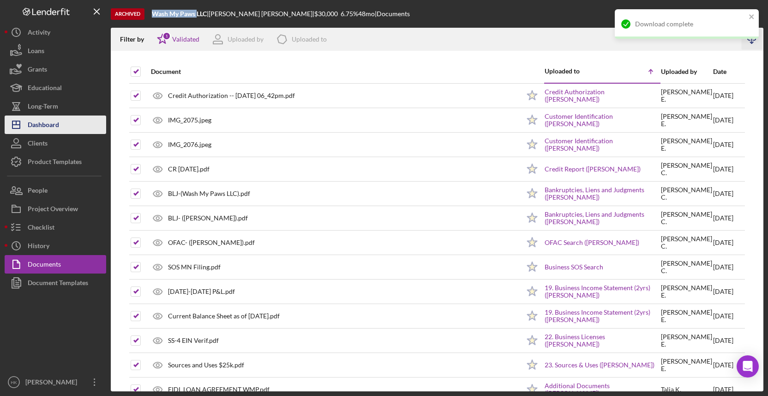
click at [5, 116] on icon "Icon/Dashboard" at bounding box center [16, 124] width 23 height 23
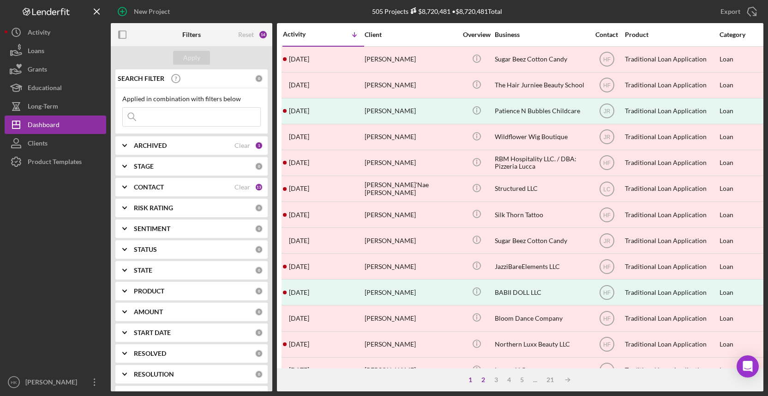
click at [483, 378] on div "2" at bounding box center [483, 379] width 13 height 7
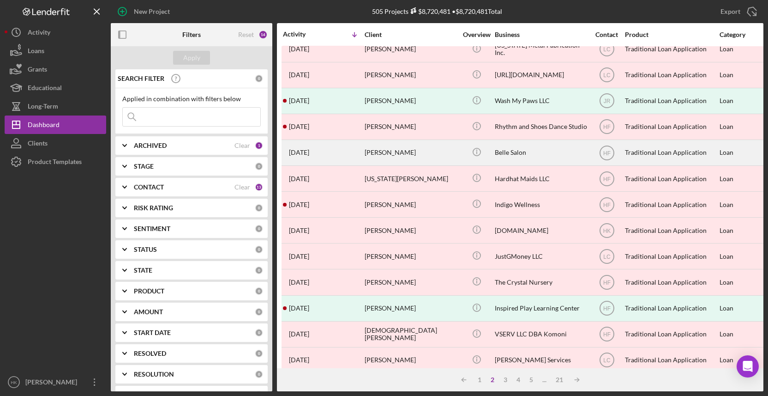
scroll to position [36, 0]
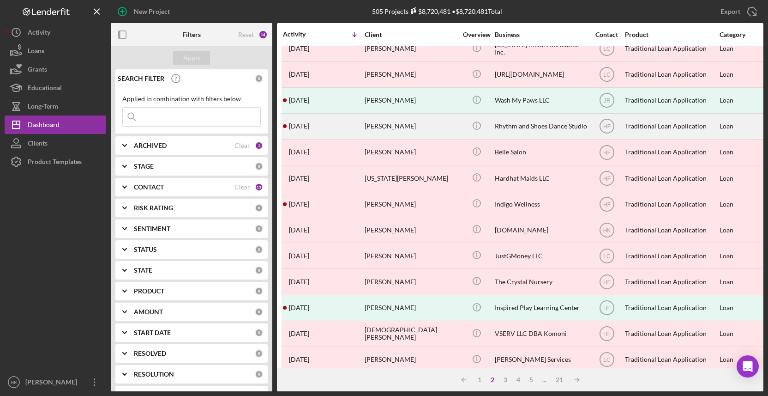
click at [547, 125] on div "Rhythm and Shoes Dance Studio" at bounding box center [541, 126] width 92 height 24
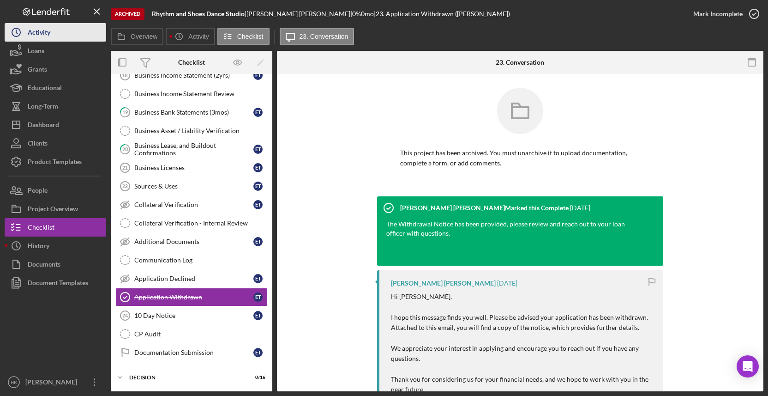
scroll to position [379, 0]
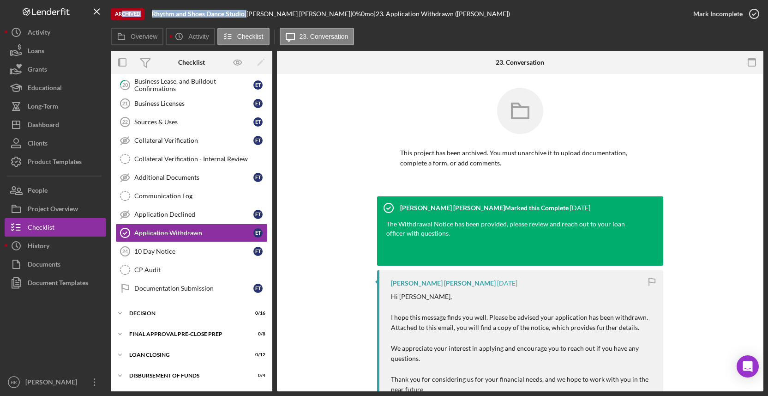
drag, startPoint x: 246, startPoint y: 13, endPoint x: 123, endPoint y: 15, distance: 123.7
click at [123, 15] on div "Archived Rhythm and Shoes Dance Studio | [PERSON_NAME] | 0 % 0 mo | 23. Applica…" at bounding box center [397, 14] width 573 height 28
click at [103, 238] on button "Icon/History History" at bounding box center [56, 245] width 102 height 18
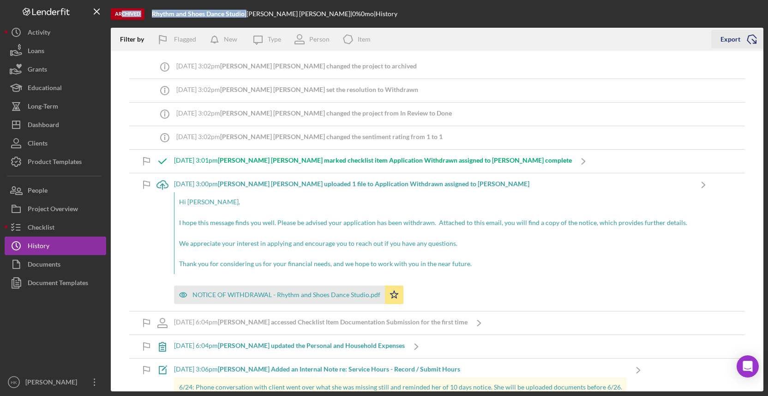
click at [756, 43] on icon "Icon/Export" at bounding box center [751, 39] width 23 height 23
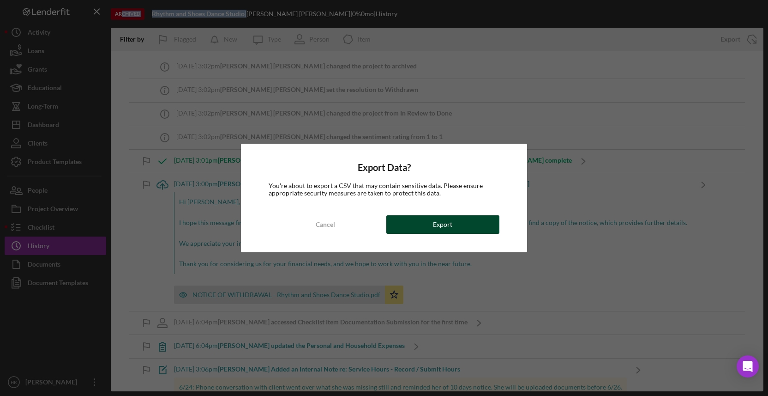
click at [436, 230] on div "Export" at bounding box center [442, 224] width 19 height 18
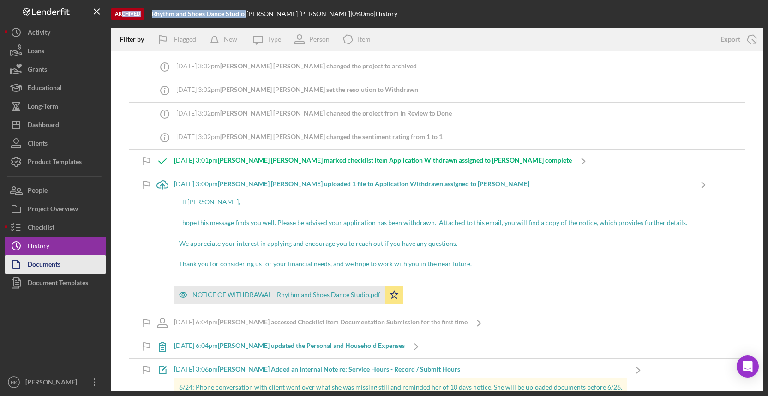
click at [66, 263] on button "Documents" at bounding box center [56, 264] width 102 height 18
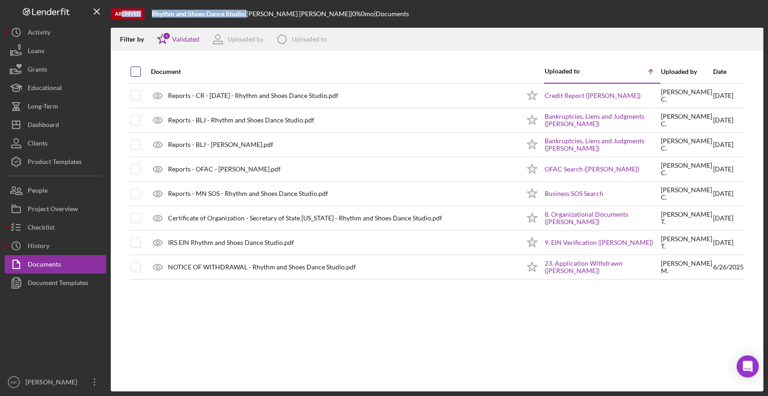
click at [134, 72] on input "checkbox" at bounding box center [135, 71] width 9 height 9
click at [748, 38] on icon "button" at bounding box center [752, 37] width 8 height 5
